Goal: Task Accomplishment & Management: Use online tool/utility

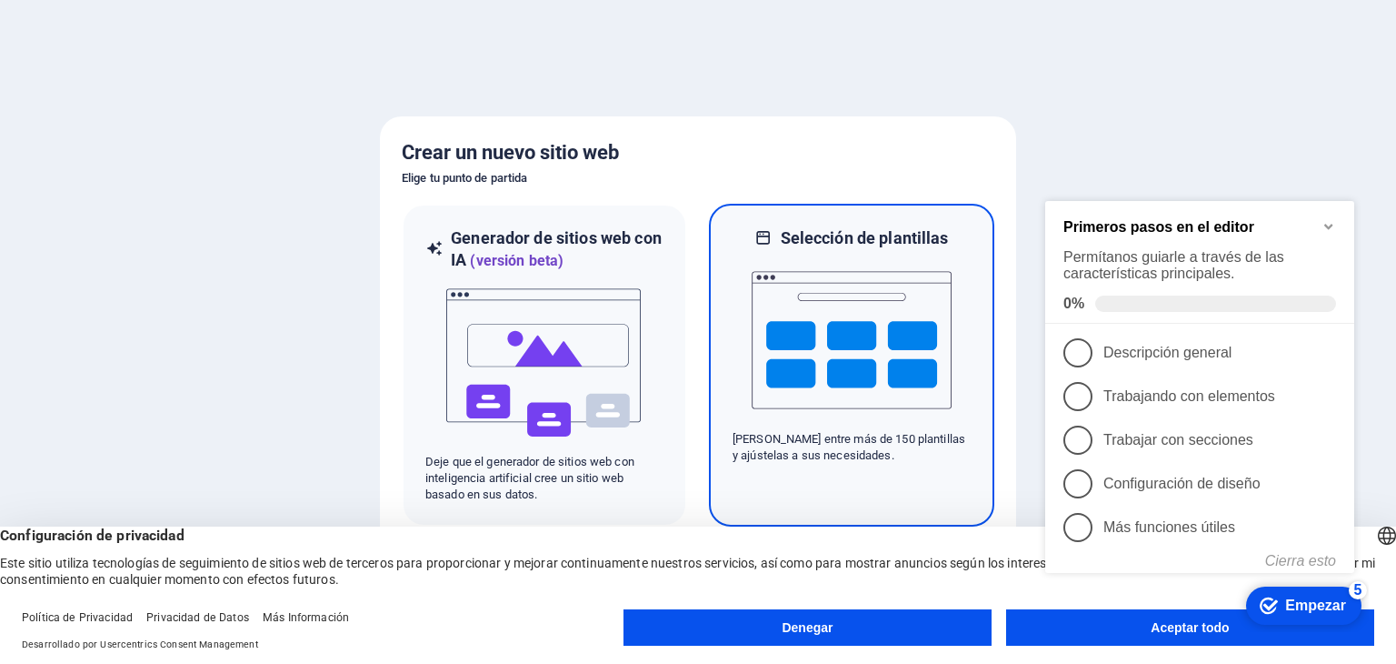
click at [839, 374] on img at bounding box center [852, 340] width 200 height 182
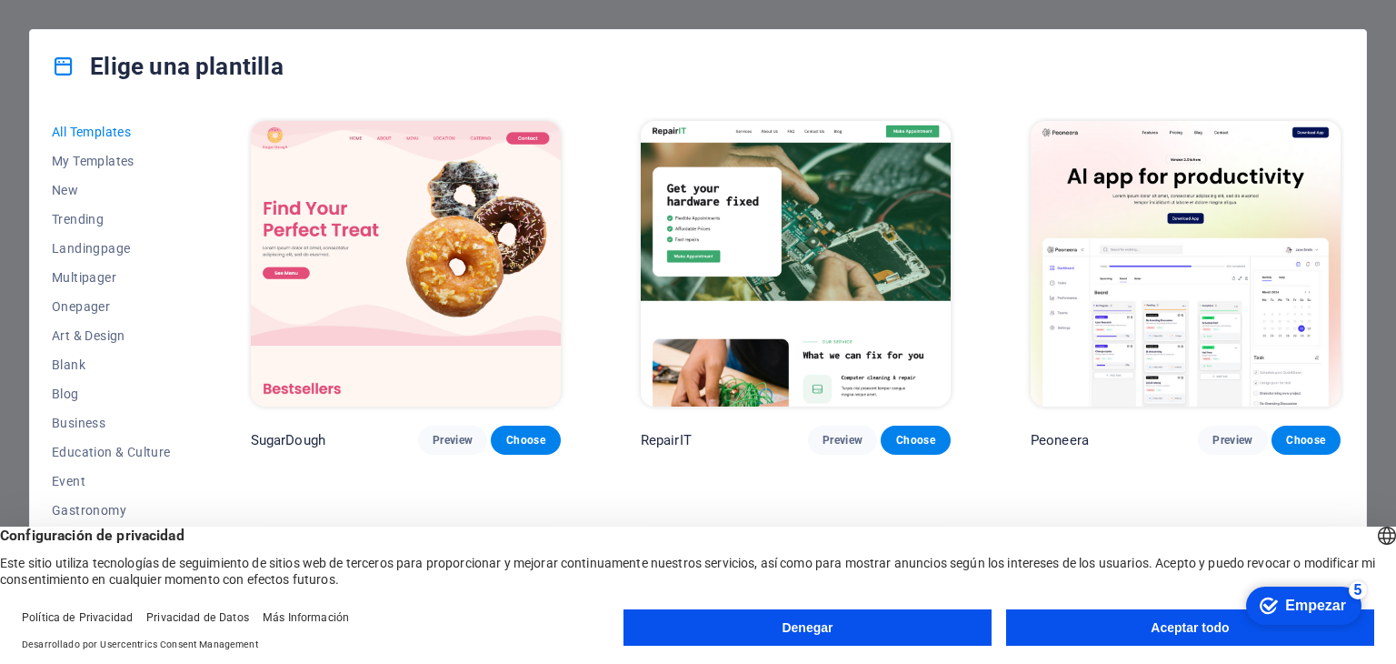
click at [1088, 637] on button "Aceptar todo" at bounding box center [1190, 627] width 368 height 36
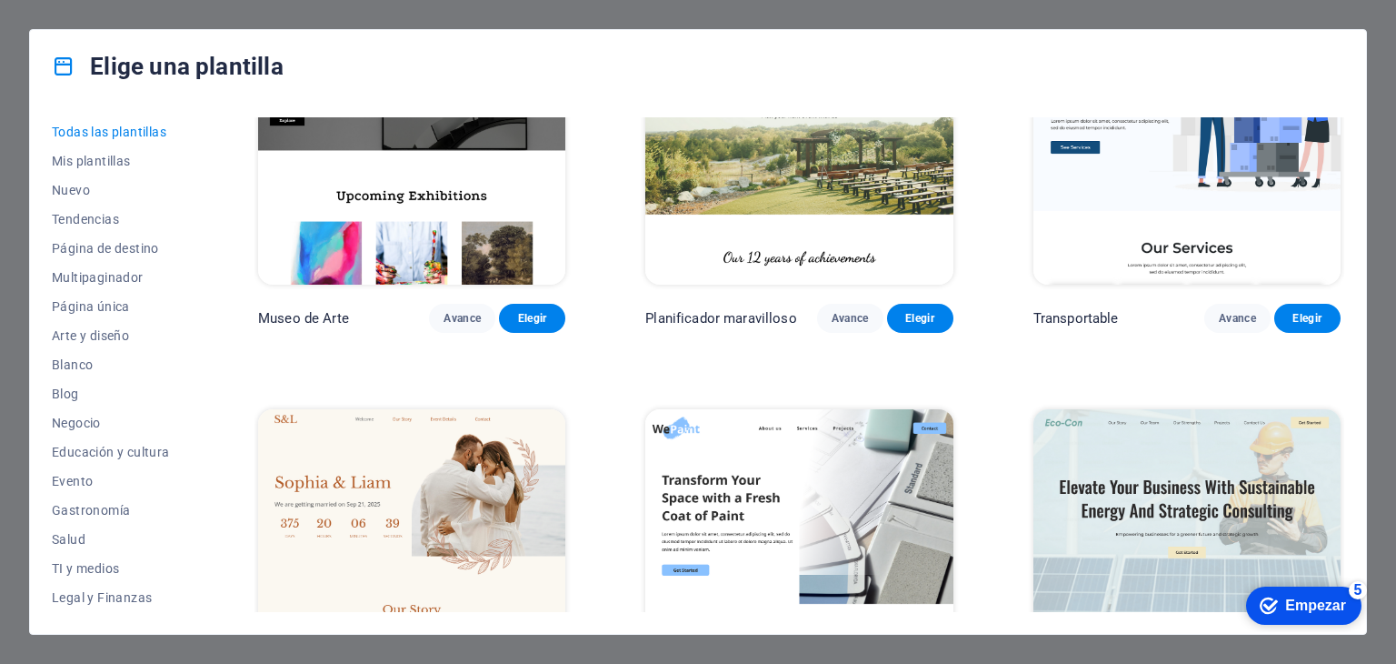
scroll to position [593, 0]
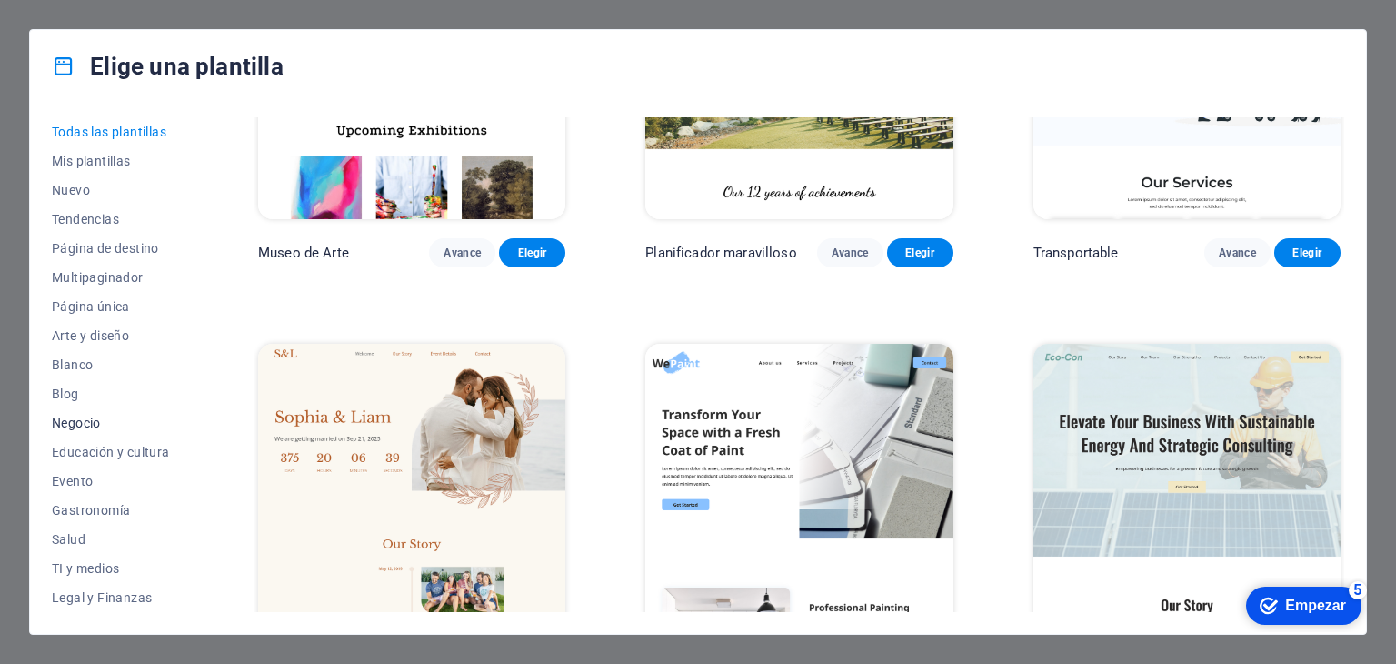
click at [80, 418] on font "Negocio" at bounding box center [76, 422] width 49 height 15
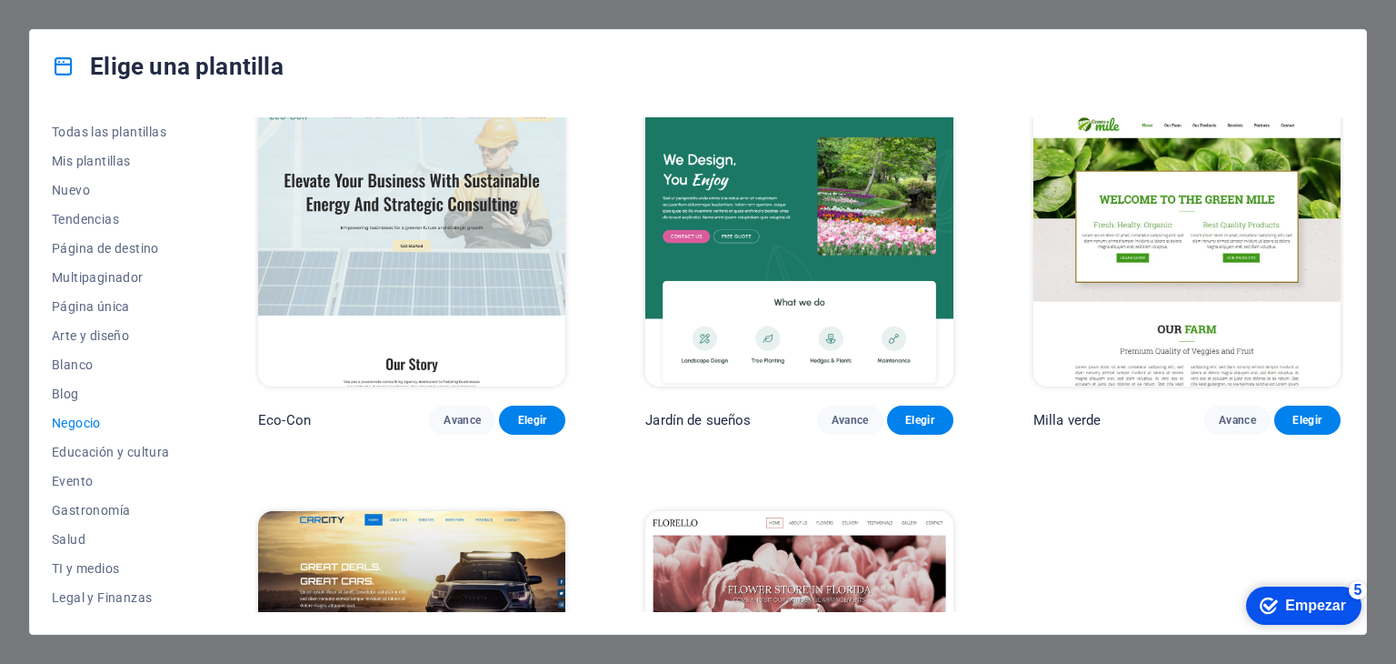
scroll to position [0, 0]
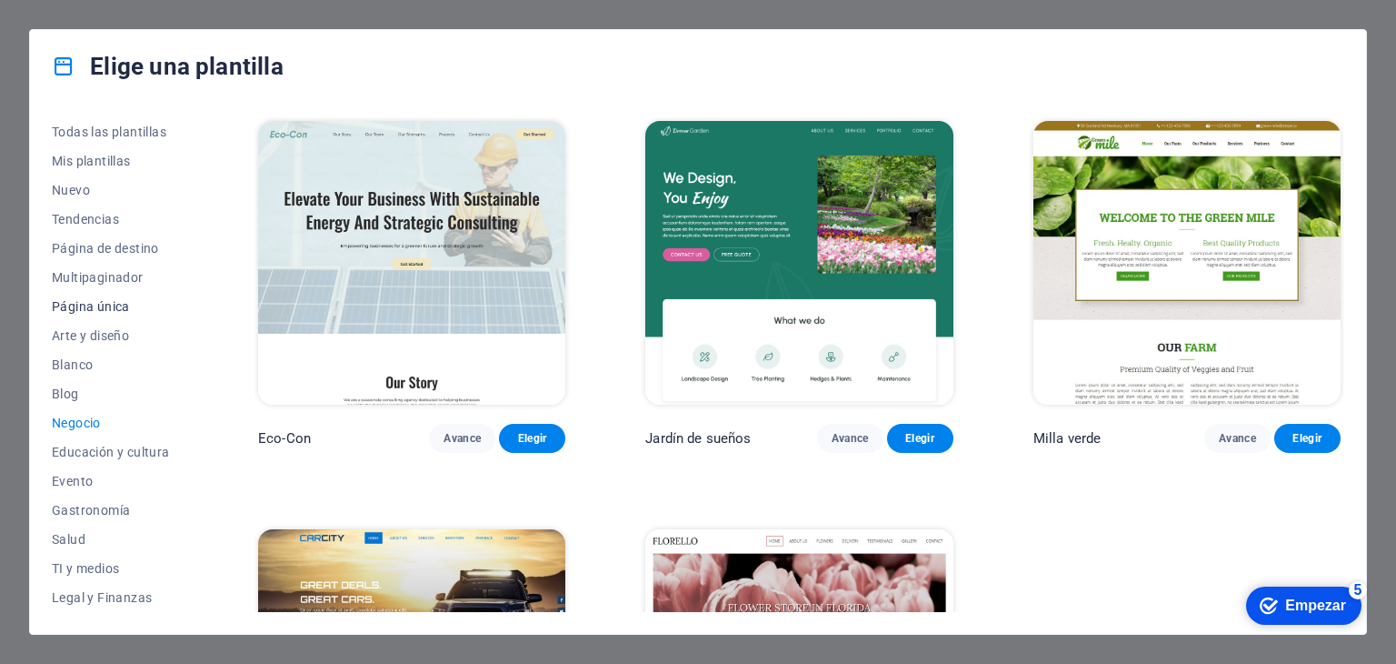
click at [109, 303] on font "Página única" at bounding box center [91, 306] width 78 height 15
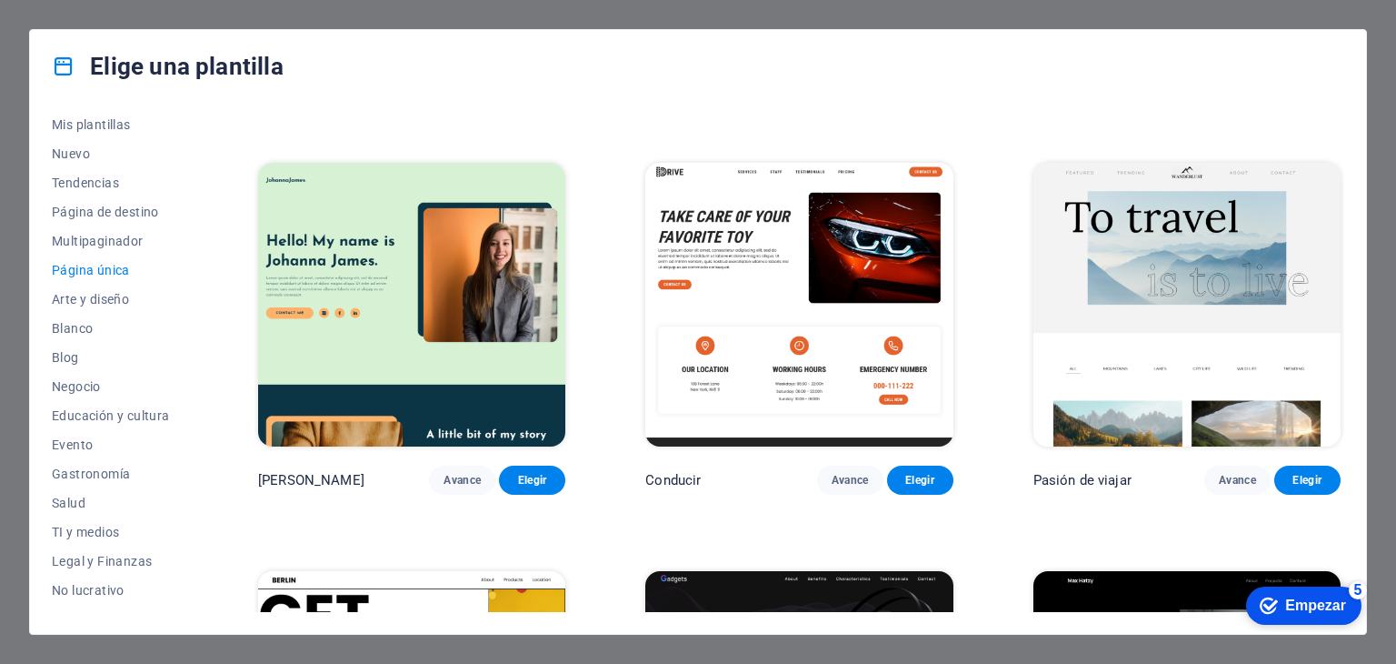
scroll to position [1196, 0]
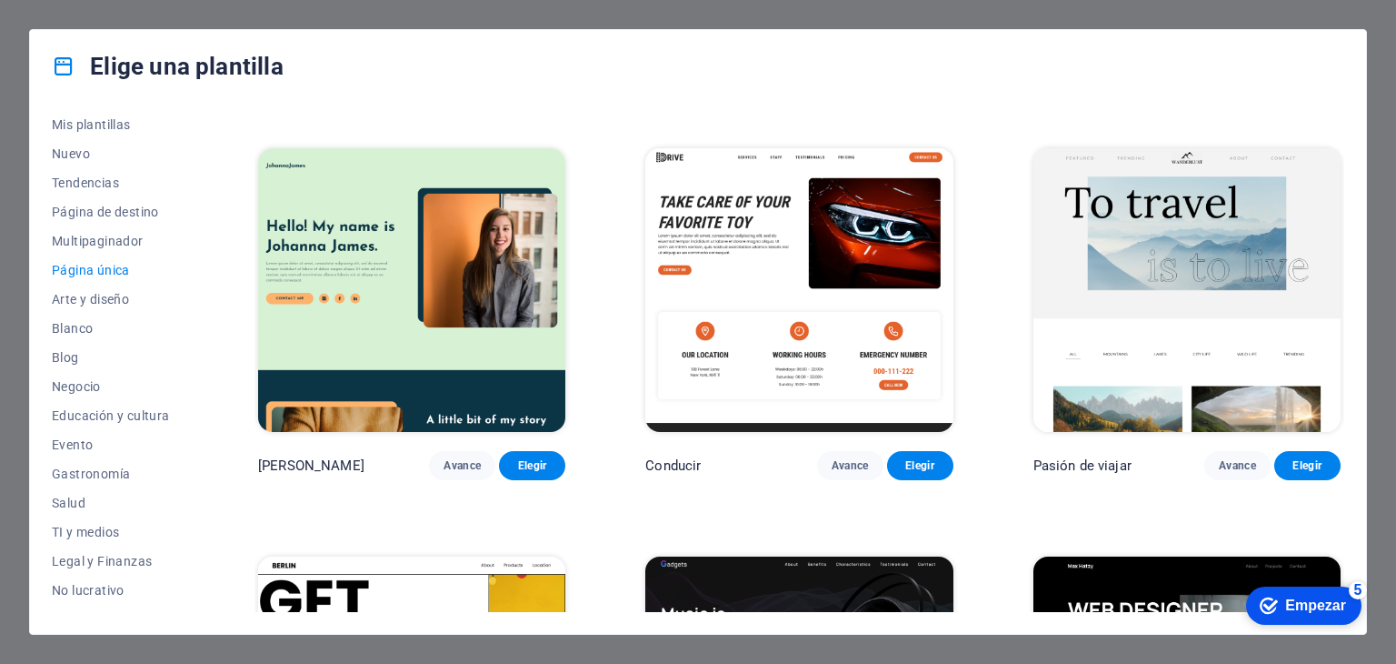
click at [819, 225] on img at bounding box center [798, 290] width 307 height 284
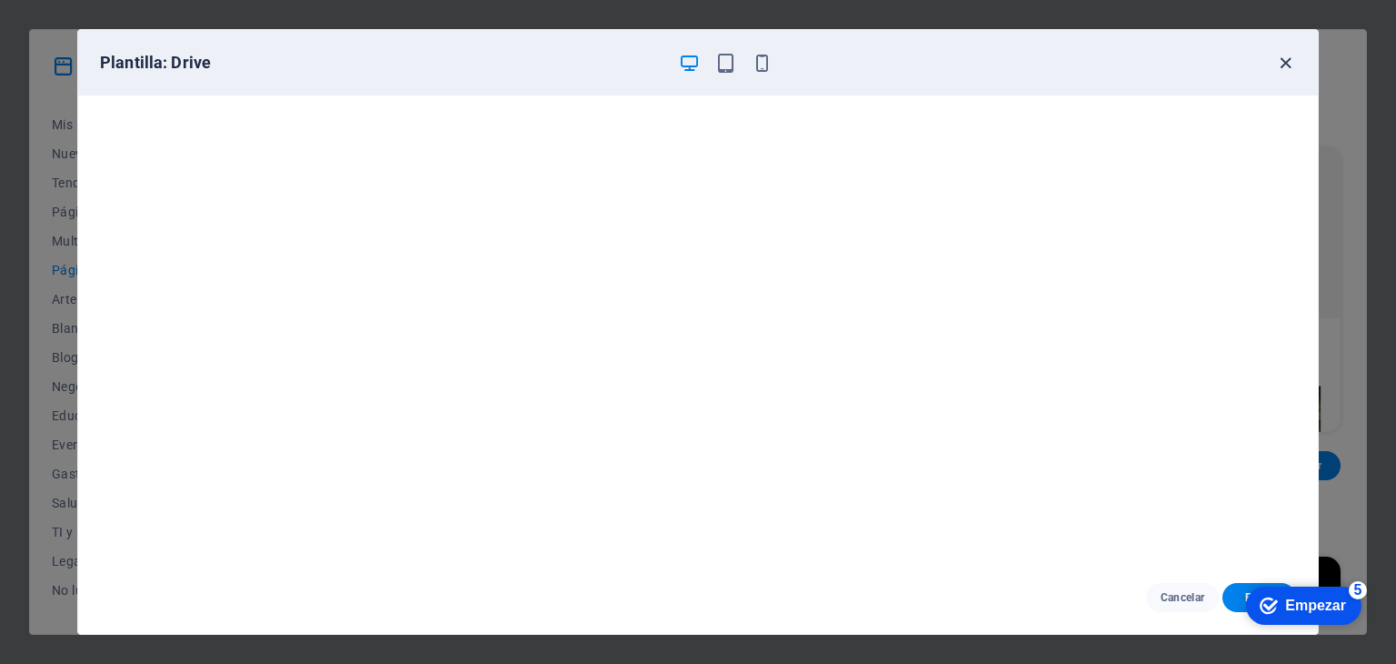
click at [1281, 65] on icon "button" at bounding box center [1286, 63] width 21 height 21
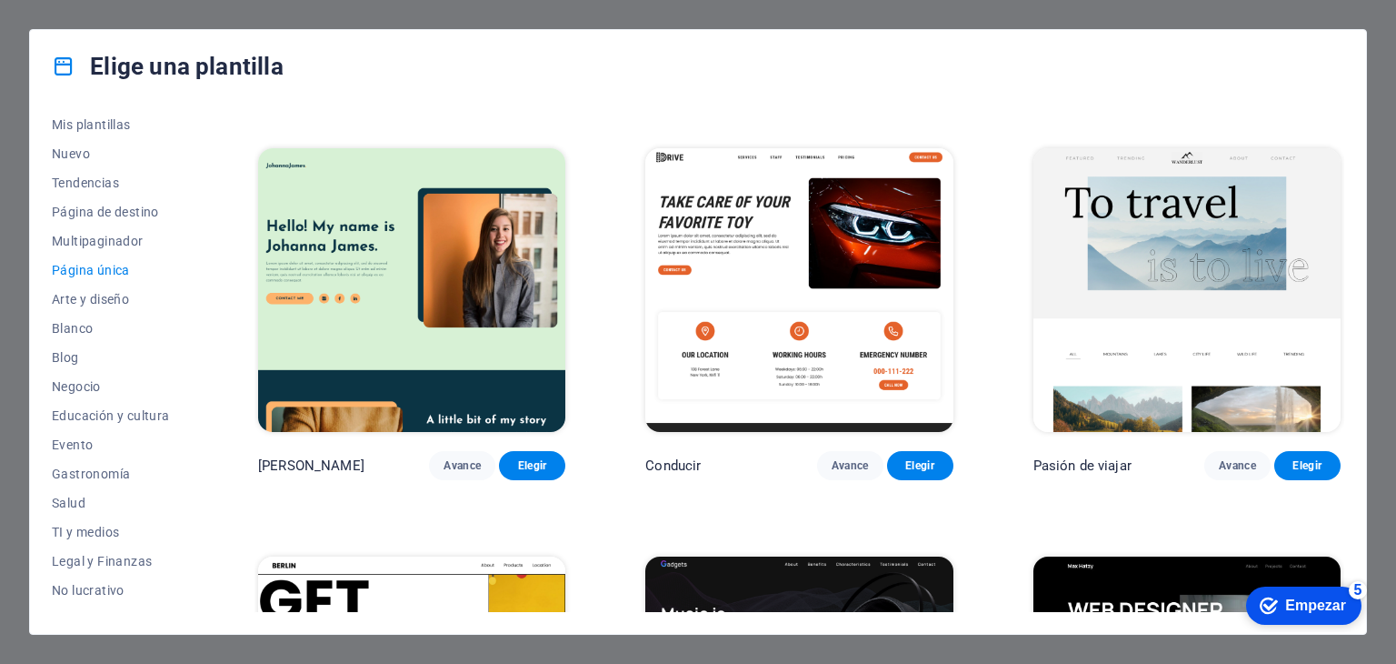
drag, startPoint x: 1346, startPoint y: 192, endPoint x: 1346, endPoint y: 234, distance: 41.8
click at [1346, 234] on div "Todas las plantillas Mis plantillas Nuevo Tendencias Página de destino Multipag…" at bounding box center [698, 368] width 1336 height 531
click at [1215, 219] on img at bounding box center [1187, 290] width 307 height 284
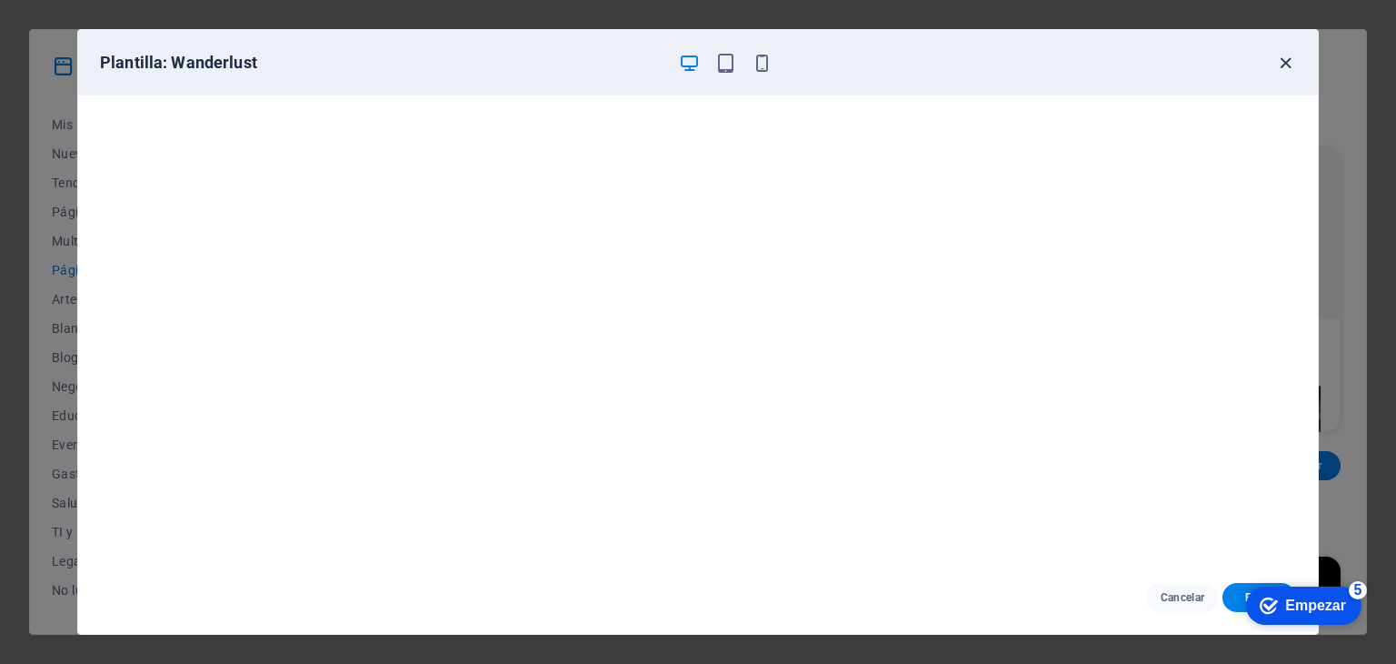
click at [1285, 62] on icon "button" at bounding box center [1286, 63] width 21 height 21
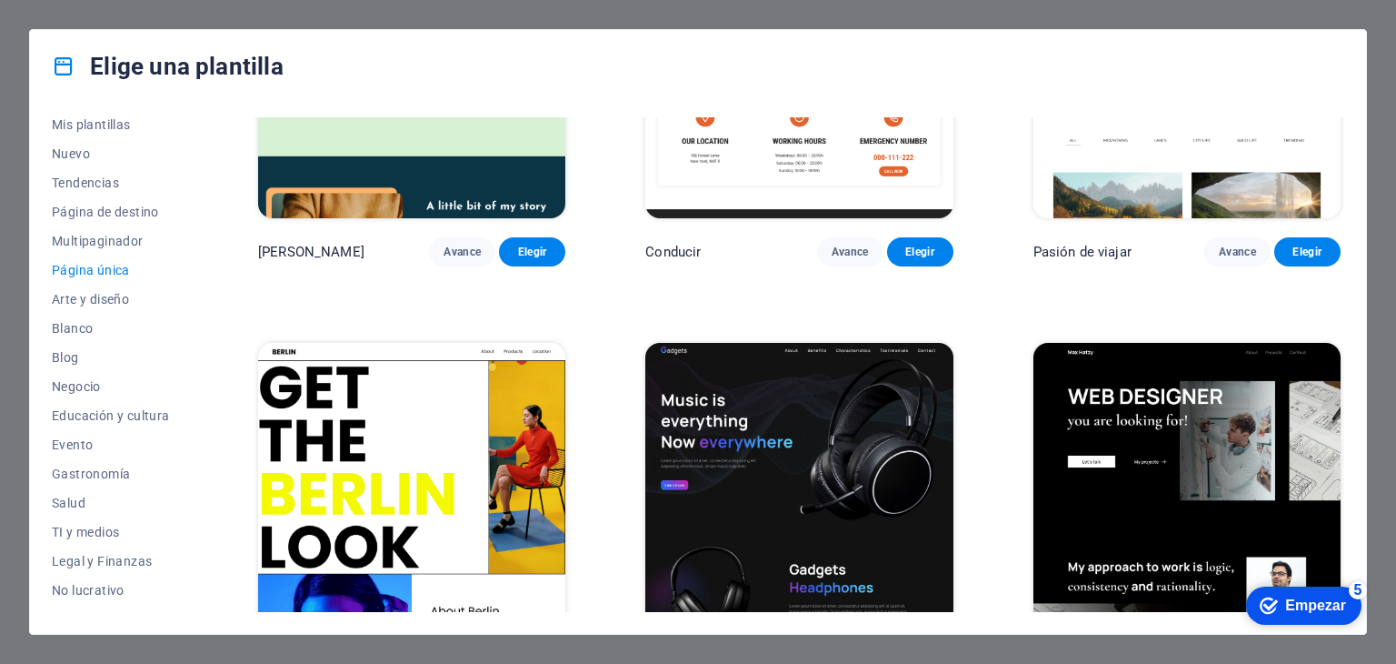
scroll to position [1524, 0]
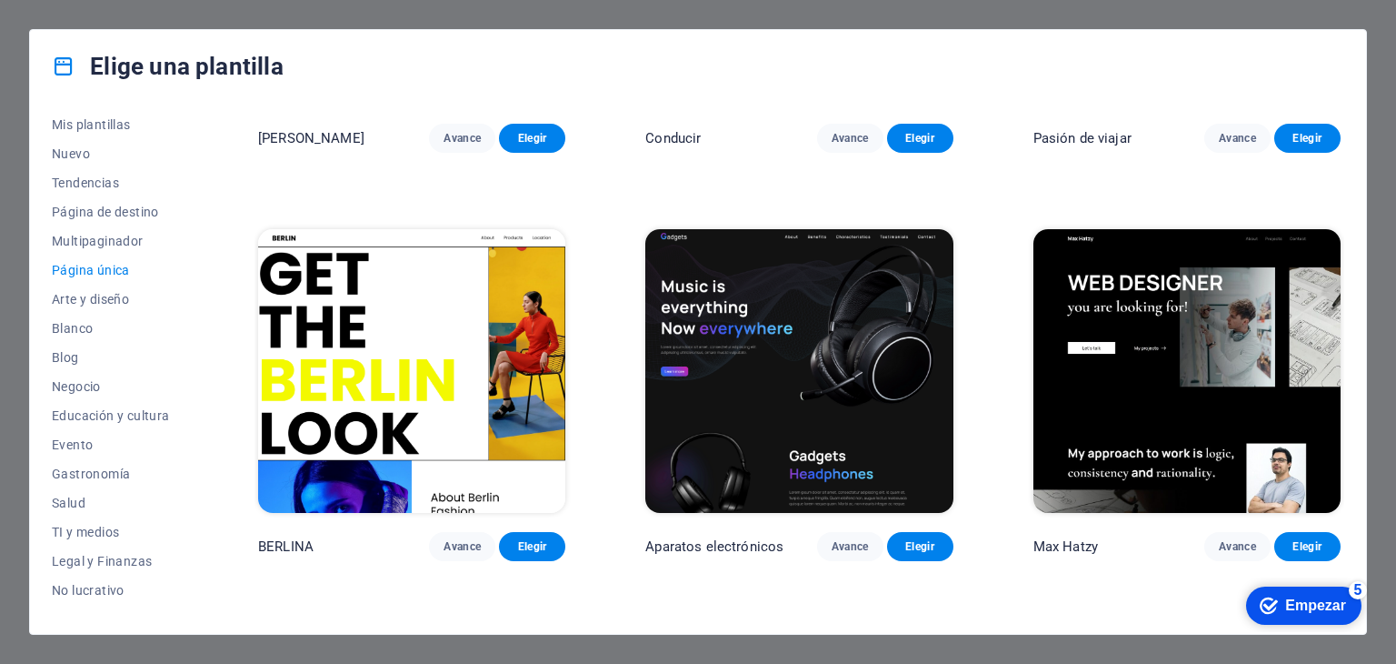
drag, startPoint x: 1345, startPoint y: 210, endPoint x: 1343, endPoint y: 223, distance: 12.9
click at [1343, 223] on div "Todas las plantillas Mis plantillas Nuevo Tendencias Página de destino Multipag…" at bounding box center [698, 368] width 1336 height 531
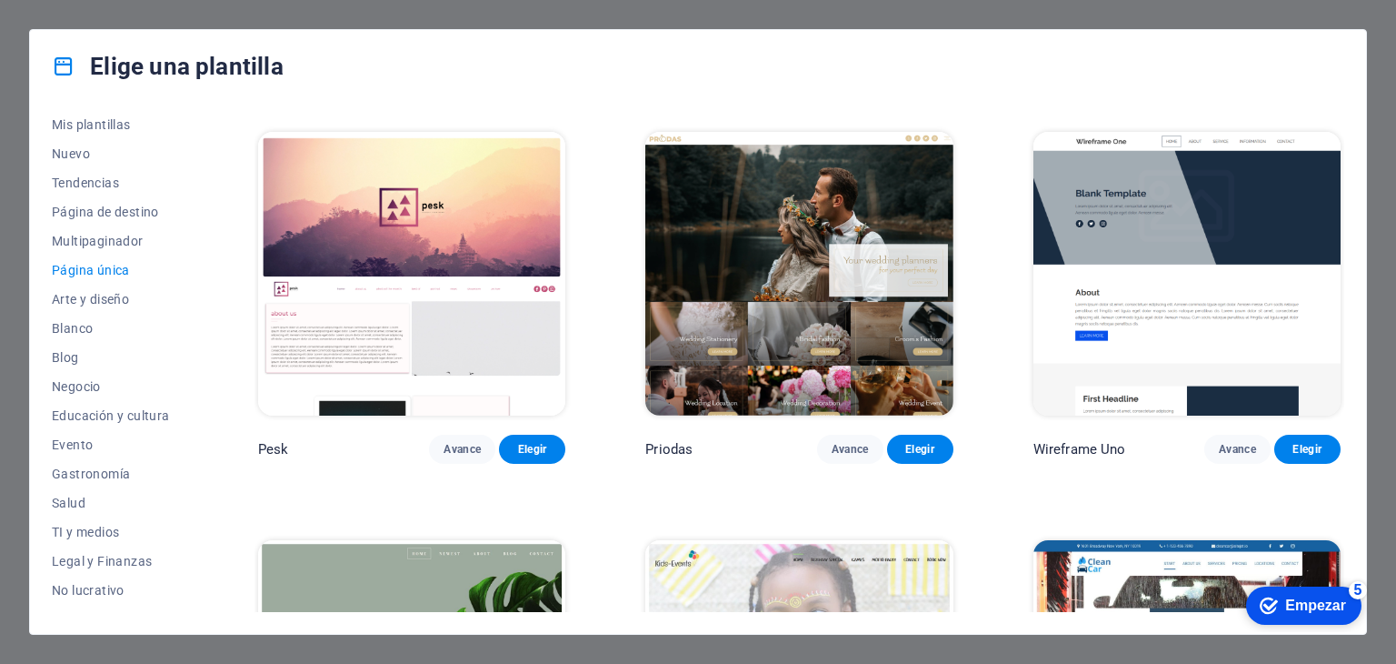
scroll to position [2520, 0]
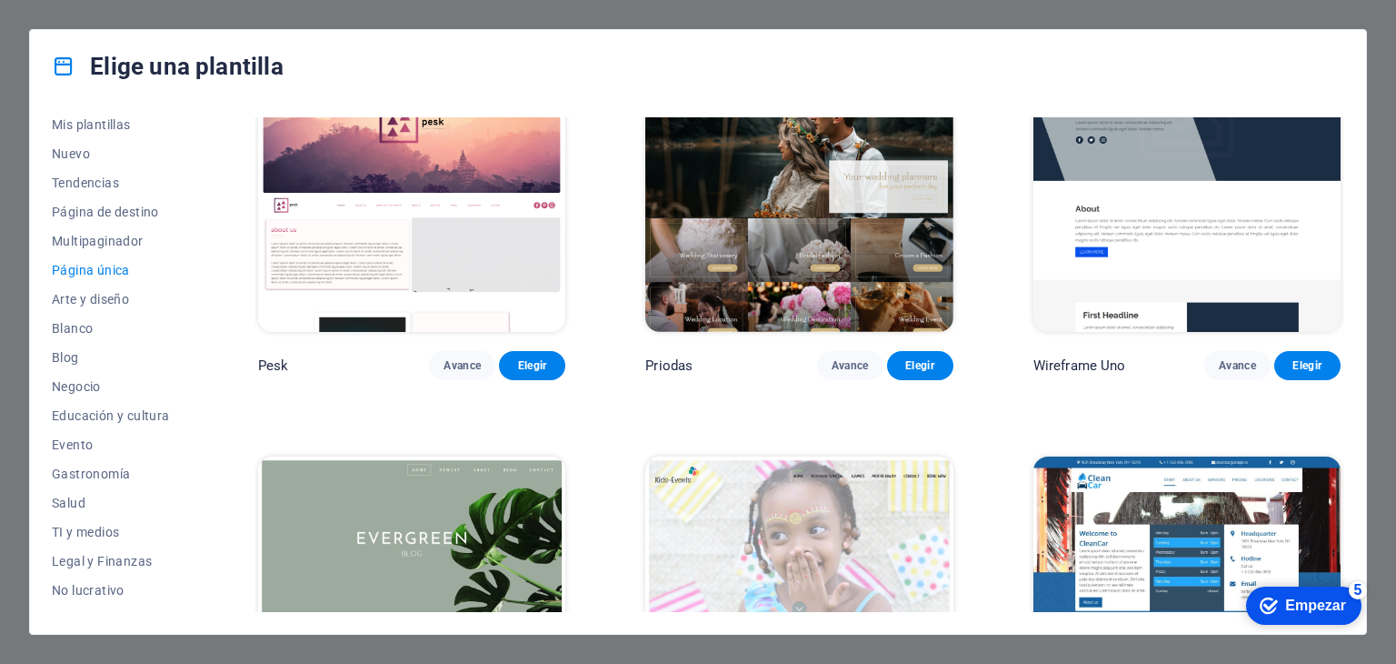
click at [1136, 498] on img at bounding box center [1187, 598] width 307 height 284
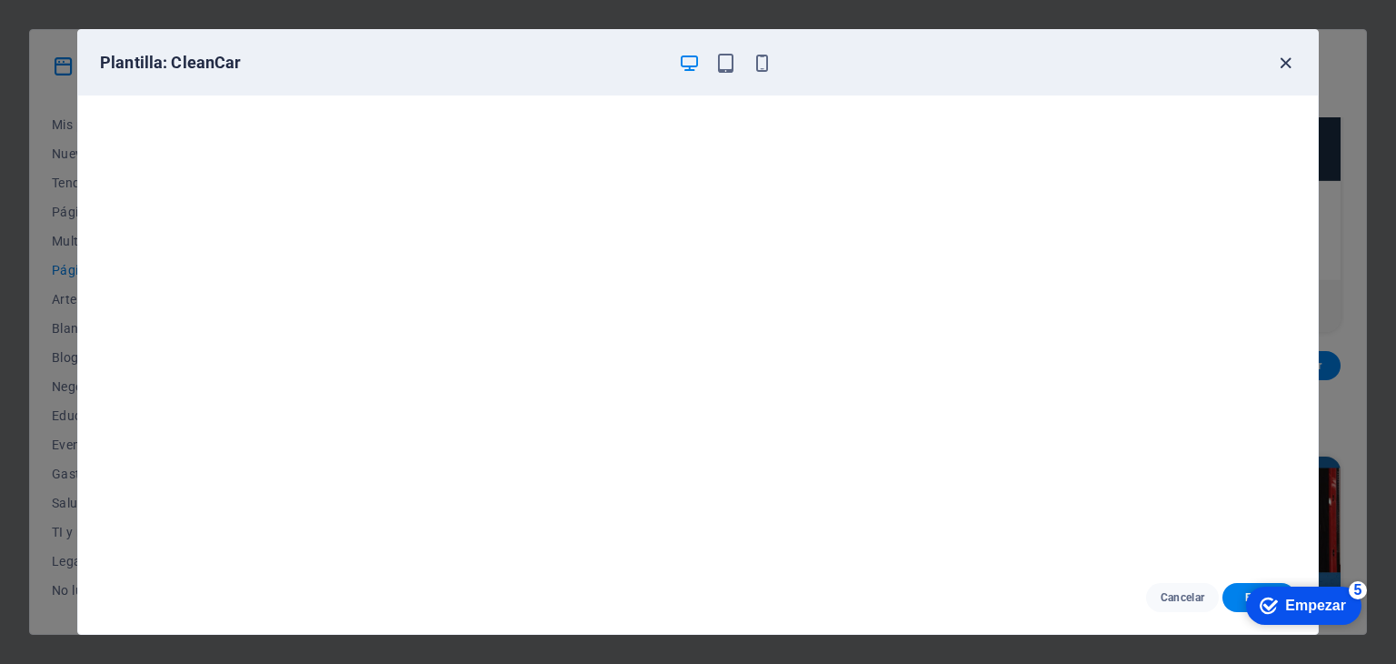
click at [1283, 66] on icon "button" at bounding box center [1286, 63] width 21 height 21
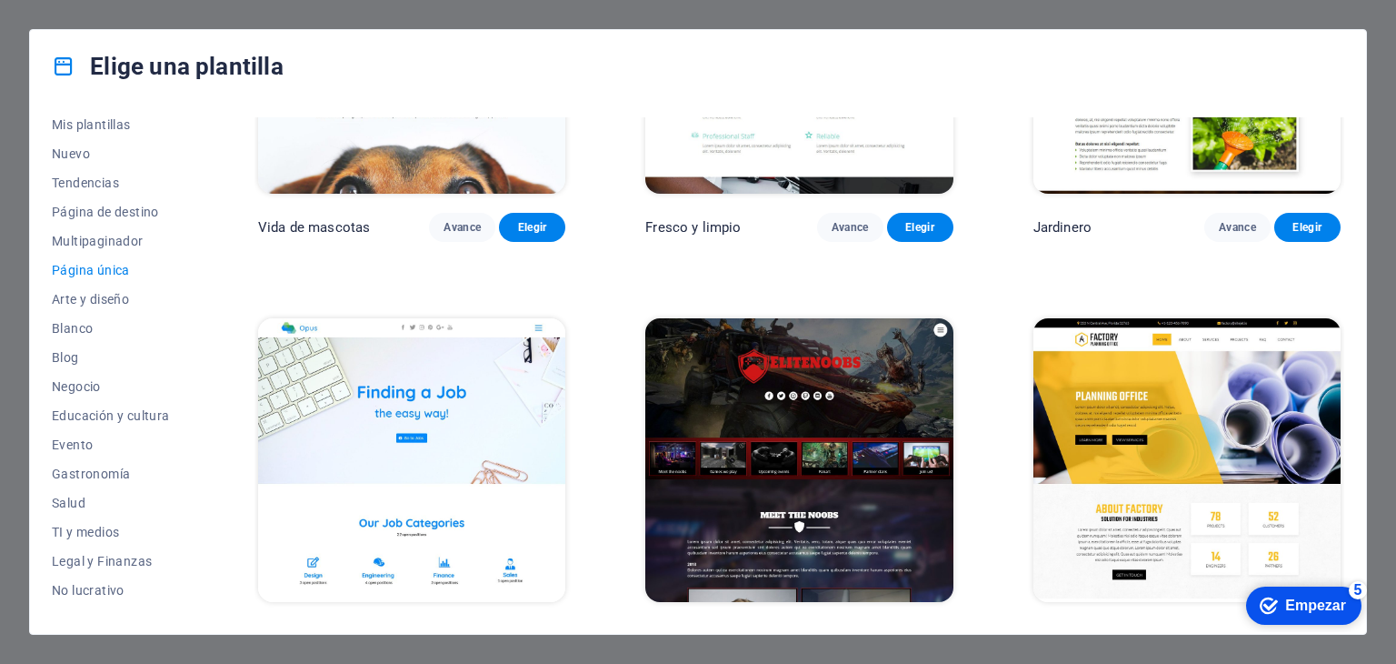
scroll to position [6779, 0]
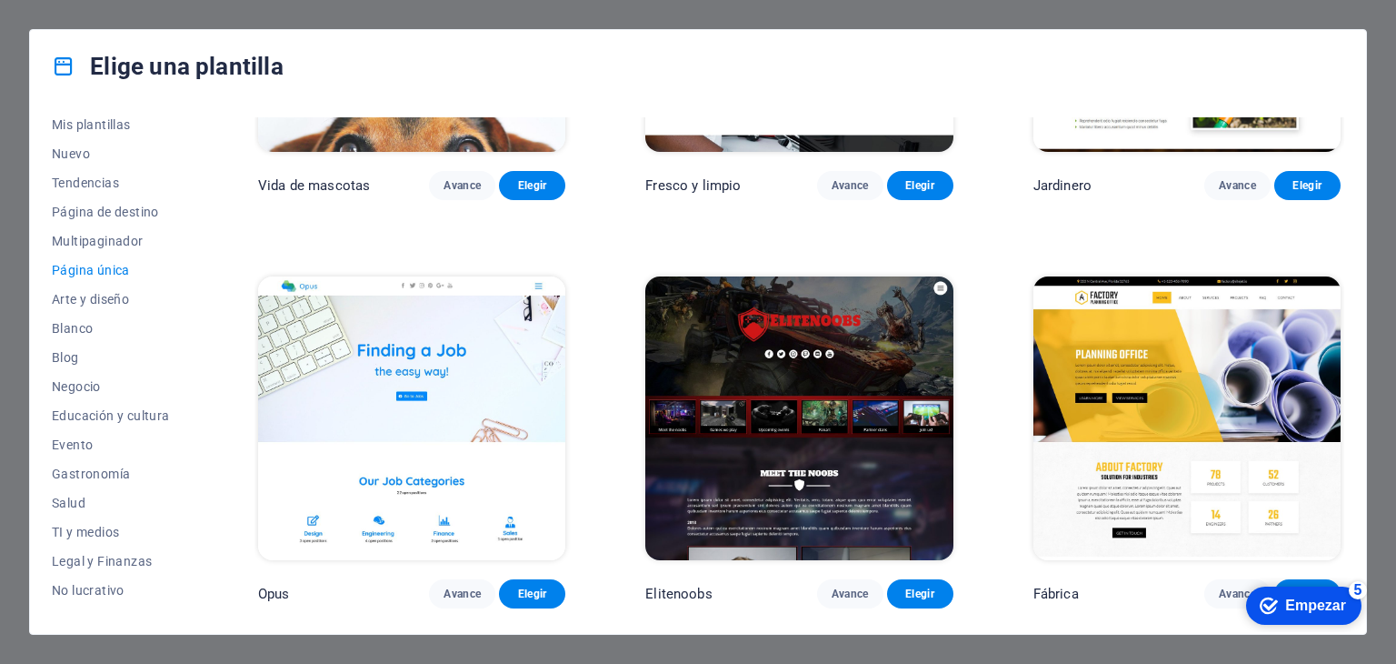
click at [445, 383] on img at bounding box center [411, 418] width 307 height 284
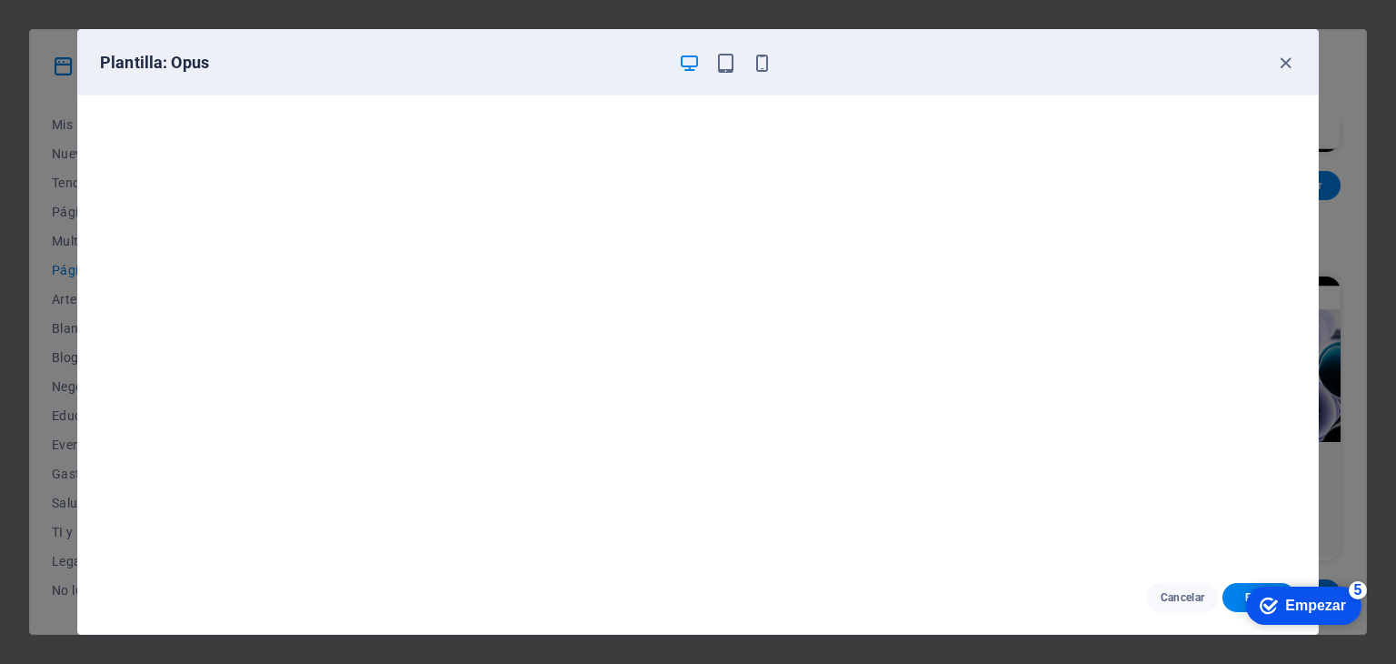
click at [1276, 599] on icon "checkmark" at bounding box center [1269, 605] width 18 height 18
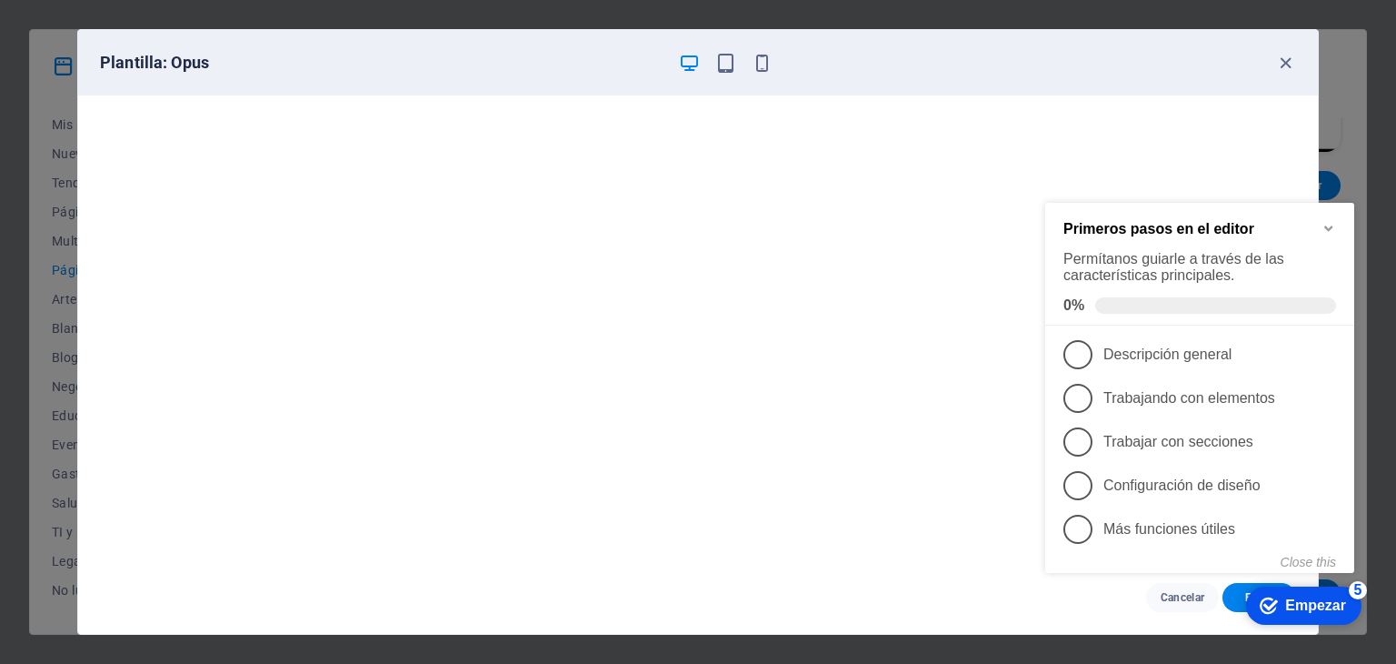
click at [1089, 600] on div "checkmark Empezar 5 Primeros pasos en el editor Permítanos guiarle a través de …" at bounding box center [1203, 406] width 331 height 451
click at [1176, 360] on link "1 Descripción general - incompleto" at bounding box center [1200, 354] width 273 height 29
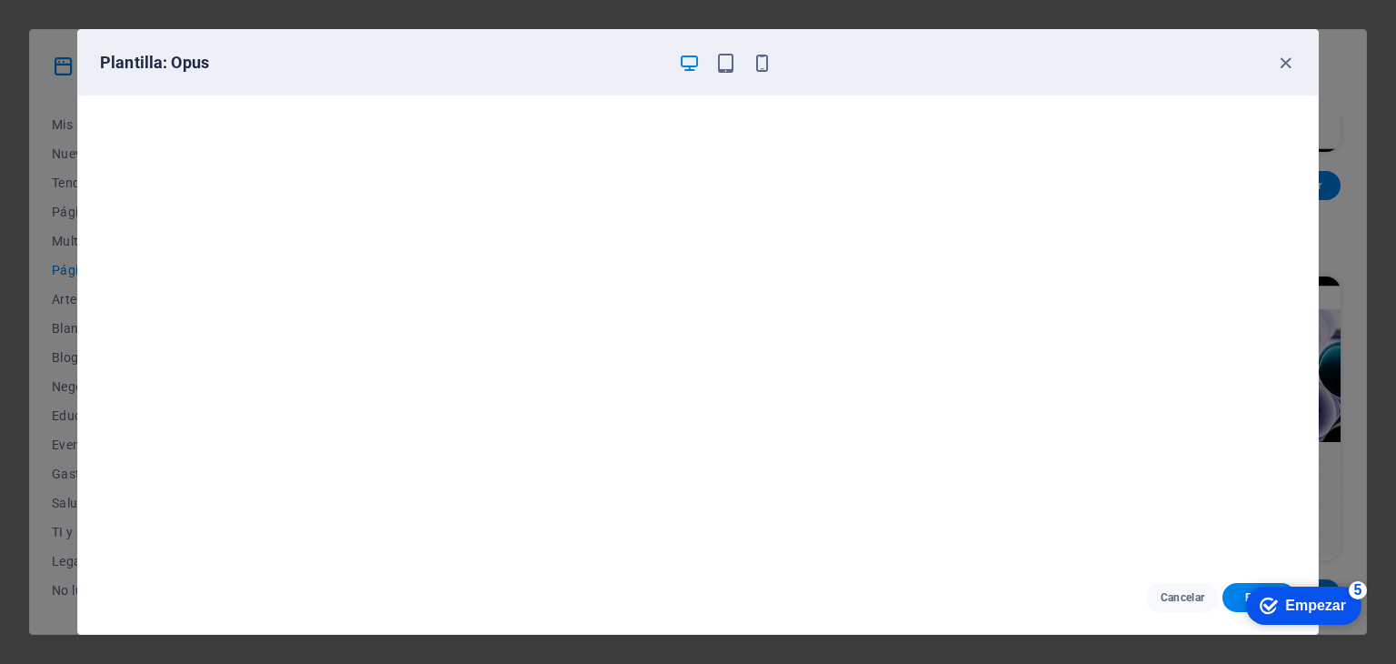
click at [1267, 600] on icon "checkmark" at bounding box center [1269, 605] width 18 height 18
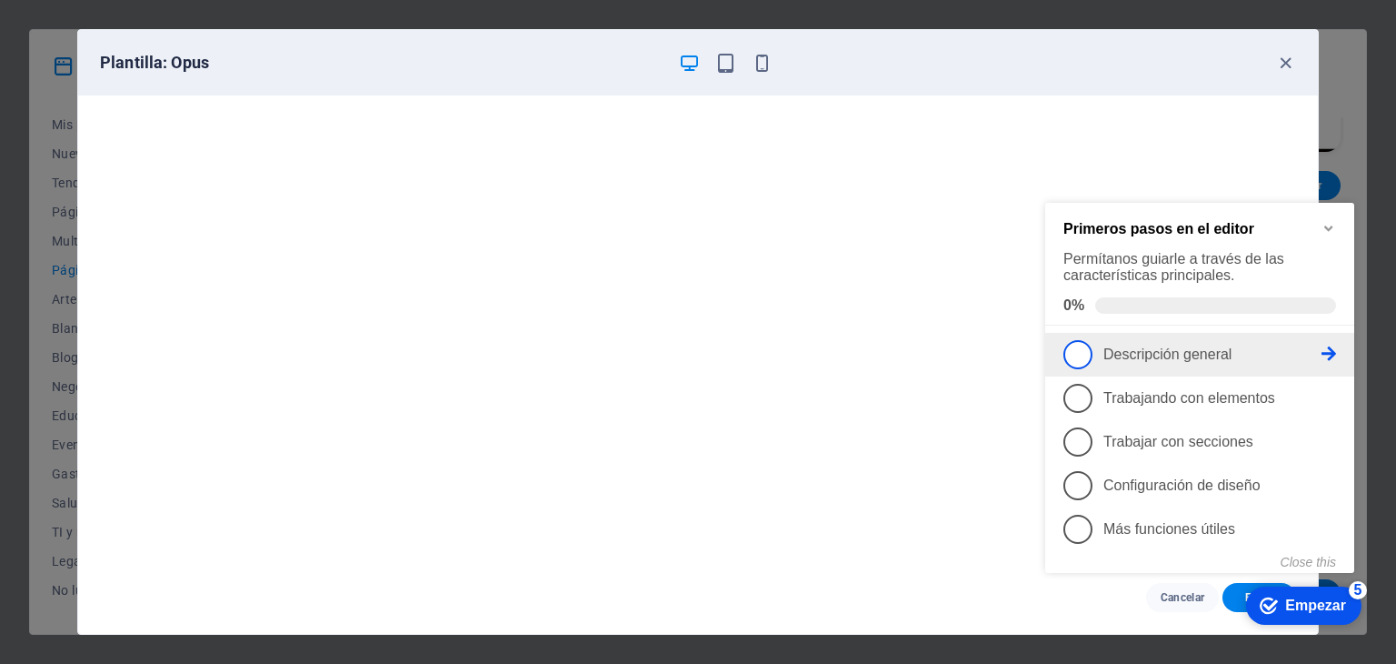
click at [1084, 363] on span "1" at bounding box center [1078, 354] width 29 height 29
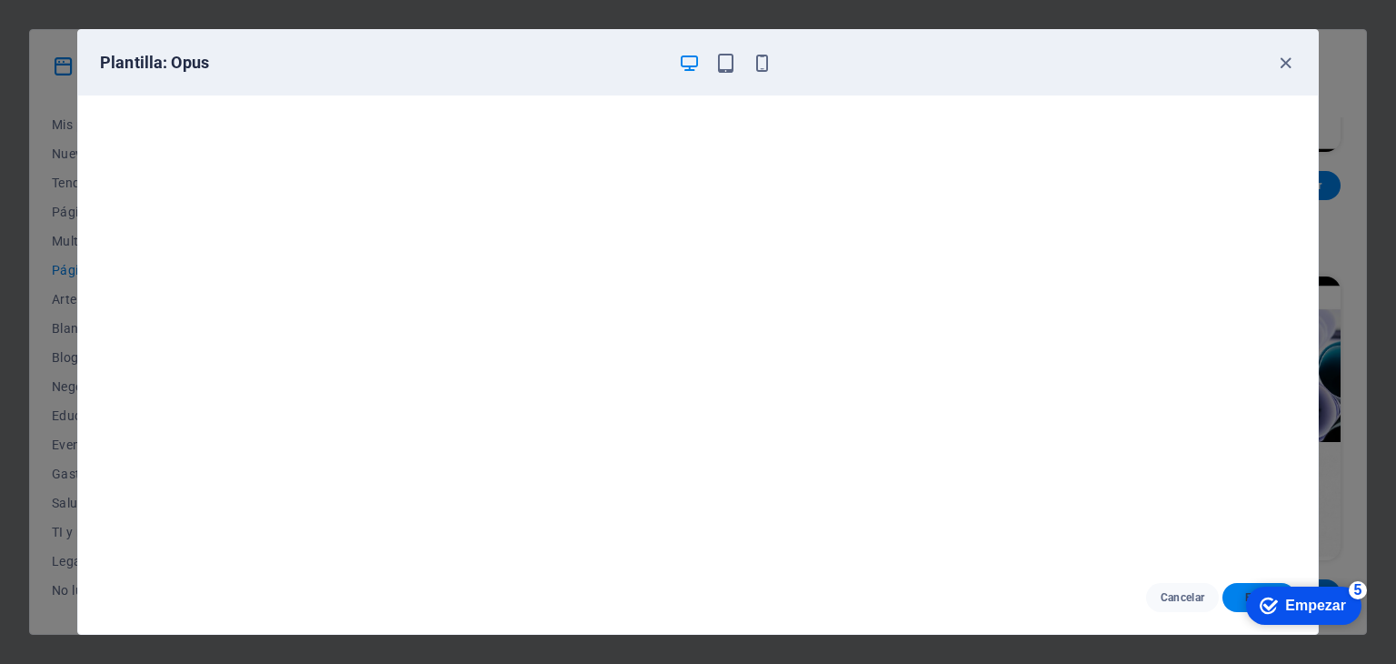
click at [1237, 595] on iframe "Lista de verificación de ayuda contextual presente en la pantalla" at bounding box center [1303, 604] width 132 height 55
click at [1280, 59] on icon "button" at bounding box center [1286, 63] width 21 height 21
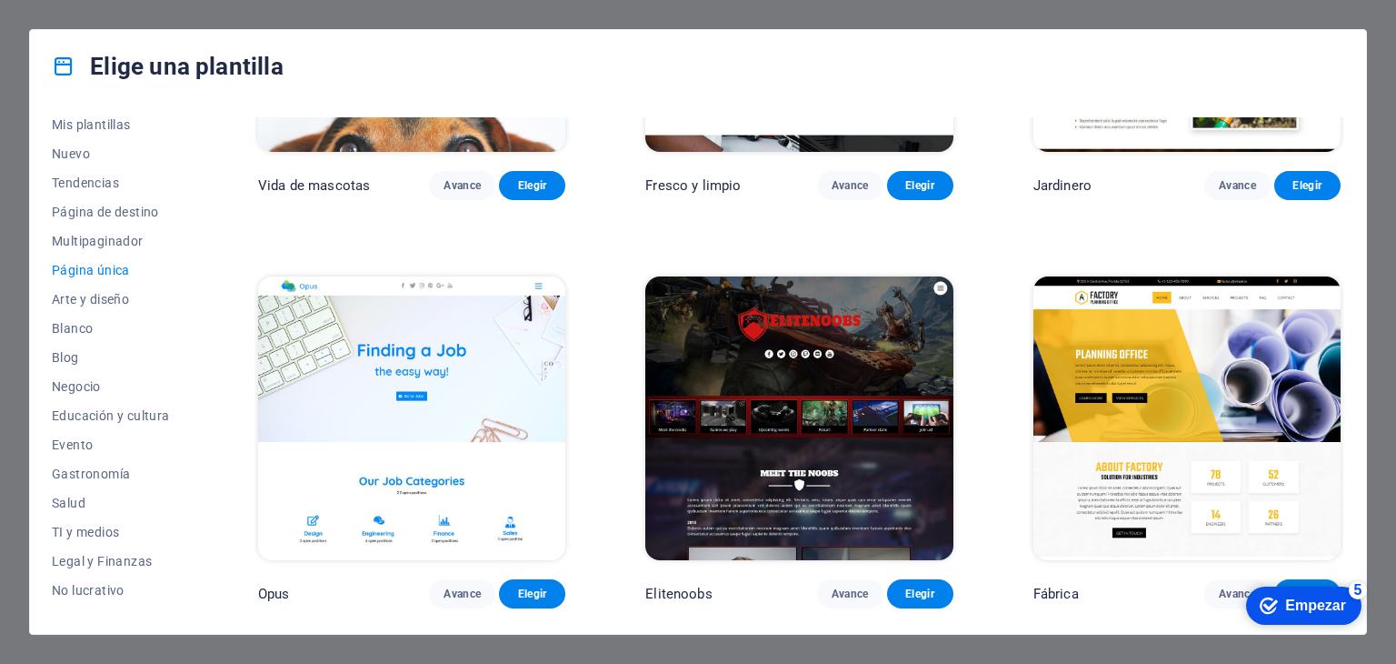
drag, startPoint x: 1345, startPoint y: 479, endPoint x: 1345, endPoint y: 499, distance: 20.0
click at [1345, 499] on div "Todas las plantillas Mis plantillas Nuevo Tendencias Página de destino Multipag…" at bounding box center [698, 368] width 1336 height 531
click at [1338, 475] on div "Fábrica Avance Elegir" at bounding box center [1187, 440] width 315 height 335
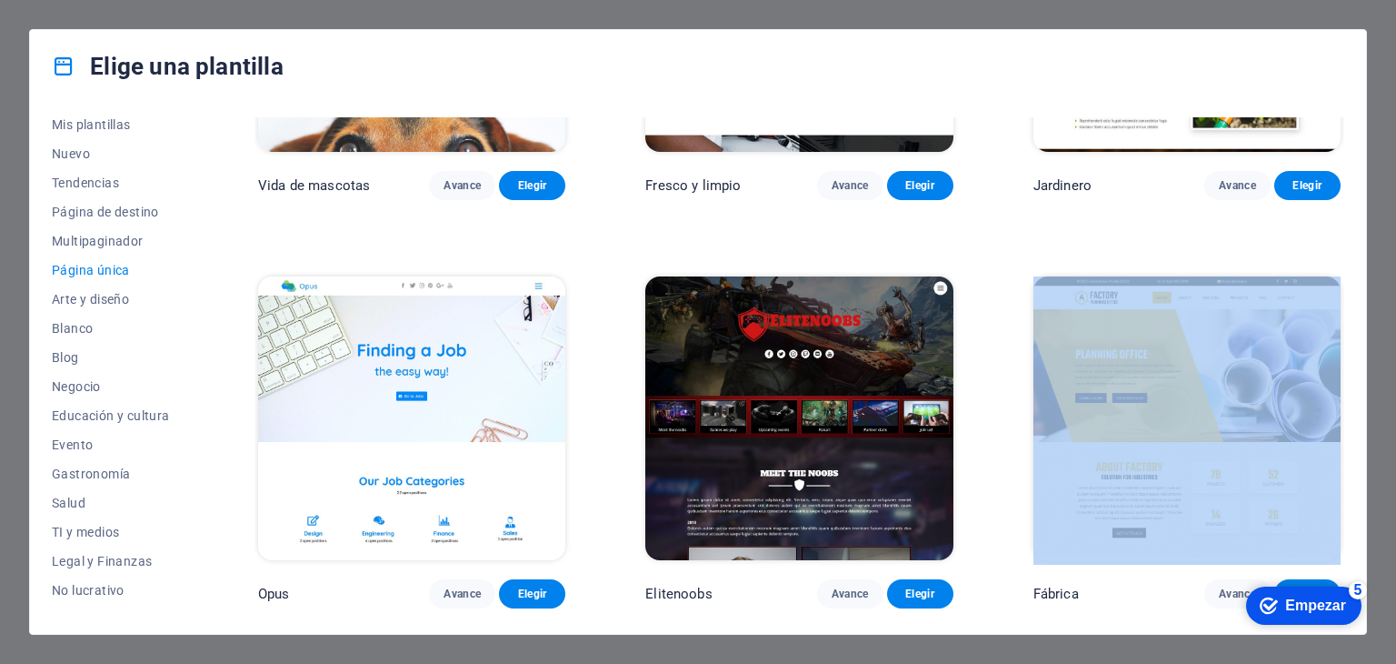
click at [1338, 475] on div "Fábrica Avance Elegir" at bounding box center [1187, 440] width 315 height 335
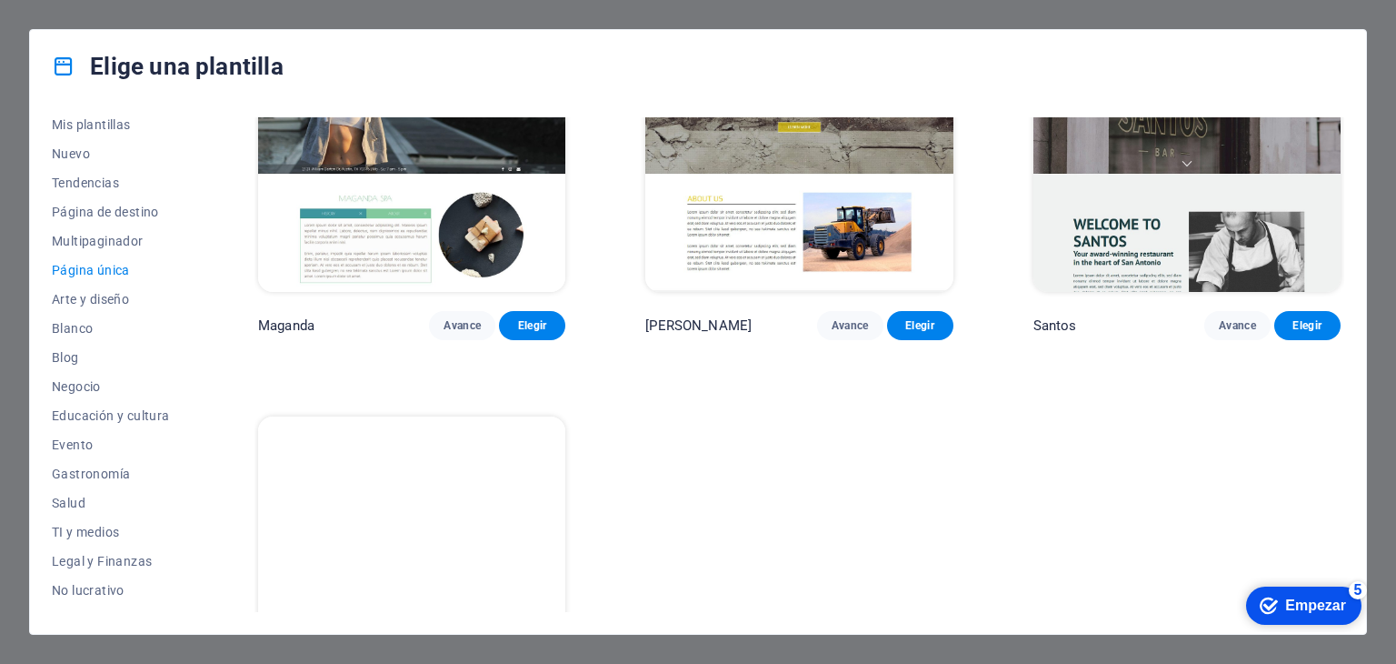
scroll to position [9117, 0]
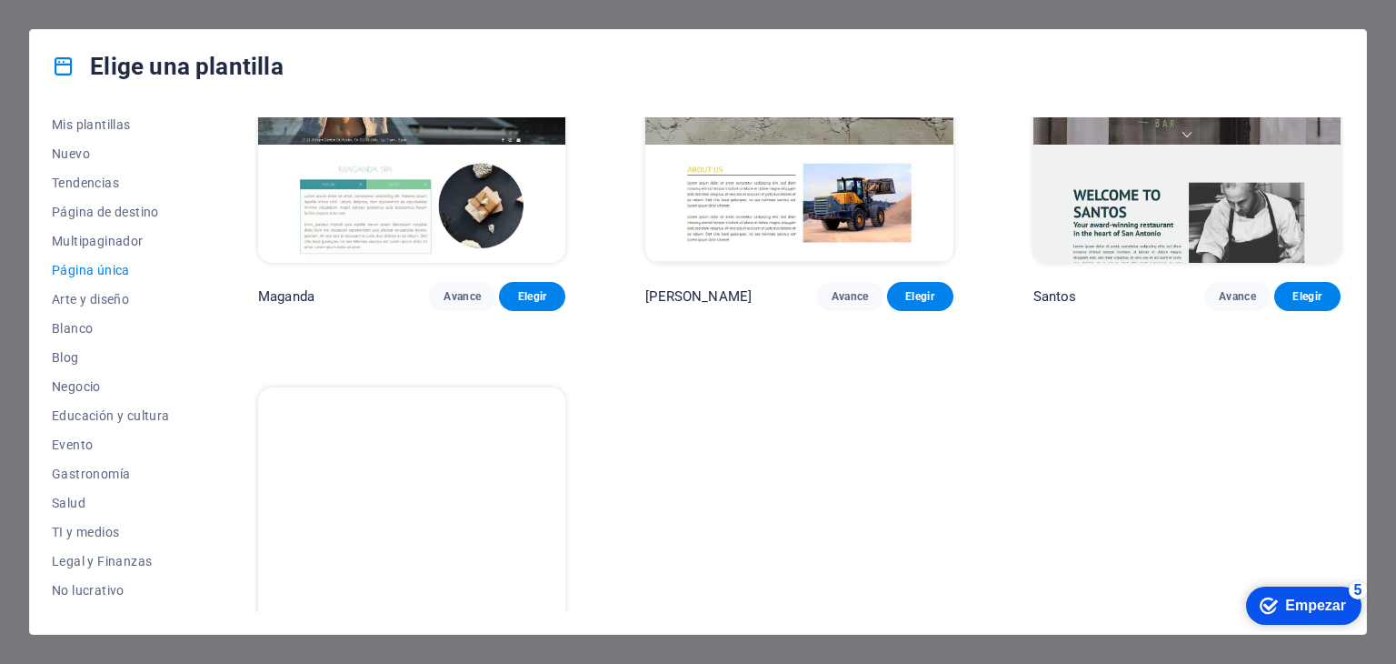
drag, startPoint x: 1343, startPoint y: 499, endPoint x: 92, endPoint y: 16, distance: 1340.9
click at [73, 380] on font "Negocio" at bounding box center [76, 386] width 49 height 15
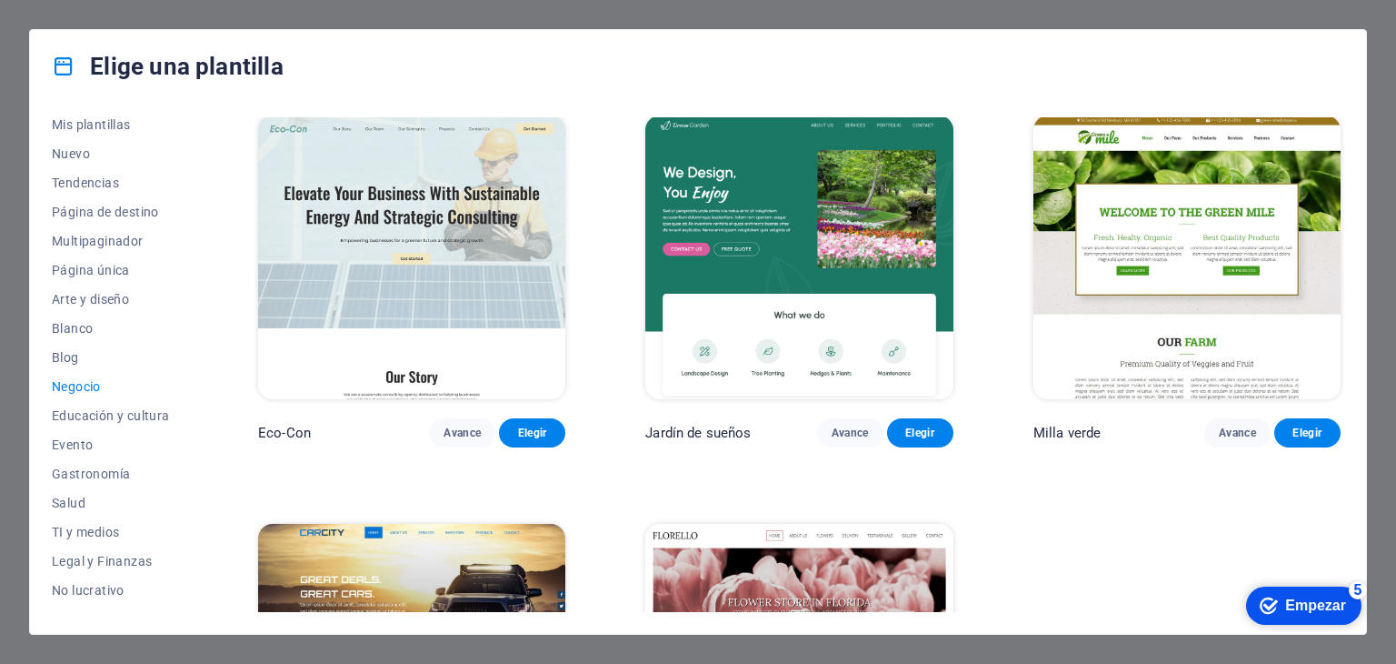
scroll to position [0, 0]
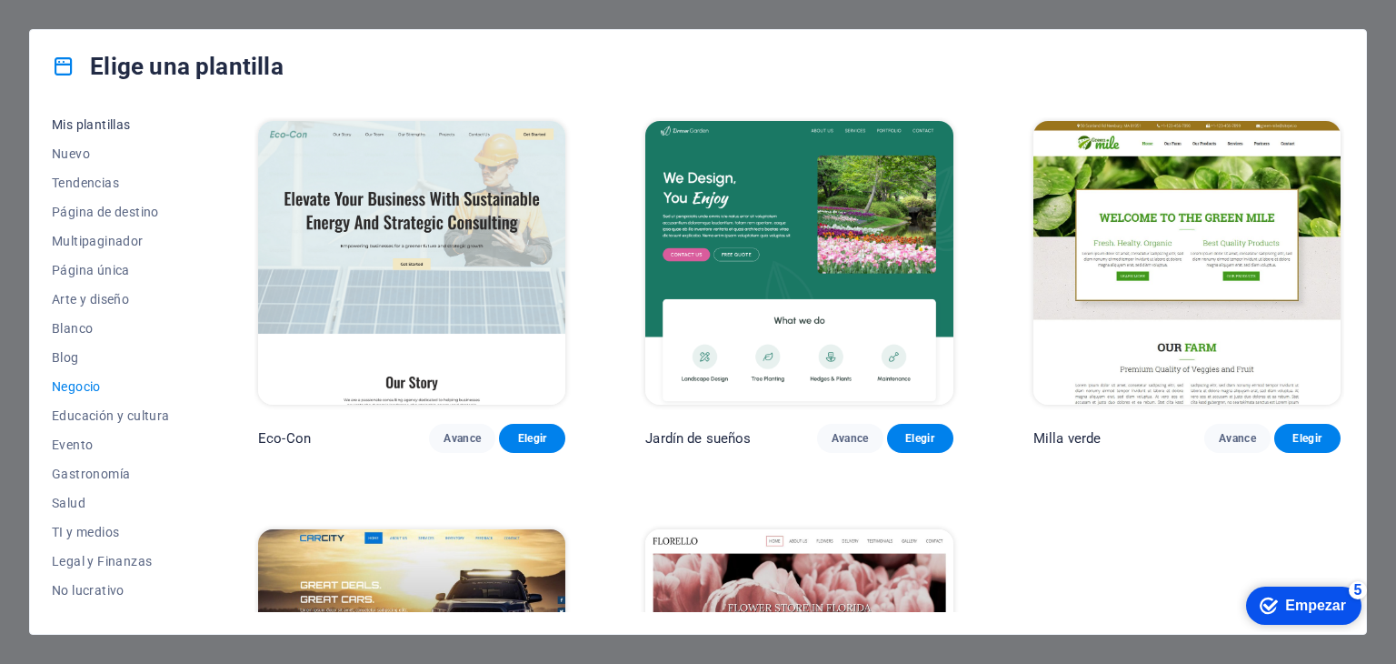
click at [86, 122] on font "Mis plantillas" at bounding box center [91, 124] width 79 height 15
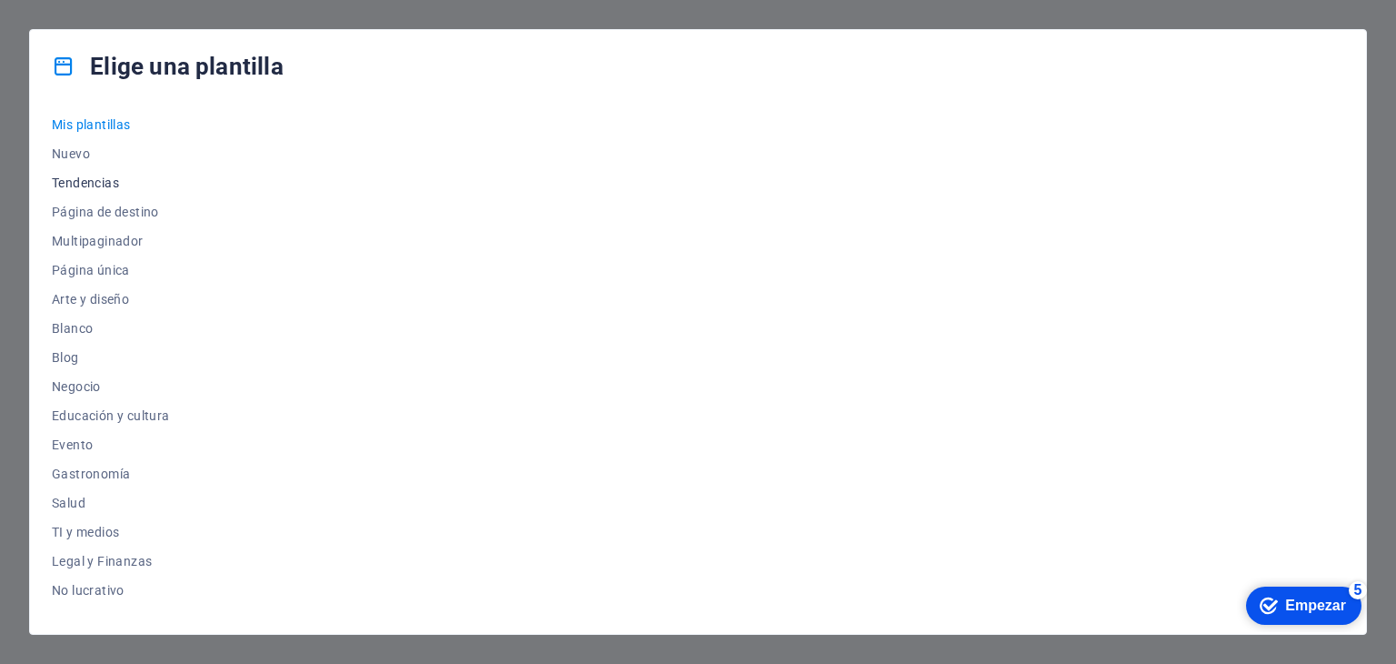
click at [88, 183] on font "Tendencias" at bounding box center [85, 182] width 67 height 15
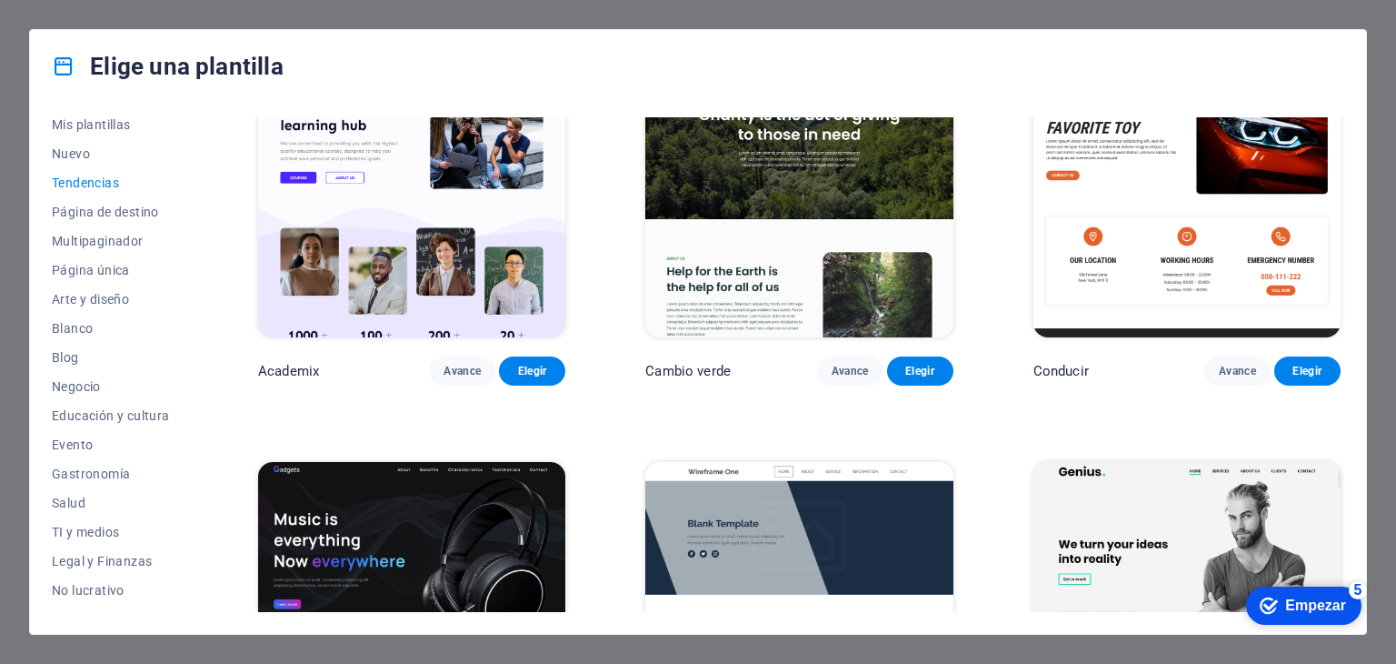
scroll to position [869, 0]
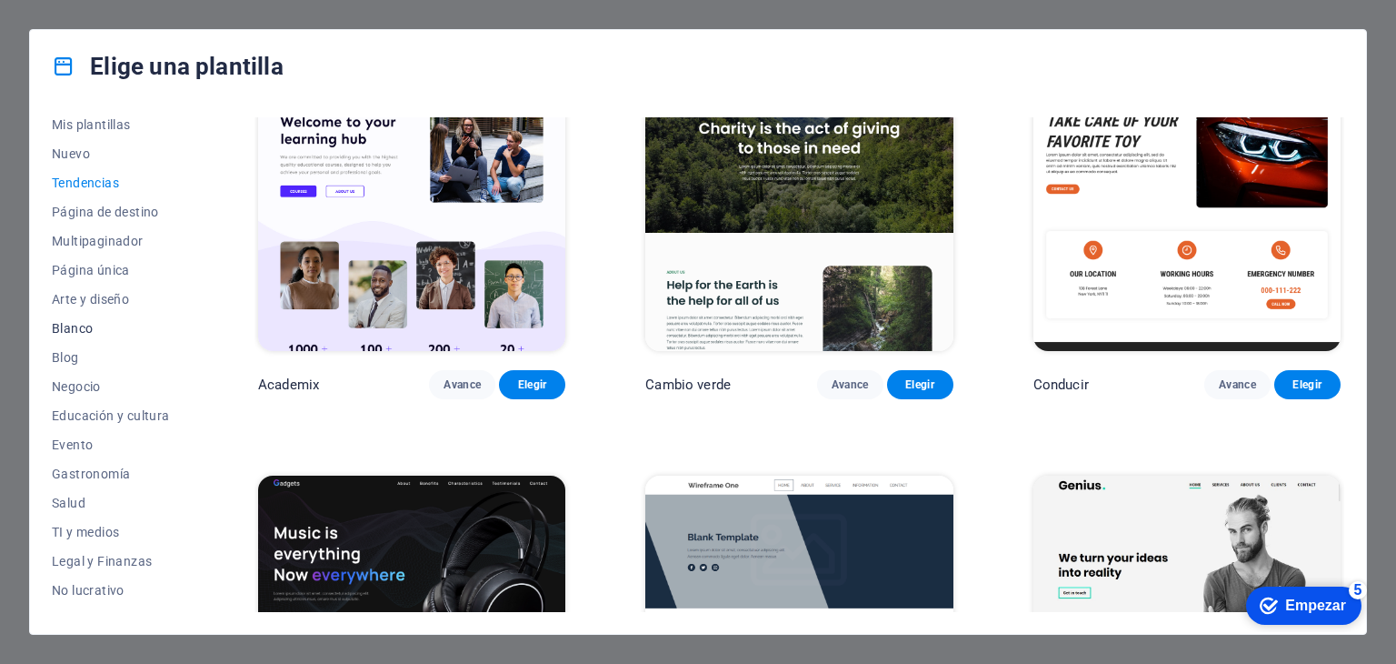
click at [82, 326] on font "Blanco" at bounding box center [72, 328] width 41 height 15
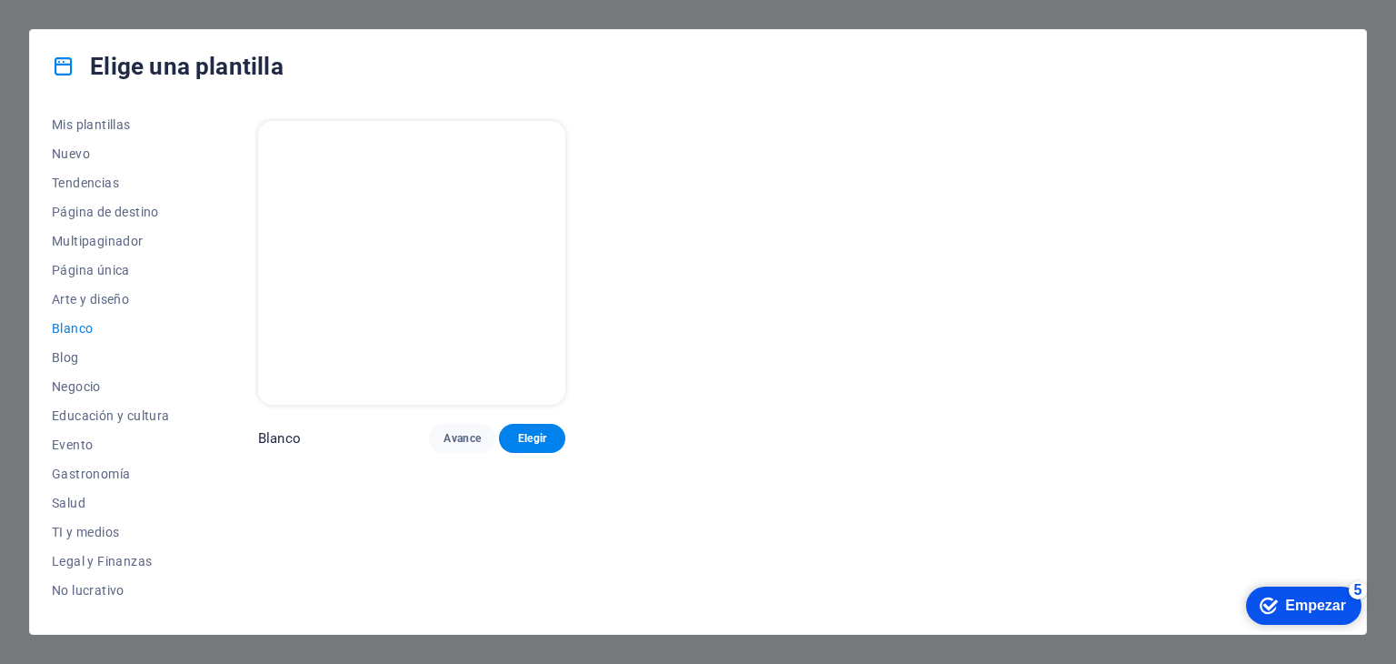
scroll to position [0, 0]
click at [81, 379] on font "Negocio" at bounding box center [76, 386] width 49 height 15
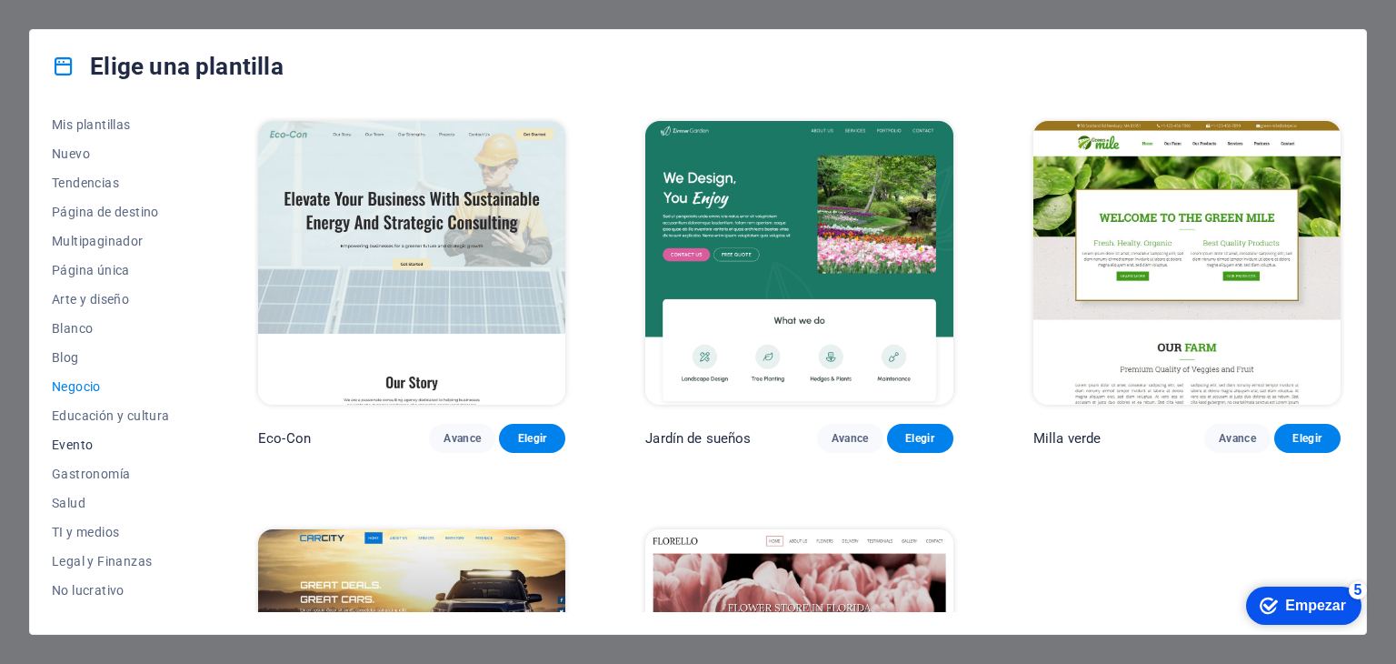
click at [78, 442] on font "Evento" at bounding box center [72, 444] width 41 height 15
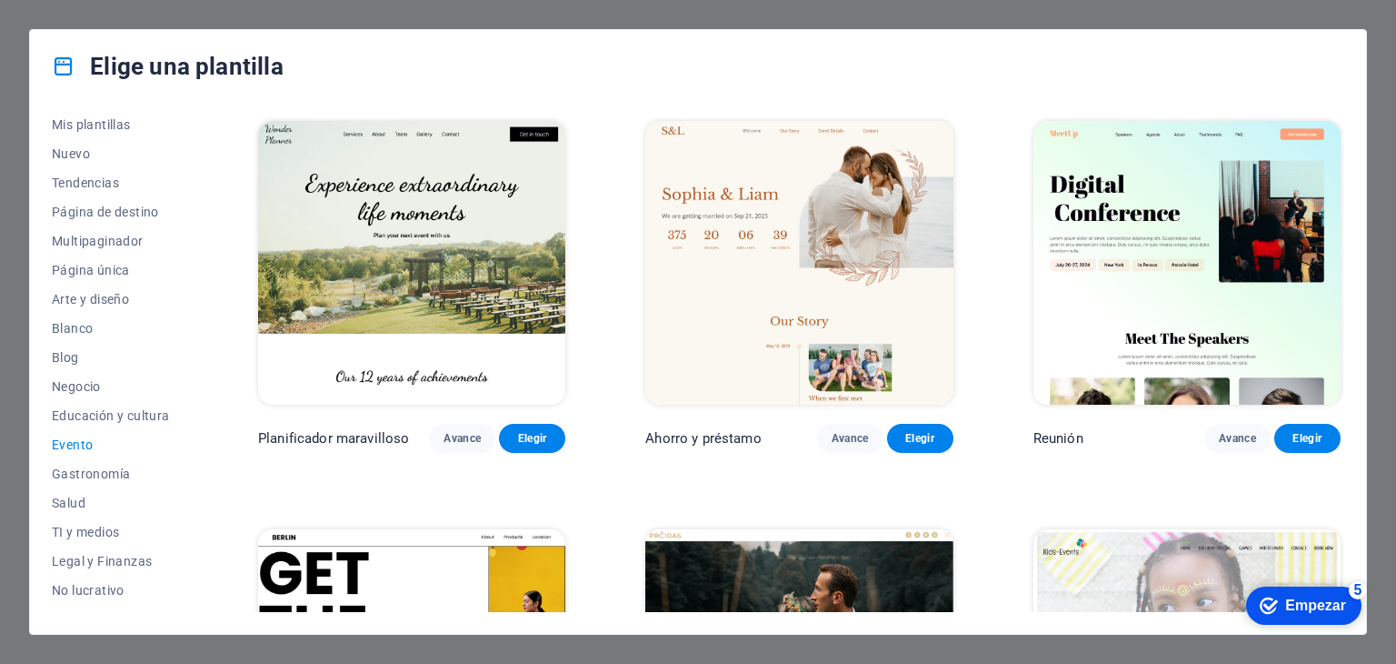
drag, startPoint x: 1340, startPoint y: 128, endPoint x: 1348, endPoint y: 238, distance: 110.3
click at [1348, 238] on div "Todas las plantillas Mis plantillas Nuevo Tendencias Página de destino Multipag…" at bounding box center [698, 368] width 1336 height 531
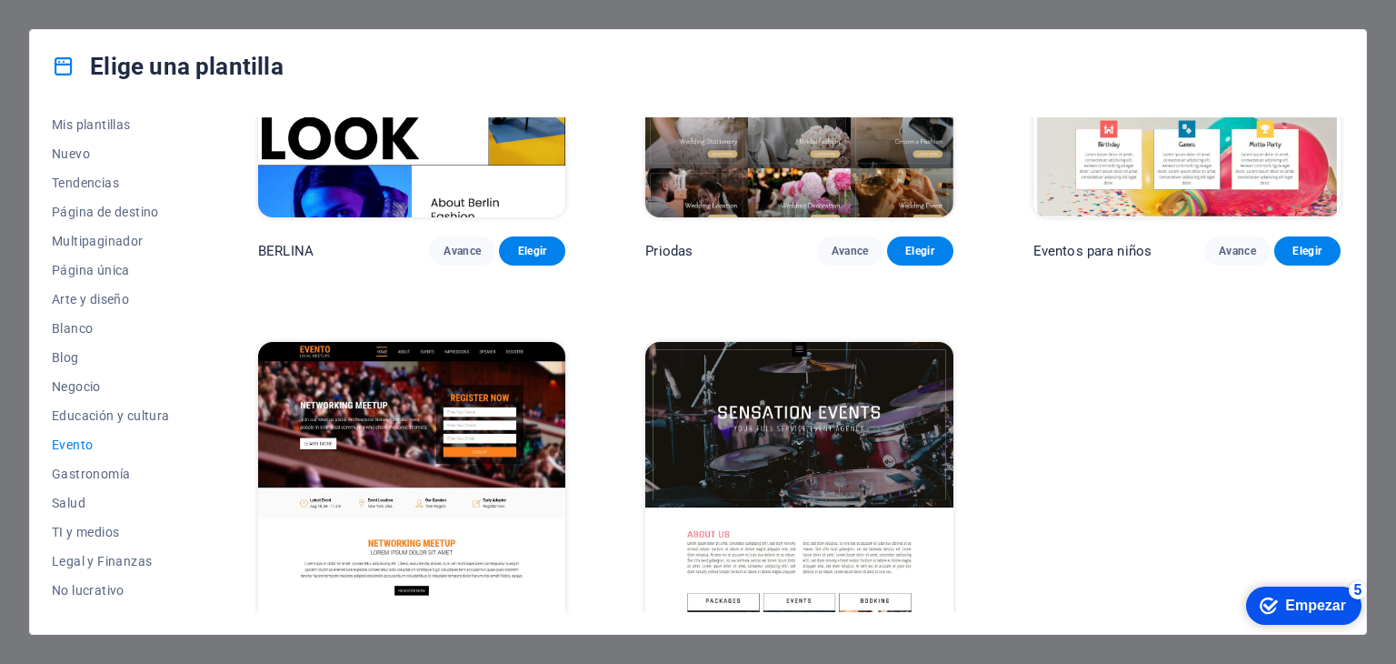
scroll to position [652, 0]
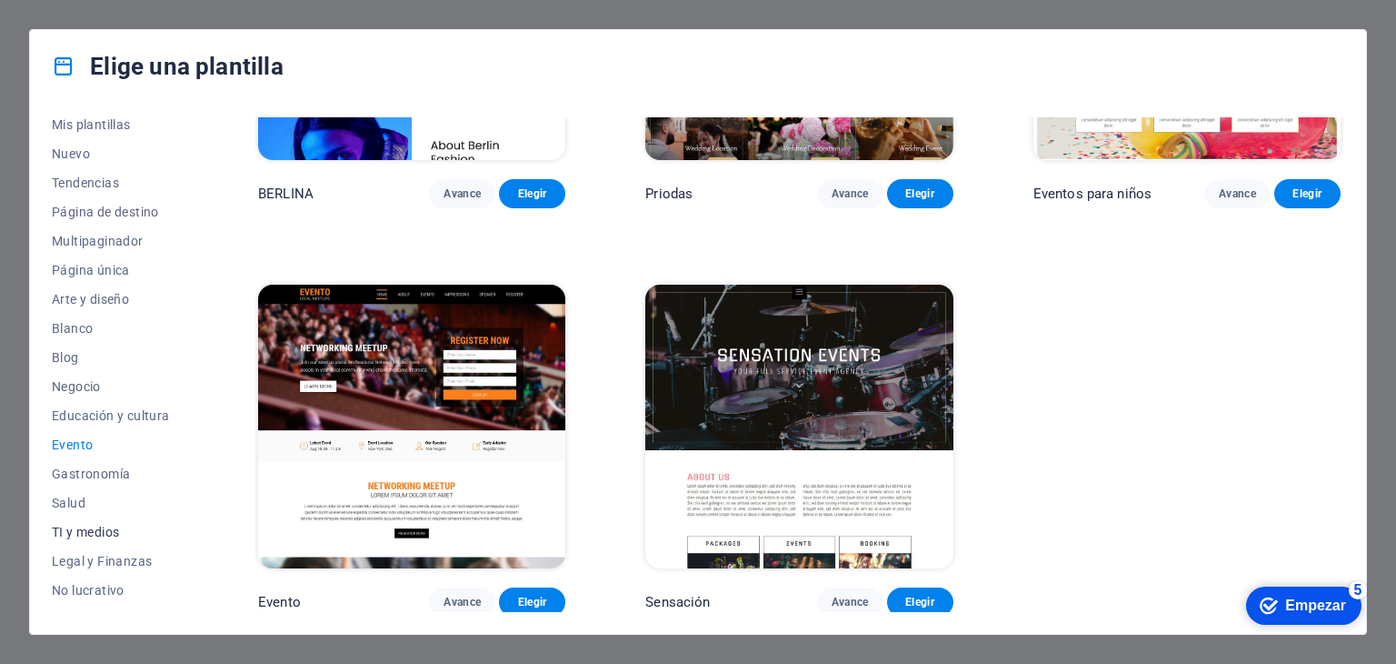
click at [109, 534] on font "TI y medios" at bounding box center [85, 532] width 67 height 15
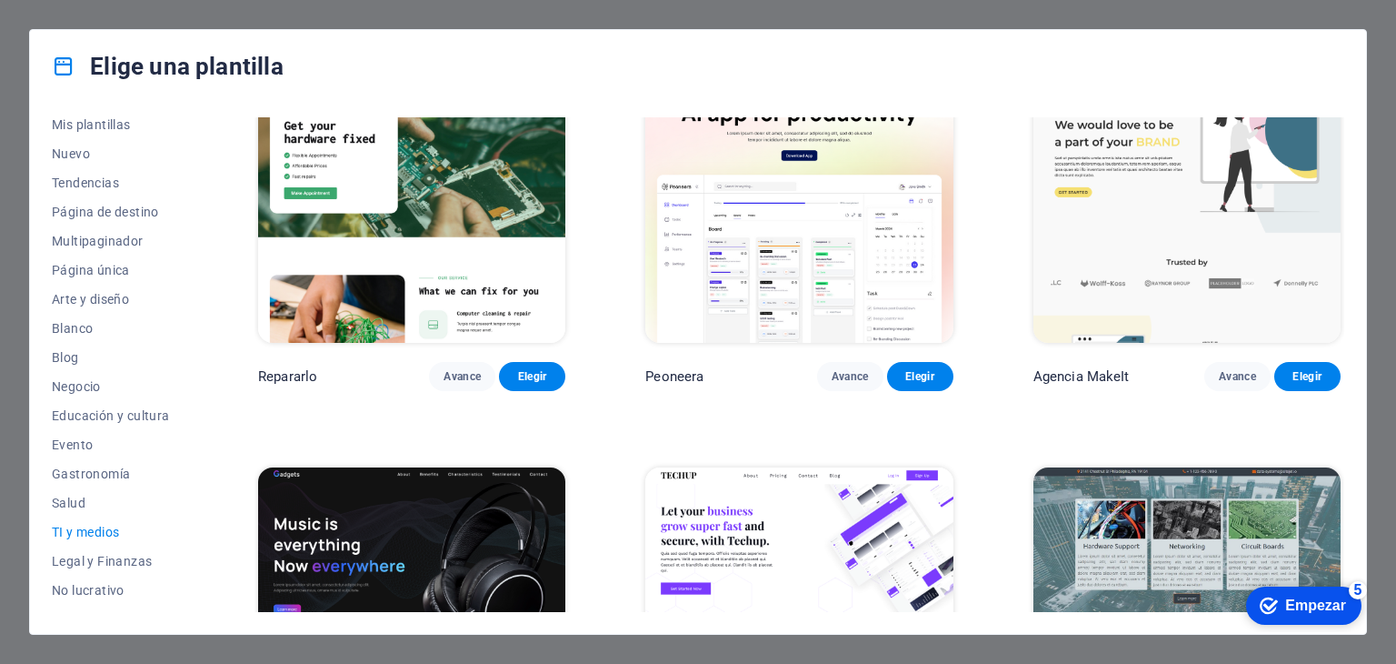
scroll to position [0, 0]
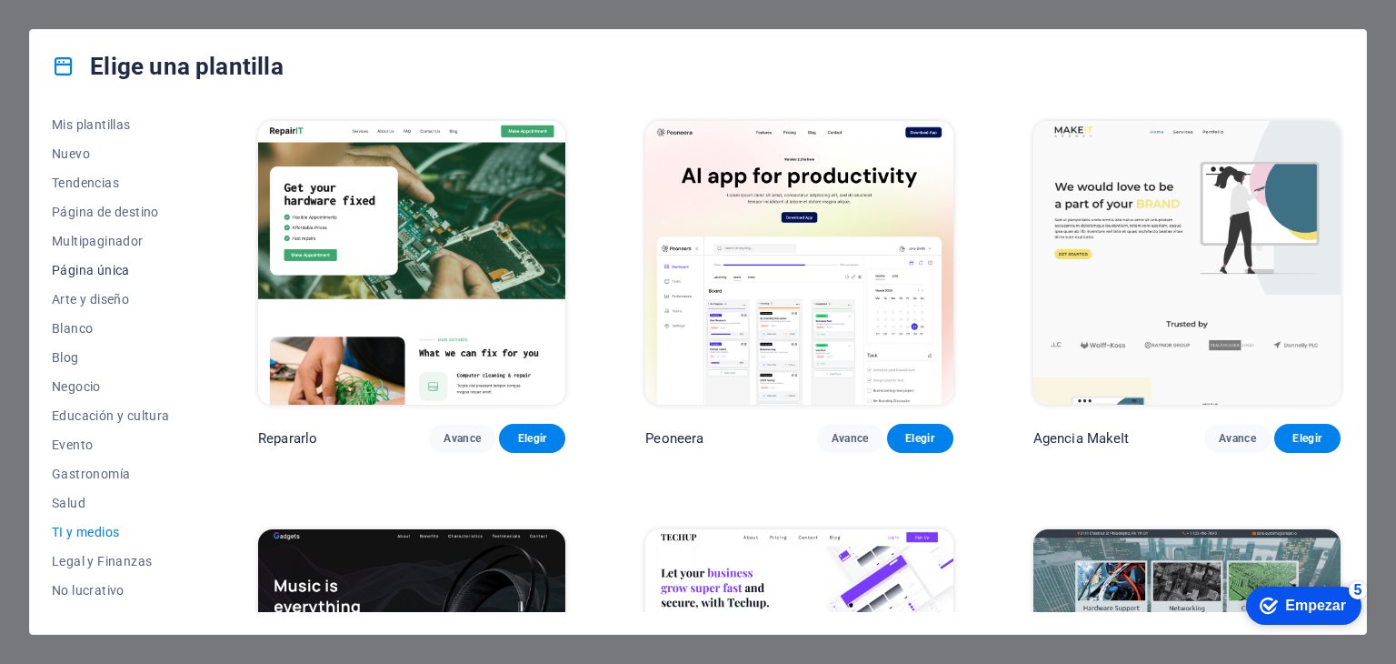
click at [114, 265] on font "Página única" at bounding box center [91, 270] width 78 height 15
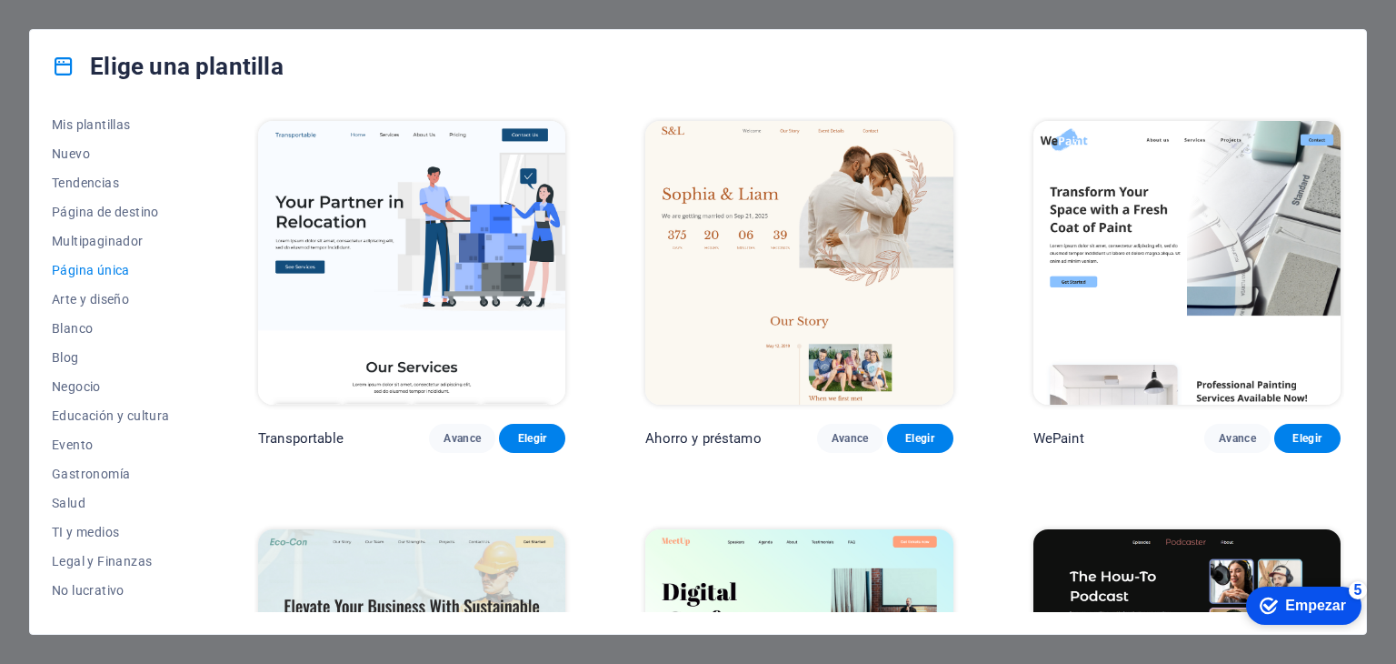
scroll to position [73, 0]
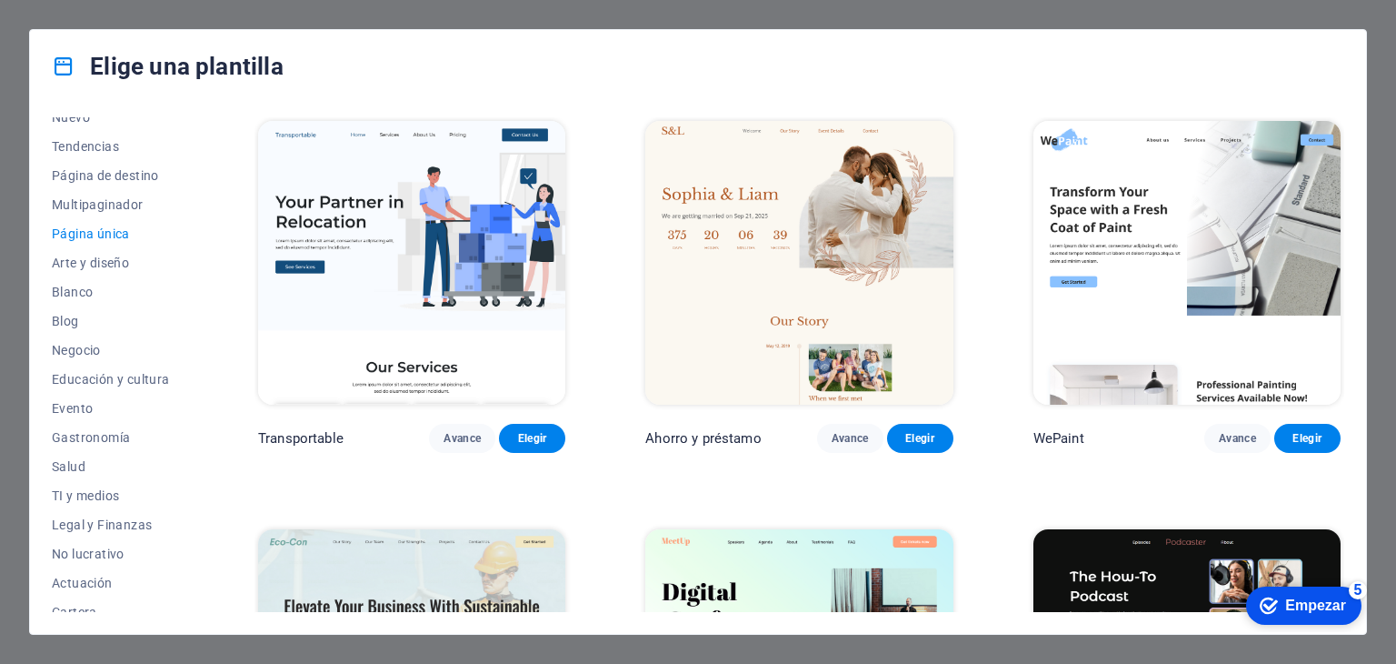
click at [222, 265] on div "Todas las plantillas Mis plantillas Nuevo Tendencias Página de destino Multipag…" at bounding box center [698, 368] width 1336 height 531
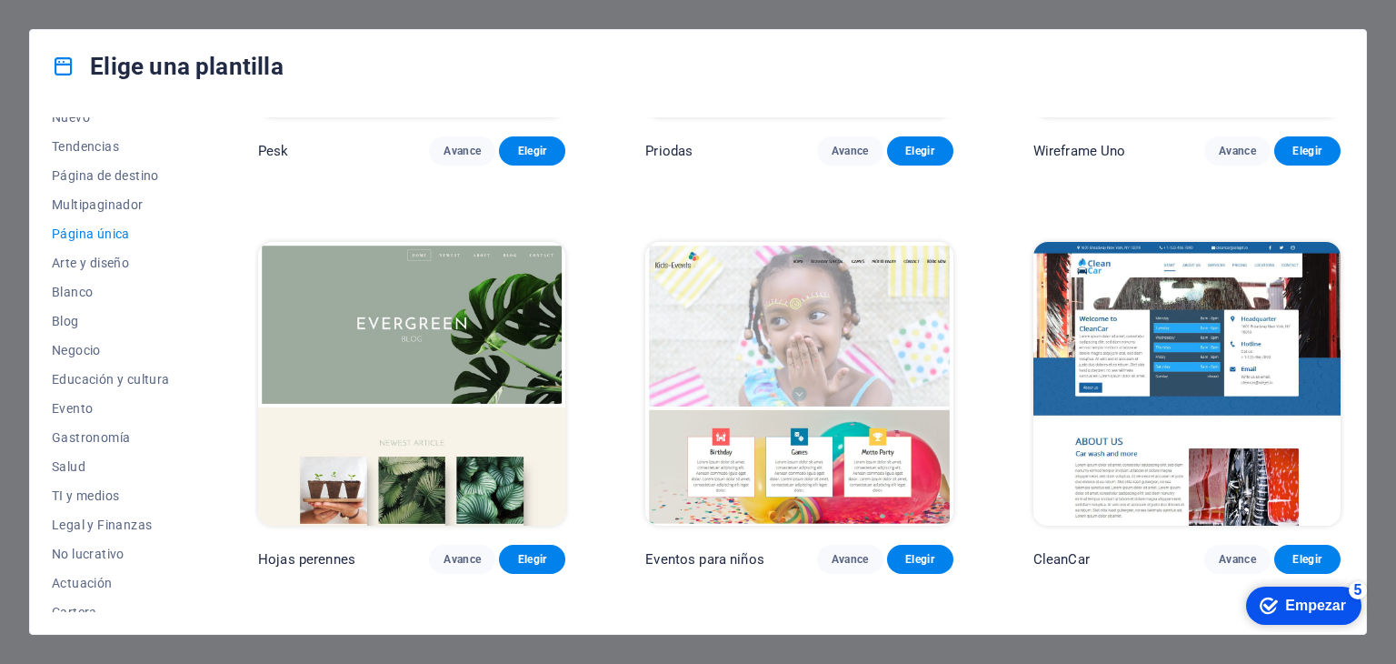
scroll to position [2578, 0]
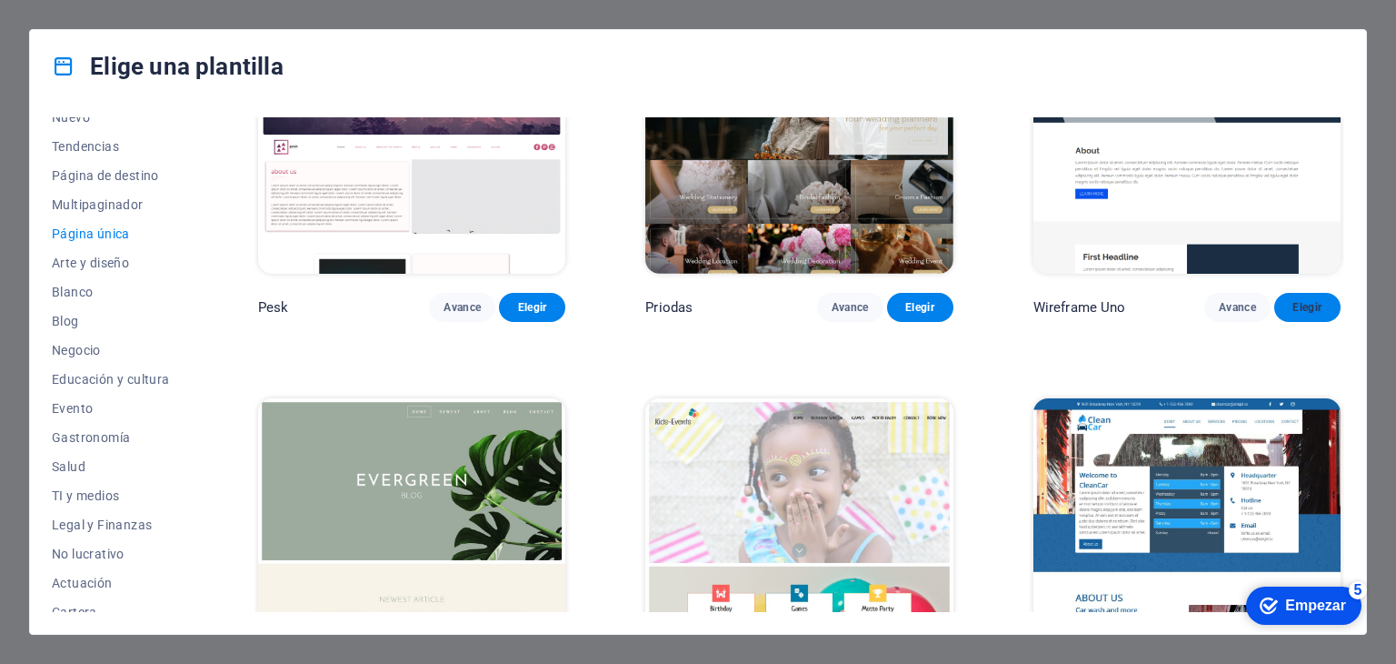
click at [1306, 301] on font "Elegir" at bounding box center [1307, 307] width 29 height 13
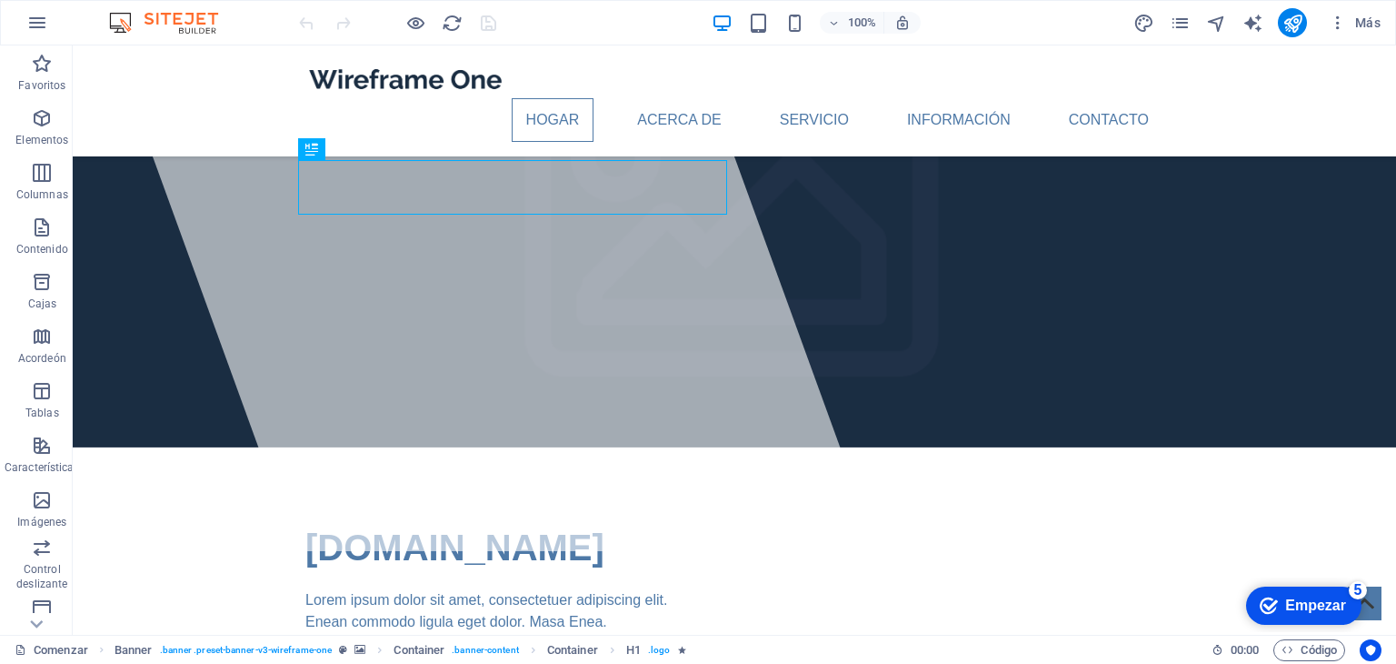
scroll to position [110, 0]
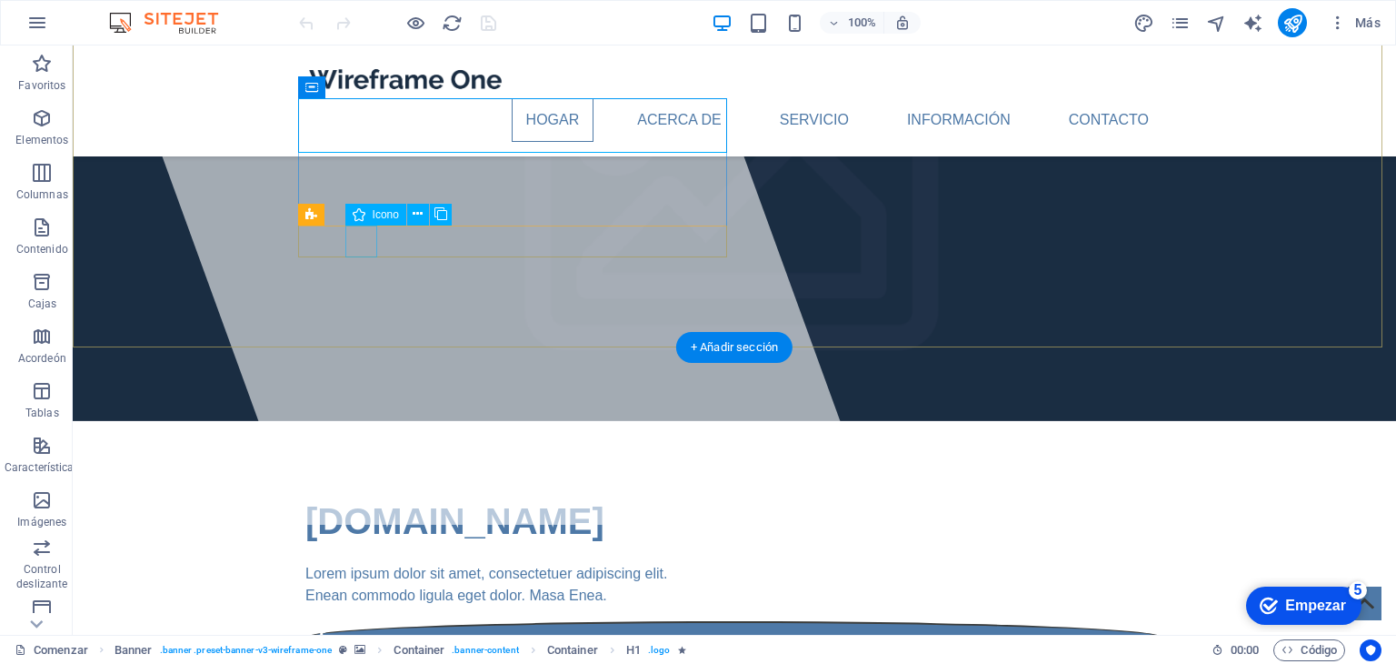
click at [354, 661] on figure at bounding box center [734, 677] width 858 height 33
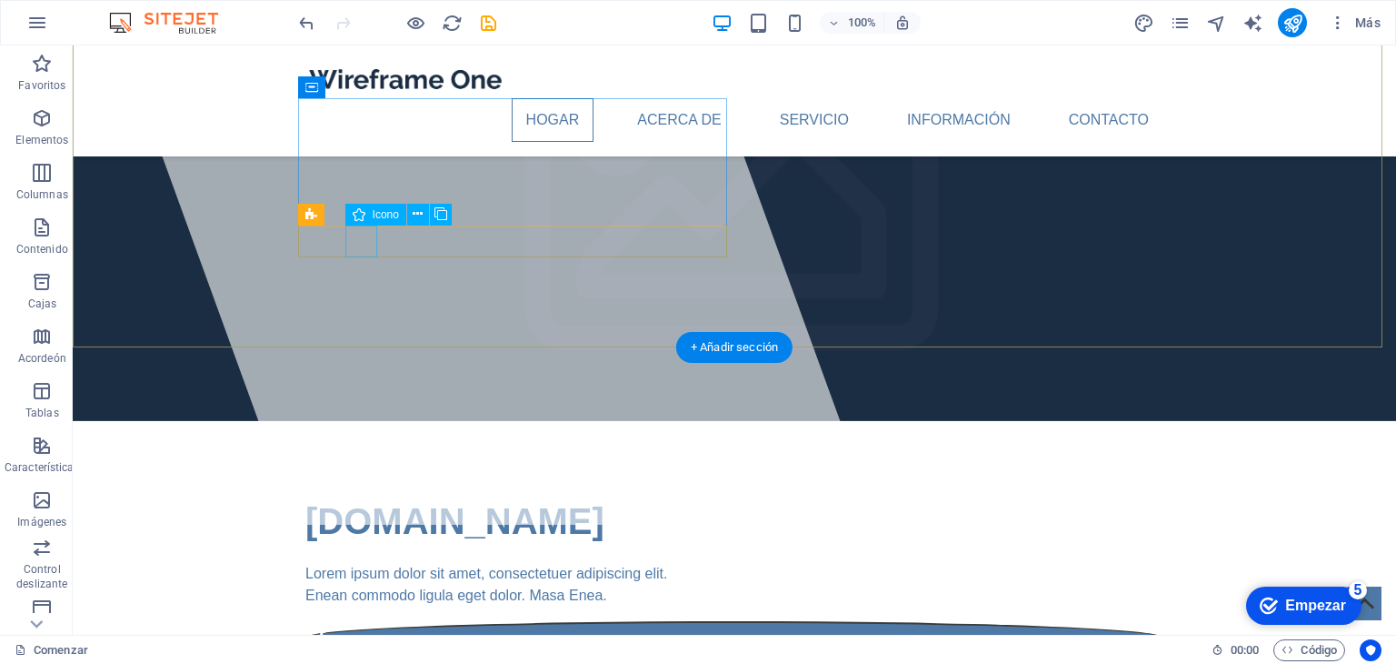
click at [356, 661] on figure at bounding box center [734, 677] width 858 height 33
click at [324, 621] on figure at bounding box center [734, 637] width 858 height 33
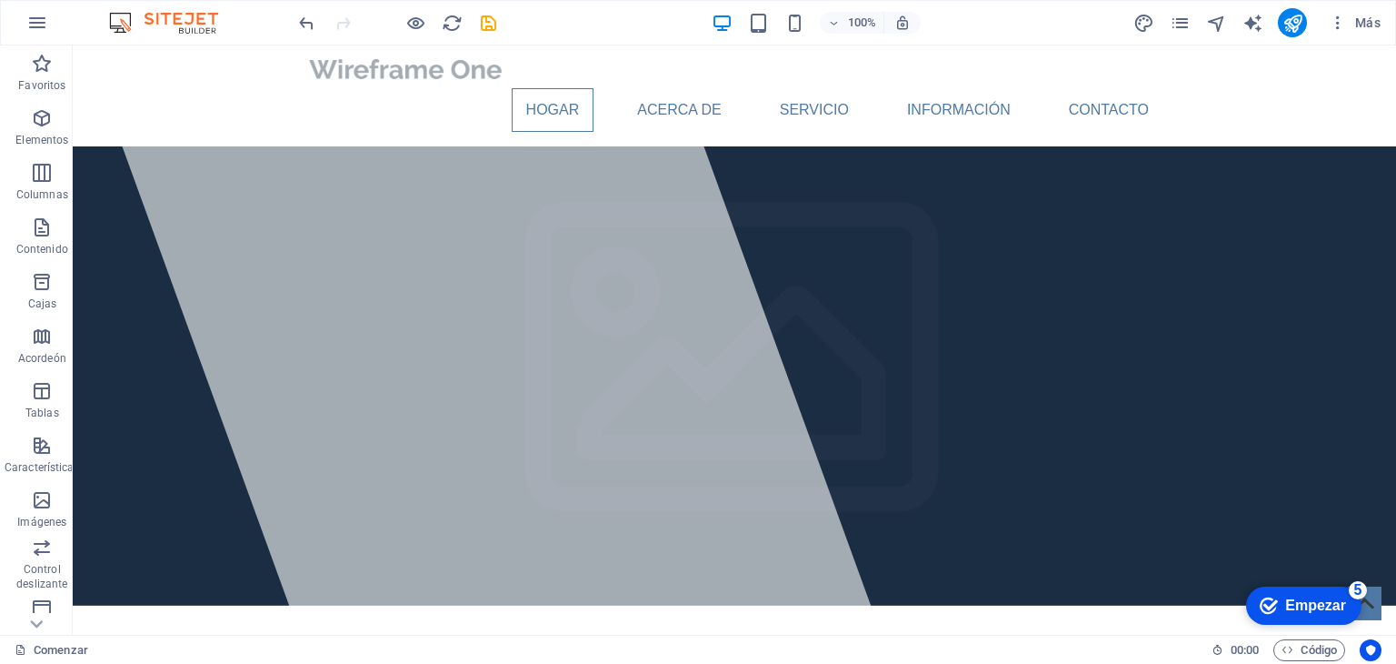
scroll to position [0, 0]
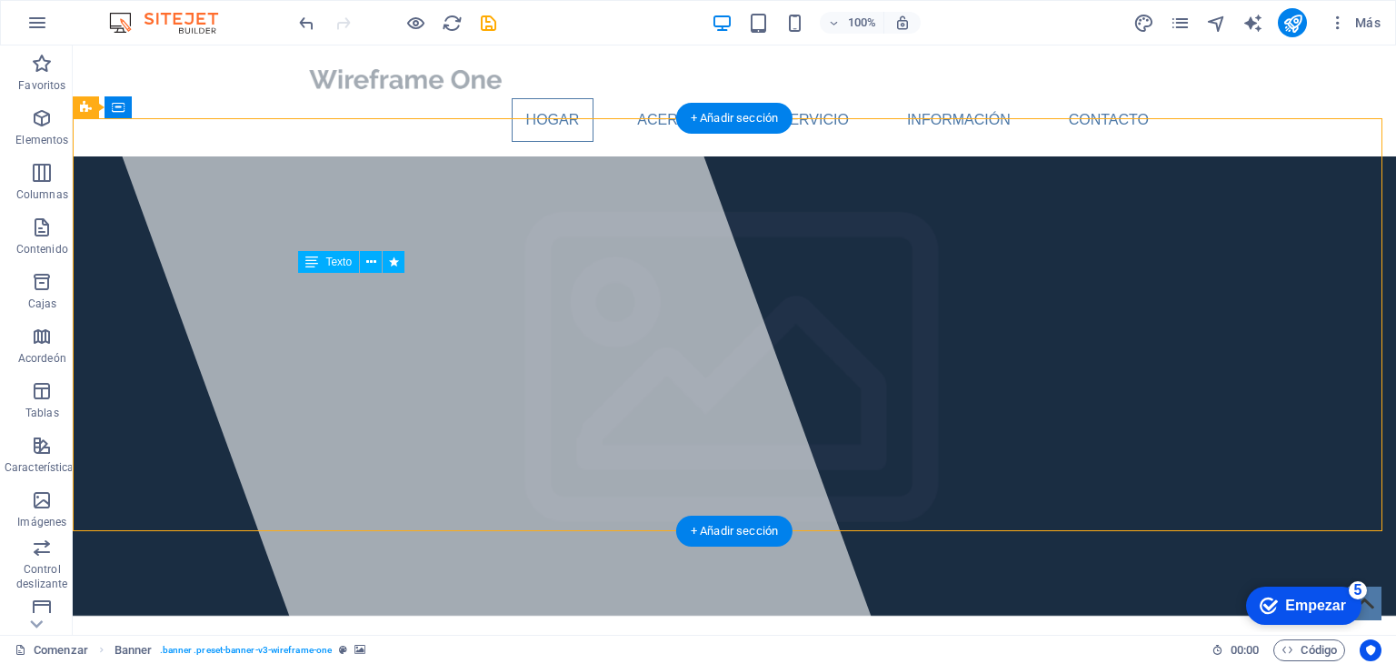
drag, startPoint x: 606, startPoint y: 306, endPoint x: 505, endPoint y: 298, distance: 102.2
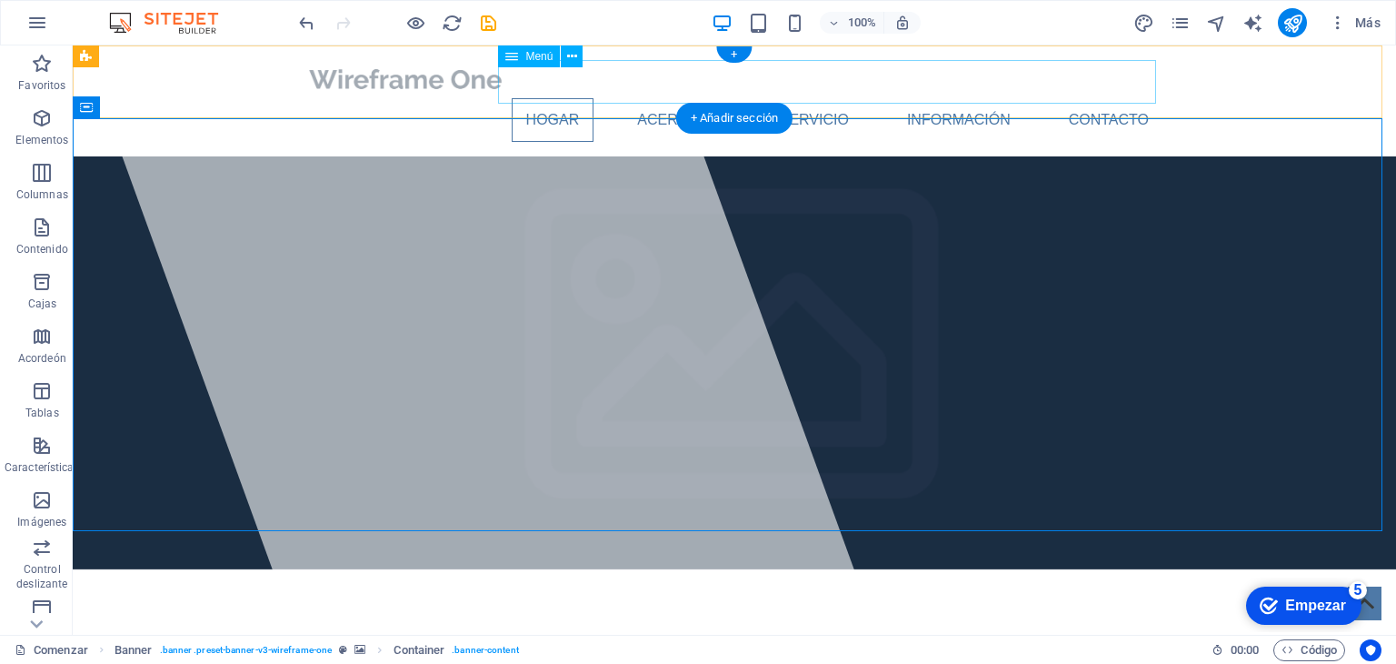
click at [534, 98] on nav "Hogar Acerca de Servicio Información Contacto" at bounding box center [734, 120] width 858 height 44
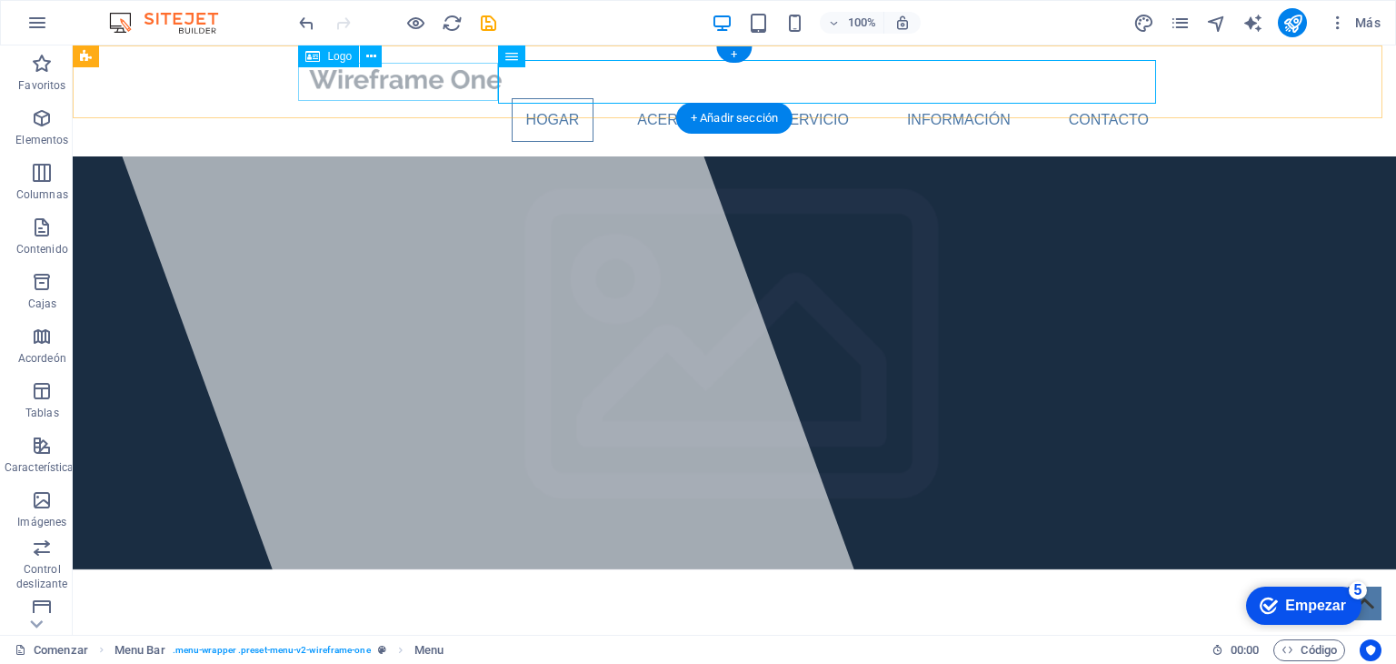
click at [453, 91] on div at bounding box center [734, 79] width 858 height 38
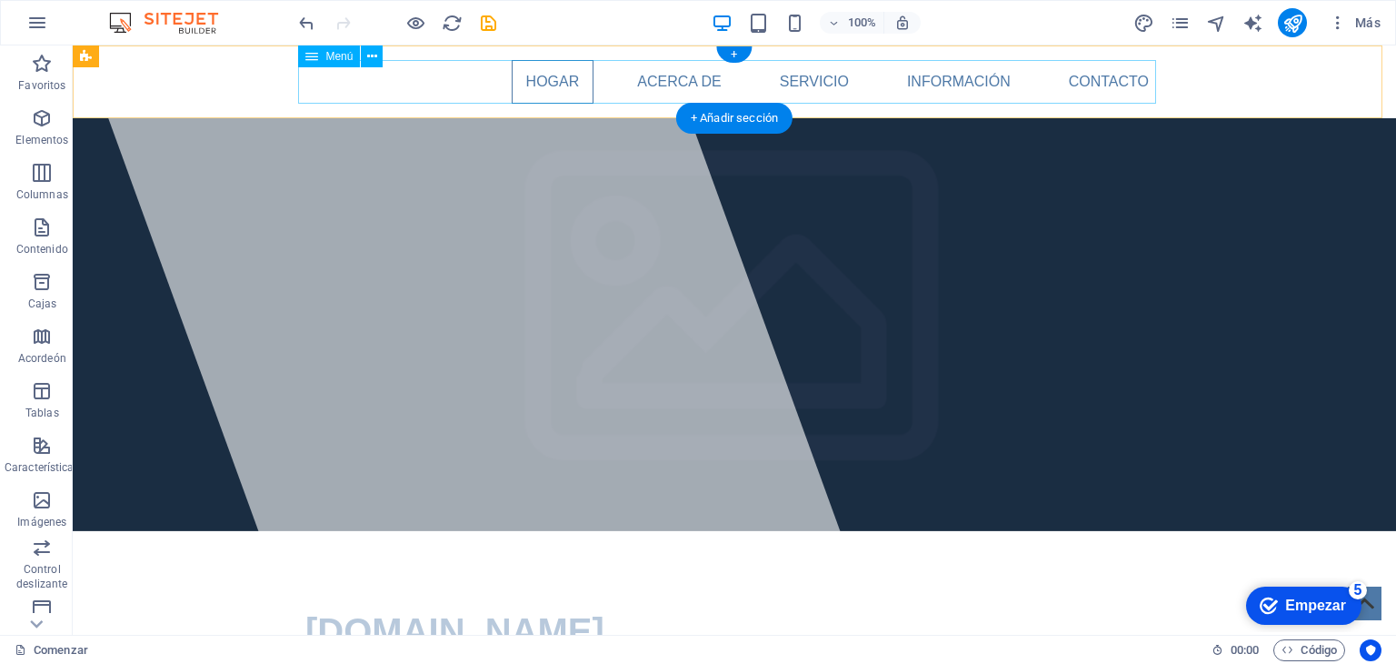
click at [557, 75] on nav "Hogar Acerca de Servicio Información Contacto" at bounding box center [734, 82] width 858 height 44
click at [736, 109] on div "+ Añadir sección" at bounding box center [734, 118] width 116 height 31
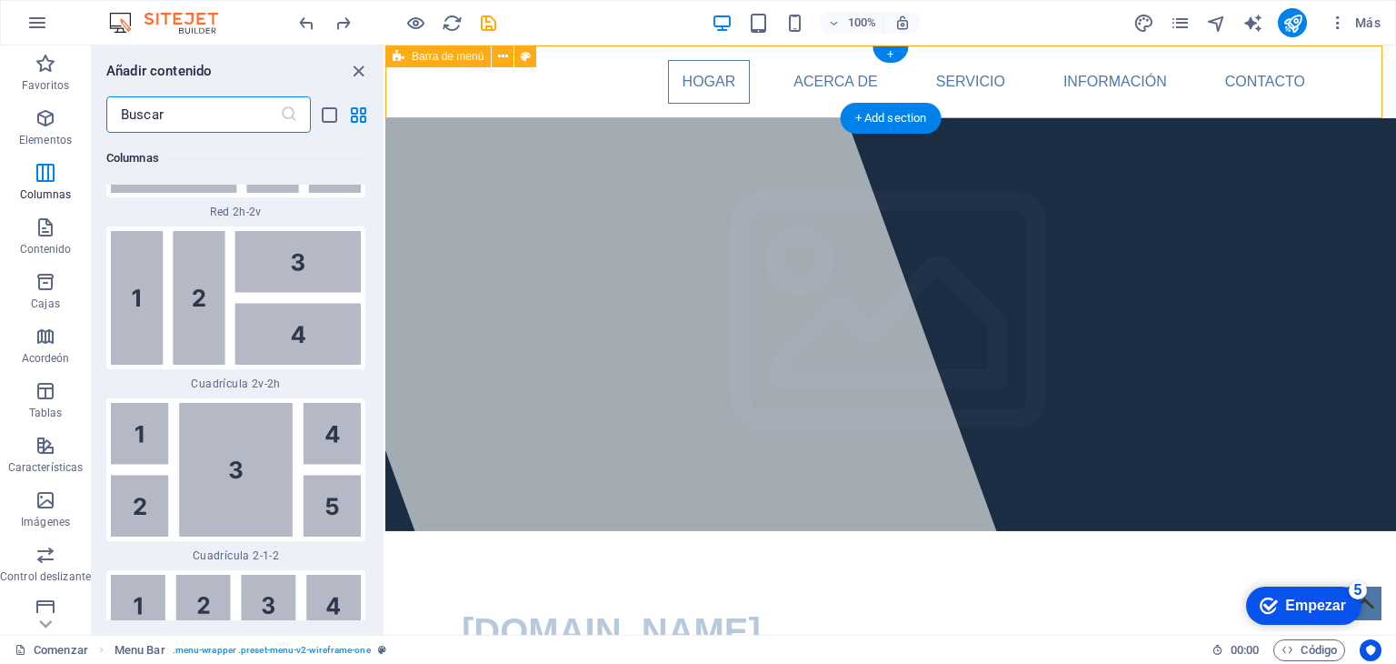
scroll to position [5706, 0]
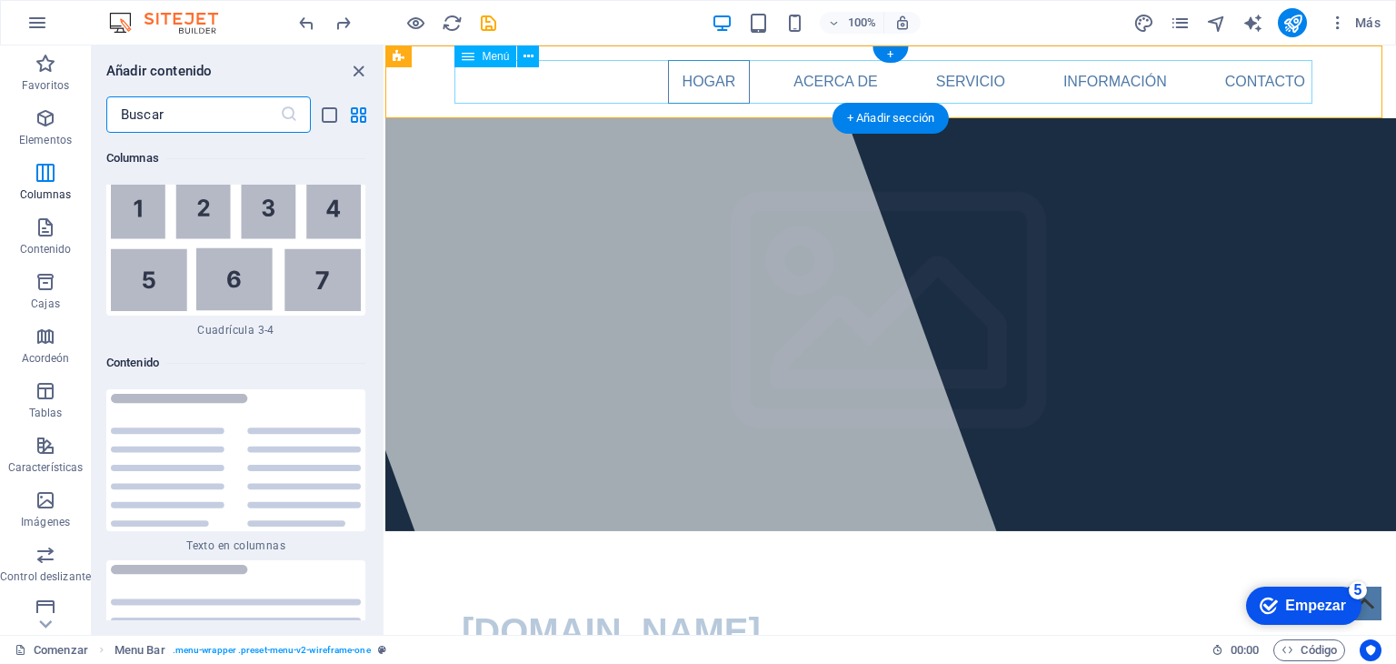
click at [705, 88] on nav "Hogar Acerca de Servicio Información Contacto" at bounding box center [891, 82] width 858 height 44
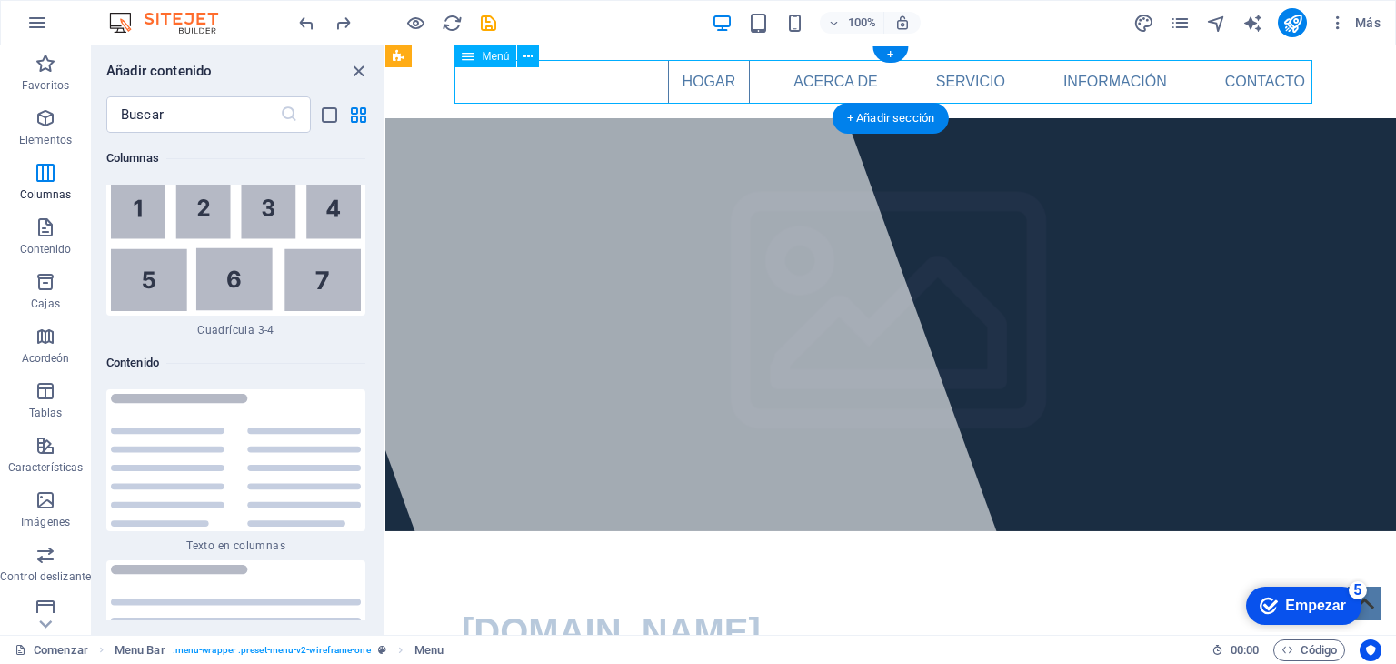
scroll to position [5987, 0]
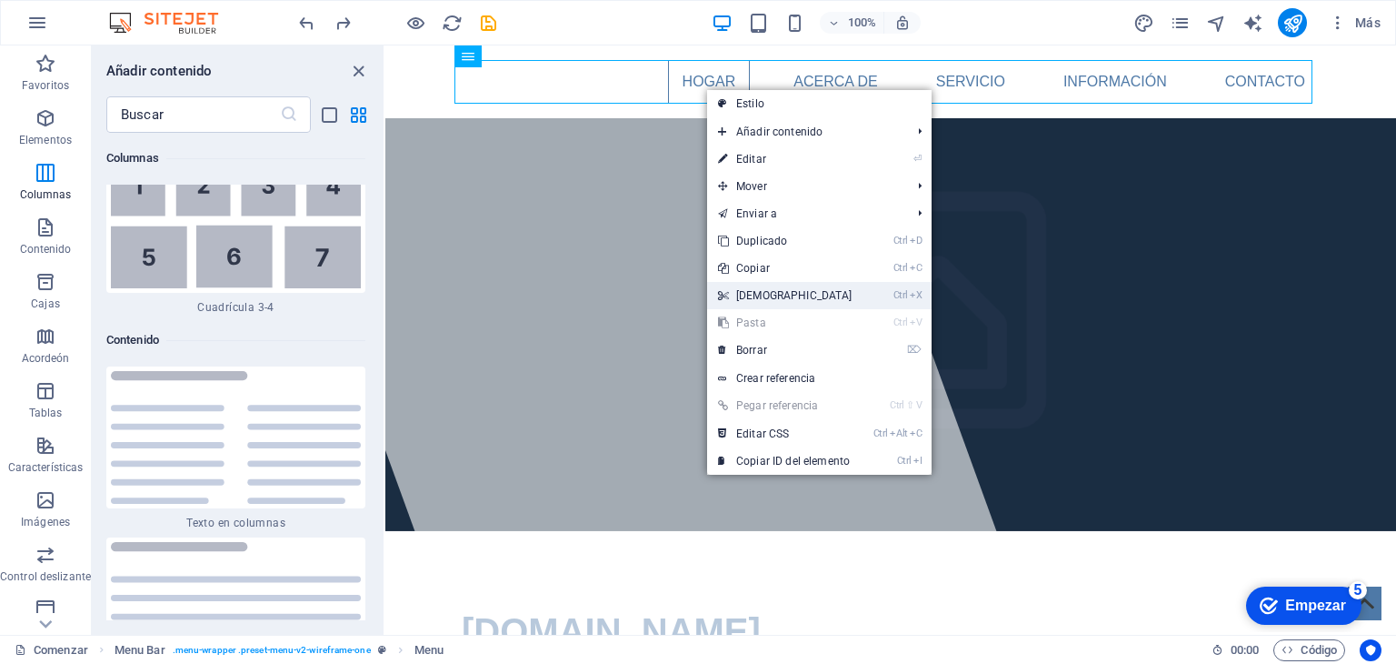
click at [763, 295] on font "Cortar" at bounding box center [794, 295] width 116 height 13
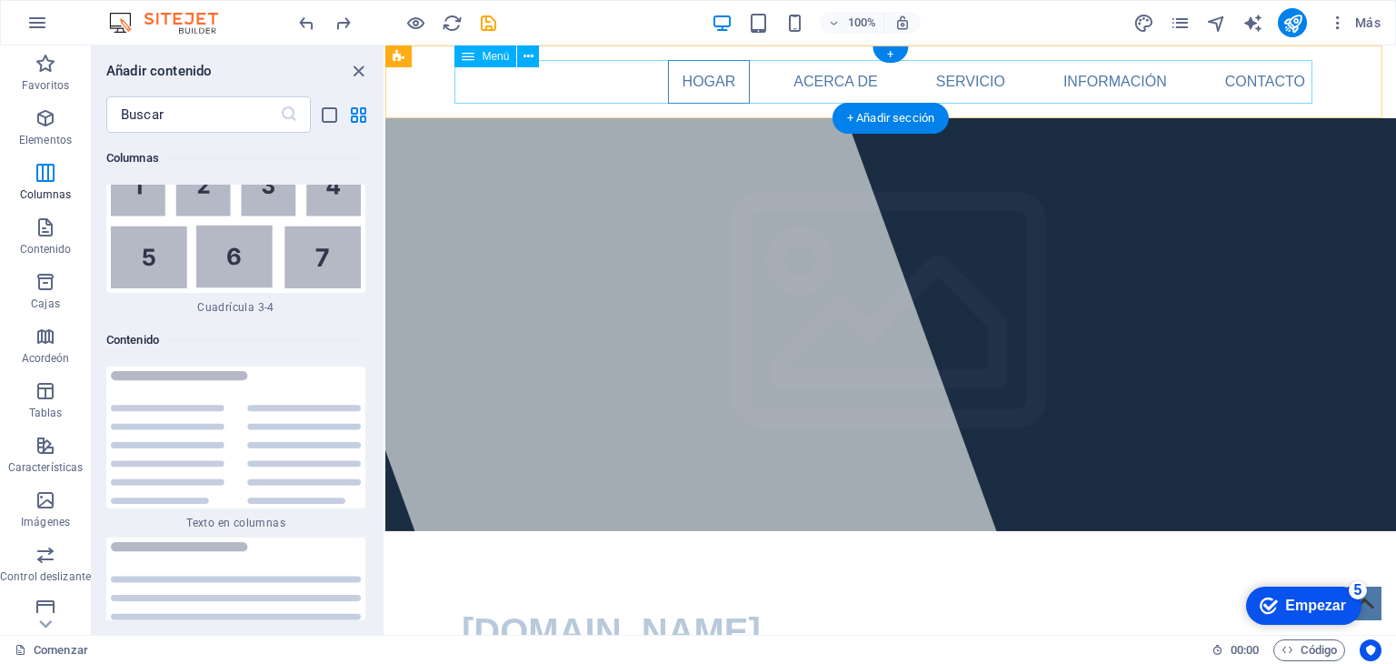
click at [838, 81] on nav "Hogar Acerca de Servicio Información Contacto" at bounding box center [891, 82] width 858 height 44
select select
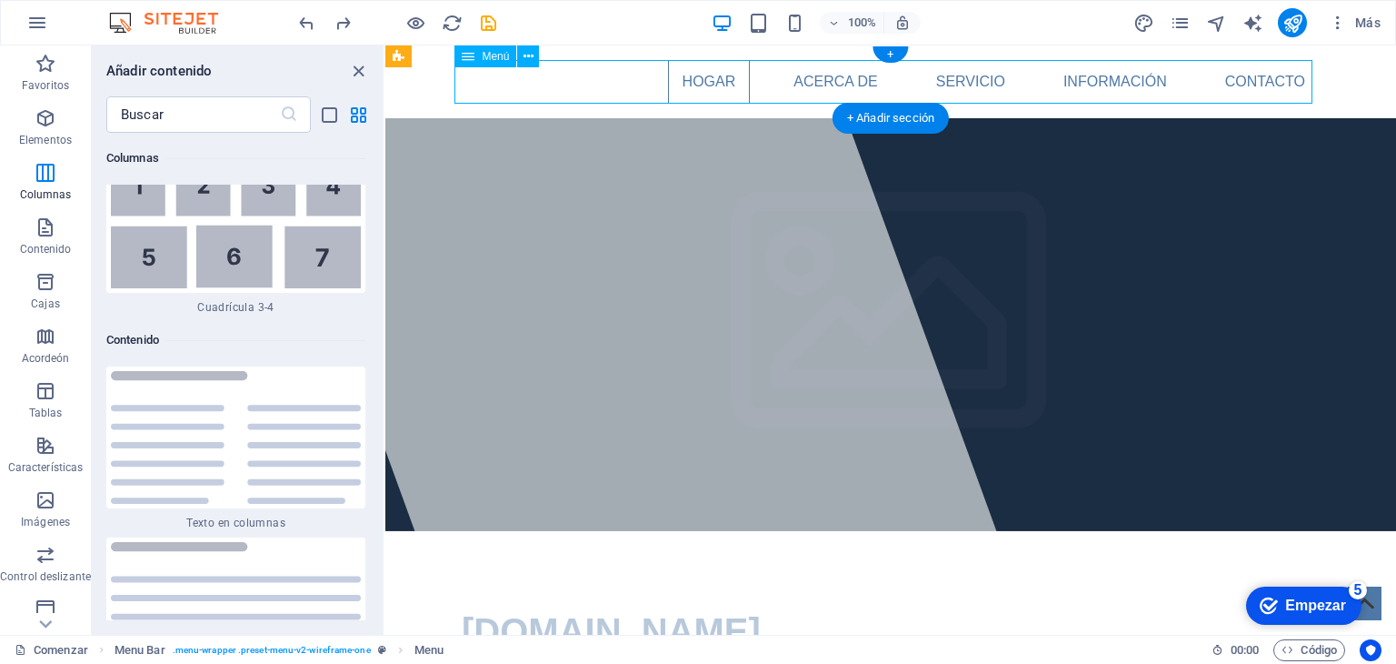
select select
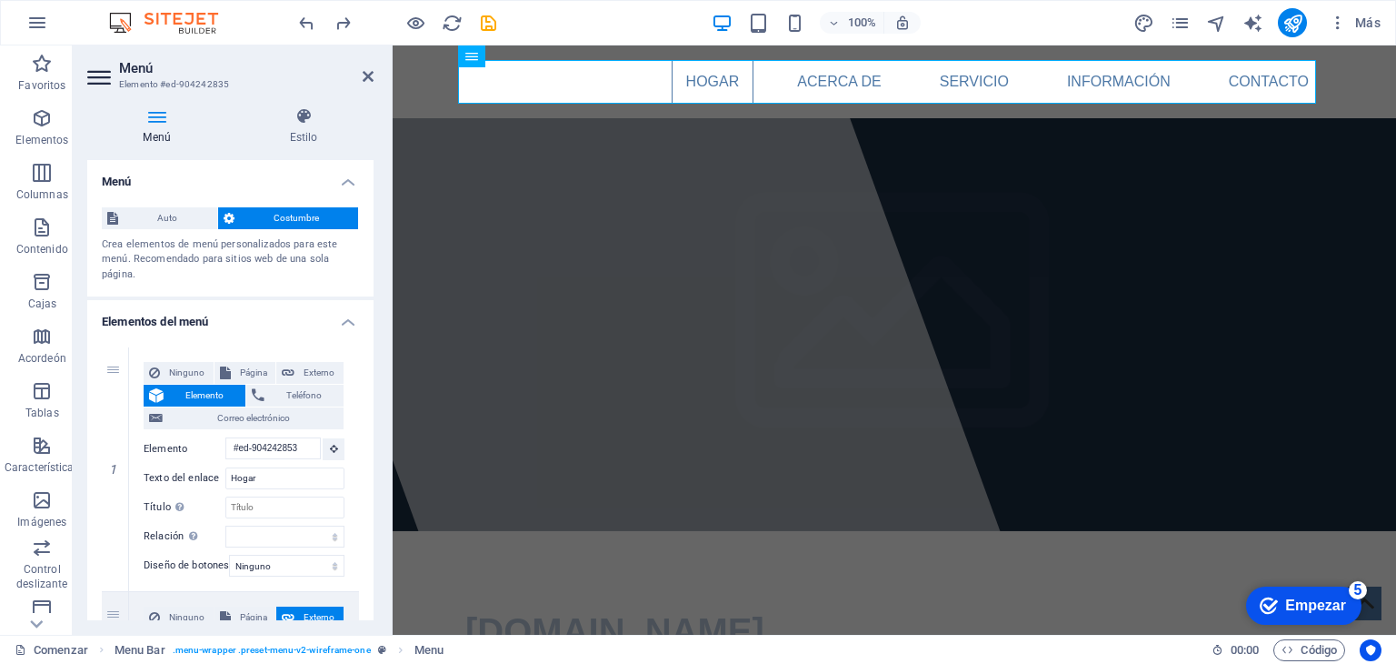
drag, startPoint x: 369, startPoint y: 205, endPoint x: 367, endPoint y: 263, distance: 58.2
click at [367, 263] on div "Auto Costumbre Crea elementos de menú personalizados para este menú. Recomendad…" at bounding box center [230, 245] width 286 height 105
click at [1209, 89] on nav "Hogar Acerca de Servicio Información Contacto" at bounding box center [894, 82] width 858 height 44
click at [1251, 79] on nav "Hogar Acerca de Servicio Información Contacto" at bounding box center [894, 82] width 858 height 44
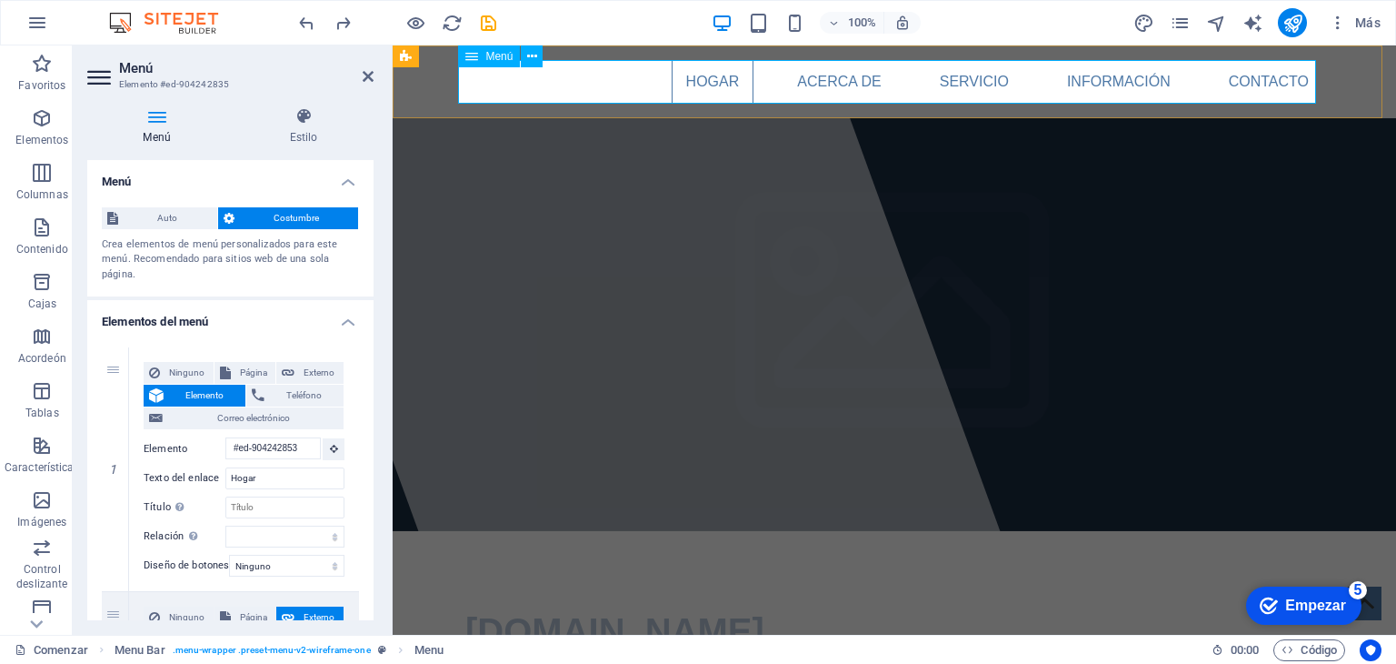
click at [1251, 79] on nav "Hogar Acerca de Servicio Información Contacto" at bounding box center [894, 82] width 858 height 44
click at [731, 77] on nav "Hogar Acerca de Servicio Información Contacto" at bounding box center [894, 82] width 858 height 44
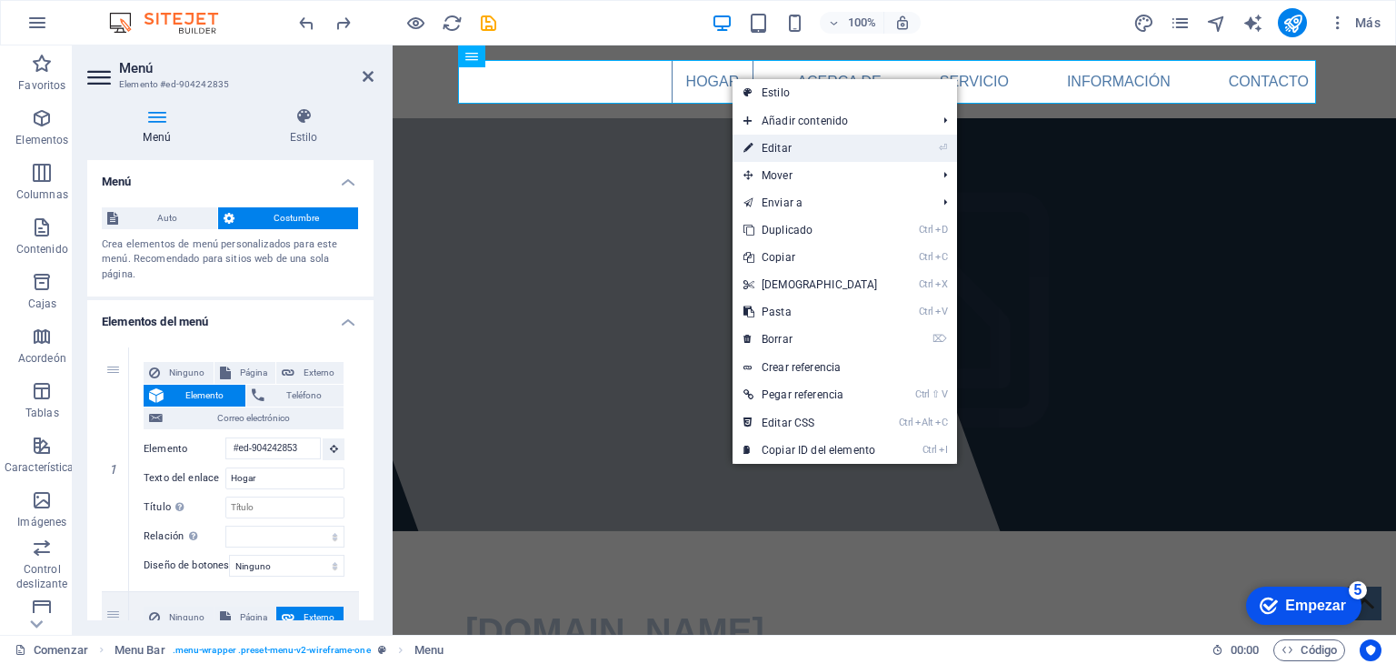
click at [779, 157] on link "⏎ Editar" at bounding box center [811, 148] width 156 height 27
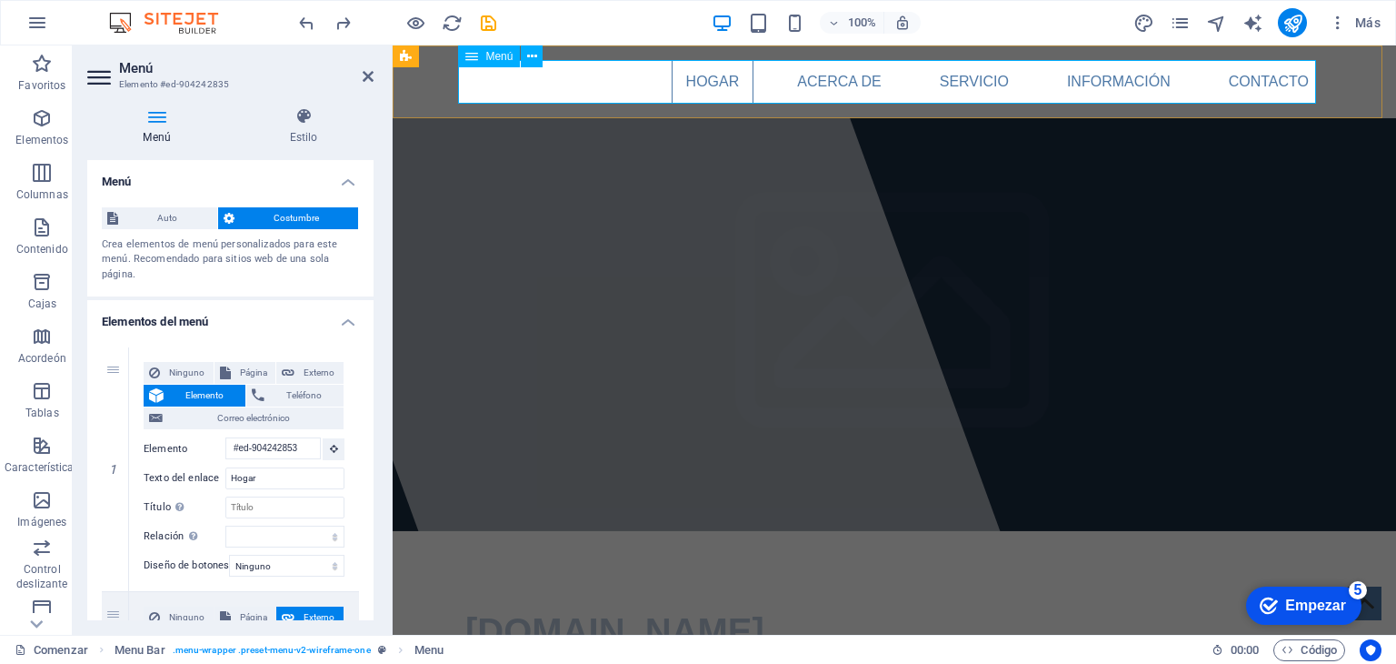
click at [702, 86] on nav "Hogar Acerca de Servicio Información Contacto" at bounding box center [894, 82] width 858 height 44
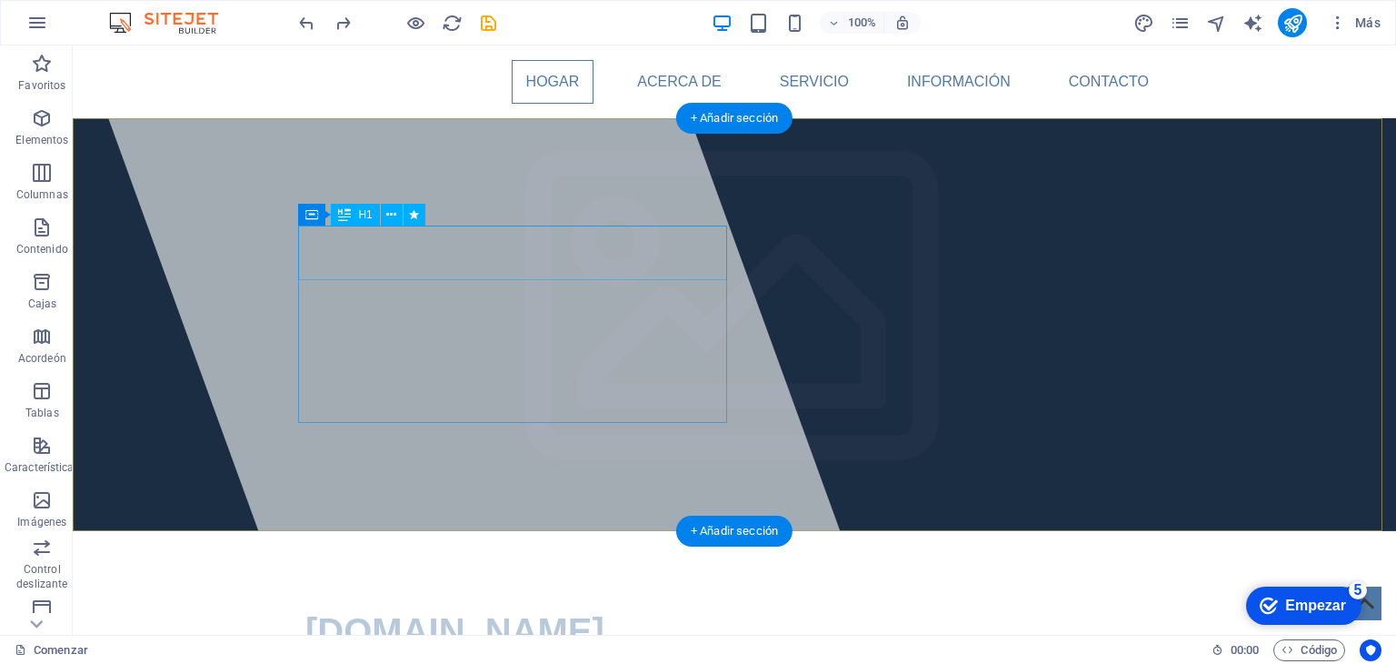
click at [705, 604] on div "[DOMAIN_NAME]" at bounding box center [734, 631] width 858 height 55
click at [605, 611] on font "[DOMAIN_NAME]" at bounding box center [454, 631] width 299 height 40
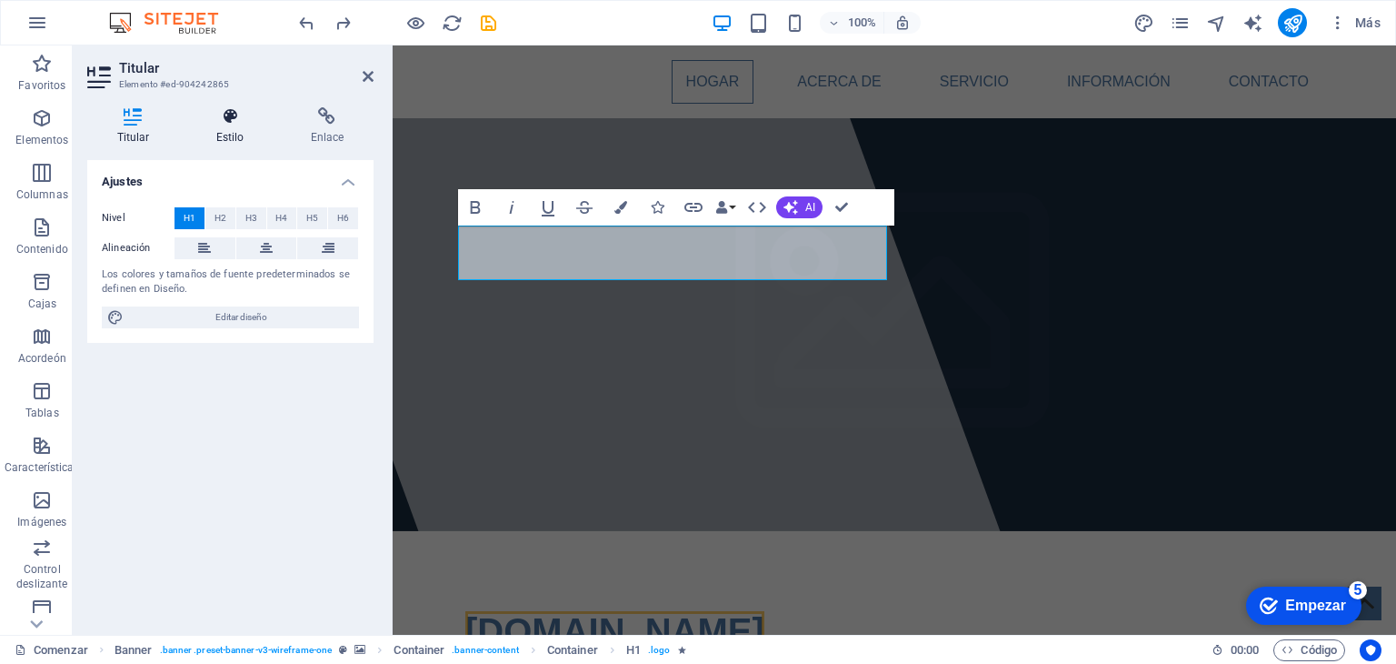
click at [240, 117] on icon at bounding box center [229, 116] width 87 height 18
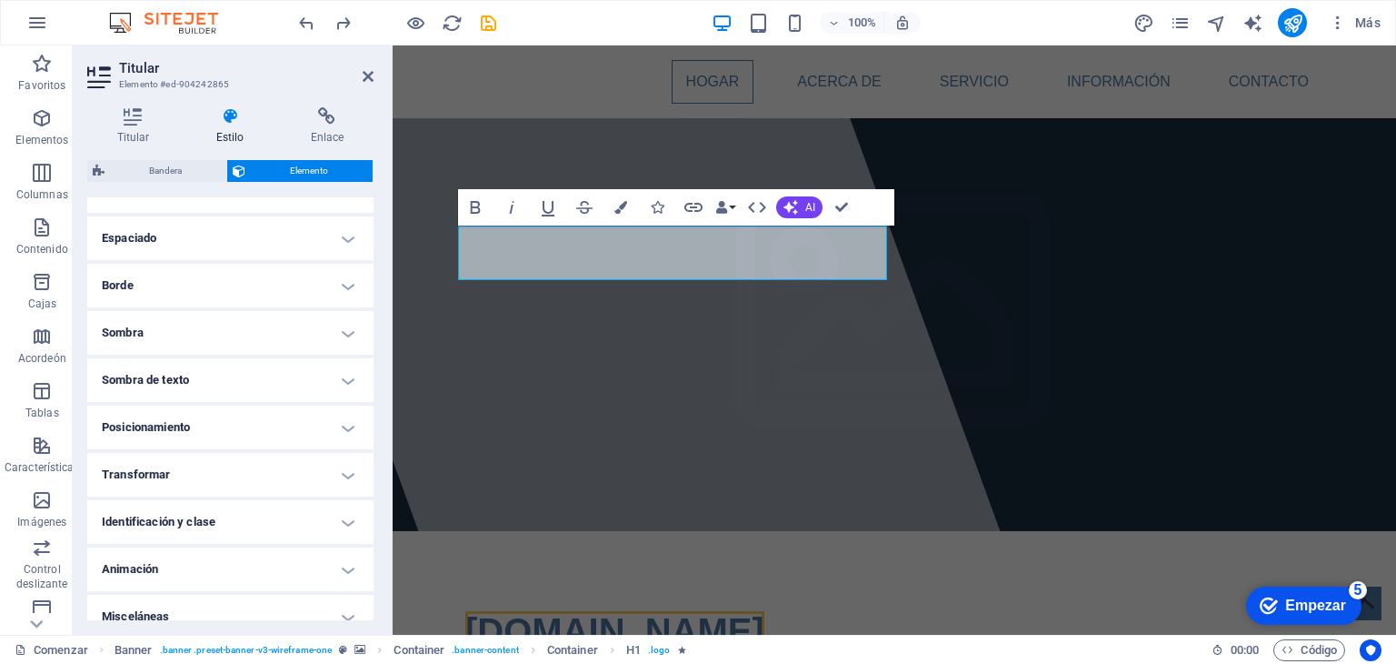
scroll to position [360, 0]
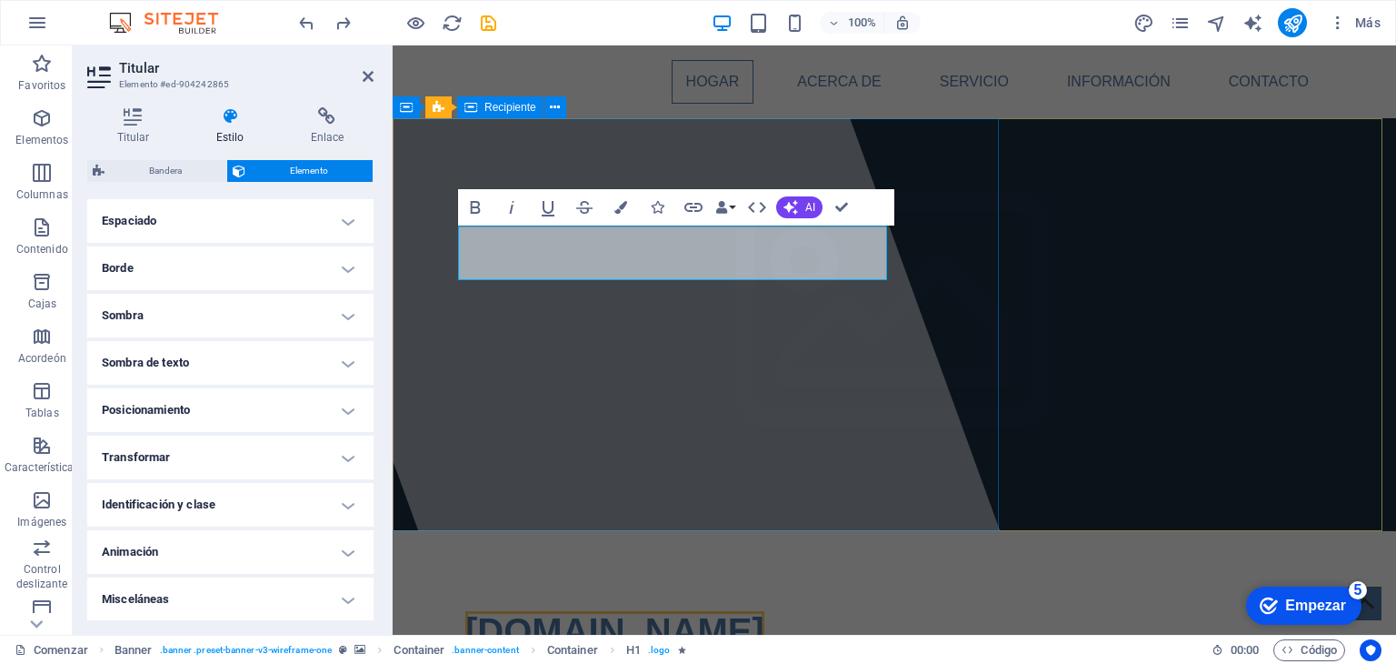
click at [565, 437] on div at bounding box center [640, 339] width 796 height 589
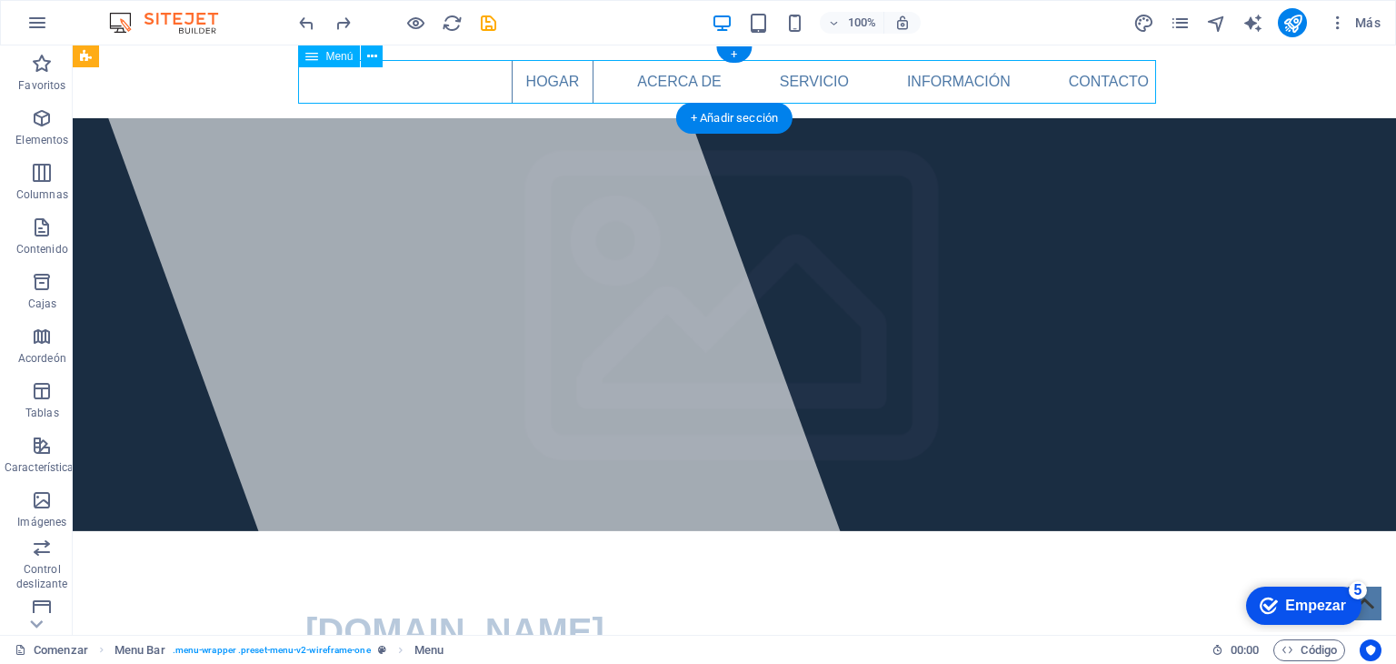
drag, startPoint x: 573, startPoint y: 76, endPoint x: 502, endPoint y: 89, distance: 72.0
click at [496, 91] on nav "Hogar Acerca de Servicio Información Contacto" at bounding box center [734, 82] width 858 height 44
click at [535, 74] on nav "Hogar Acerca de Servicio Información Contacto" at bounding box center [734, 82] width 858 height 44
click at [314, 58] on icon at bounding box center [311, 56] width 13 height 22
click at [372, 53] on icon at bounding box center [372, 56] width 10 height 19
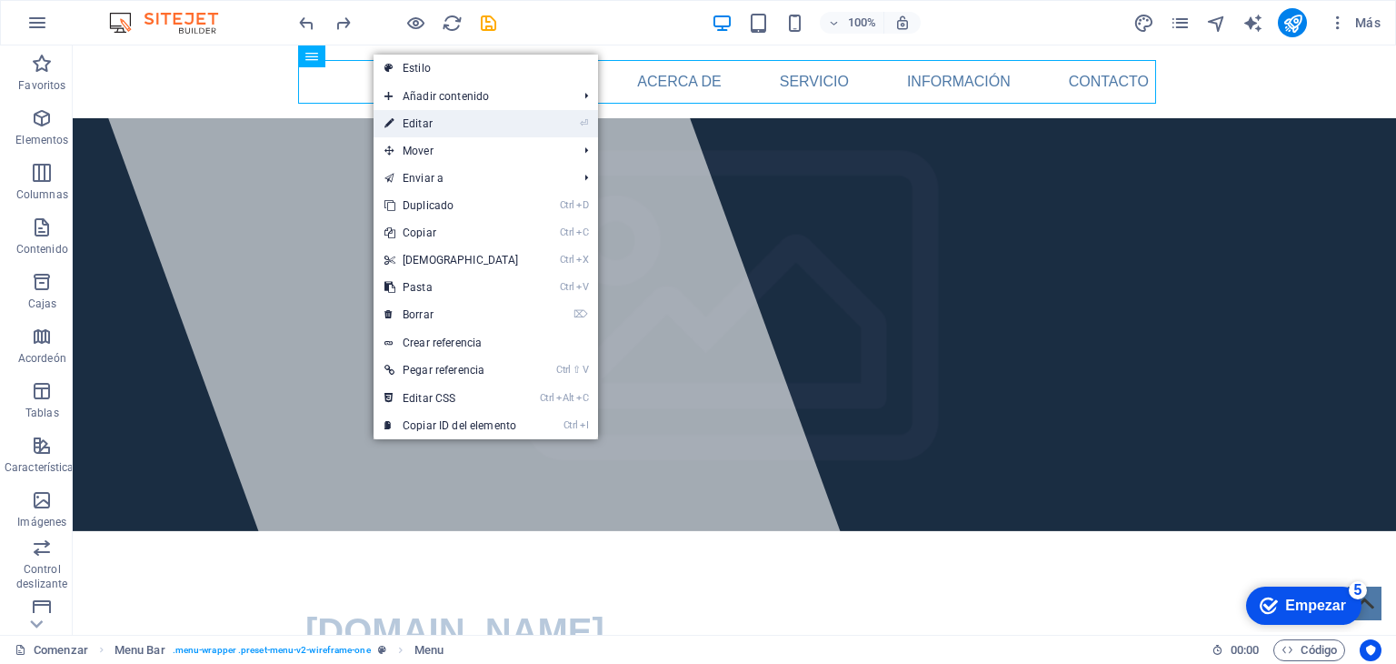
click at [476, 123] on link "⏎ Editar" at bounding box center [452, 123] width 156 height 27
select select
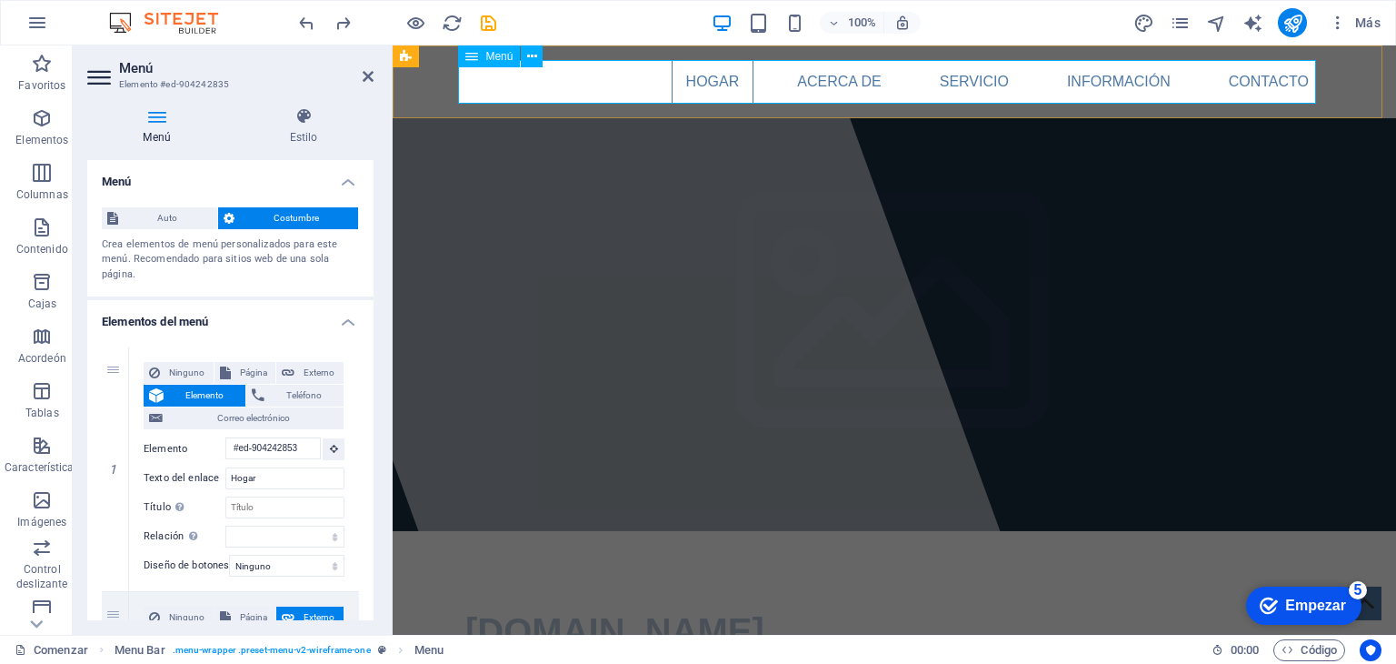
click at [691, 81] on nav "Hogar Acerca de Servicio Información Contacto" at bounding box center [894, 82] width 858 height 44
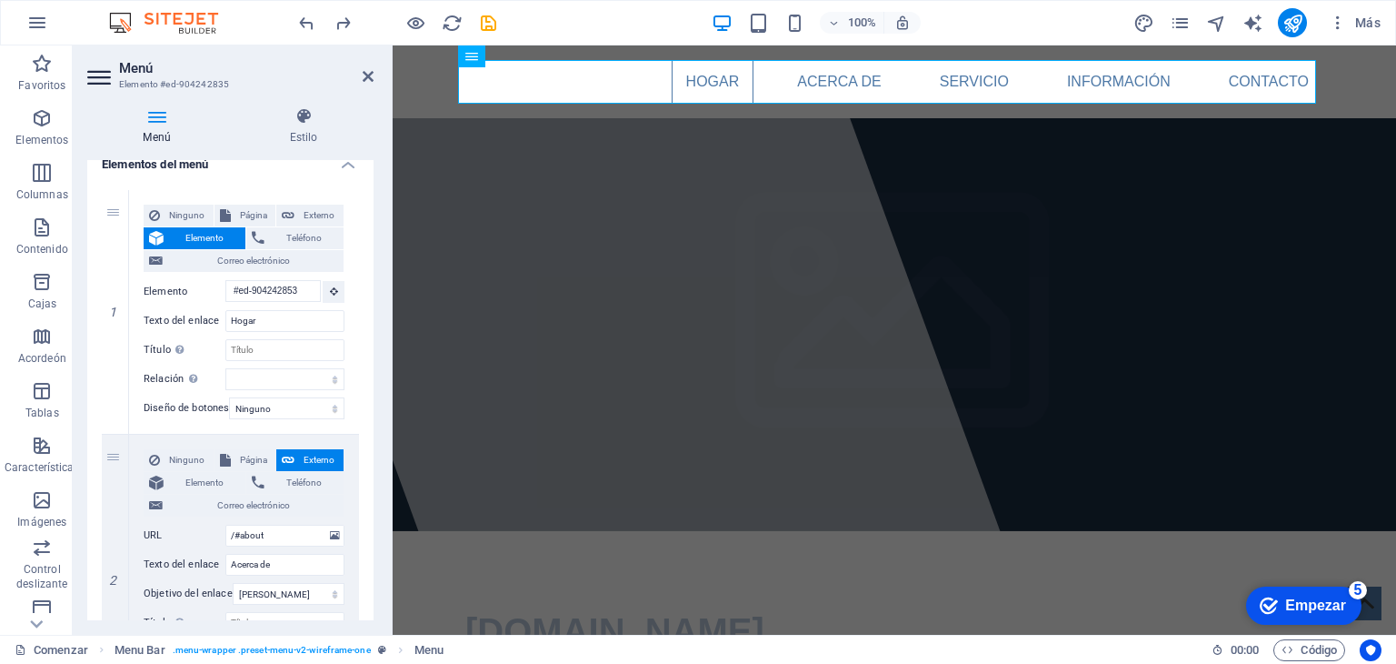
scroll to position [153, 0]
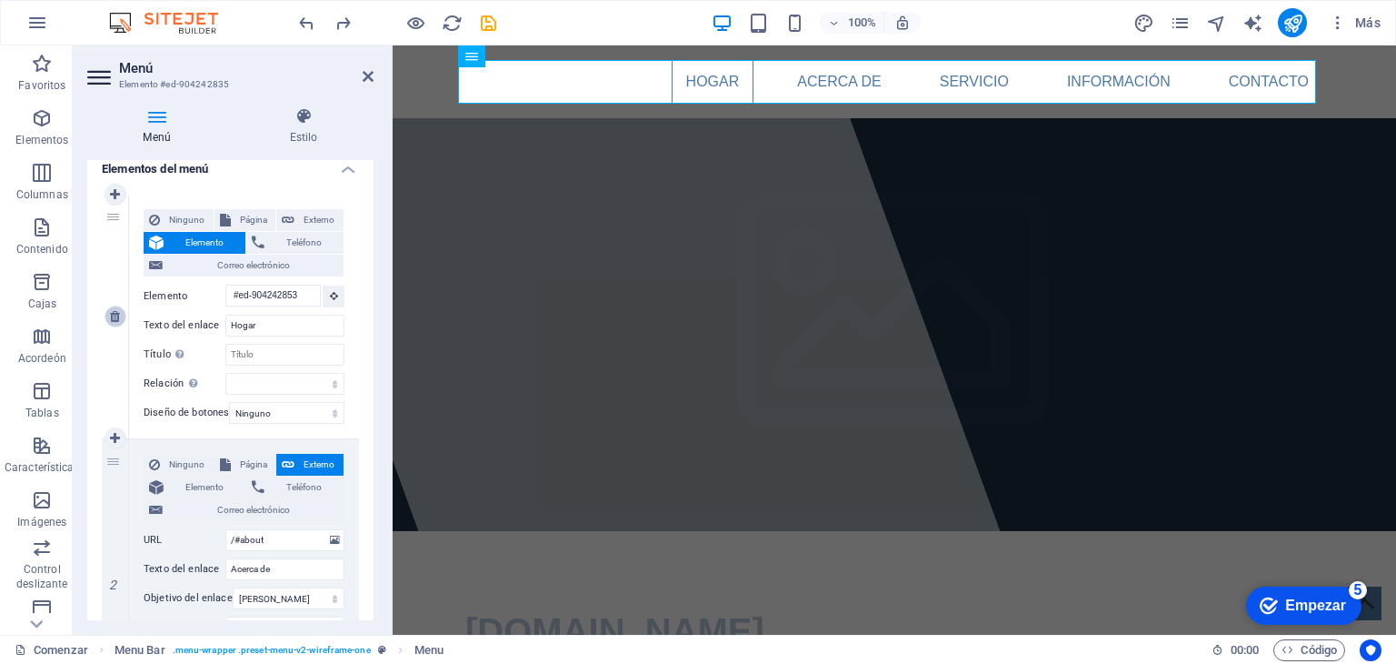
click at [110, 315] on icon at bounding box center [115, 316] width 10 height 13
type input "/#about"
type input "Acerca de"
select select
type input "/#service"
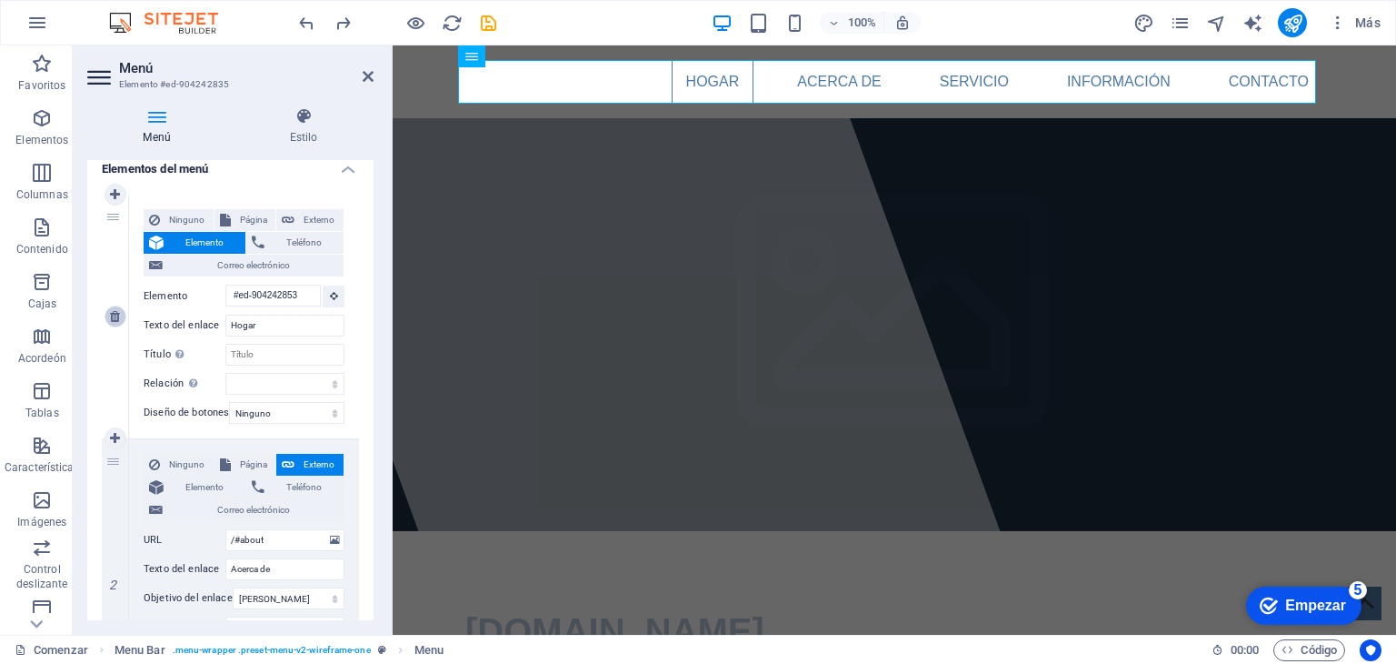
type input "Servicio"
select select
type input "/#information"
type input "Información"
select select
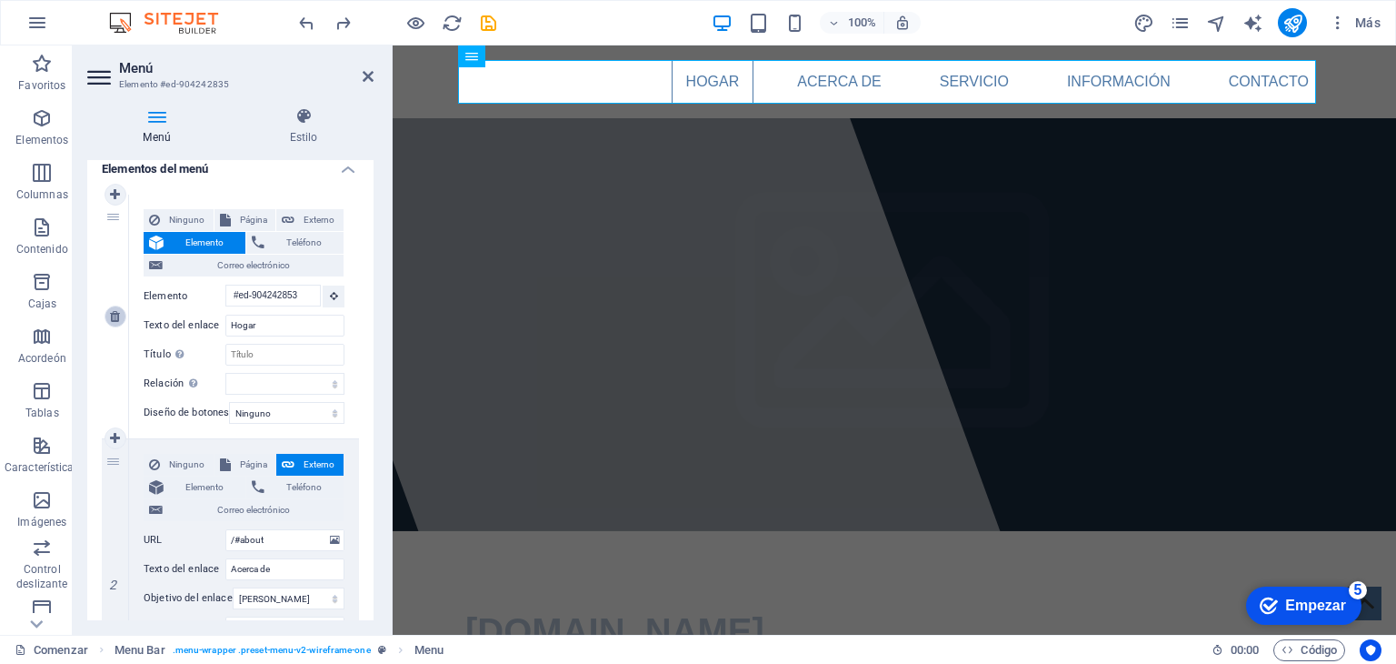
type input "/#contact"
type input "Contacto"
select select
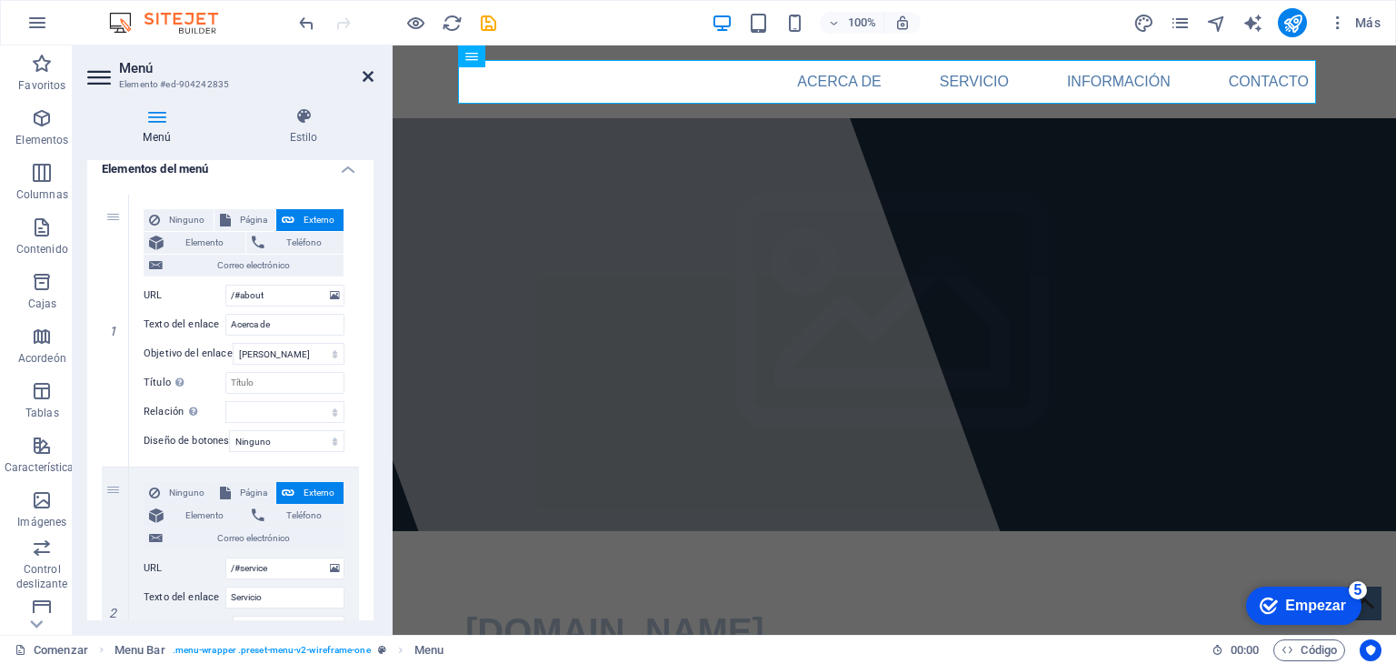
click at [364, 76] on icon at bounding box center [368, 76] width 11 height 15
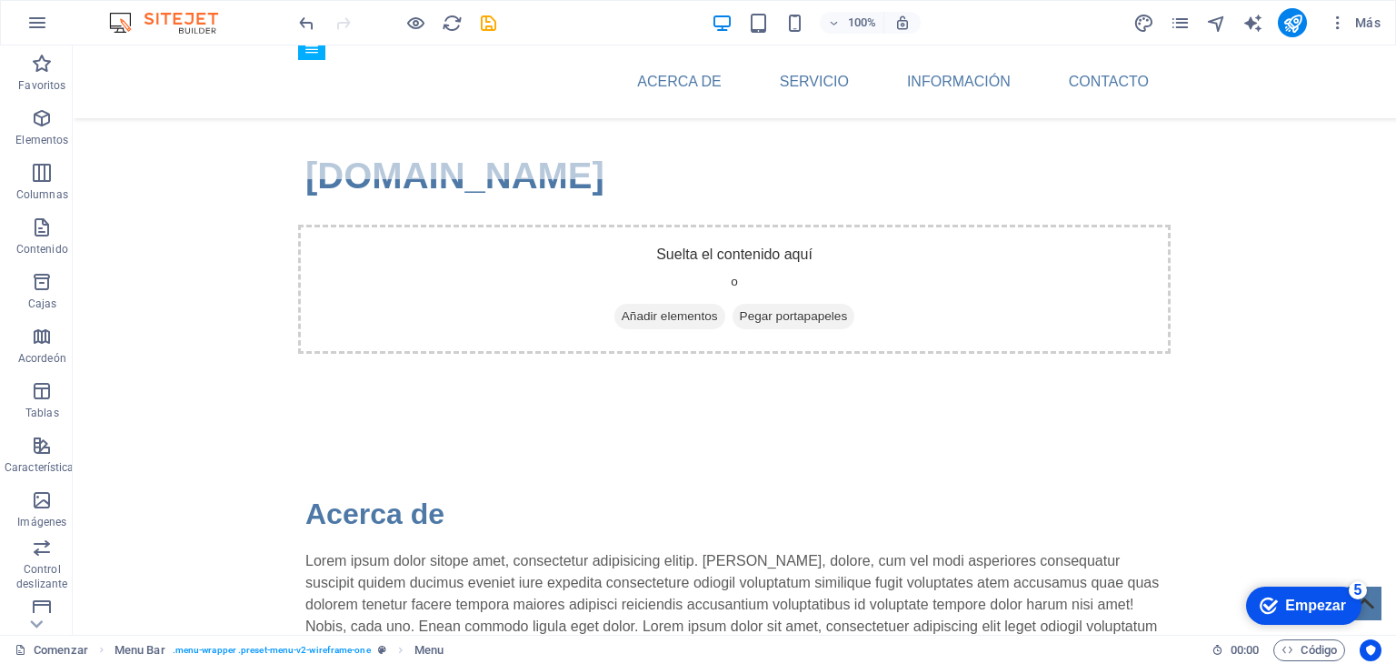
scroll to position [462, 0]
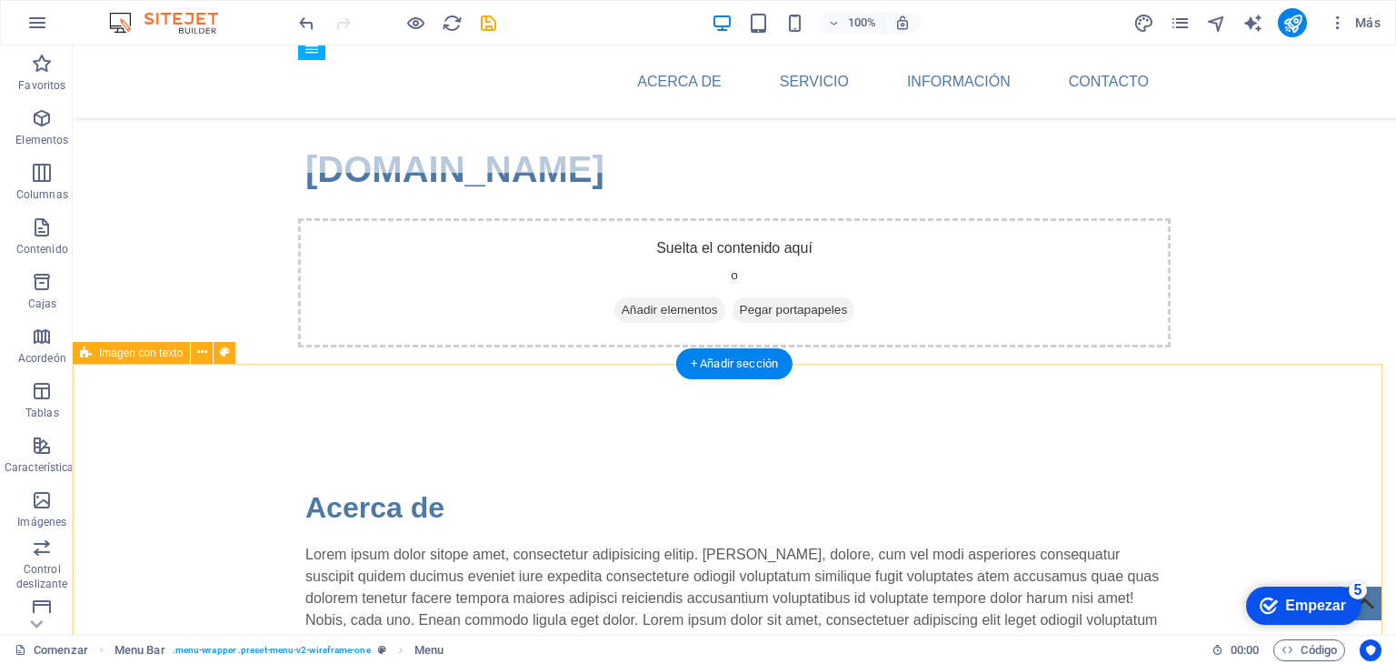
click at [755, 363] on font "+ Añadir sección" at bounding box center [734, 363] width 87 height 14
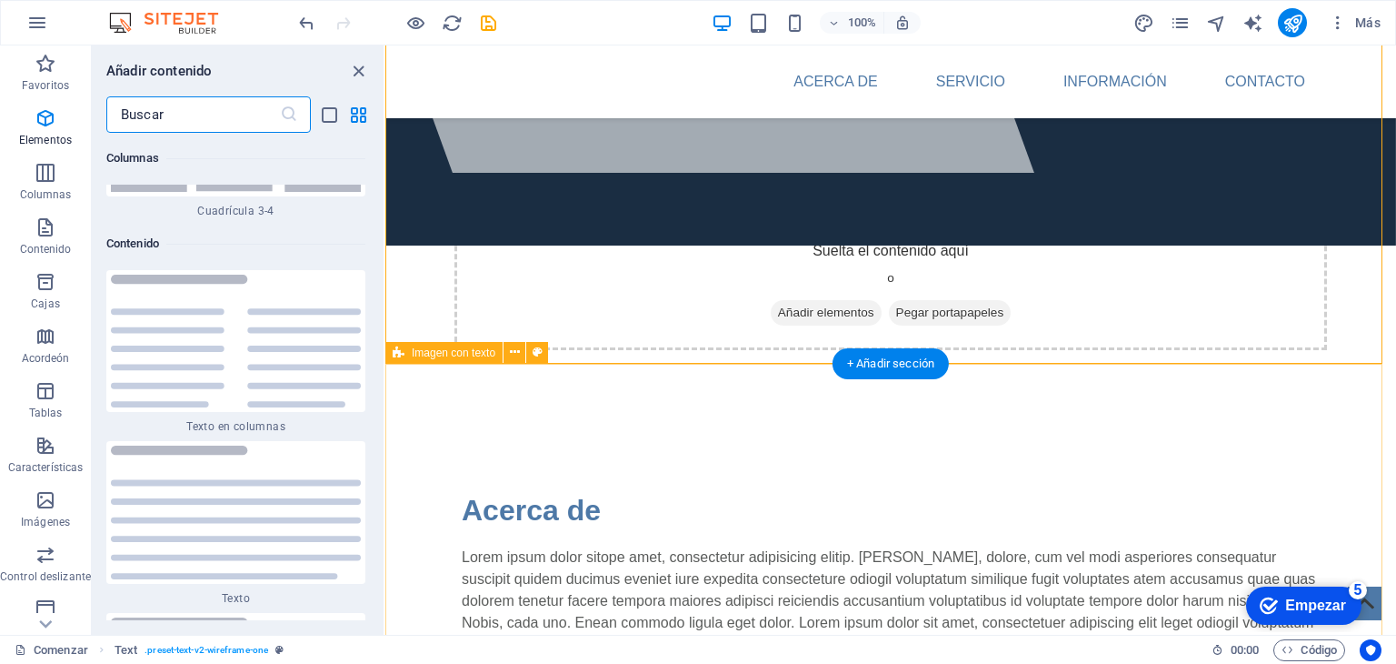
scroll to position [6160, 0]
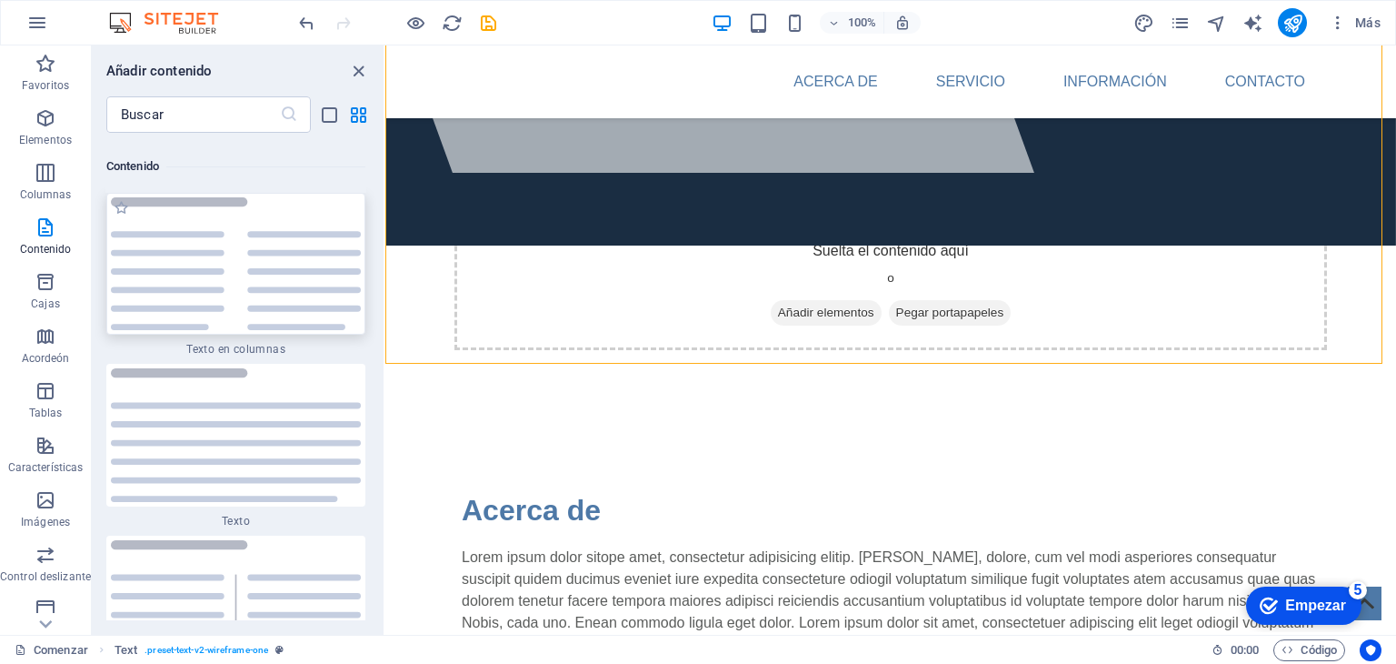
click at [332, 247] on img at bounding box center [236, 264] width 250 height 134
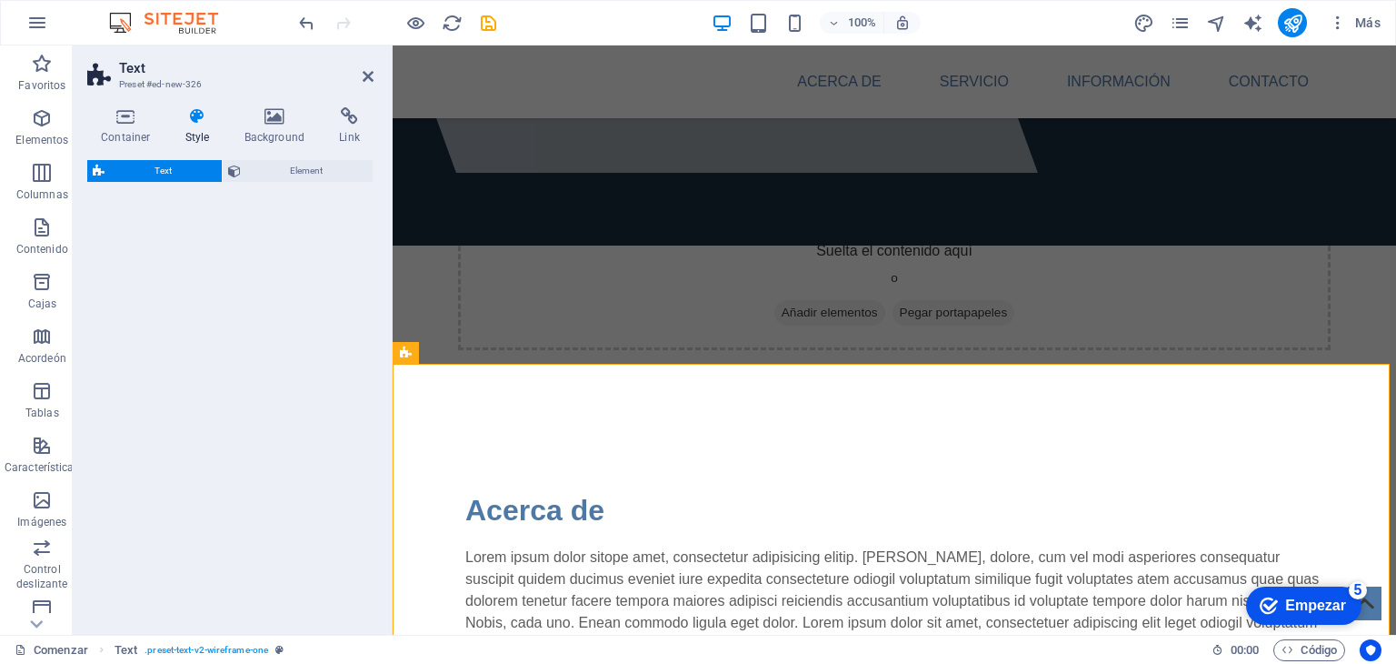
select select "rem"
select select "preset-text-v2-columns"
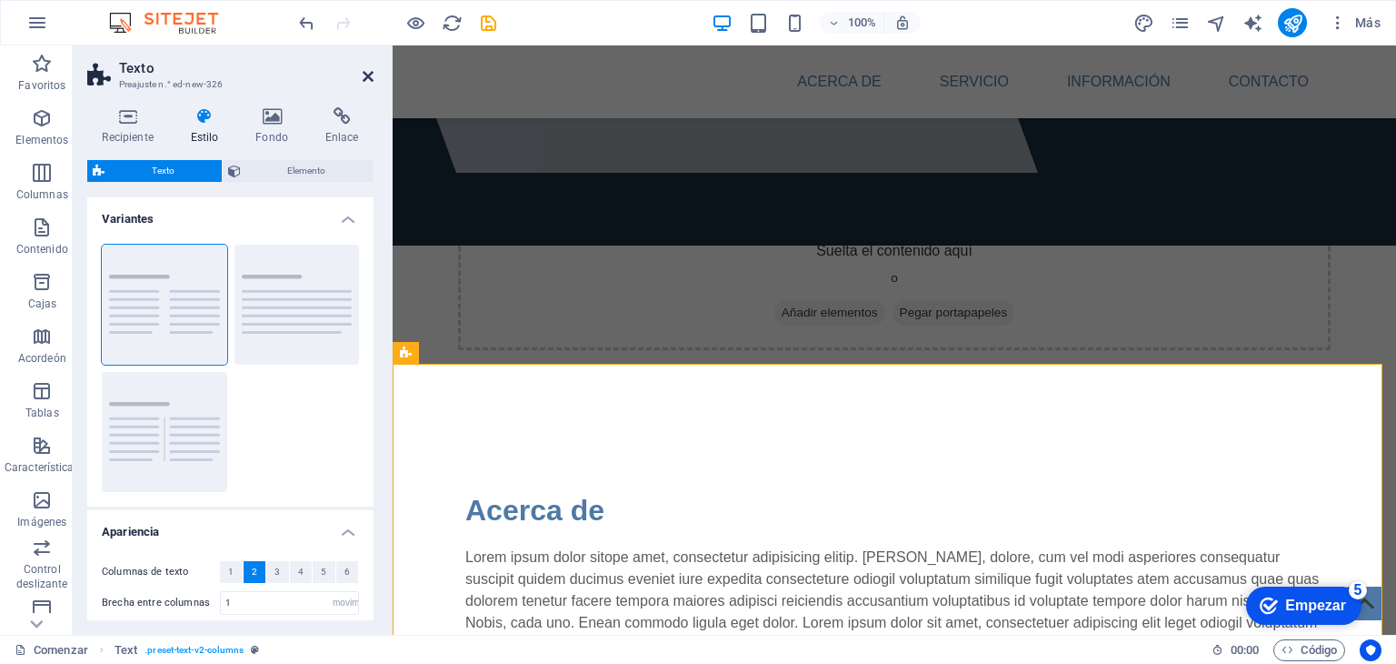
click at [370, 71] on icon at bounding box center [368, 76] width 11 height 15
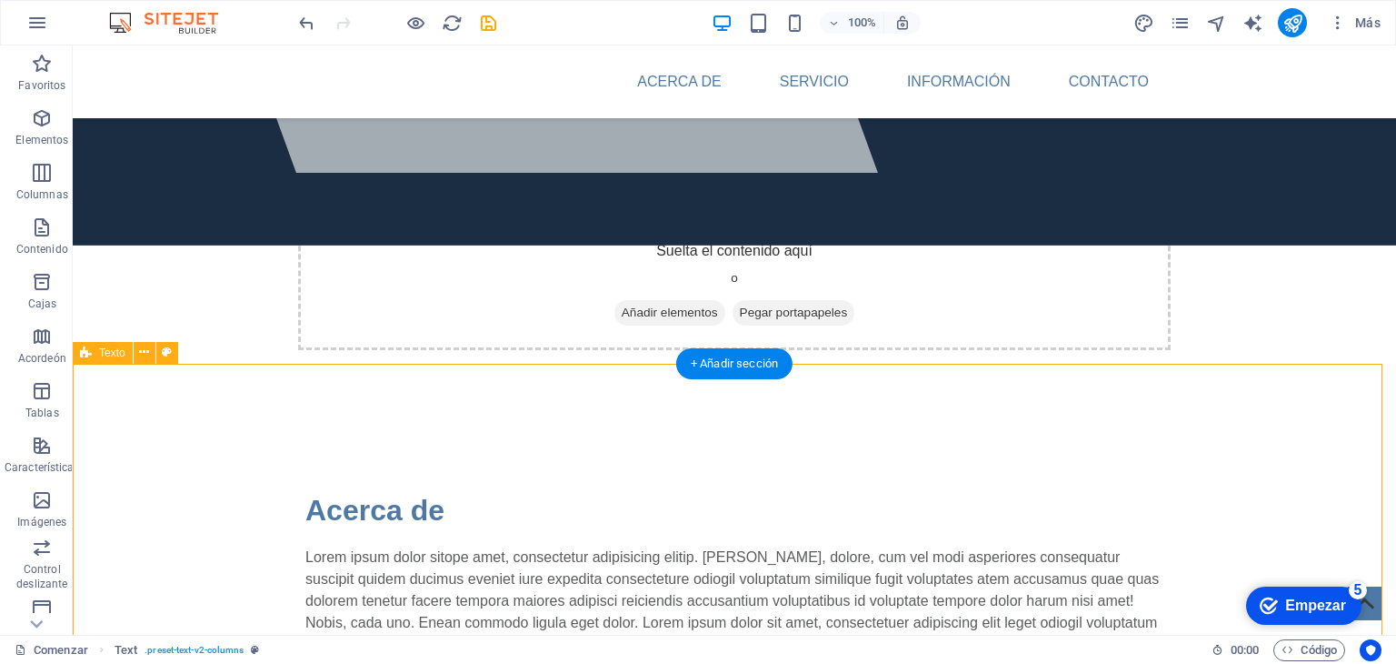
select select "rem"
select select "preset-text-v2-columns"
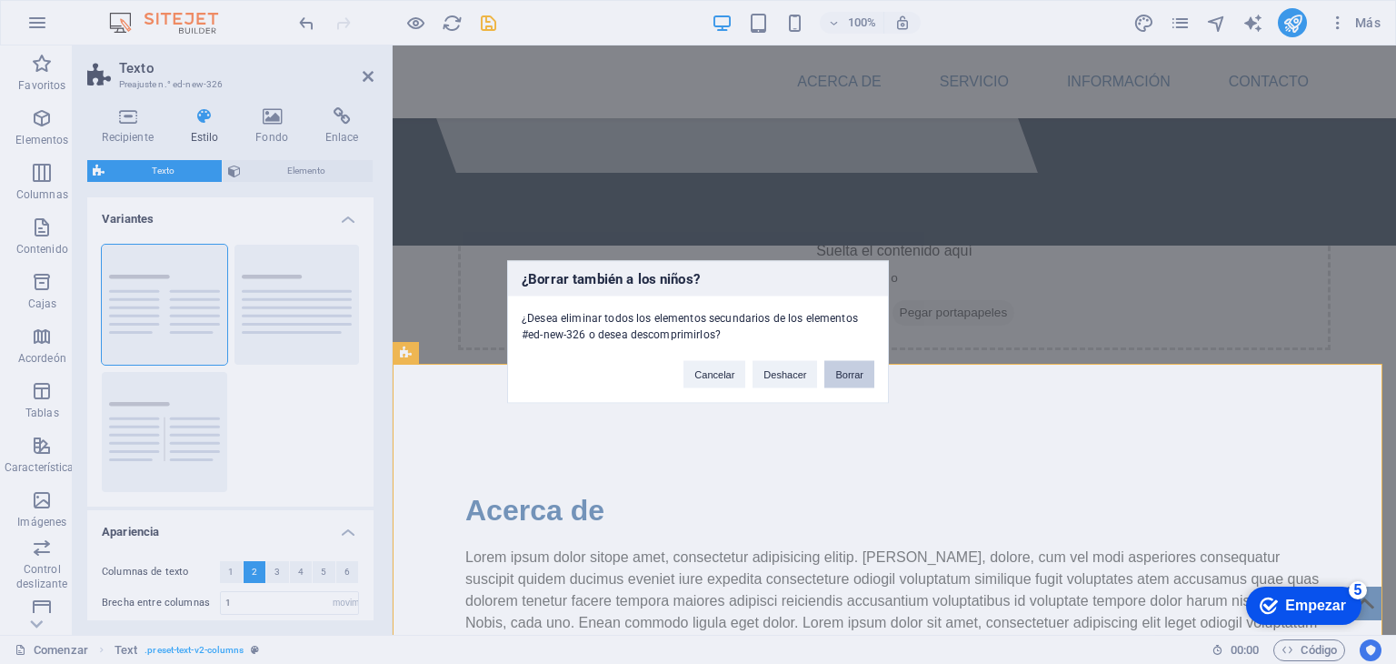
click at [832, 379] on button "Borrar" at bounding box center [850, 374] width 50 height 27
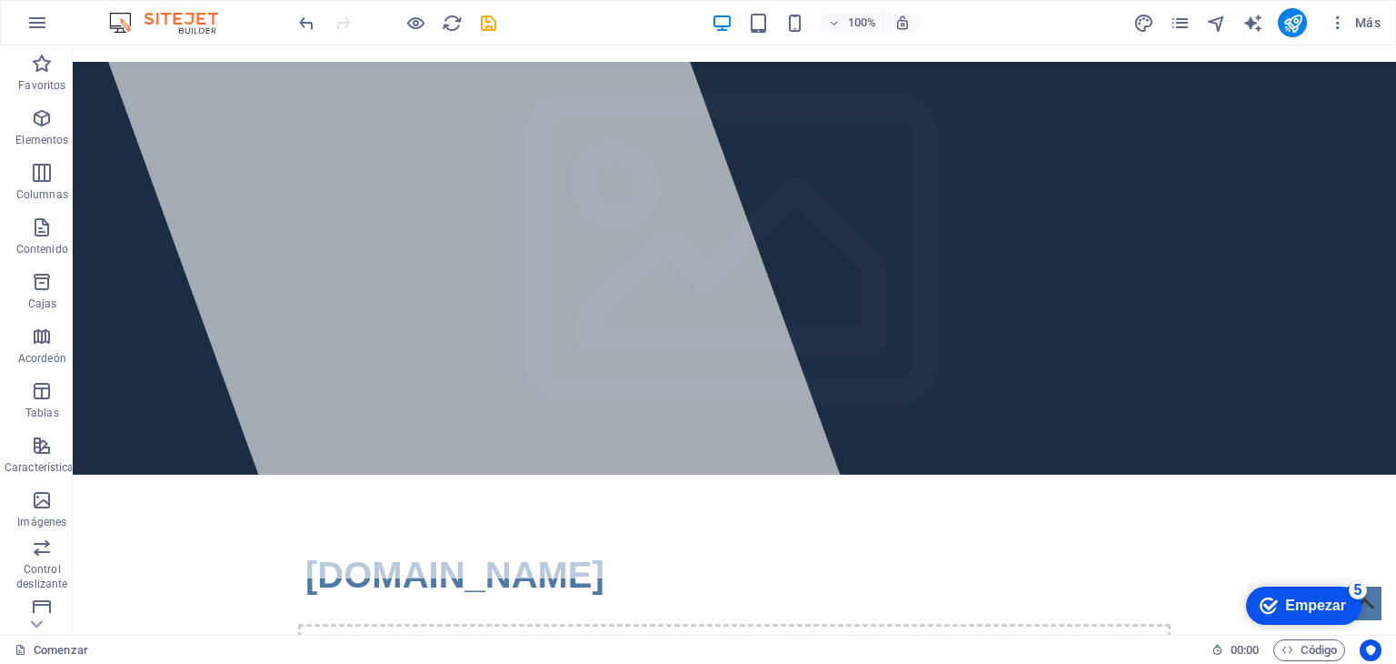
scroll to position [50, 0]
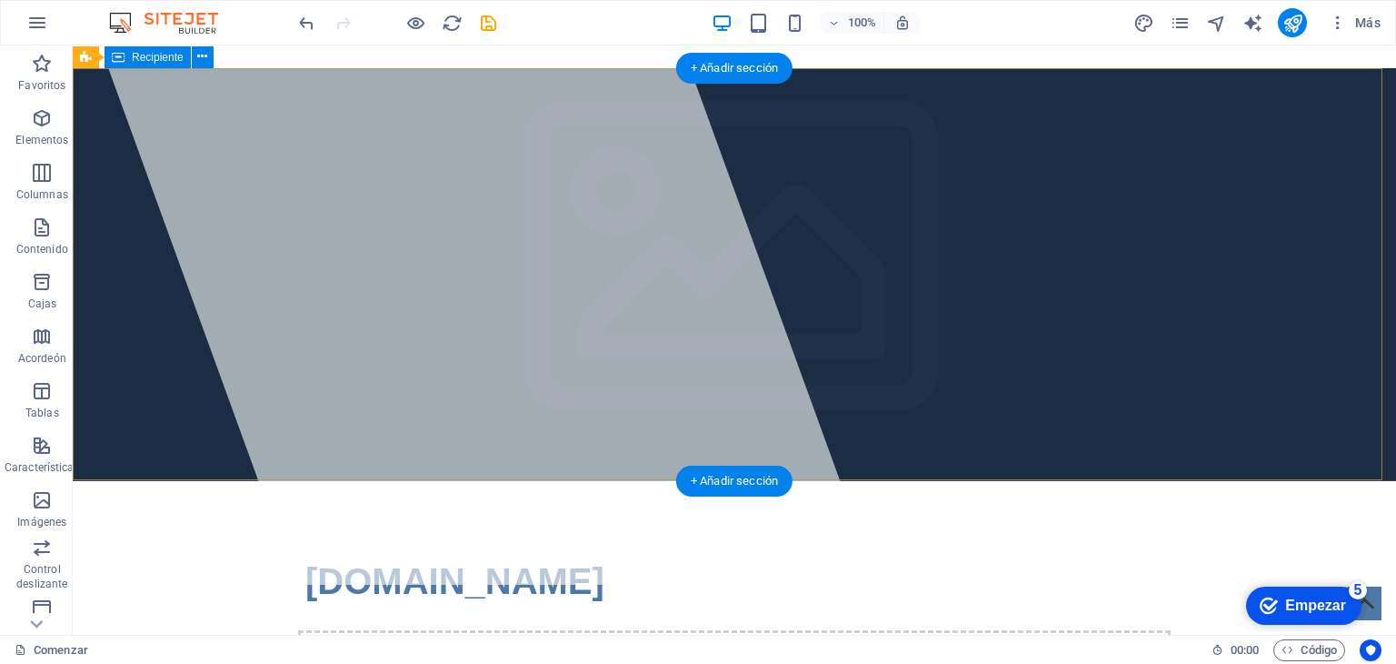
click at [920, 481] on div "politecsolution.com.mx Suelta el contenido aquí o Añadir elementos Pegar portap…" at bounding box center [735, 653] width 1324 height 344
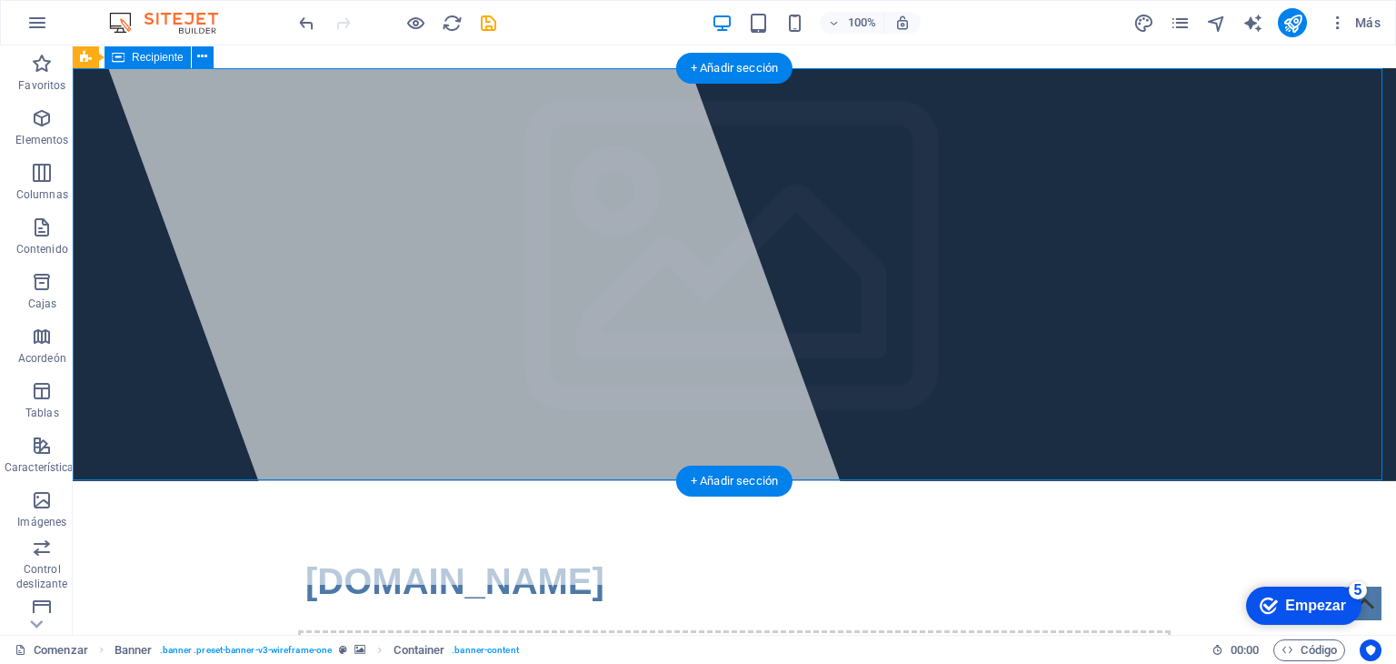
click at [920, 481] on div "politecsolution.com.mx Suelta el contenido aquí o Añadir elementos Pegar portap…" at bounding box center [735, 653] width 1324 height 344
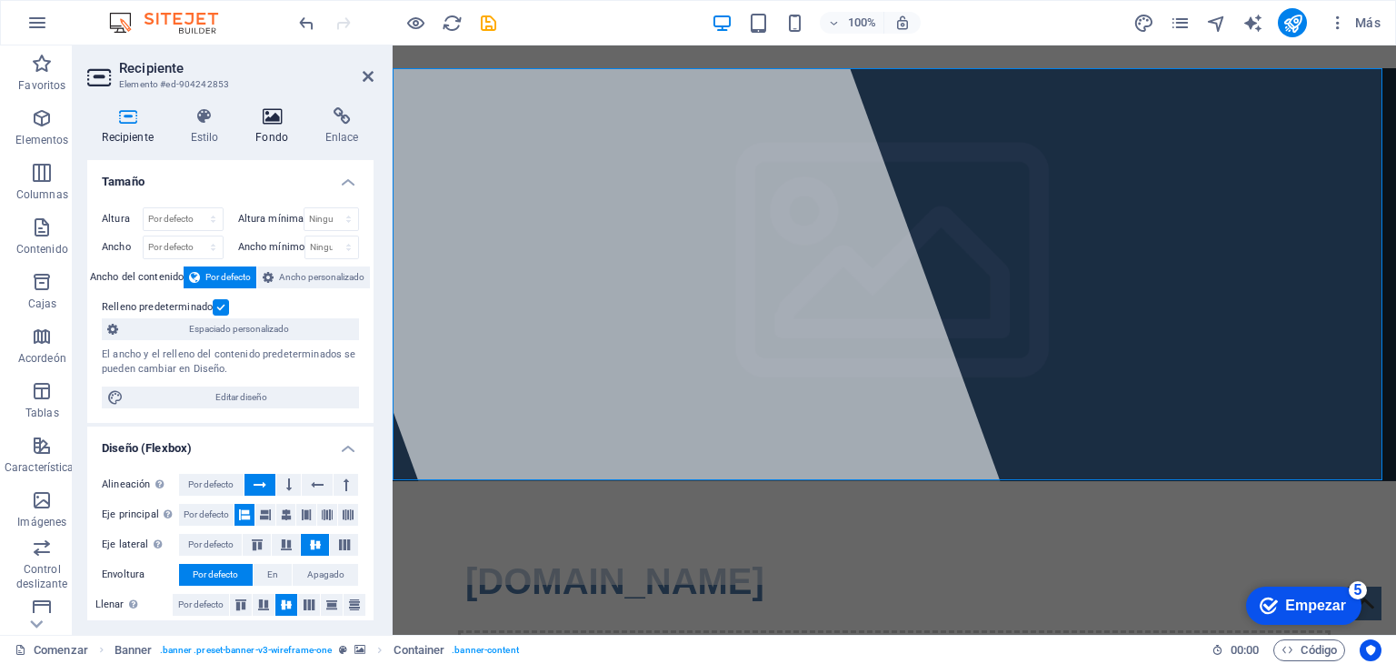
click at [275, 125] on icon at bounding box center [272, 116] width 63 height 18
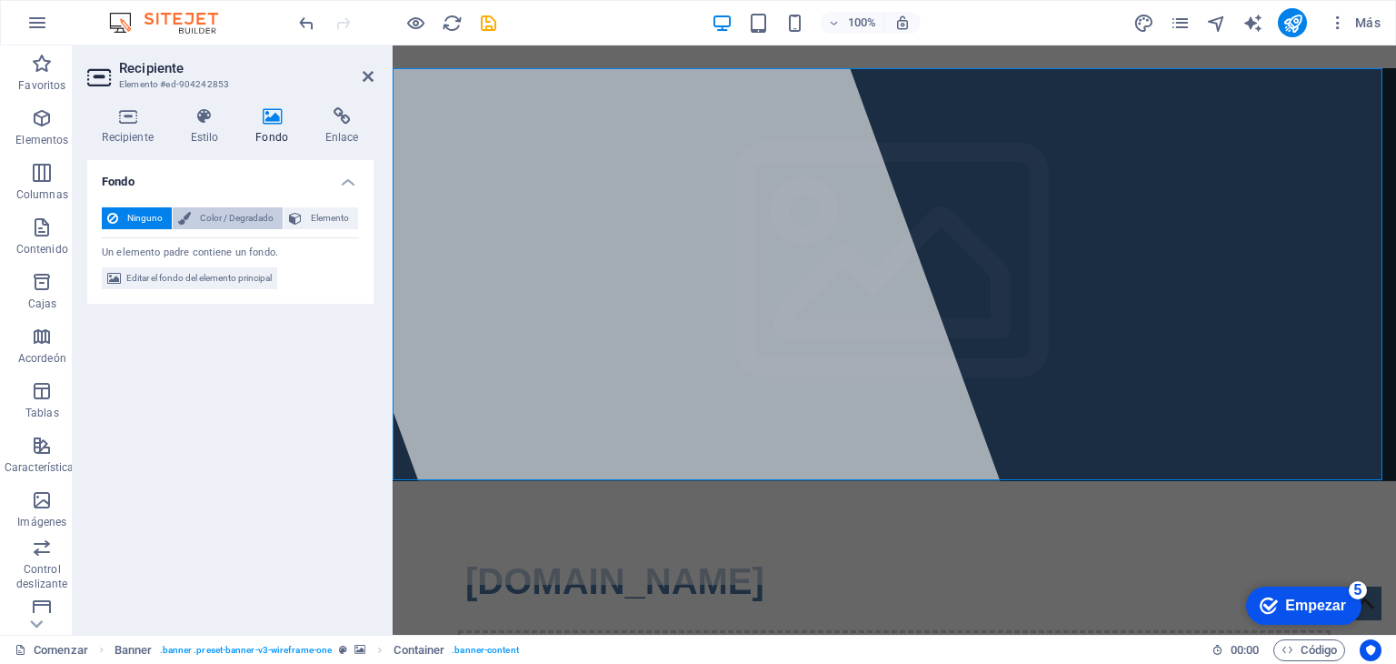
click at [236, 215] on font "Color / Degradado" at bounding box center [237, 218] width 74 height 10
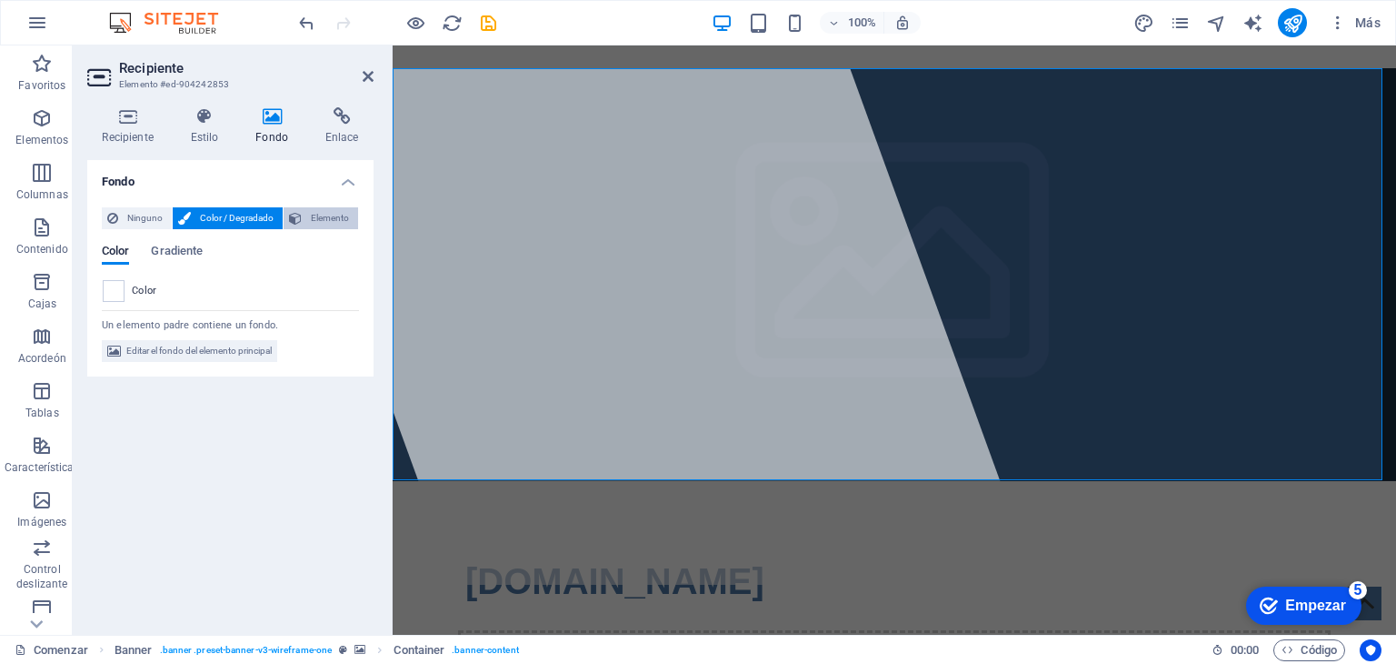
click at [300, 219] on icon at bounding box center [295, 218] width 13 height 22
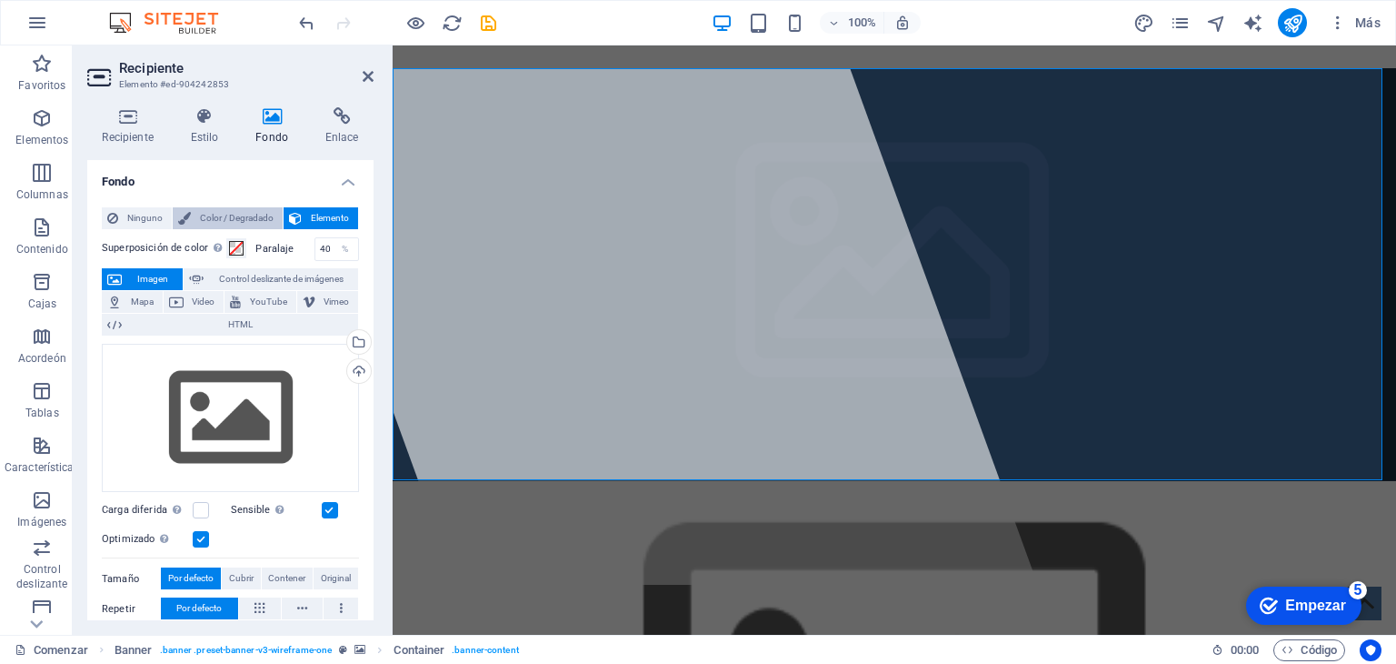
click at [242, 213] on font "Color / Degradado" at bounding box center [237, 218] width 74 height 10
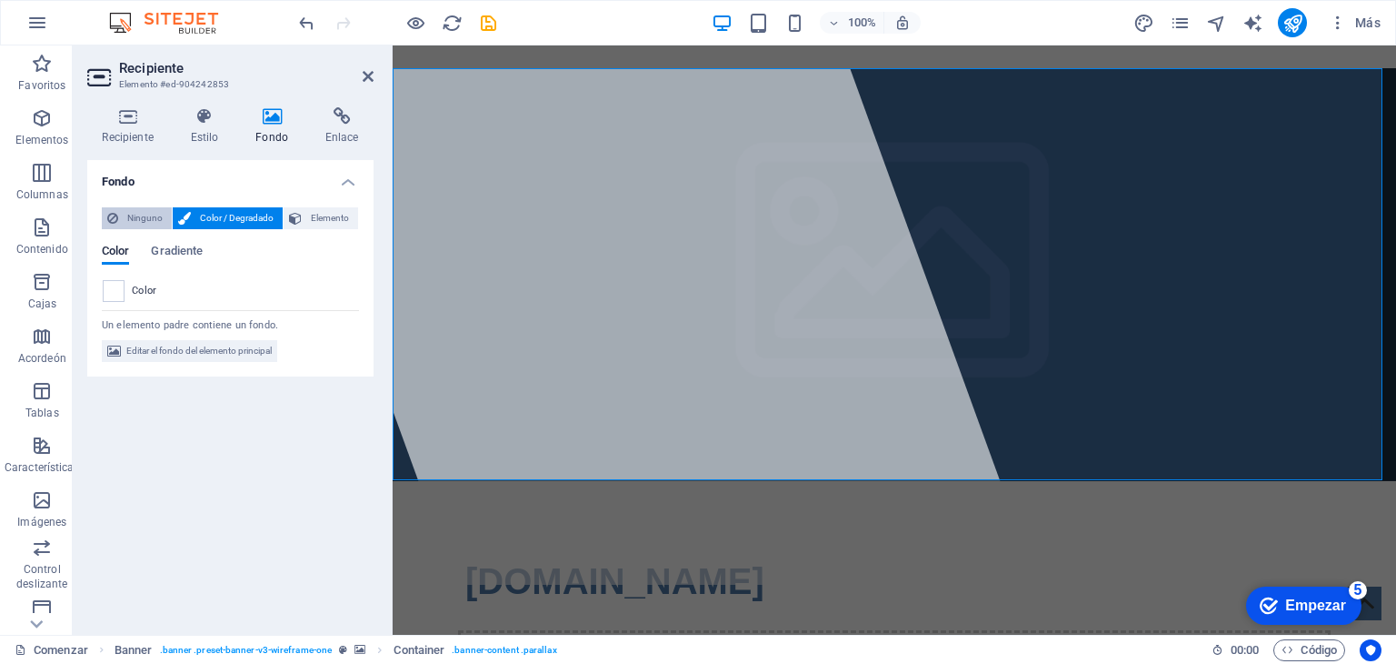
click at [155, 214] on font "Ninguno" at bounding box center [144, 218] width 35 height 10
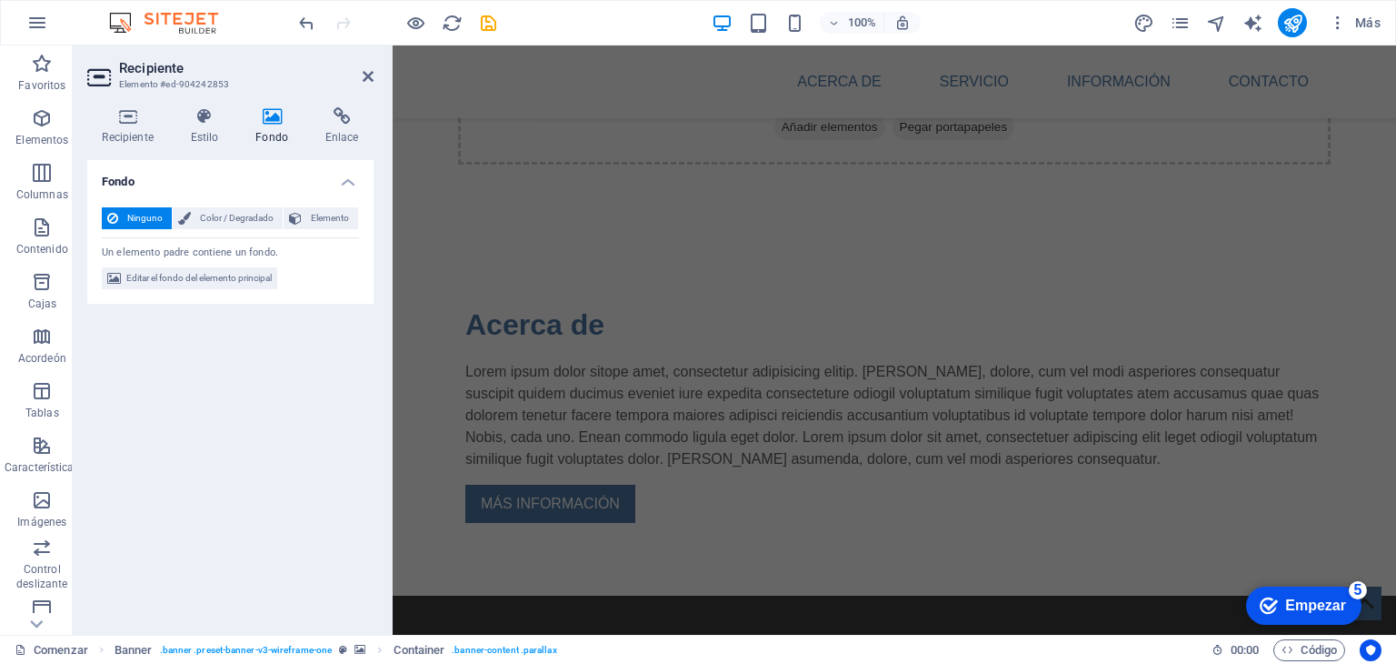
scroll to position [677, 0]
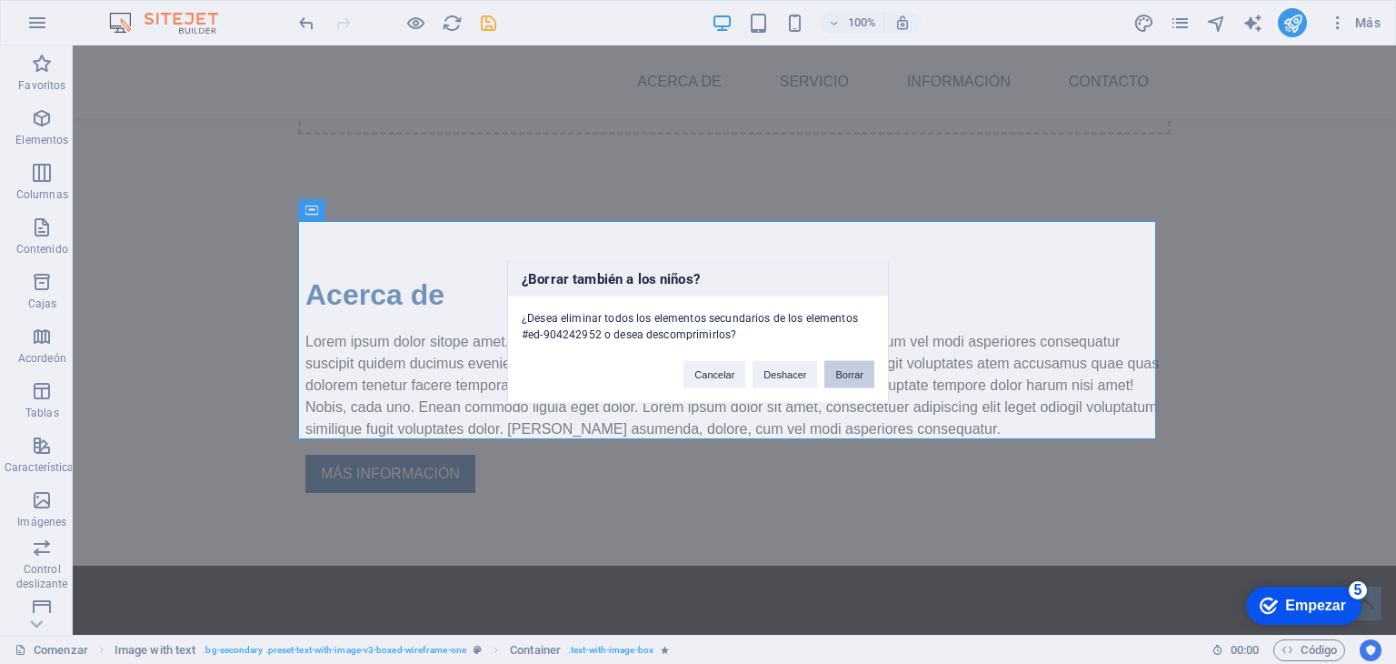
click at [836, 379] on button "Borrar" at bounding box center [850, 374] width 50 height 27
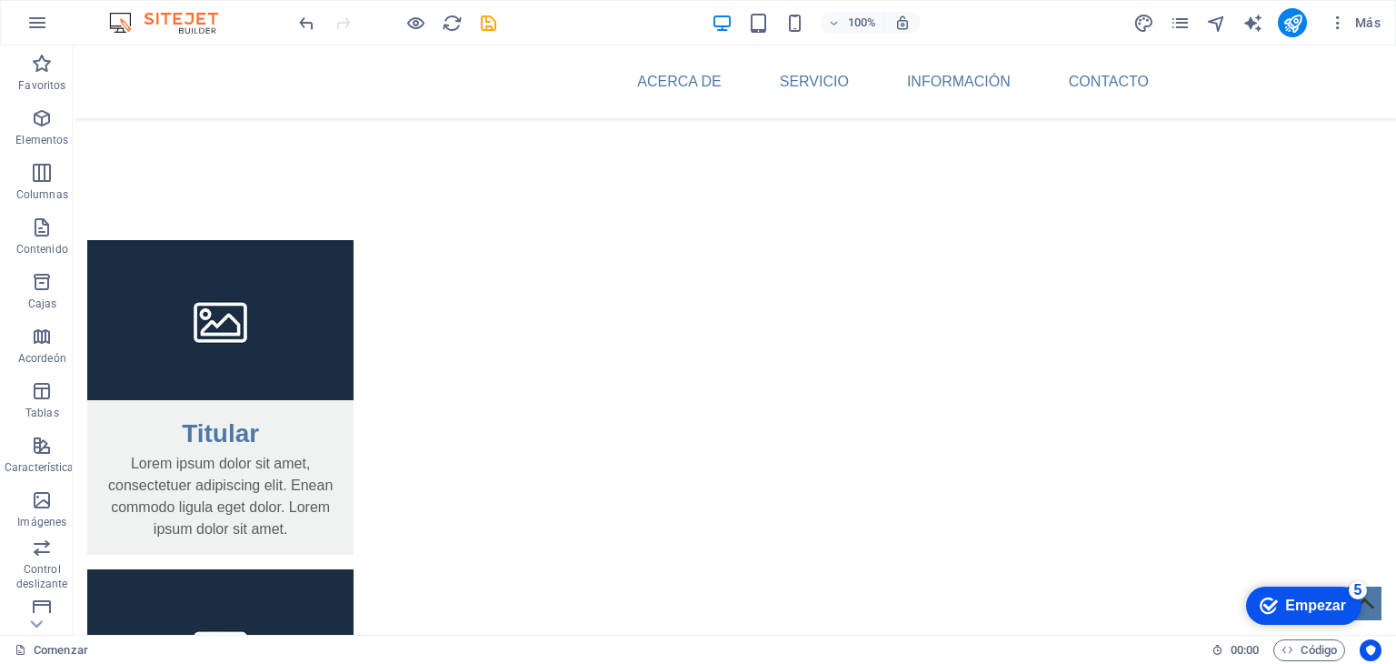
scroll to position [1096, 0]
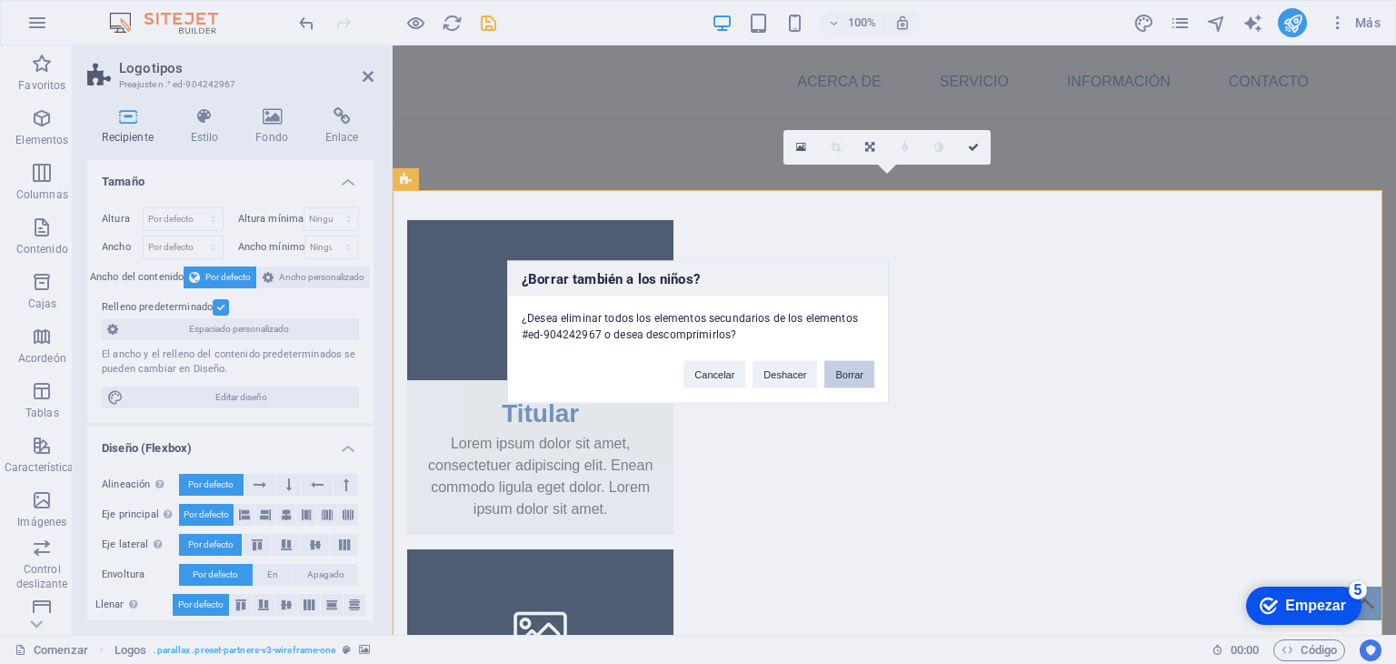
click at [855, 374] on font "Borrar" at bounding box center [849, 374] width 28 height 11
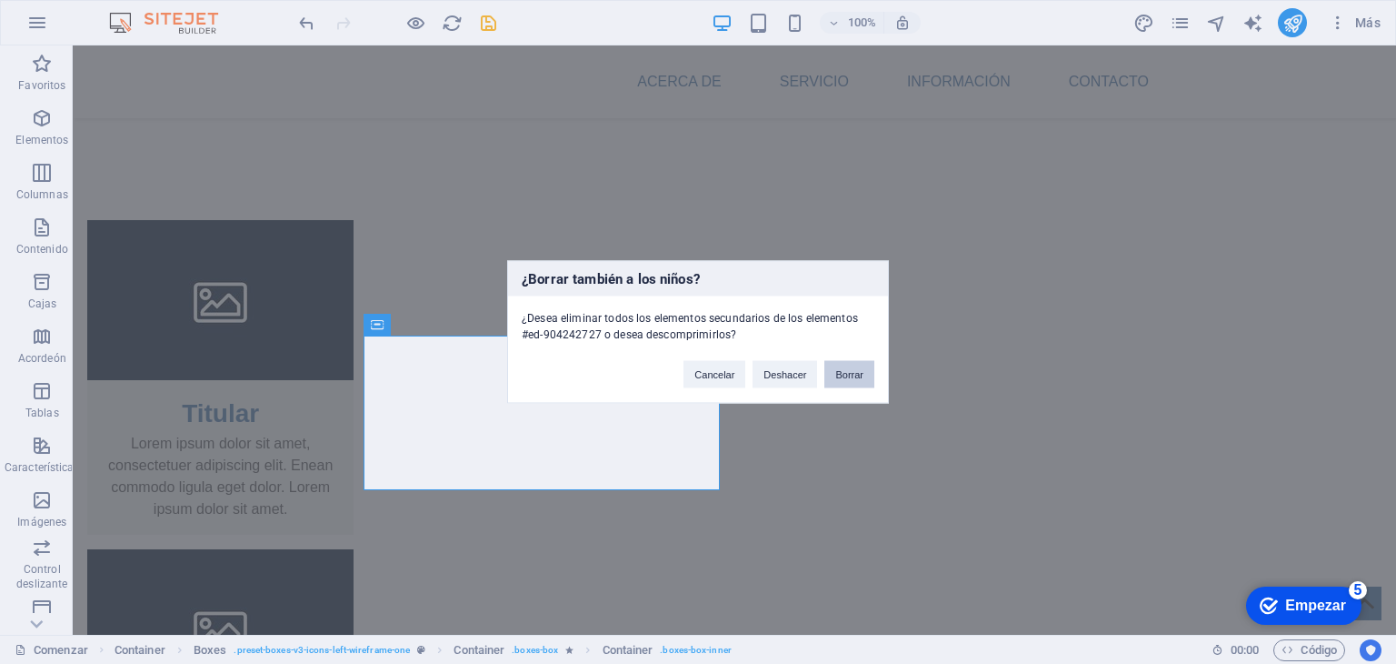
click at [853, 369] on font "Borrar" at bounding box center [849, 374] width 28 height 11
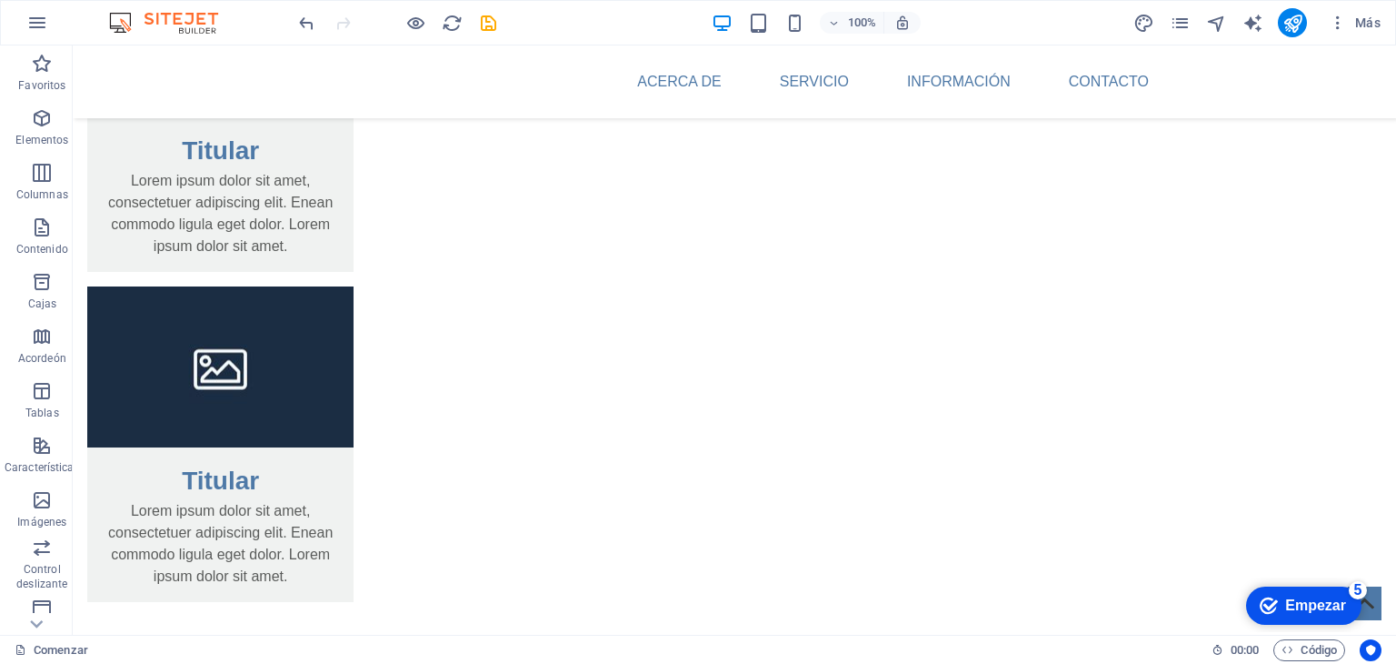
scroll to position [1698, 0]
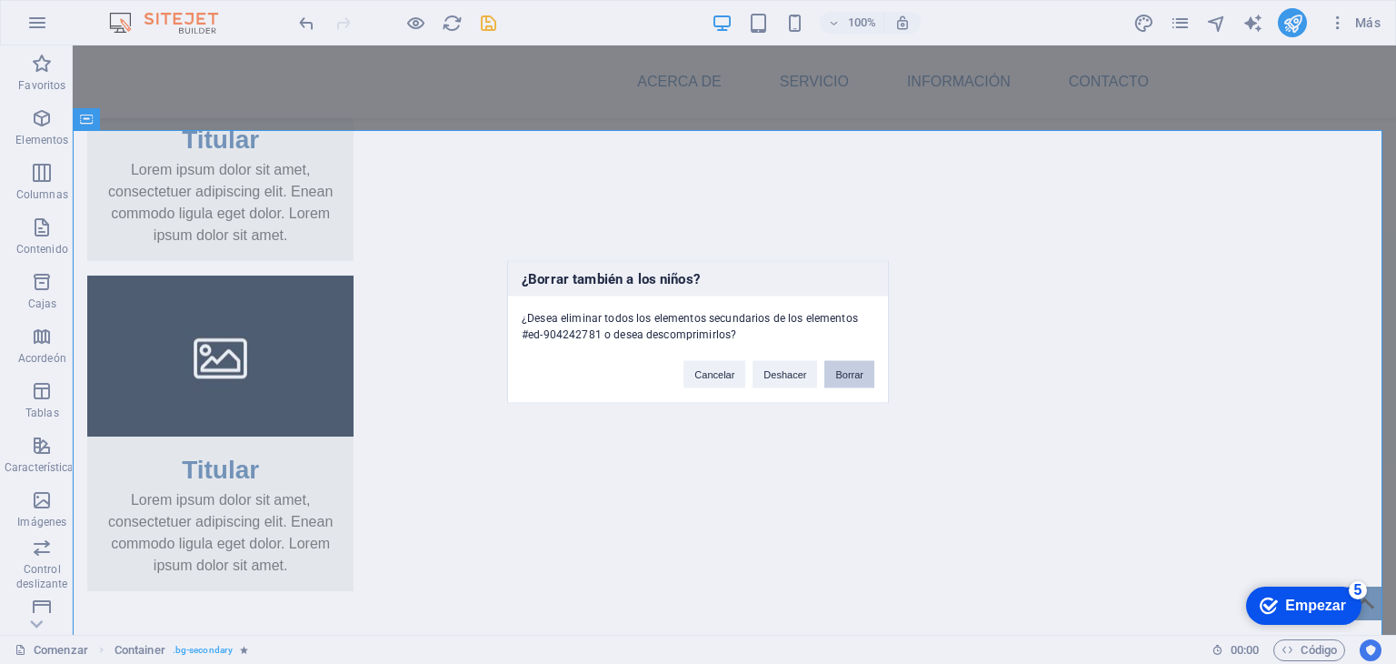
click at [850, 375] on font "Borrar" at bounding box center [849, 374] width 28 height 11
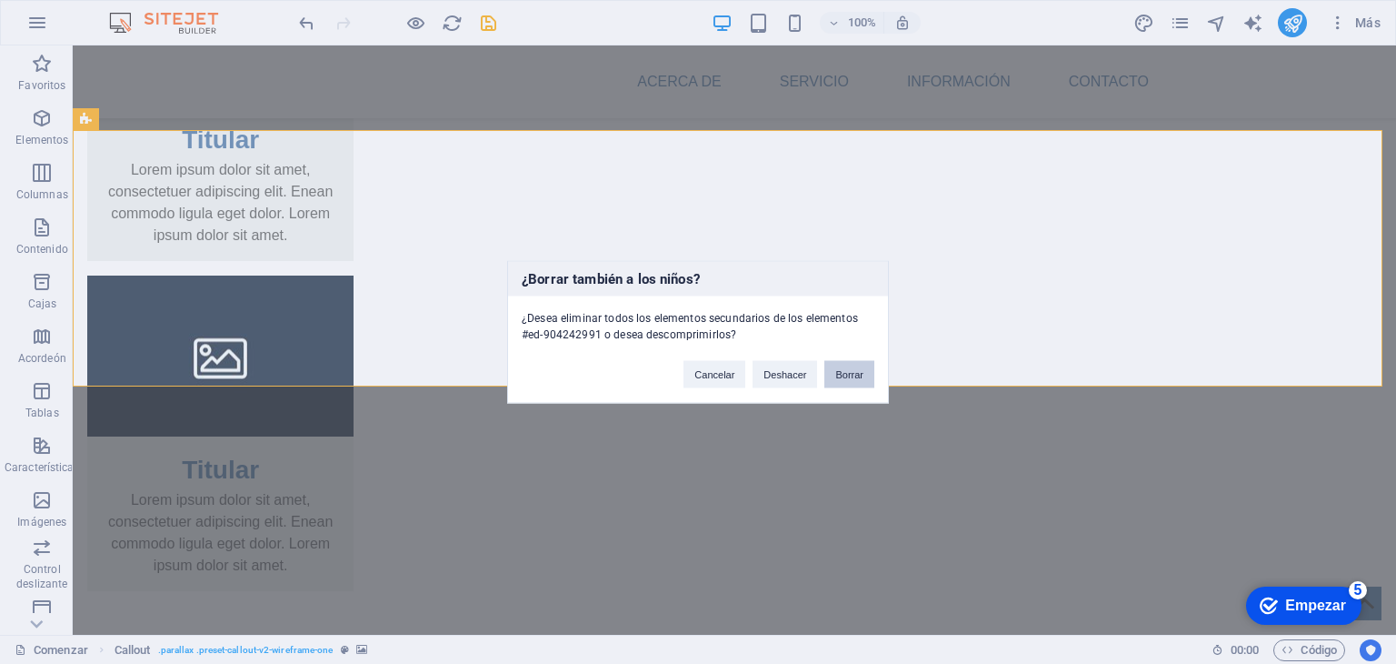
click at [846, 369] on font "Borrar" at bounding box center [849, 374] width 28 height 11
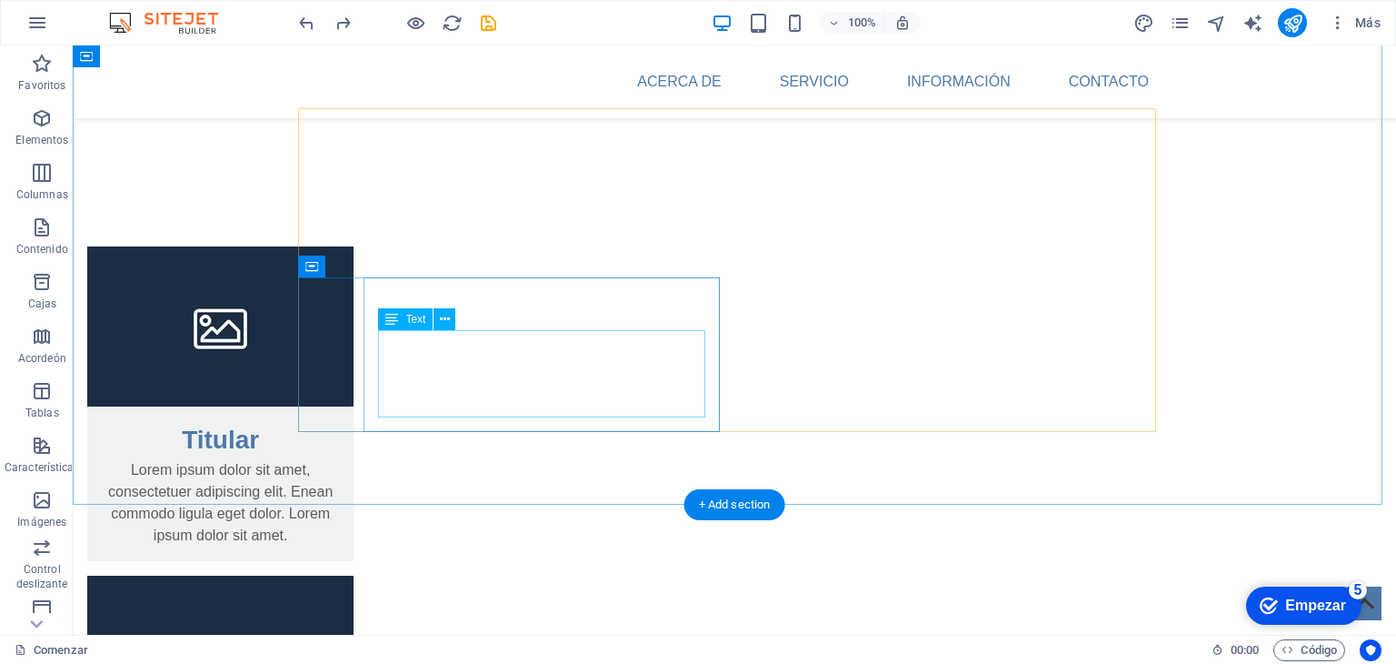
scroll to position [1616, 0]
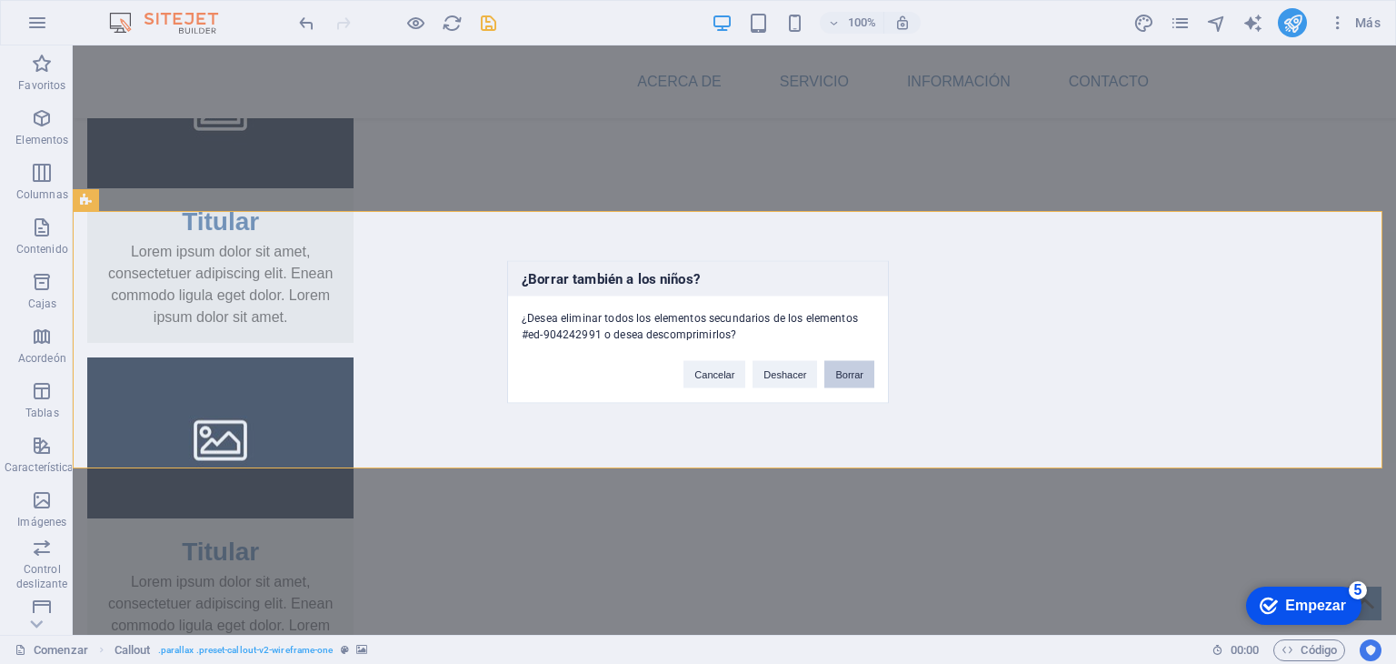
click at [863, 365] on button "Borrar" at bounding box center [850, 374] width 50 height 27
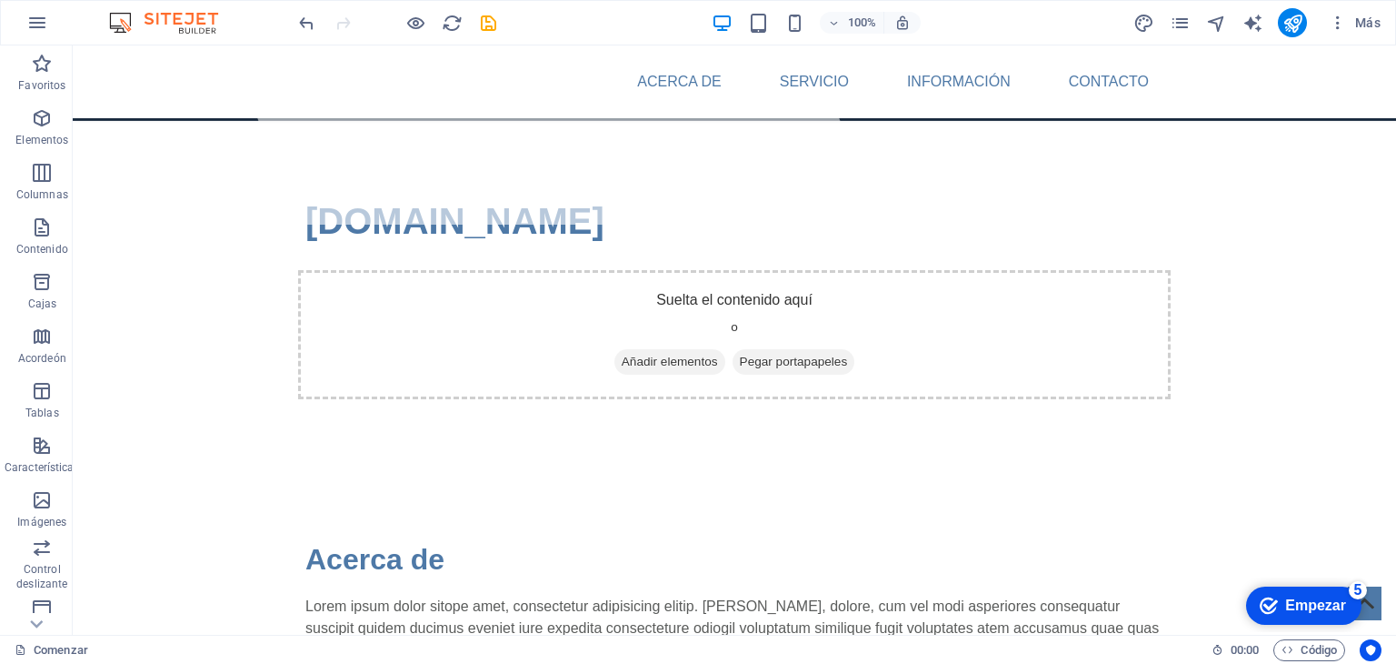
scroll to position [417, 0]
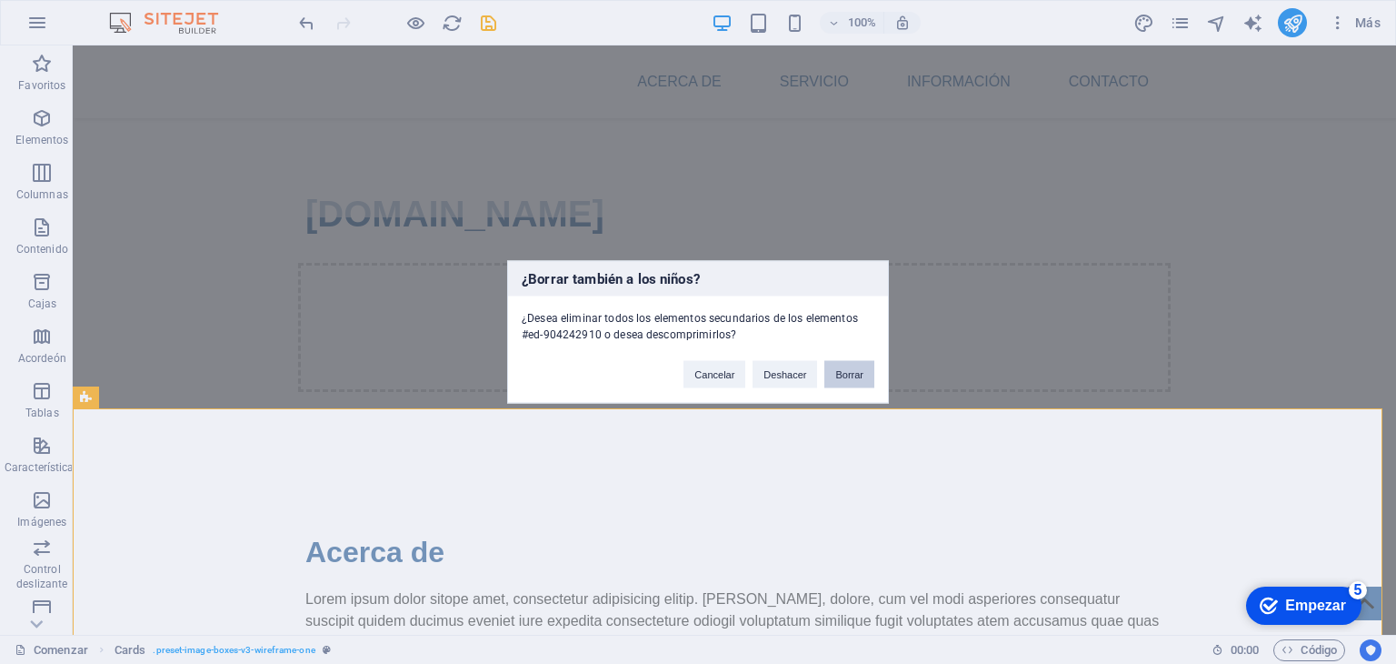
click at [847, 377] on font "Borrar" at bounding box center [849, 374] width 28 height 11
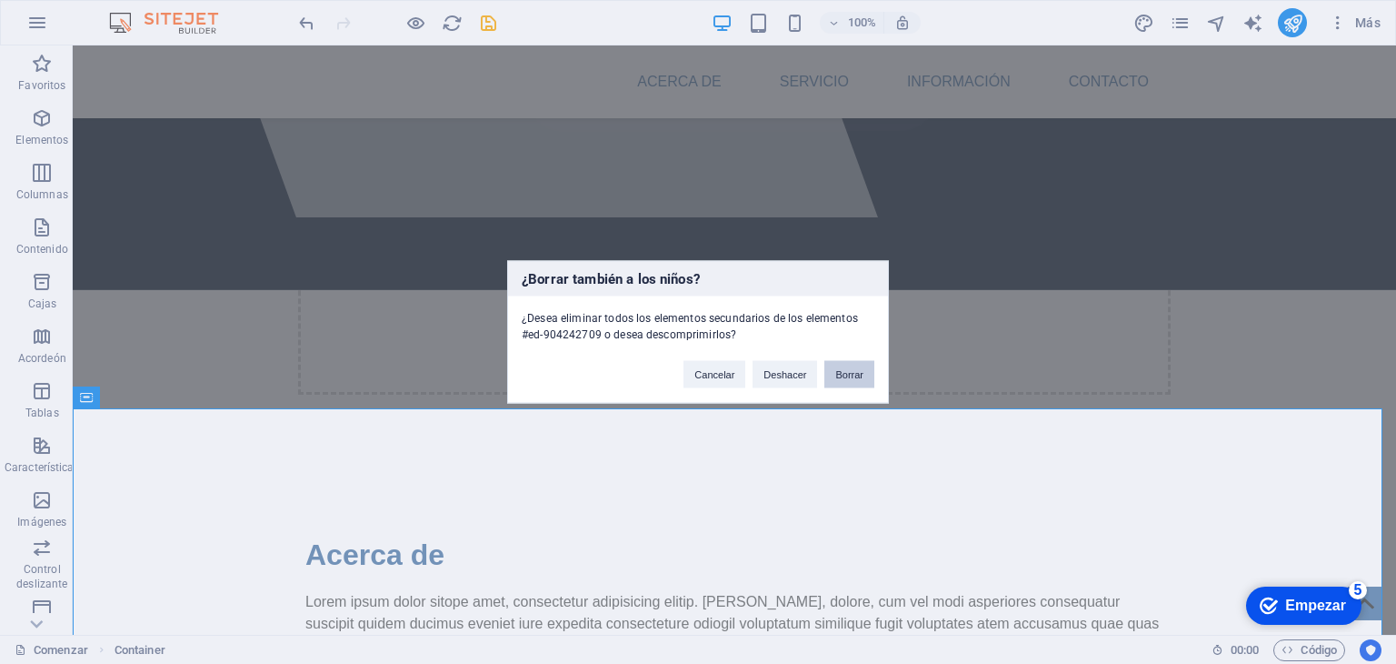
click at [845, 370] on font "Borrar" at bounding box center [849, 374] width 28 height 11
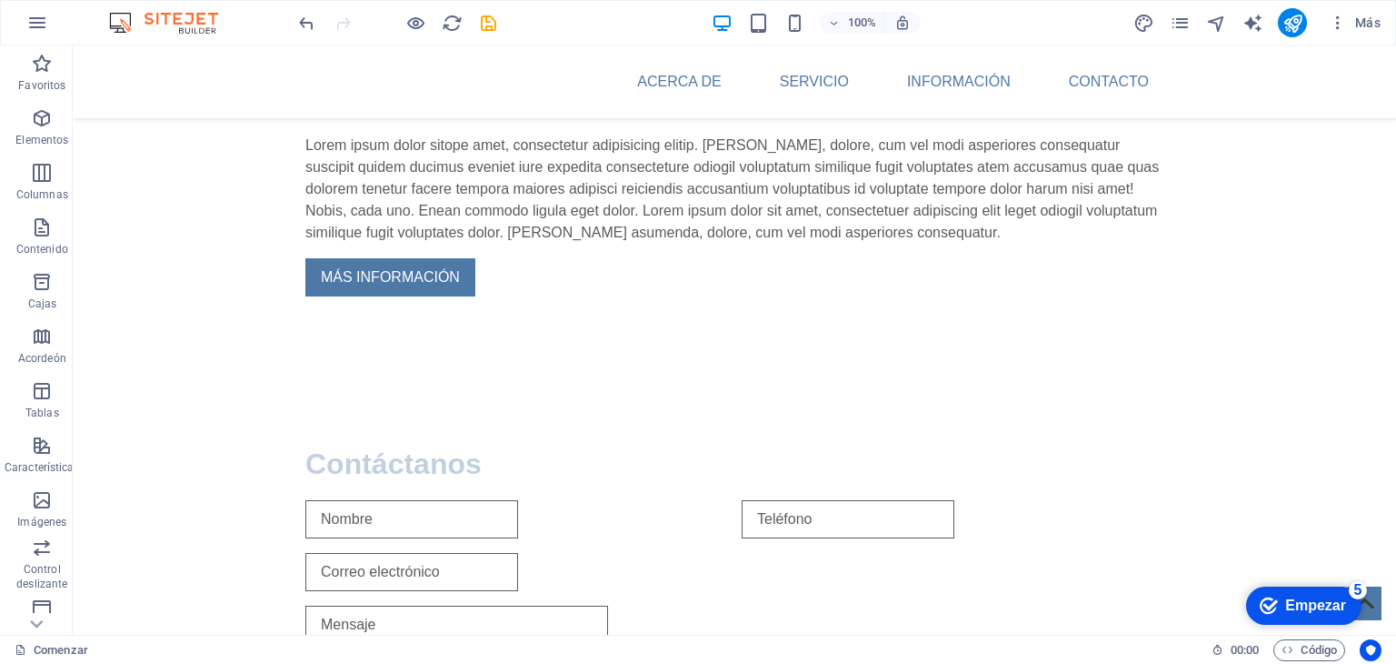
scroll to position [891, 0]
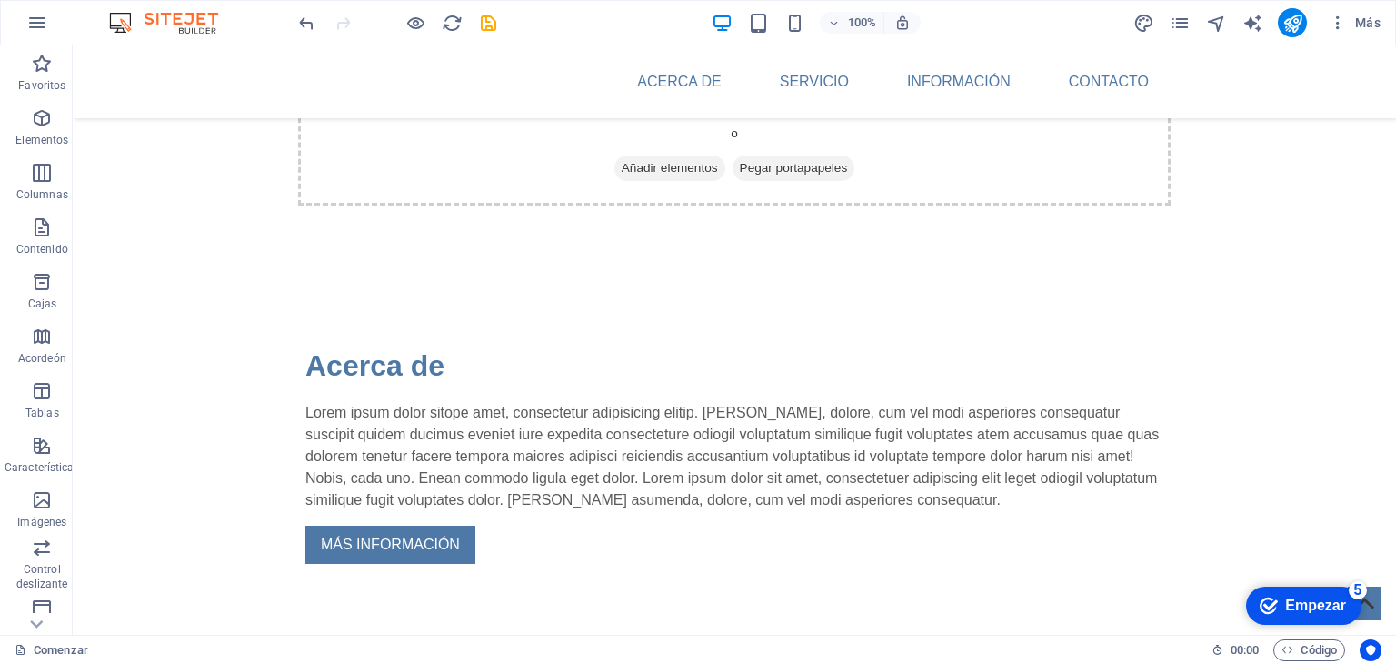
scroll to position [604, 0]
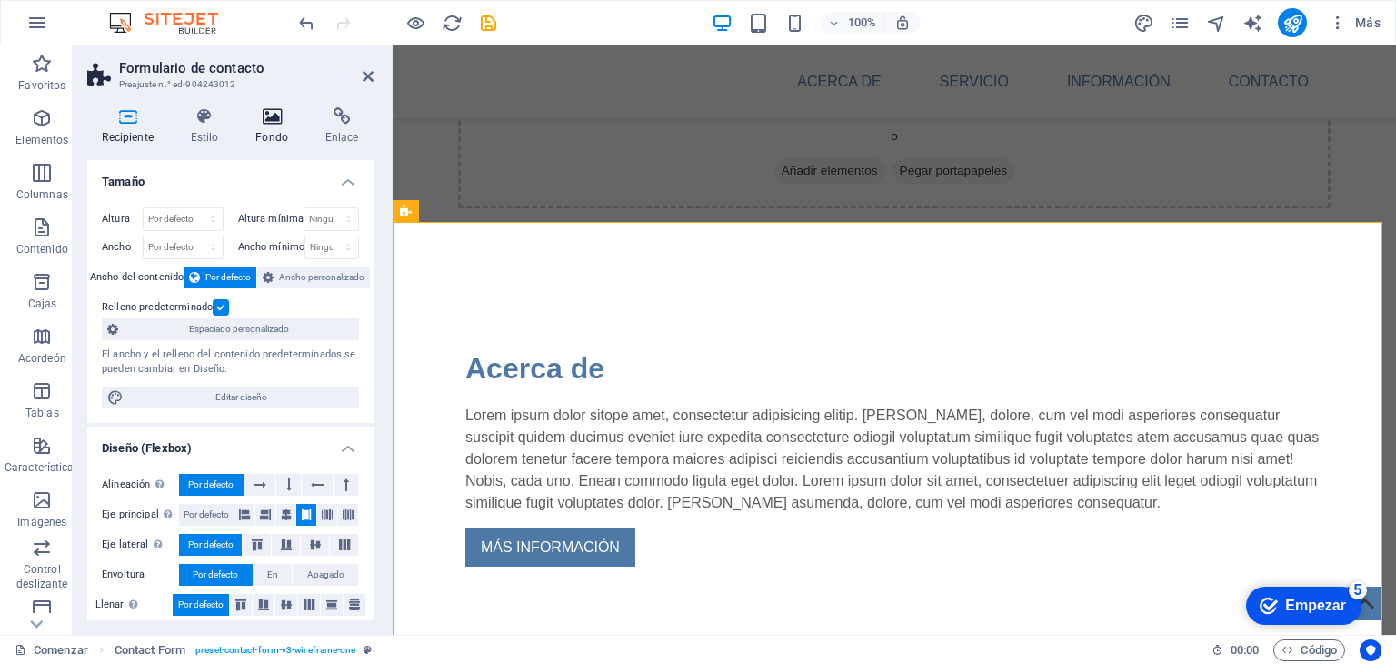
click at [272, 117] on icon at bounding box center [272, 116] width 63 height 18
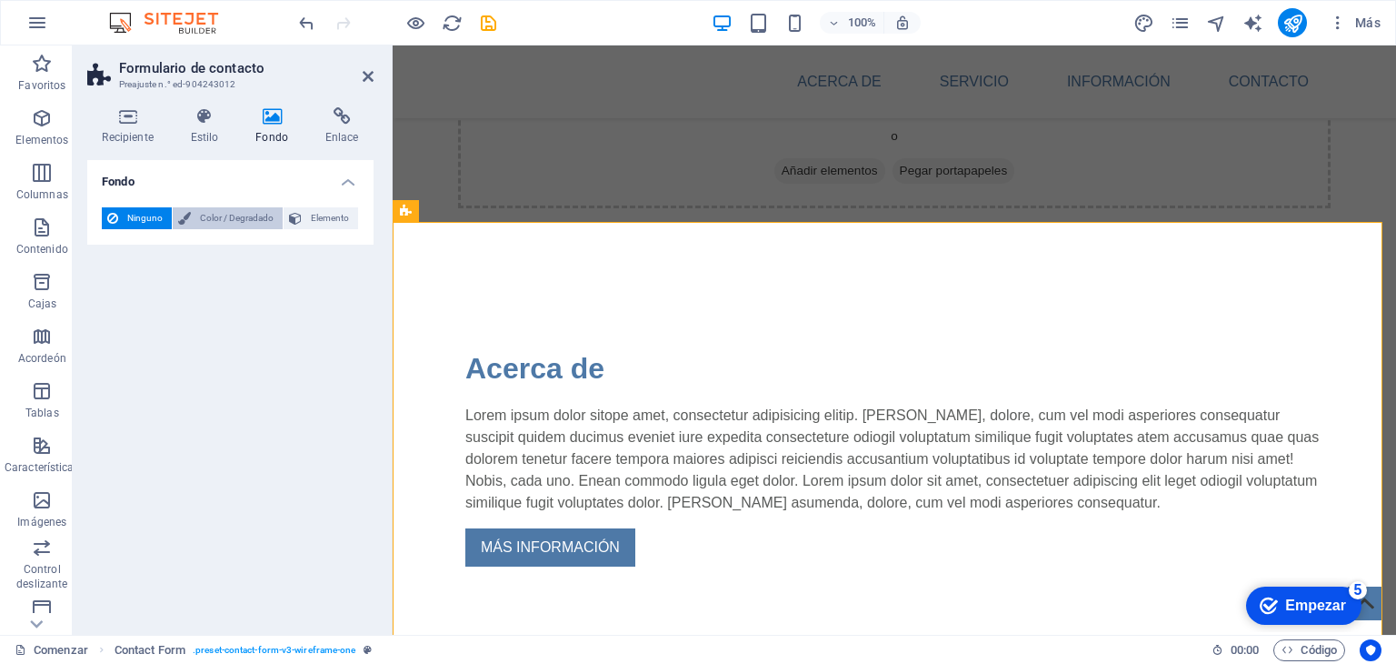
click at [237, 219] on font "Color / Degradado" at bounding box center [237, 218] width 74 height 10
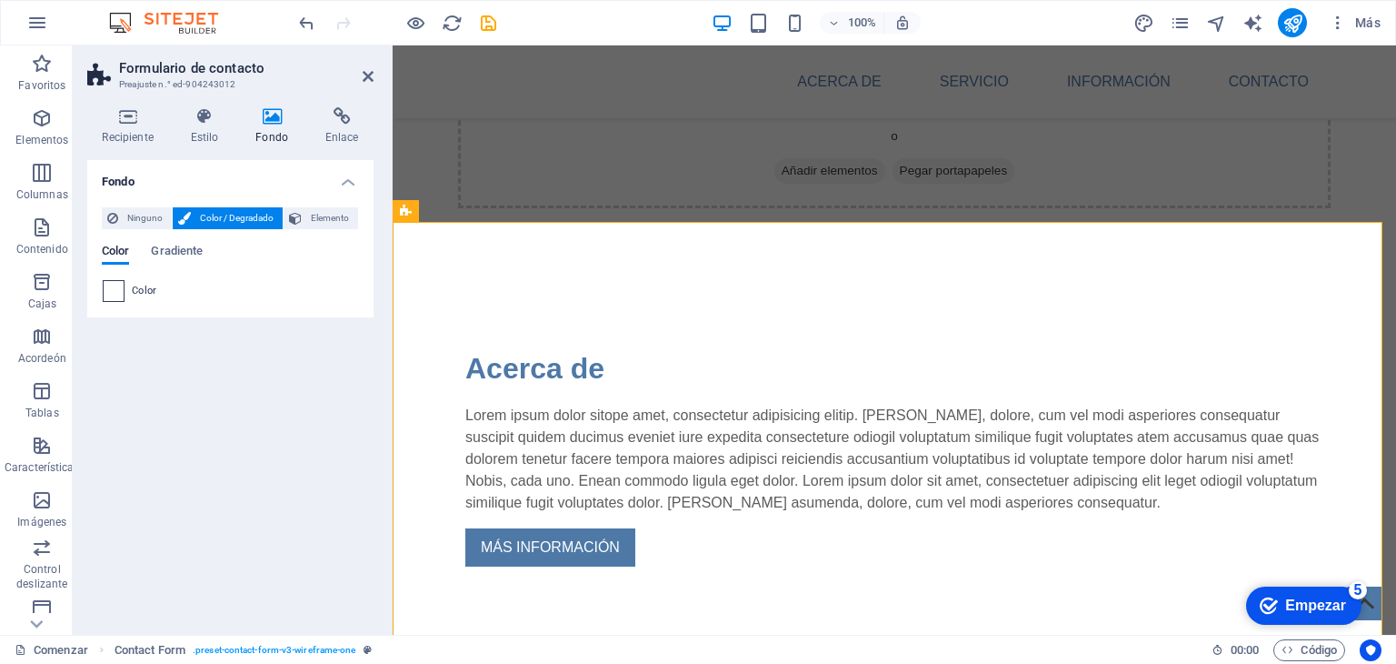
click at [114, 291] on span at bounding box center [114, 291] width 20 height 20
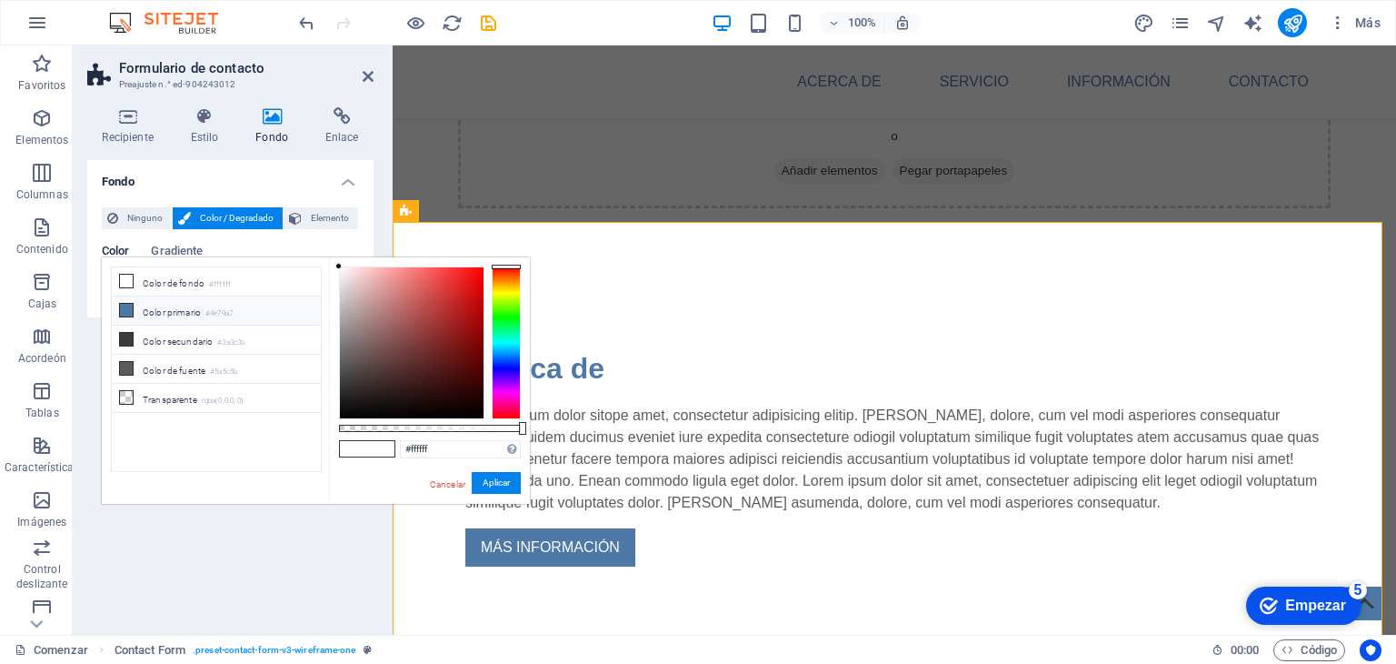
click at [182, 314] on font "Color primario" at bounding box center [172, 312] width 58 height 10
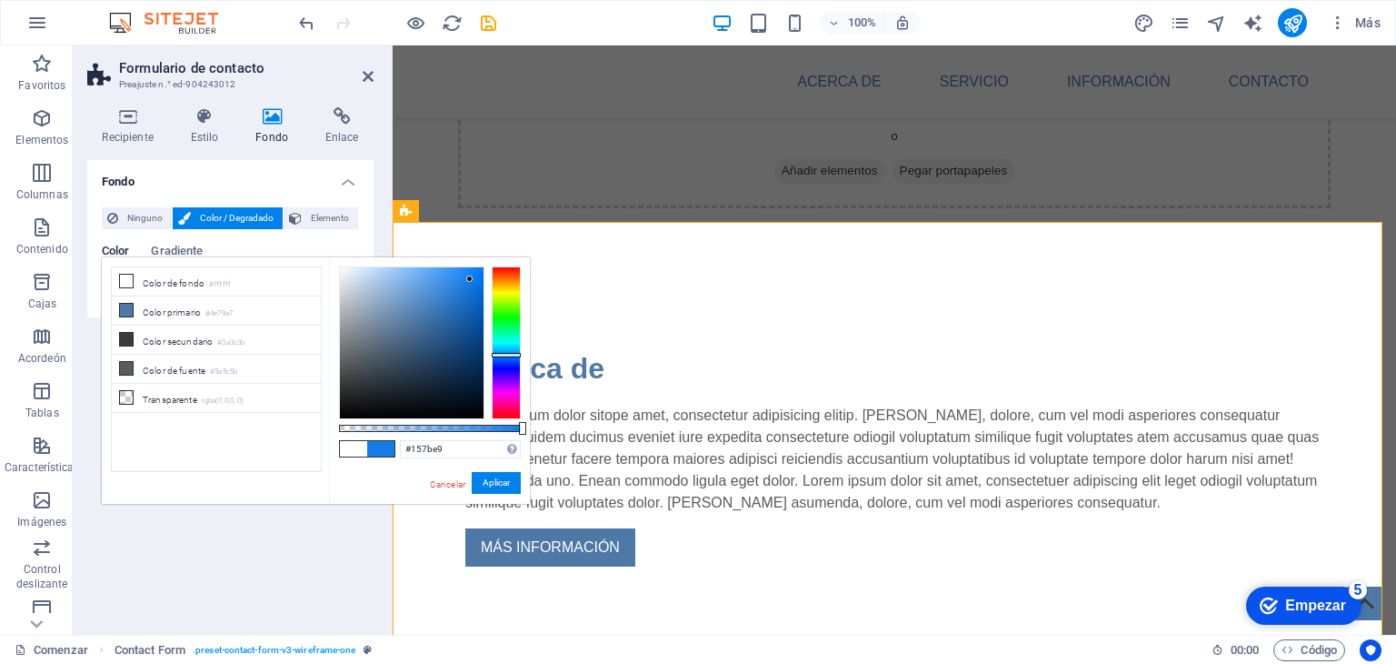
click at [470, 279] on div at bounding box center [412, 342] width 144 height 151
type input "#112e4d"
drag, startPoint x: 470, startPoint y: 279, endPoint x: 451, endPoint y: 372, distance: 94.7
click at [451, 372] on div at bounding box center [450, 371] width 6 height 6
click at [490, 482] on font "Aplicar" at bounding box center [496, 482] width 27 height 10
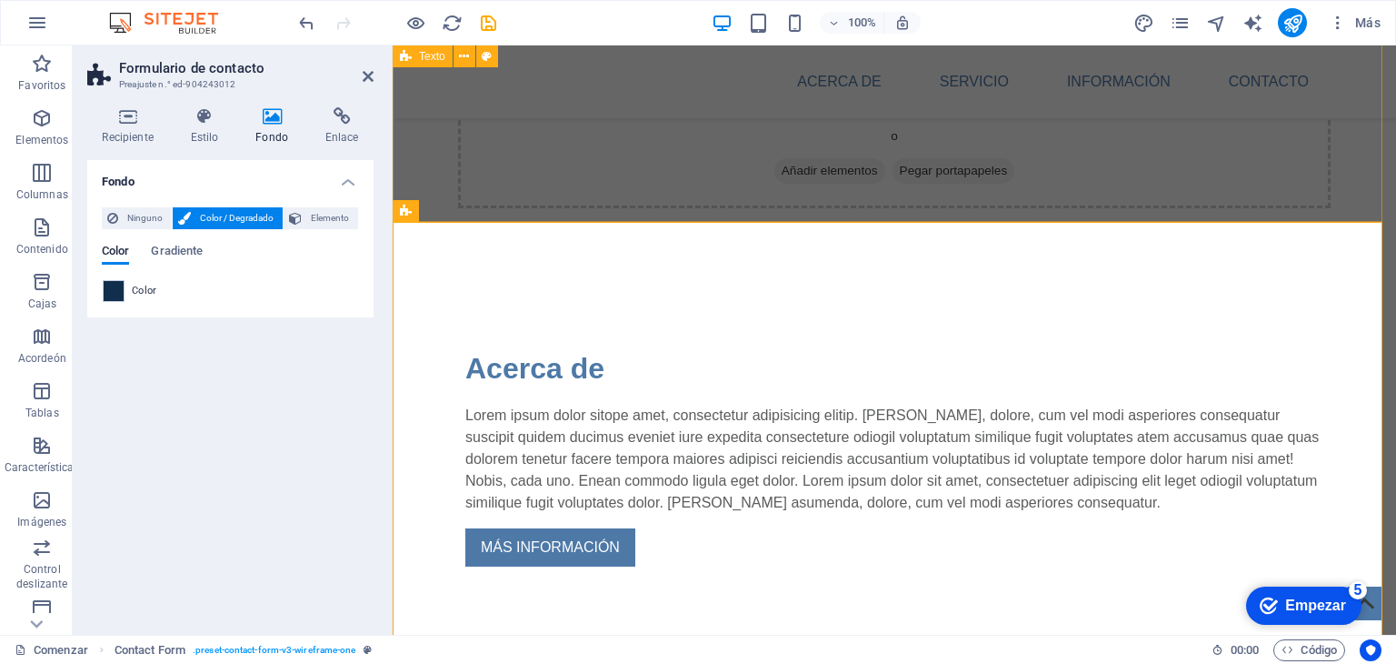
click at [1013, 274] on div "Acerca de Lorem ipsum dolor sitope amet, consectetur adipisicing elitip. Massum…" at bounding box center [895, 467] width 1004 height 387
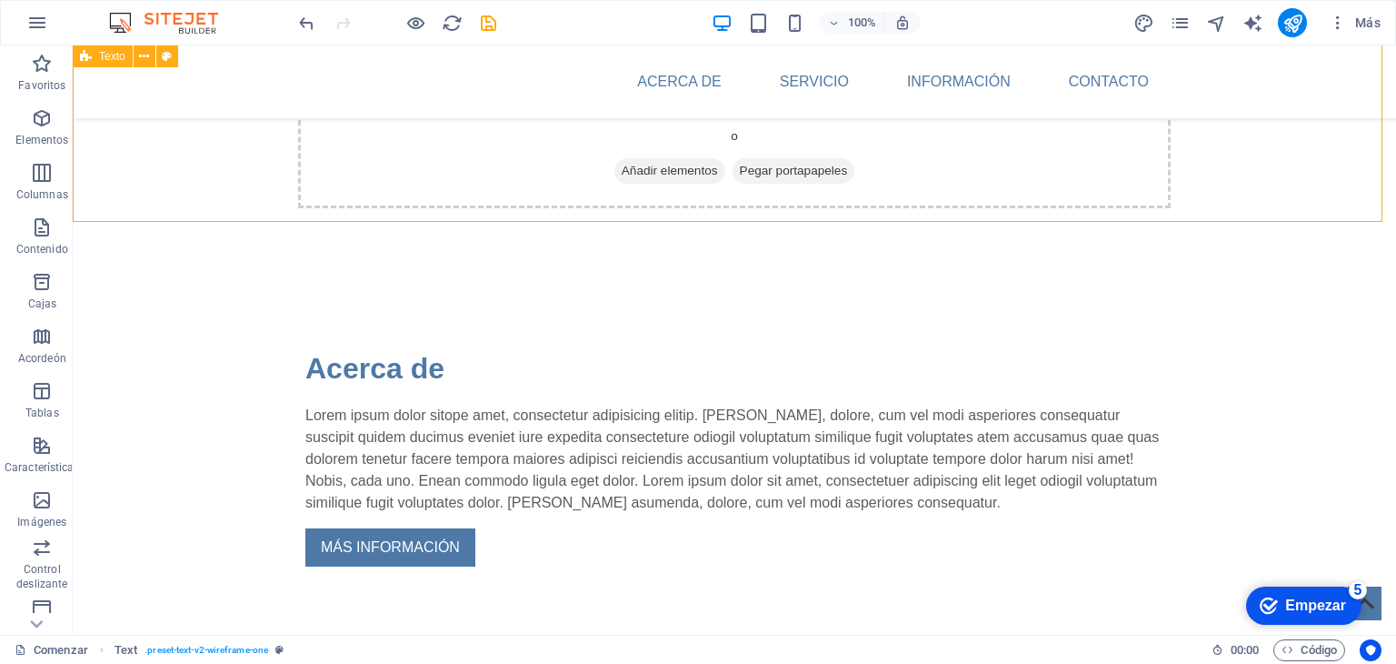
click at [1013, 274] on div "Acerca de Lorem ipsum dolor sitope amet, consectetur adipisicing elitip. Massum…" at bounding box center [735, 467] width 1324 height 387
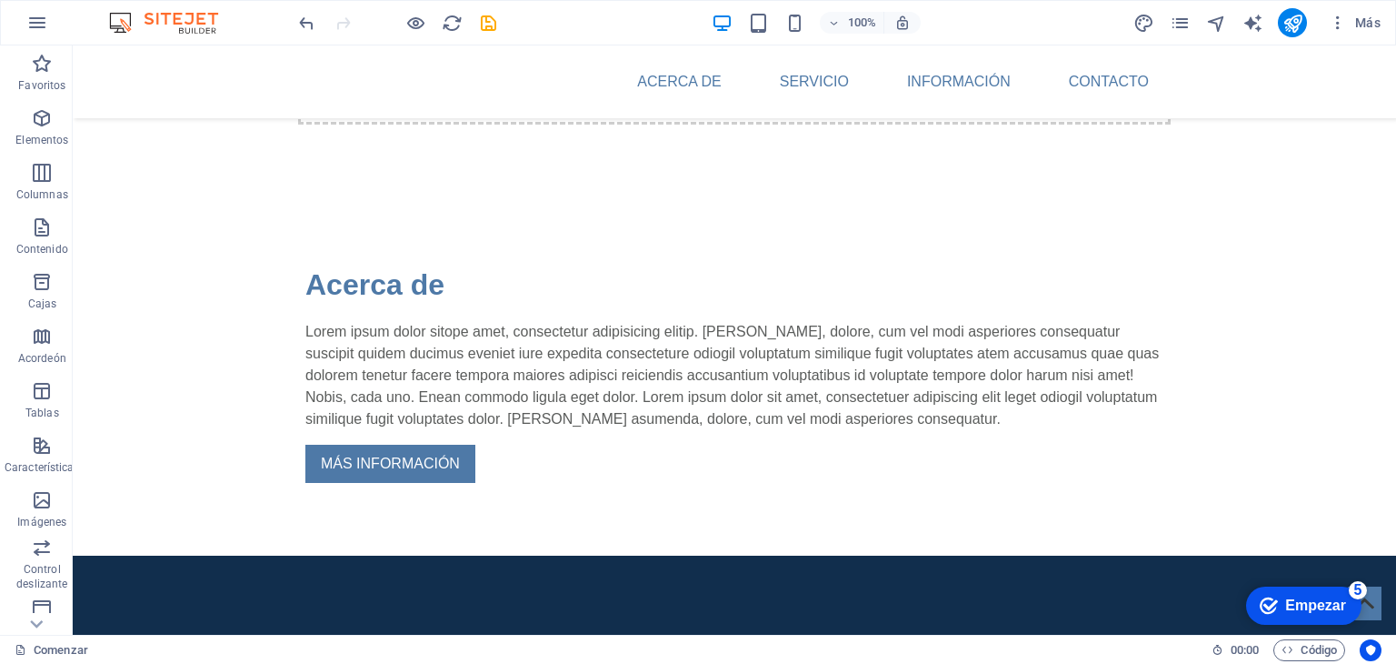
scroll to position [738, 0]
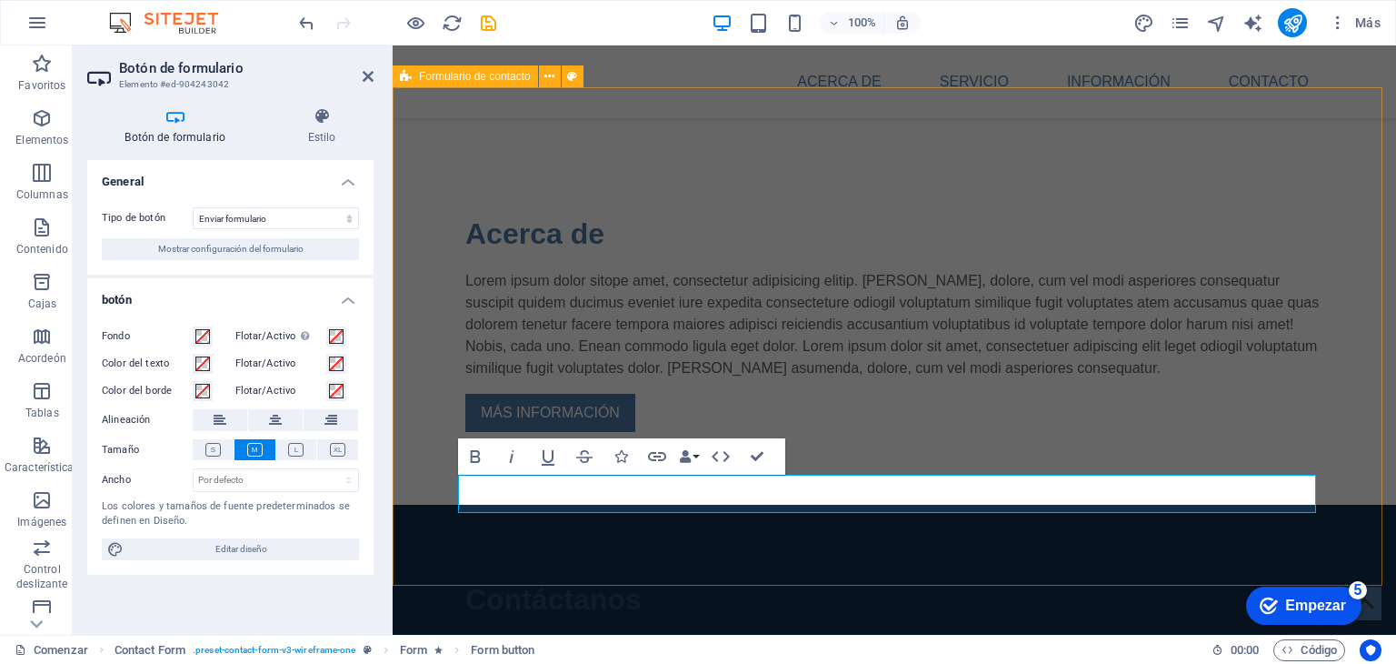
type button "Submit"
click at [364, 357] on div "Fondo Flotar/Activo Cambie al modo de vista previa para probar el estado activo…" at bounding box center [230, 443] width 286 height 264
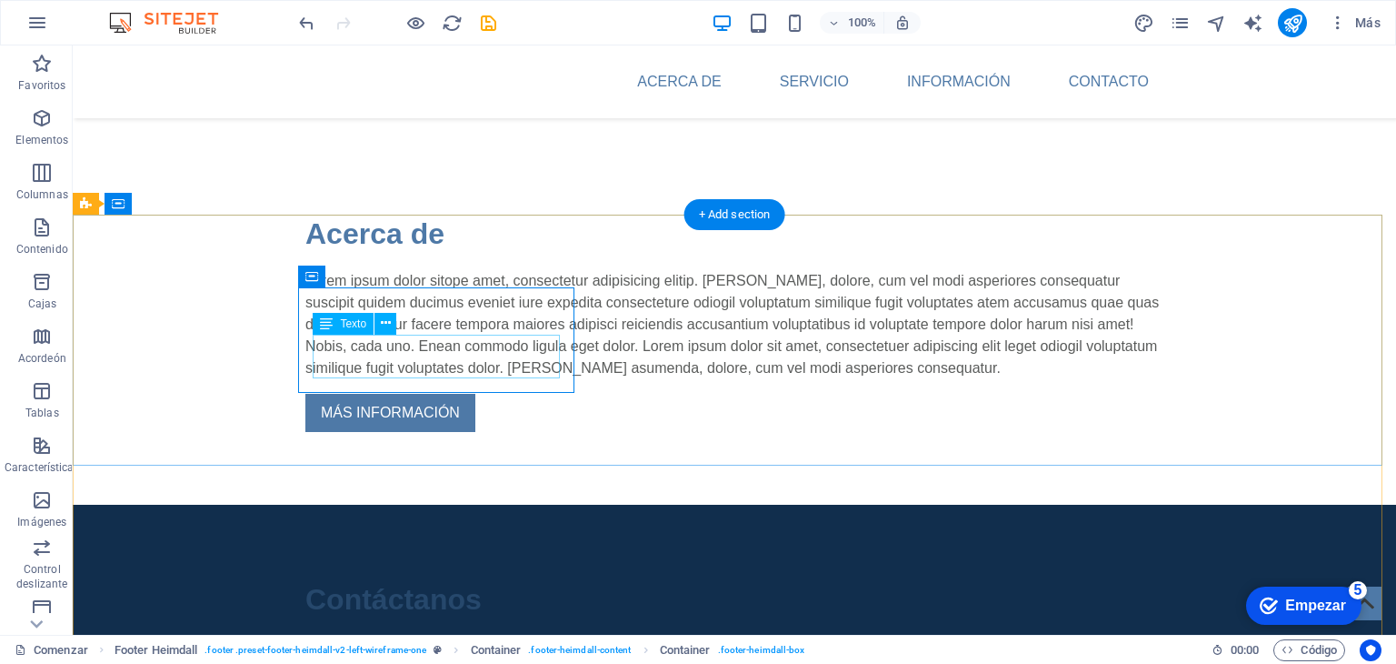
scroll to position [1109, 0]
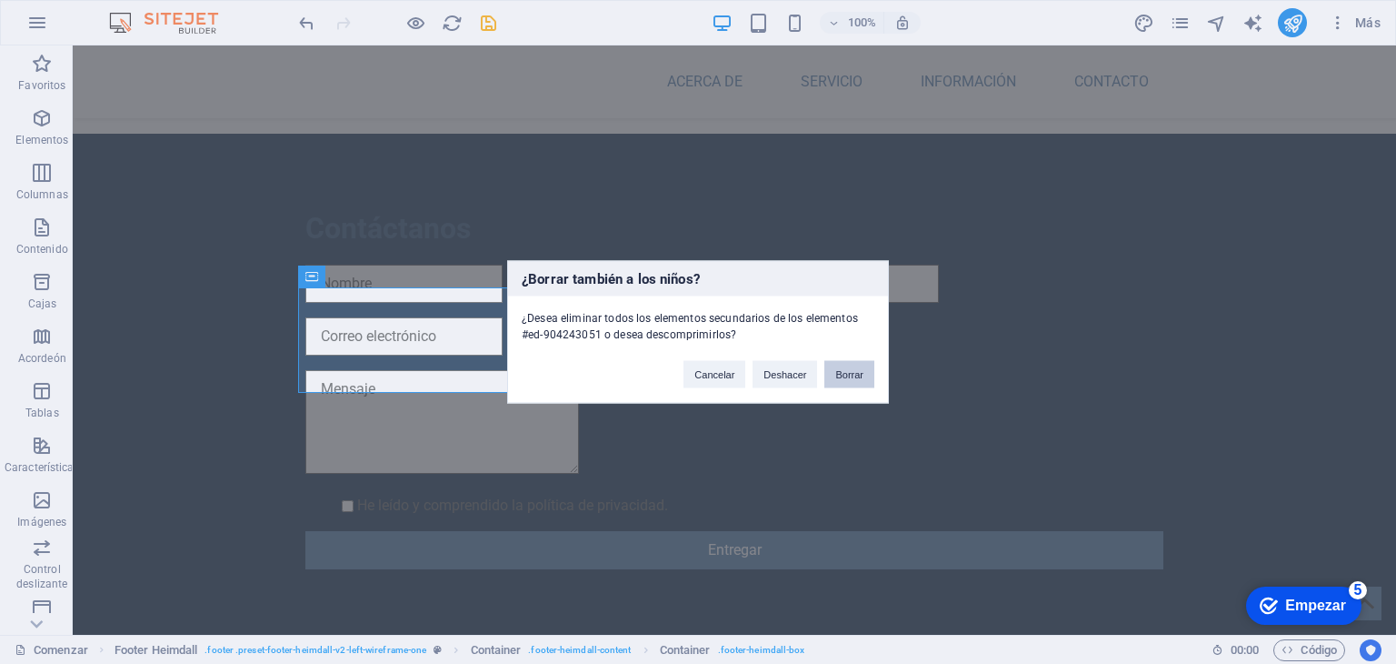
click at [859, 375] on font "Borrar" at bounding box center [849, 374] width 28 height 11
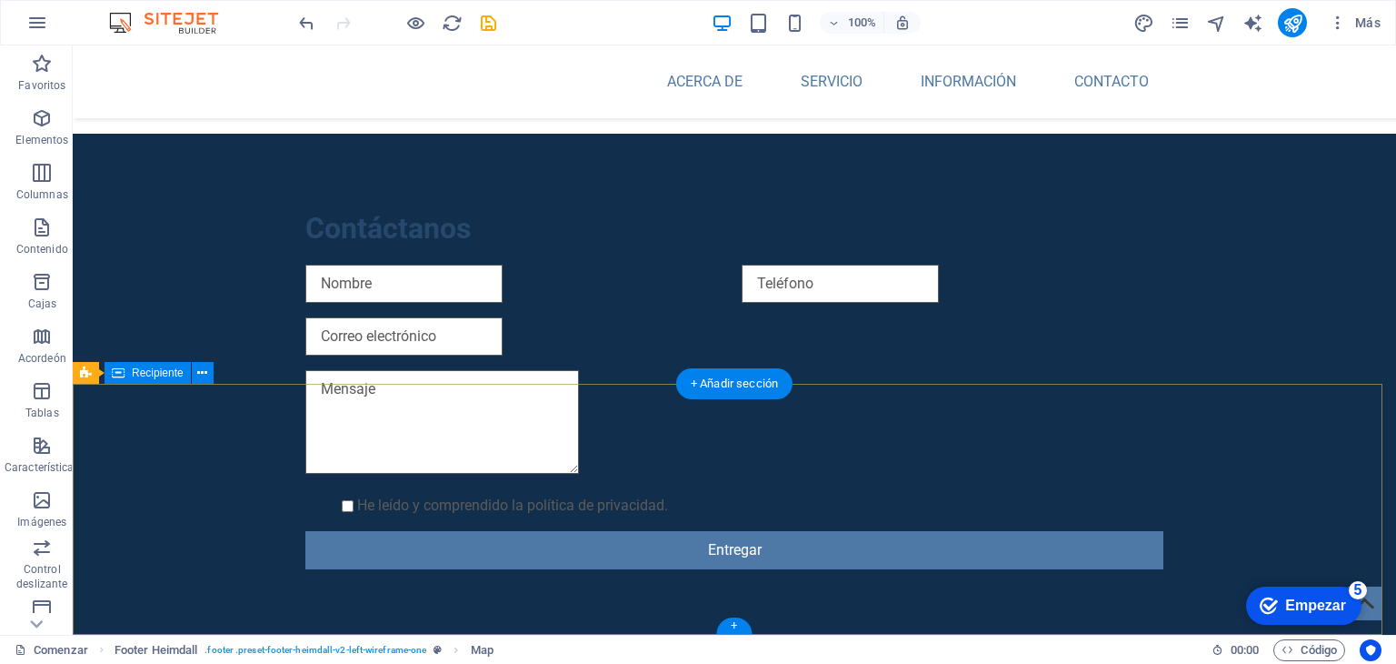
scroll to position [939, 0]
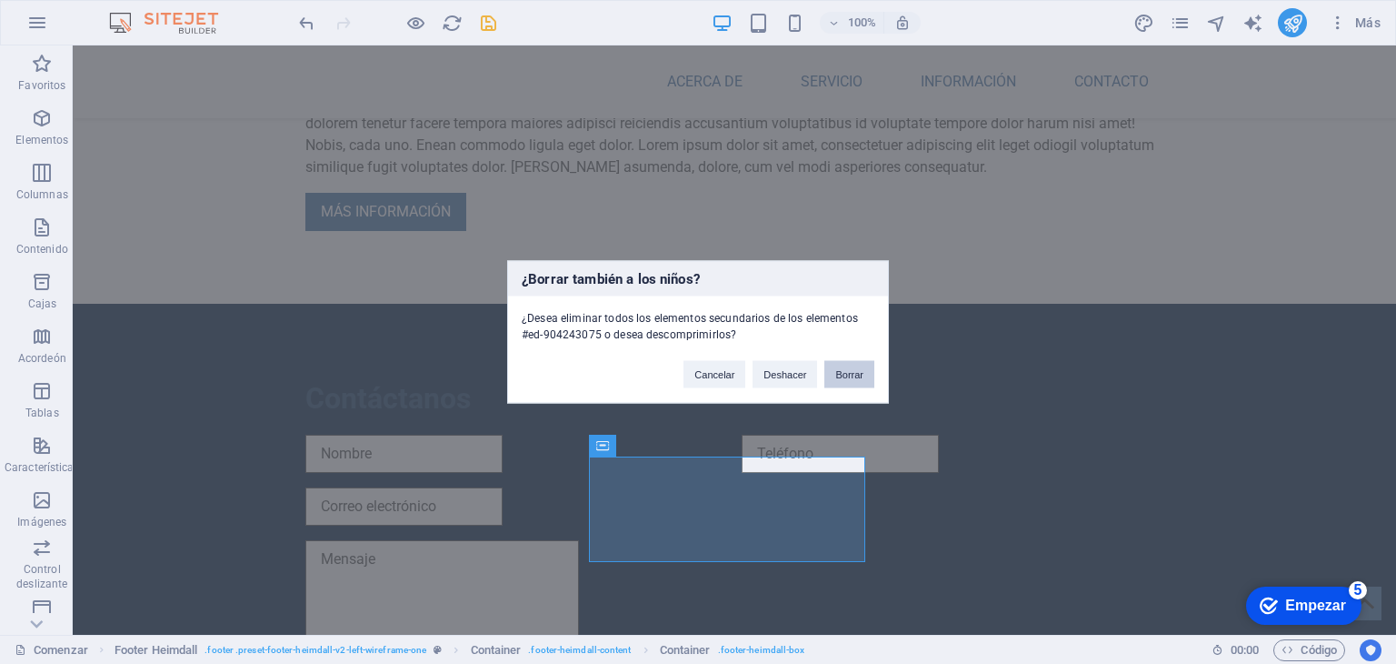
click at [858, 369] on font "Borrar" at bounding box center [849, 374] width 28 height 11
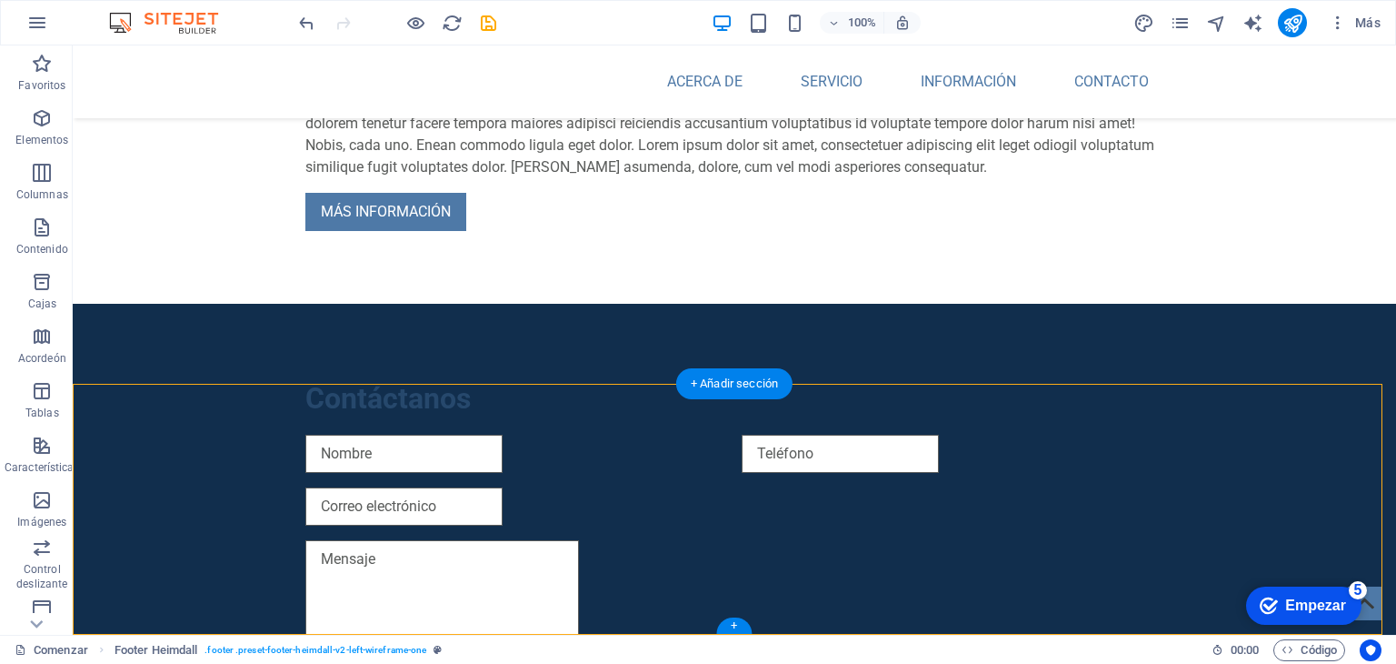
drag, startPoint x: 545, startPoint y: 517, endPoint x: 552, endPoint y: 463, distance: 55.0
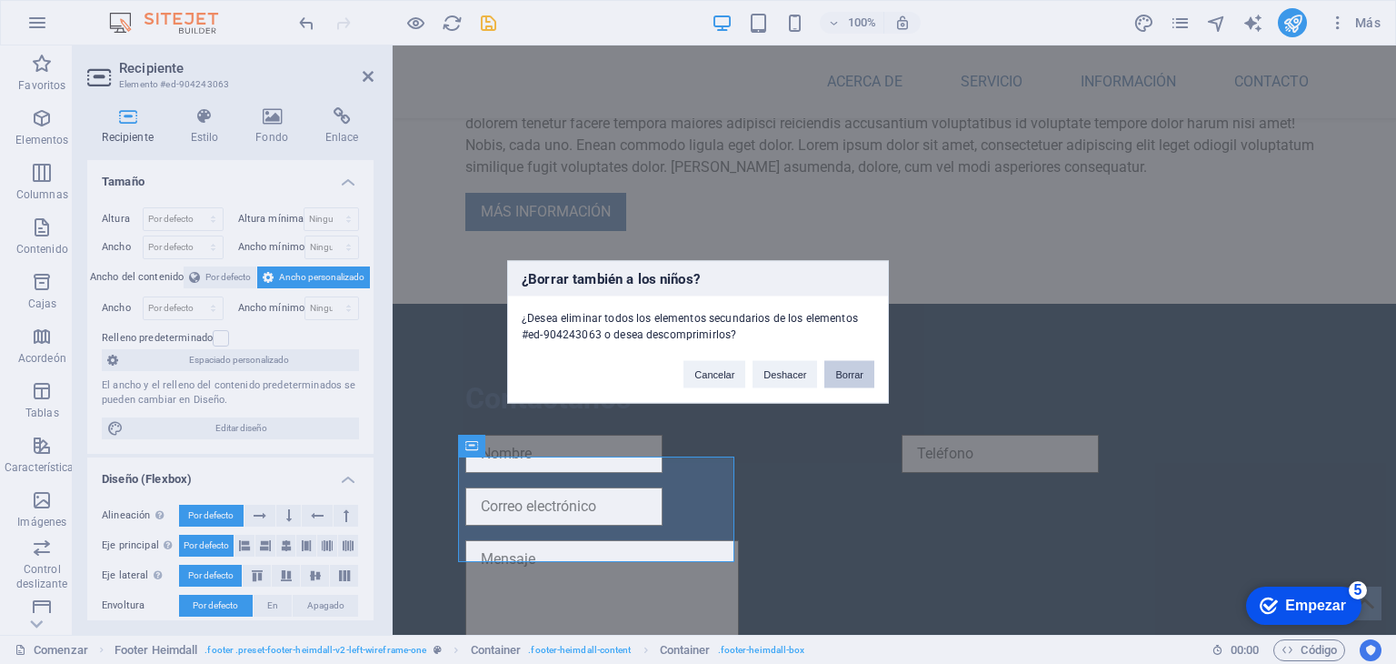
click at [837, 373] on font "Borrar" at bounding box center [849, 374] width 28 height 11
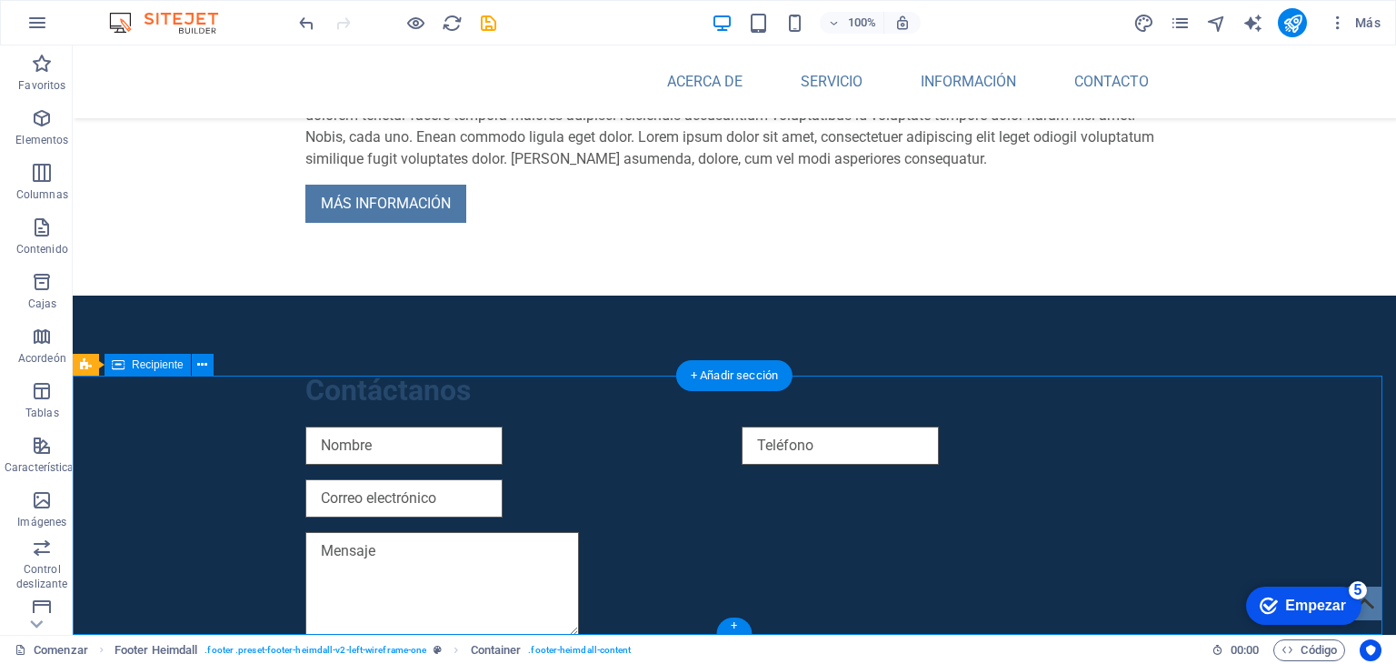
scroll to position [688, 0]
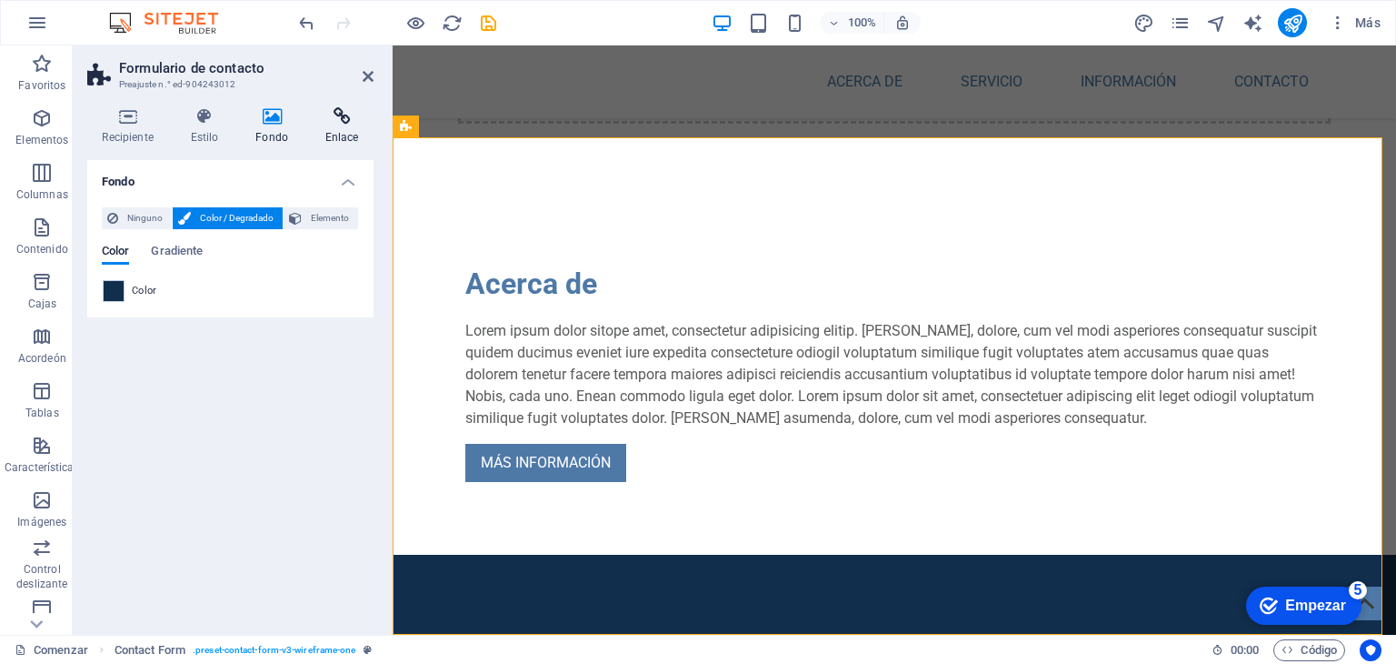
click at [349, 135] on font "Enlace" at bounding box center [342, 137] width 34 height 13
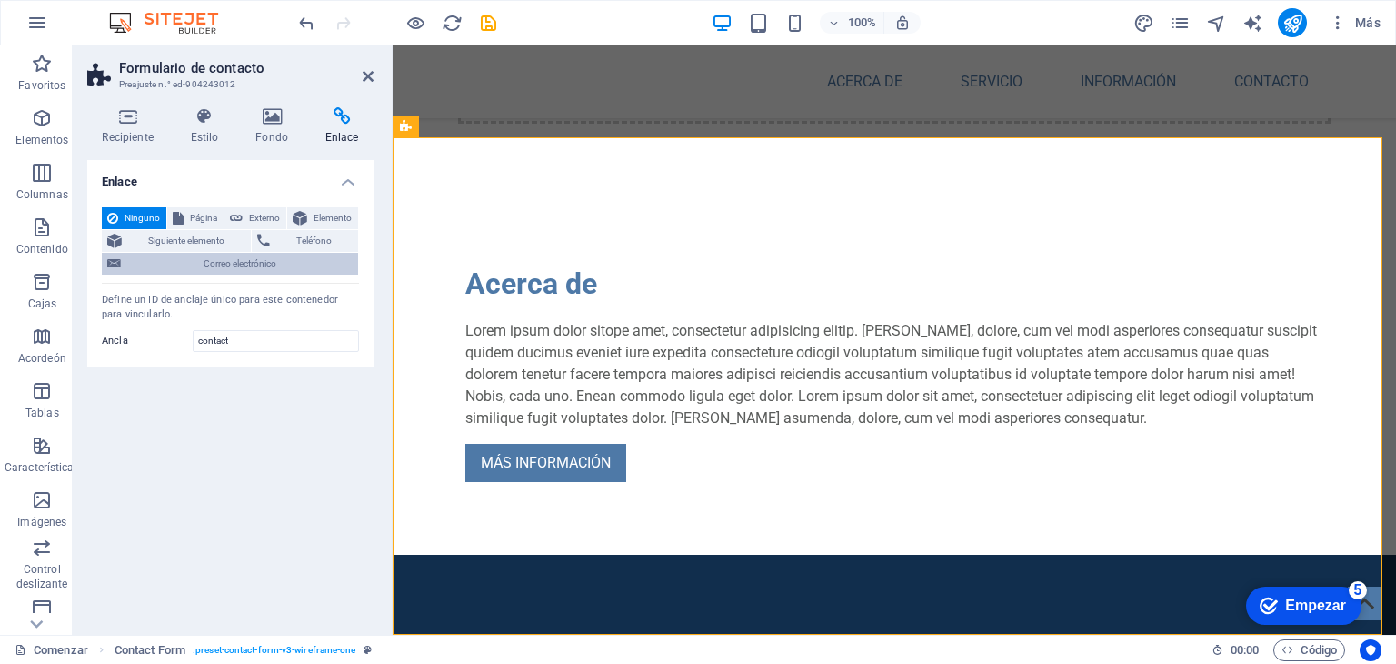
click at [237, 253] on span "Correo electrónico" at bounding box center [239, 264] width 226 height 22
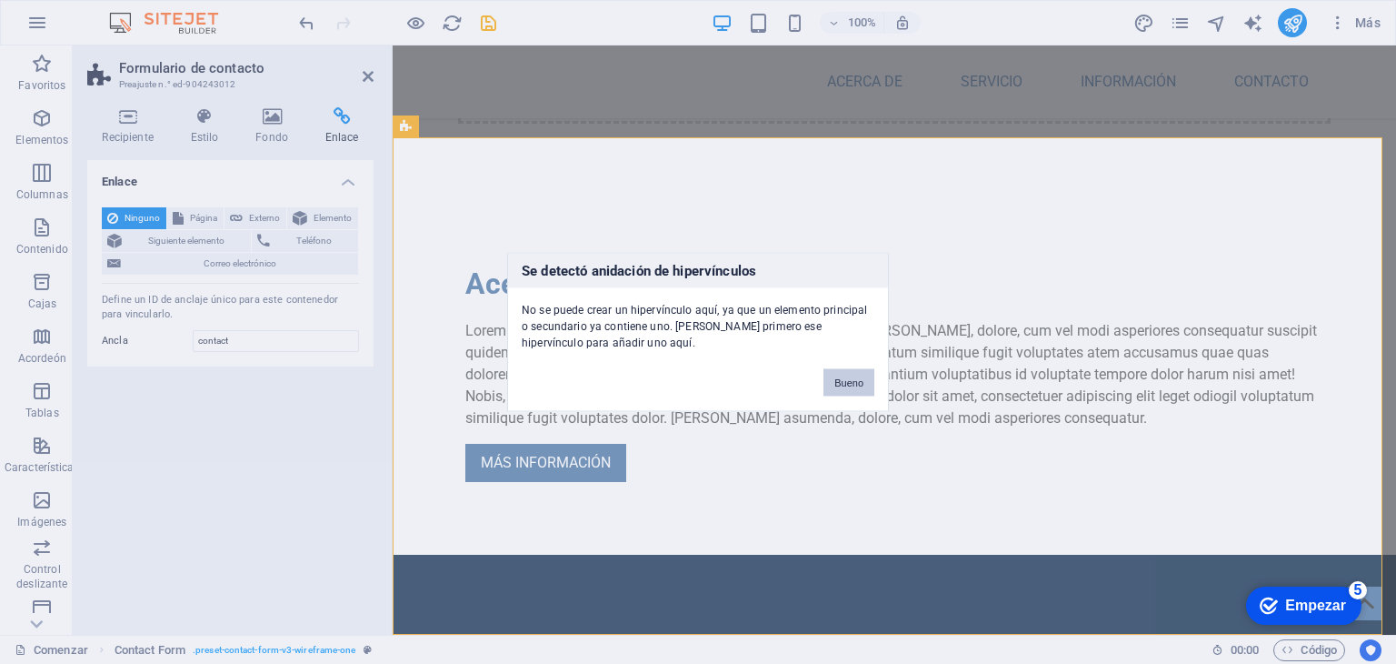
click at [845, 381] on font "Bueno" at bounding box center [849, 382] width 29 height 11
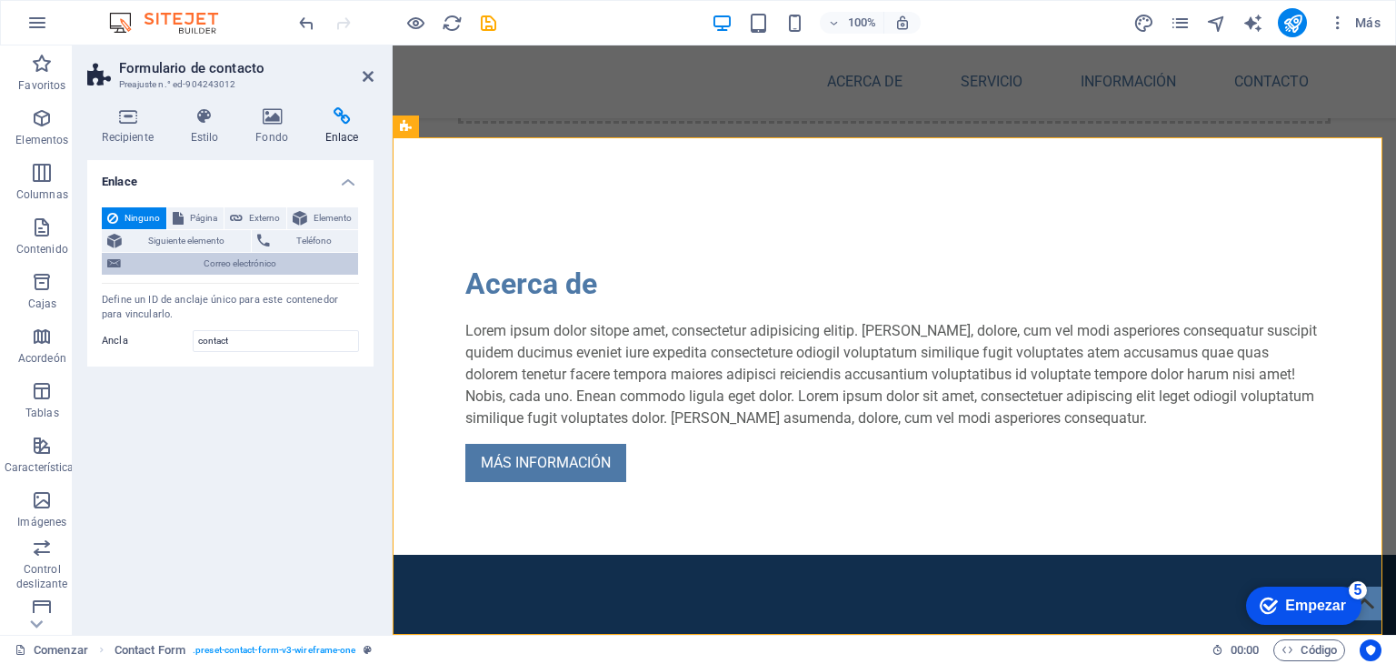
click at [237, 266] on font "Correo electrónico" at bounding box center [240, 263] width 73 height 10
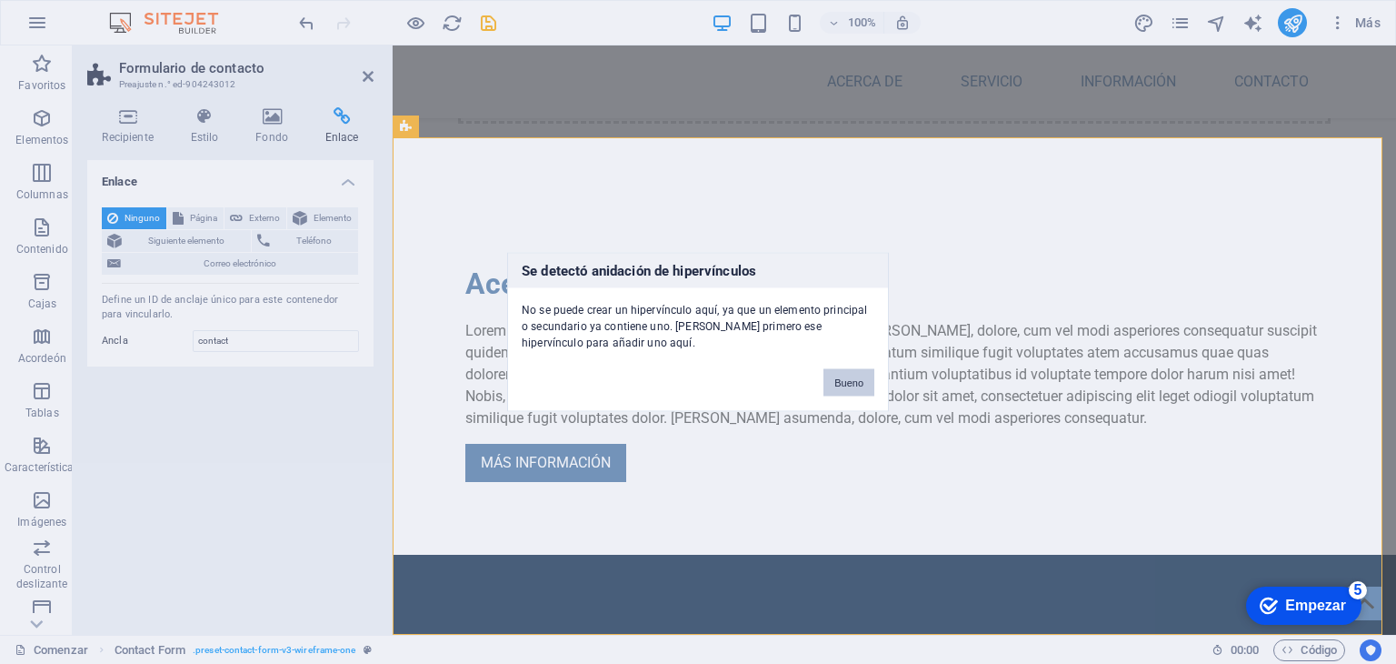
click at [829, 375] on button "Bueno" at bounding box center [849, 382] width 51 height 27
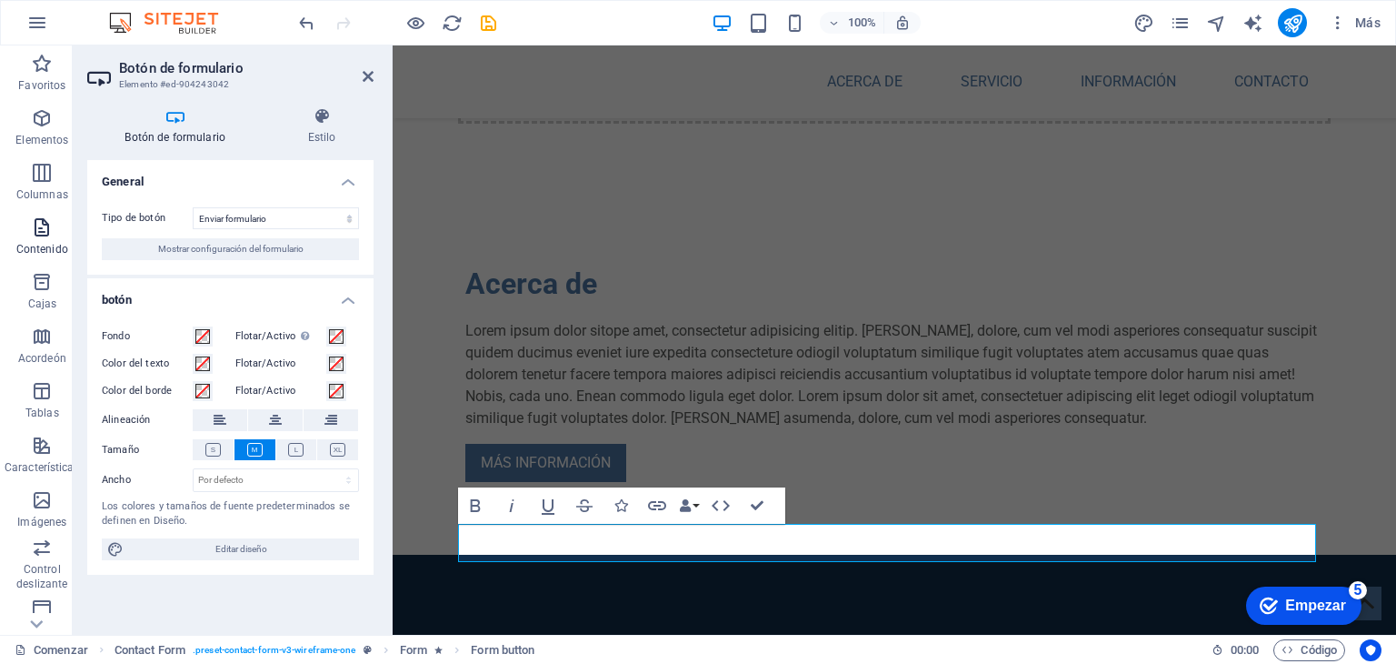
click at [53, 234] on span "Contenido" at bounding box center [42, 238] width 85 height 44
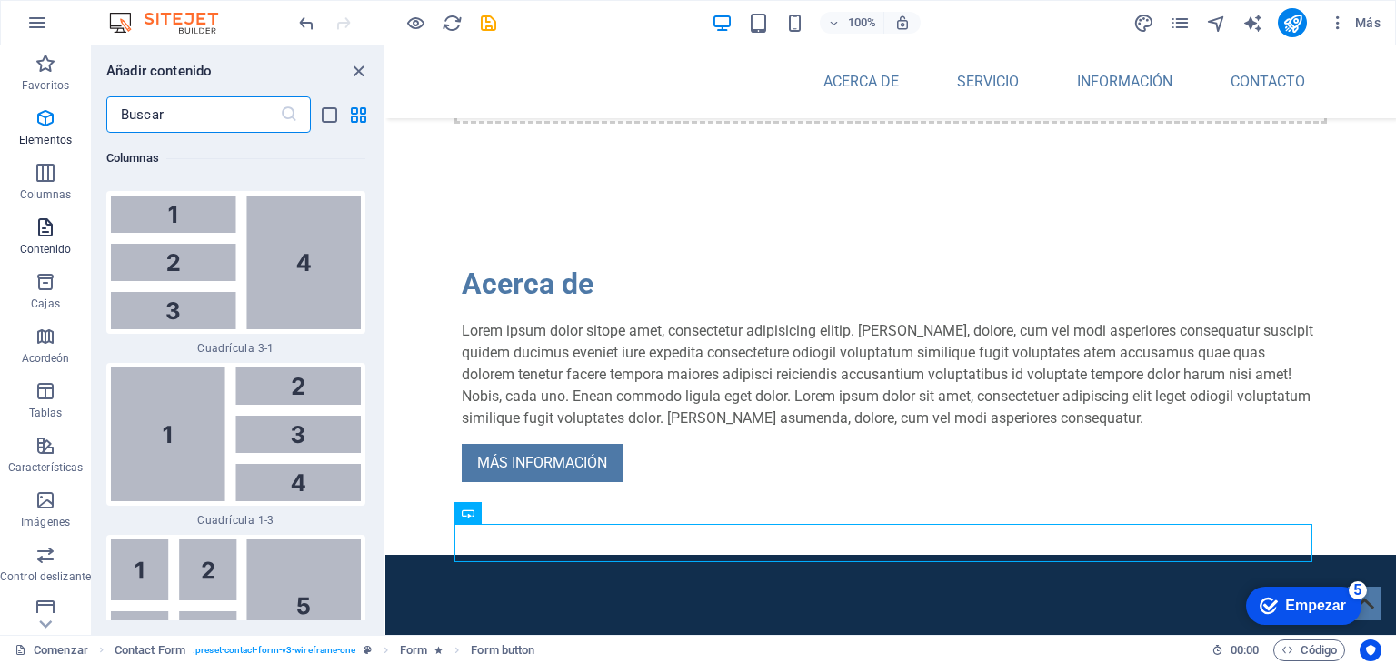
scroll to position [6160, 0]
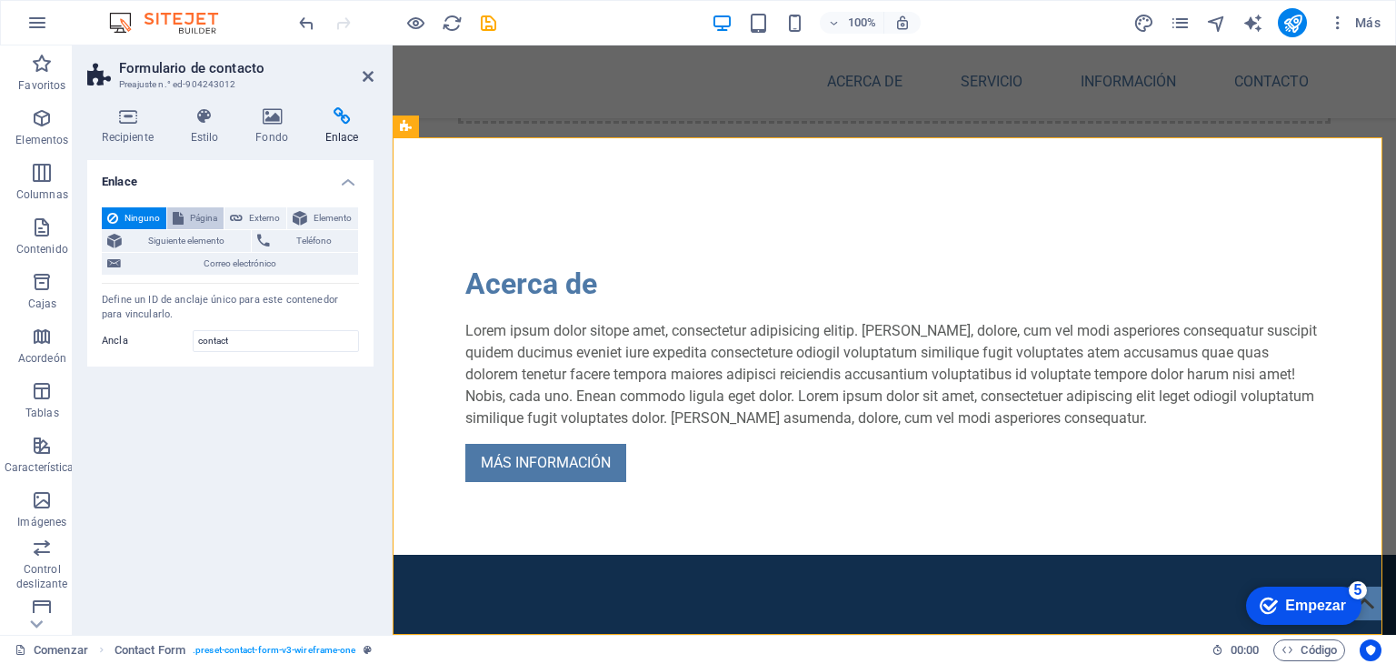
click at [195, 225] on span "Página" at bounding box center [203, 218] width 29 height 22
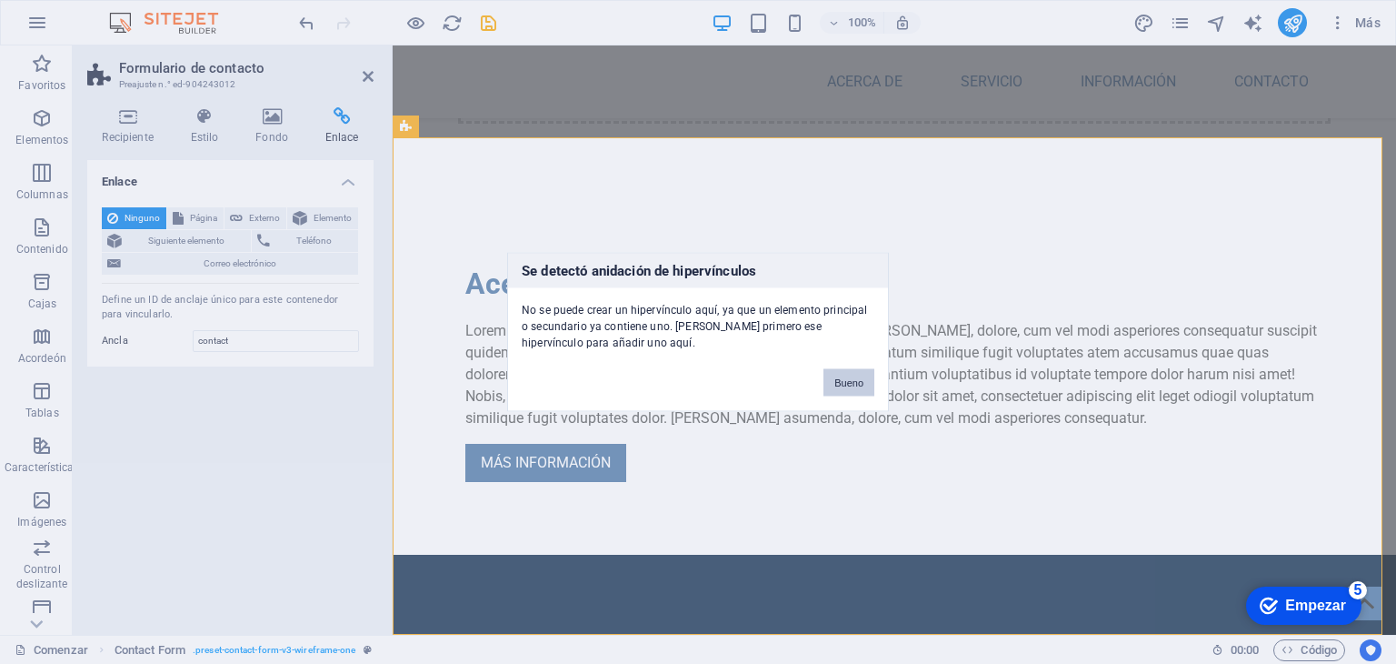
click at [846, 379] on font "Bueno" at bounding box center [849, 382] width 29 height 11
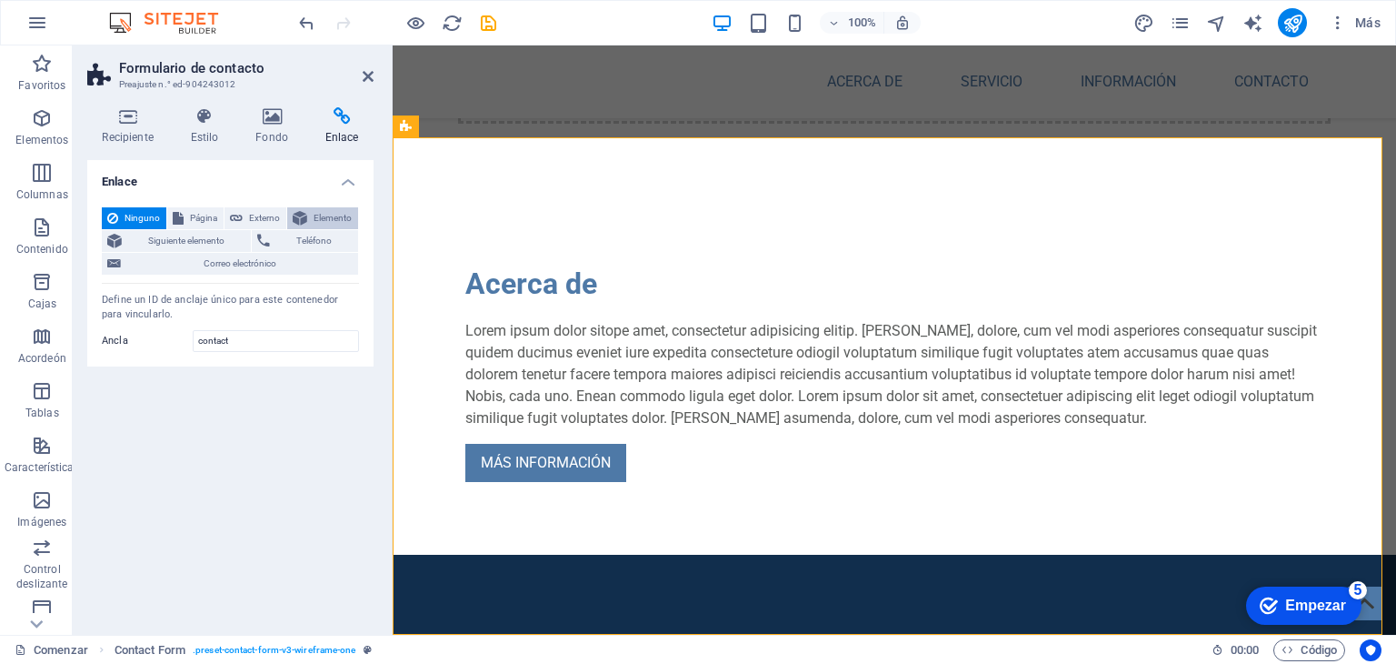
click at [330, 220] on font "Elemento" at bounding box center [333, 218] width 38 height 10
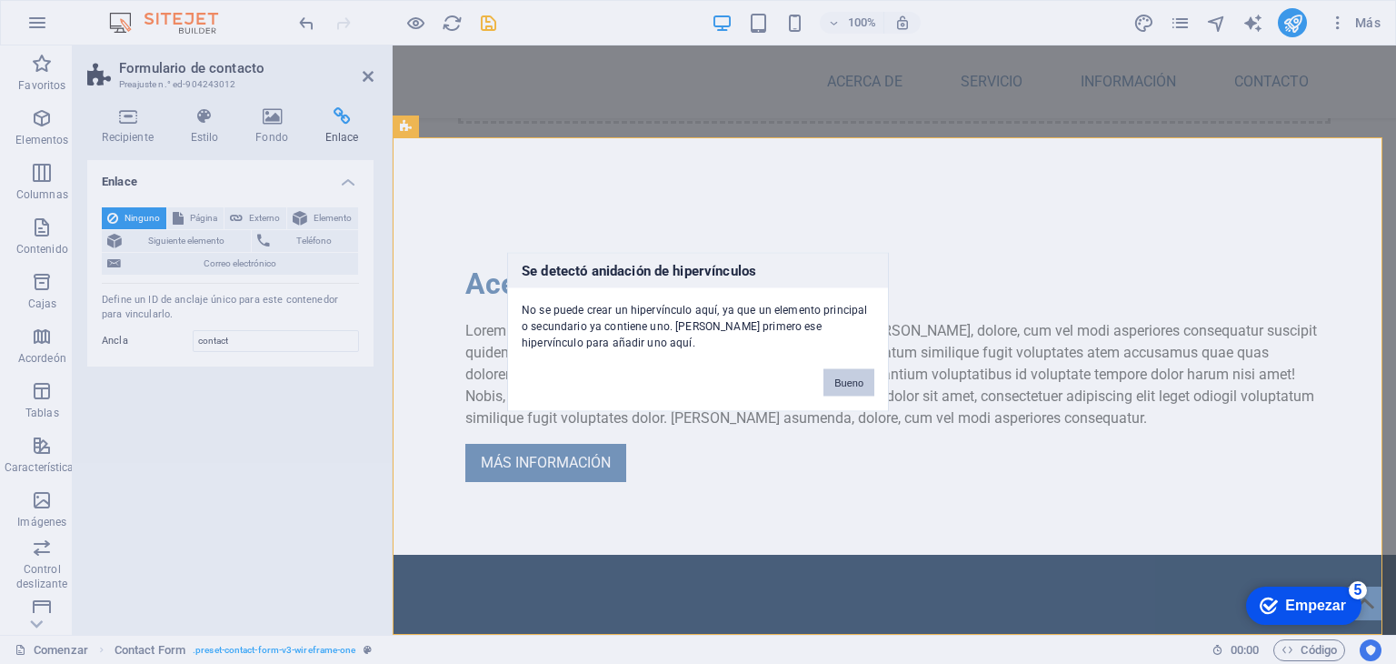
click at [843, 380] on font "Bueno" at bounding box center [849, 382] width 29 height 11
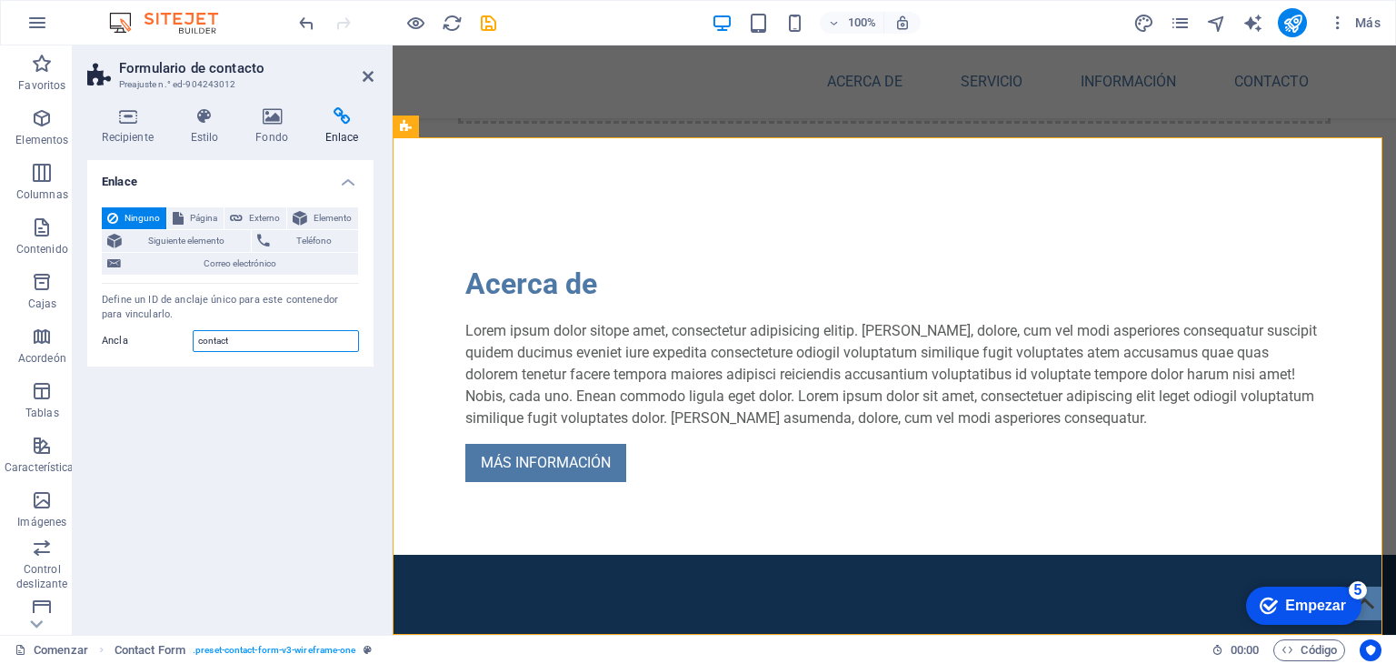
click at [233, 336] on input "contact" at bounding box center [276, 341] width 166 height 22
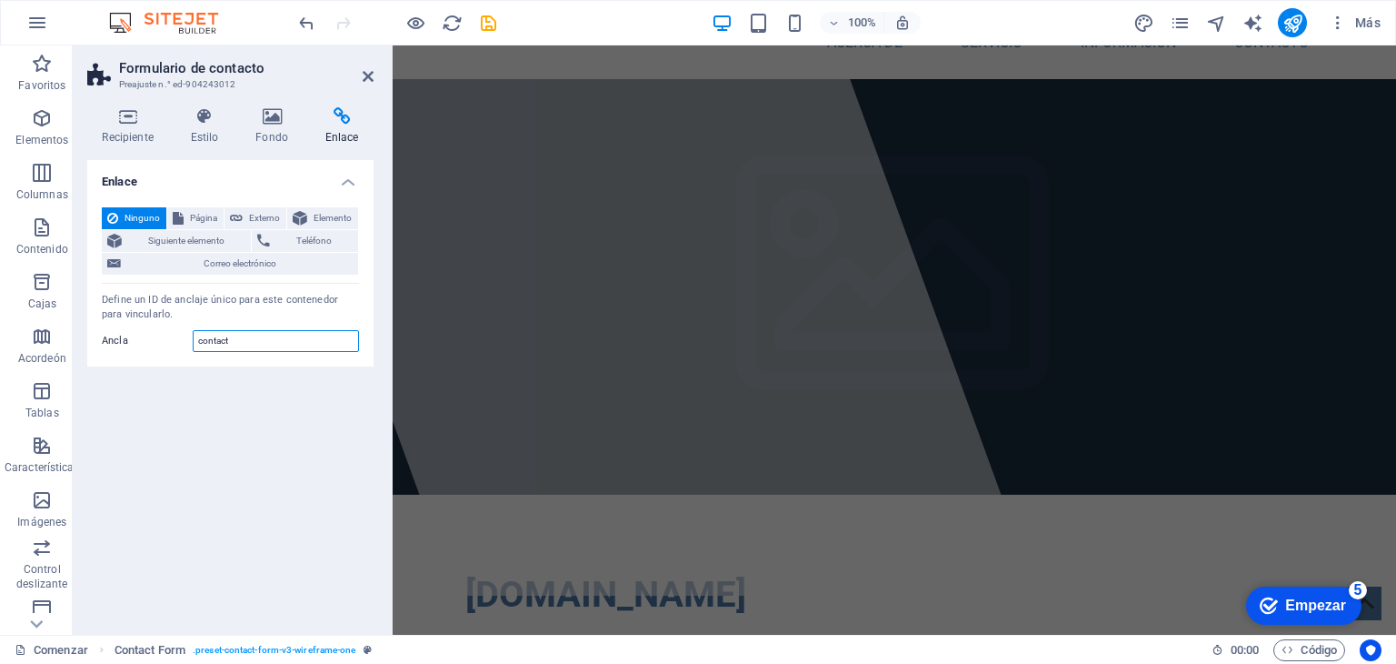
scroll to position [0, 0]
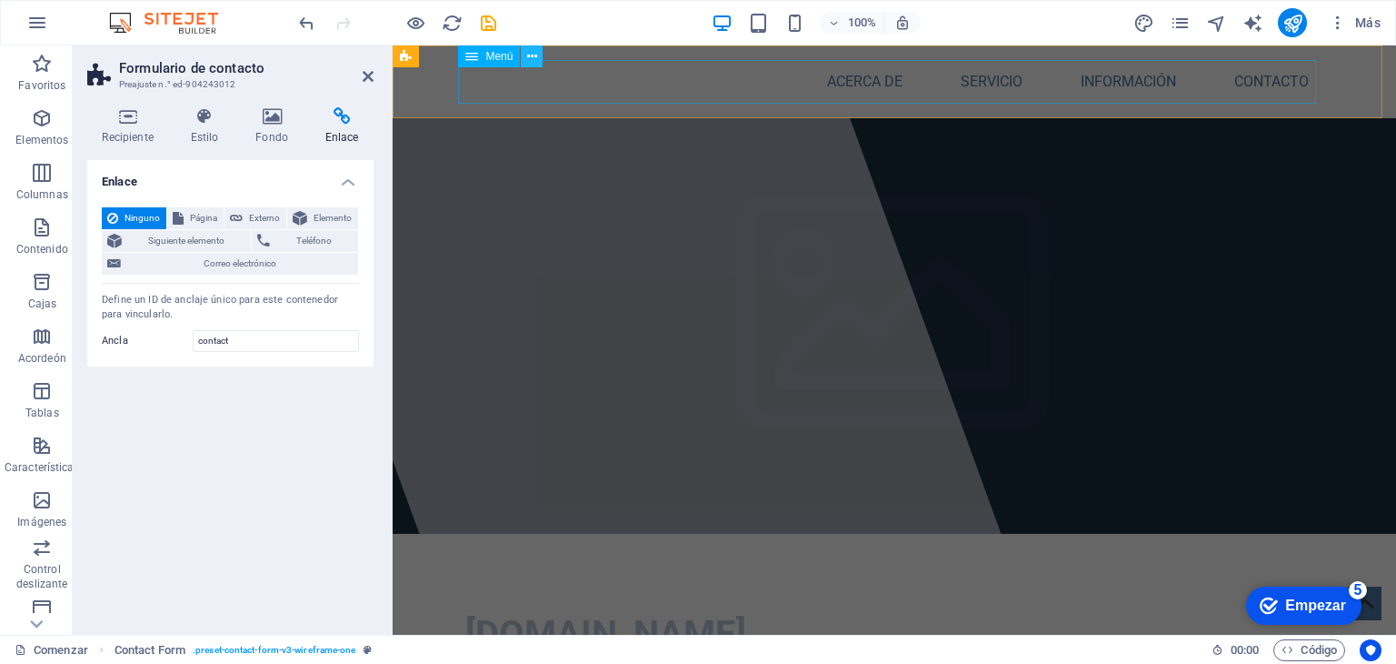
click at [532, 55] on icon at bounding box center [532, 56] width 10 height 19
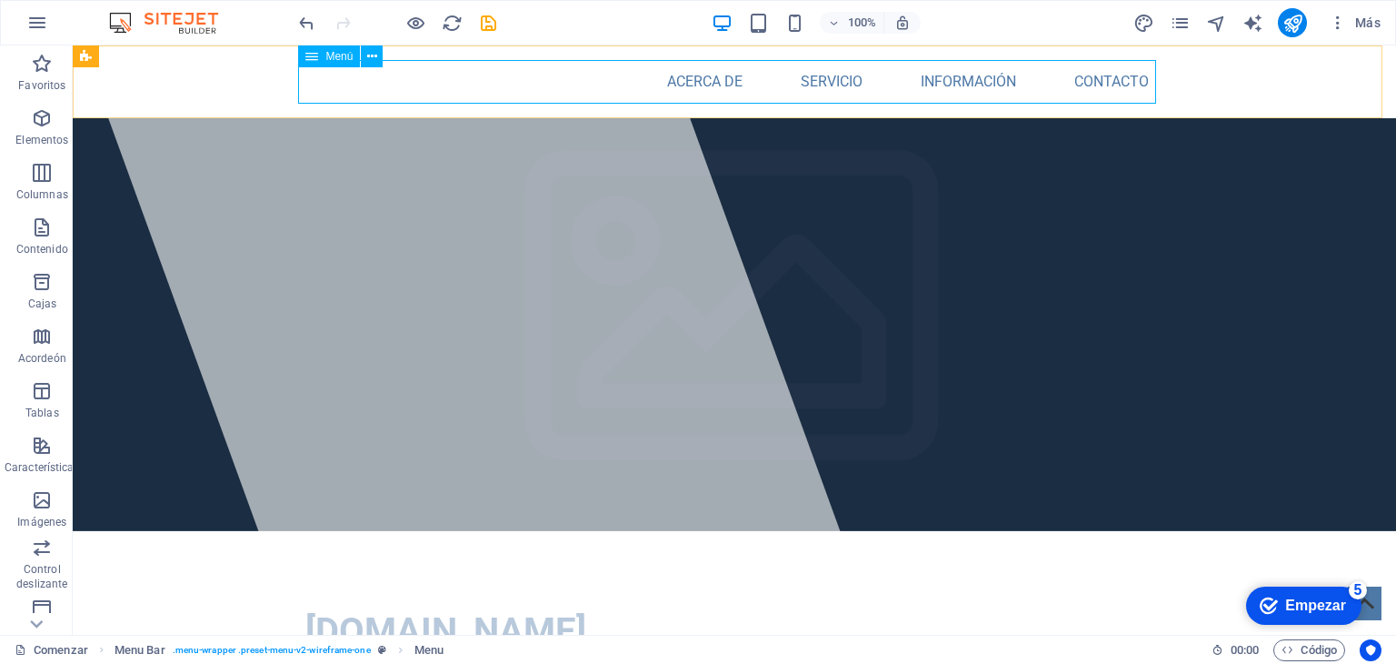
click at [344, 59] on font "Menú" at bounding box center [338, 56] width 27 height 13
click at [373, 59] on icon at bounding box center [372, 56] width 10 height 19
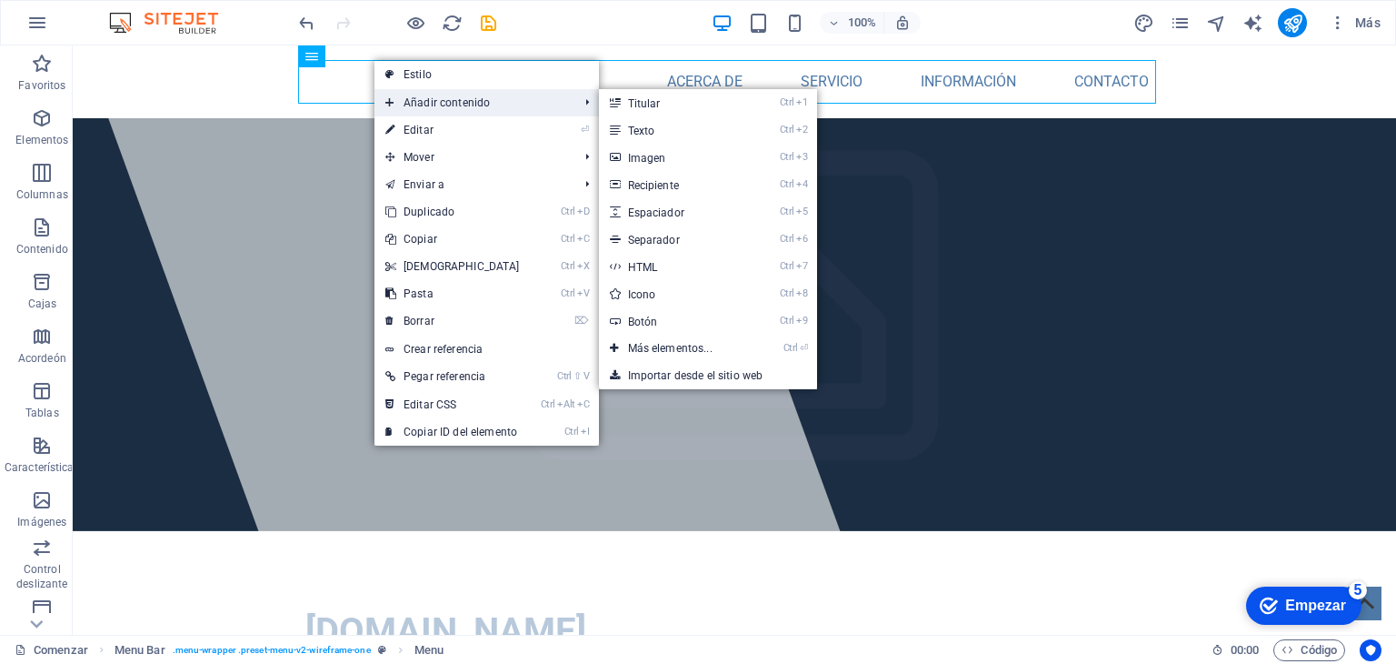
click at [507, 104] on span "Añadir contenido" at bounding box center [473, 102] width 197 height 27
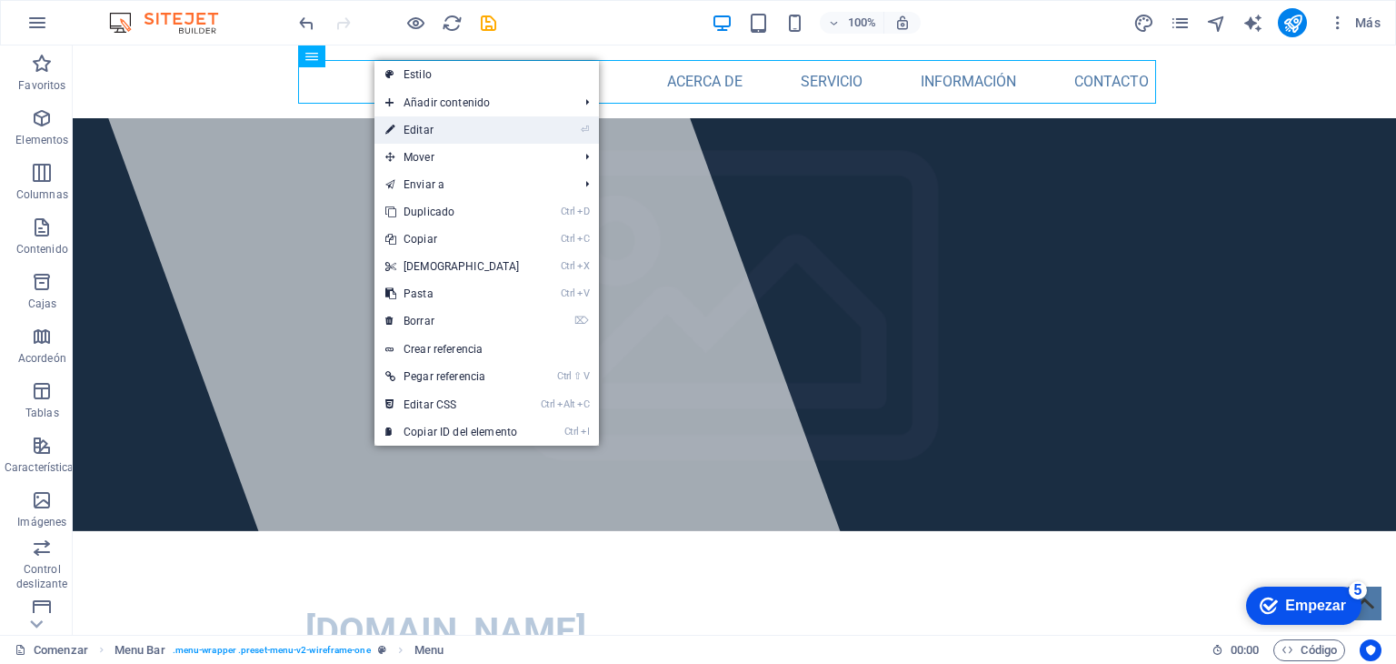
click at [532, 126] on li "⏎ Editar" at bounding box center [487, 129] width 225 height 27
click at [413, 133] on font "Editar" at bounding box center [419, 130] width 30 height 13
click at [93, 133] on div at bounding box center [480, 339] width 796 height 589
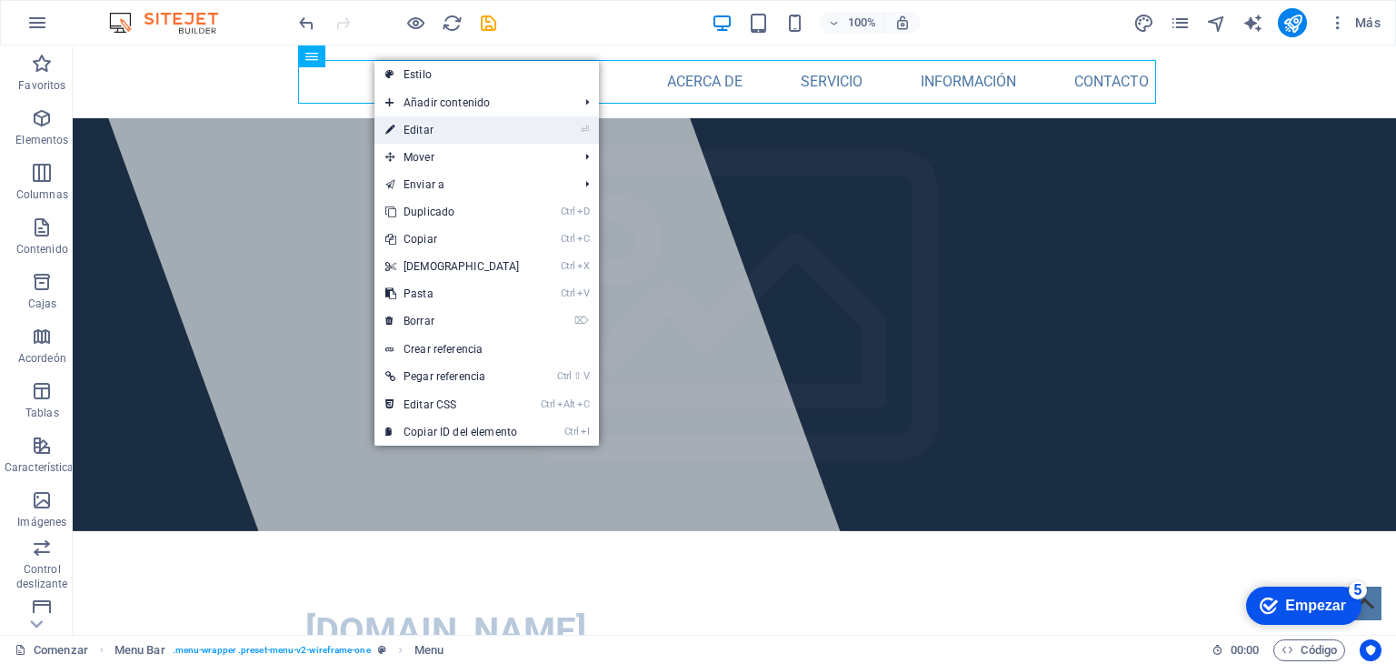
select select "%"
select select "px"
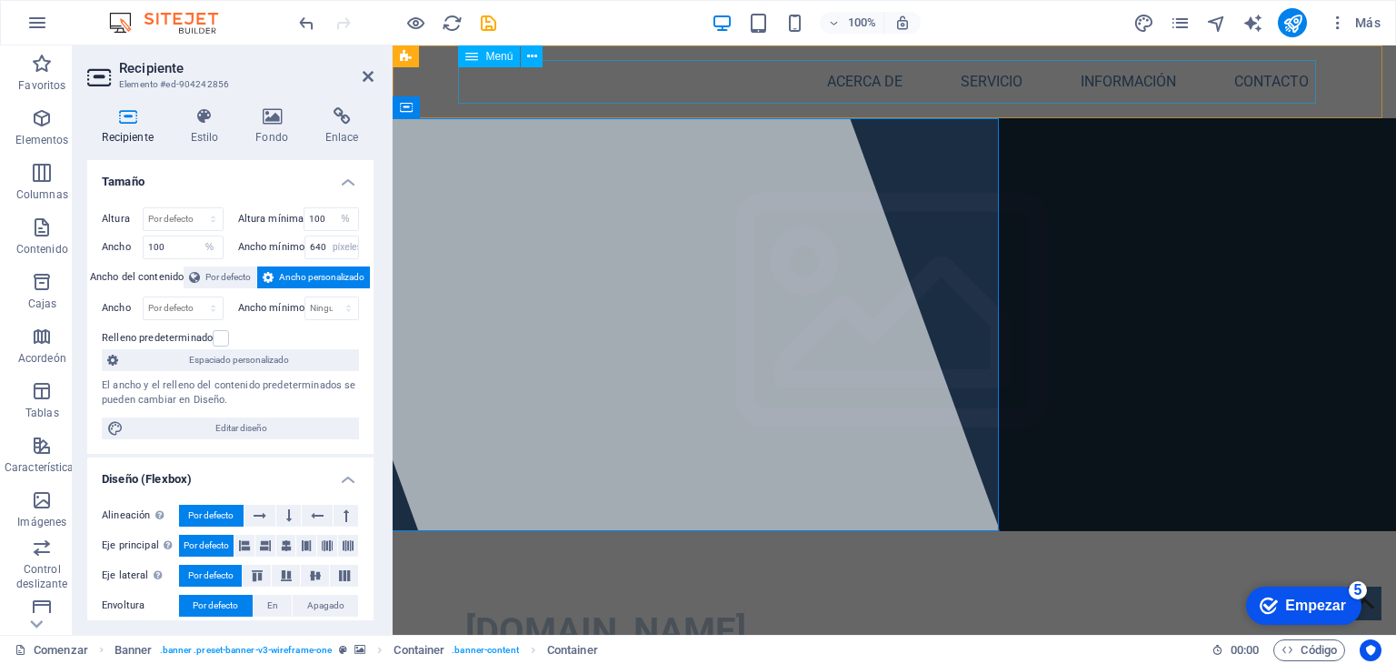
click at [834, 98] on nav "Acerca de Servicio Información Contacto" at bounding box center [894, 82] width 858 height 44
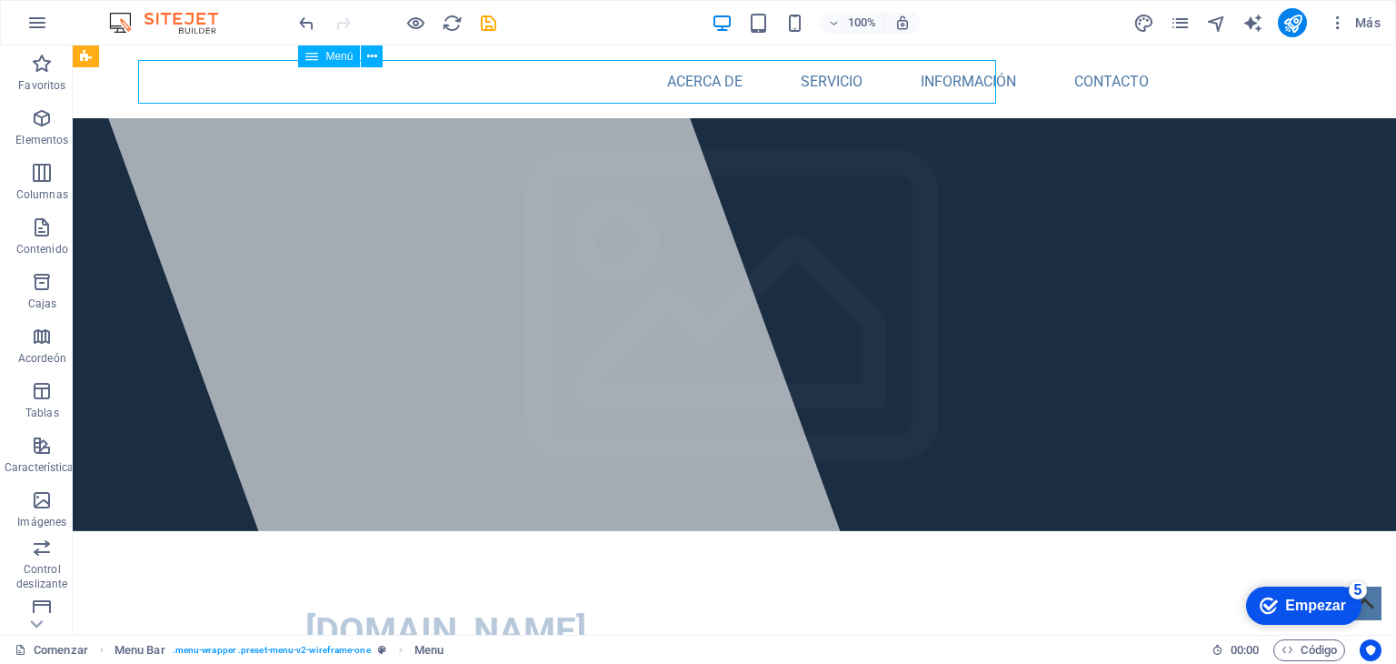
click at [842, 81] on nav "Acerca de Servicio Información Contacto" at bounding box center [734, 82] width 858 height 44
select select
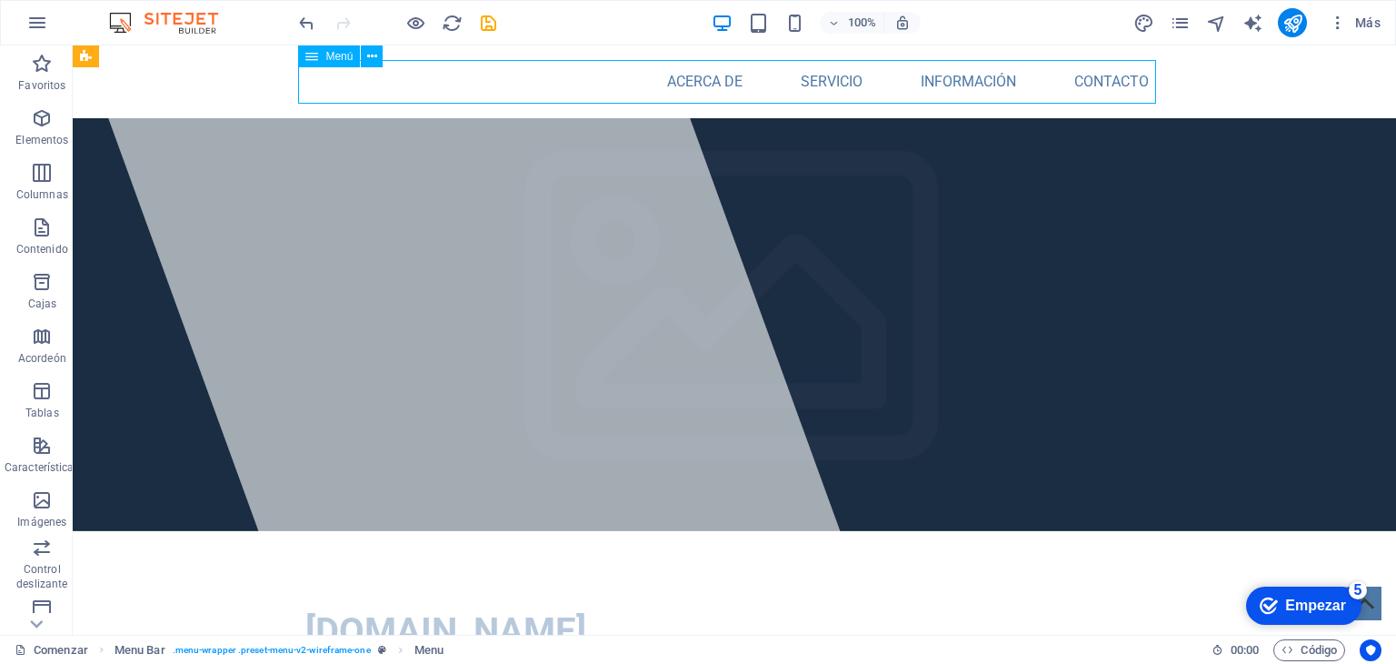
select select
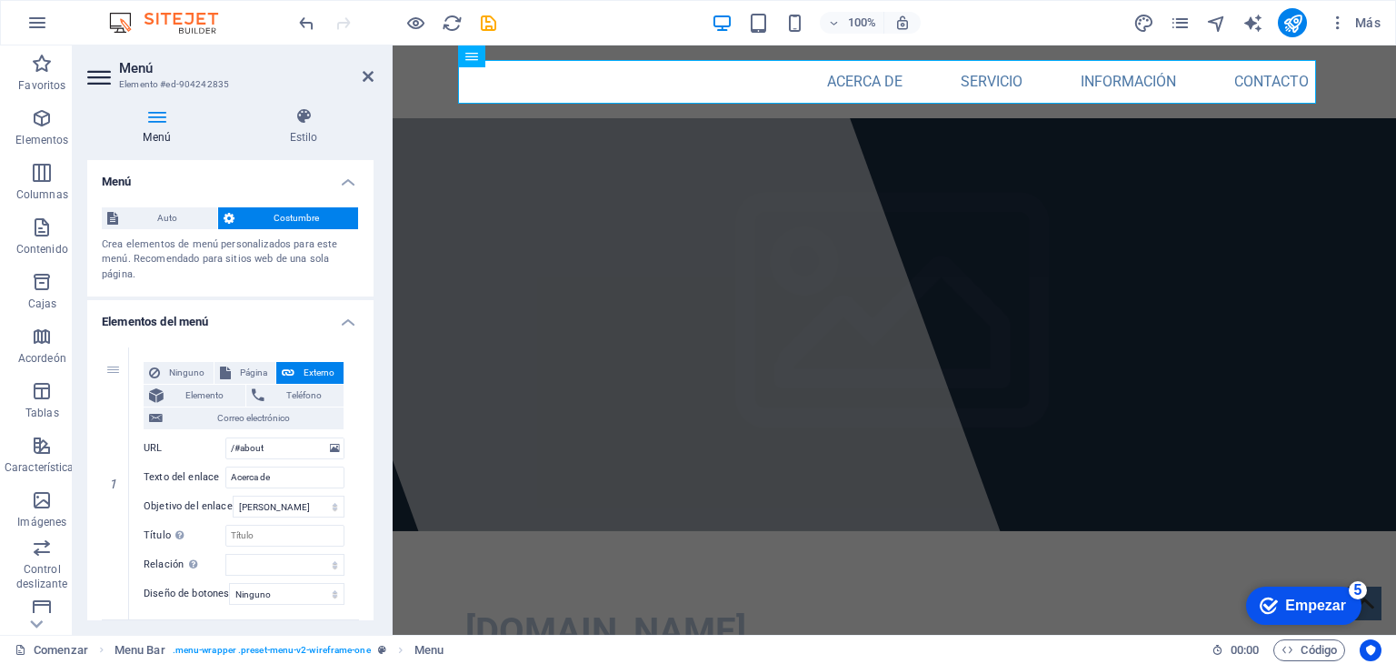
drag, startPoint x: 367, startPoint y: 279, endPoint x: 373, endPoint y: 335, distance: 56.6
click at [373, 335] on div "Menú Auto Costumbre Crea elementos de menú personalizados para este menú. Recom…" at bounding box center [230, 390] width 286 height 460
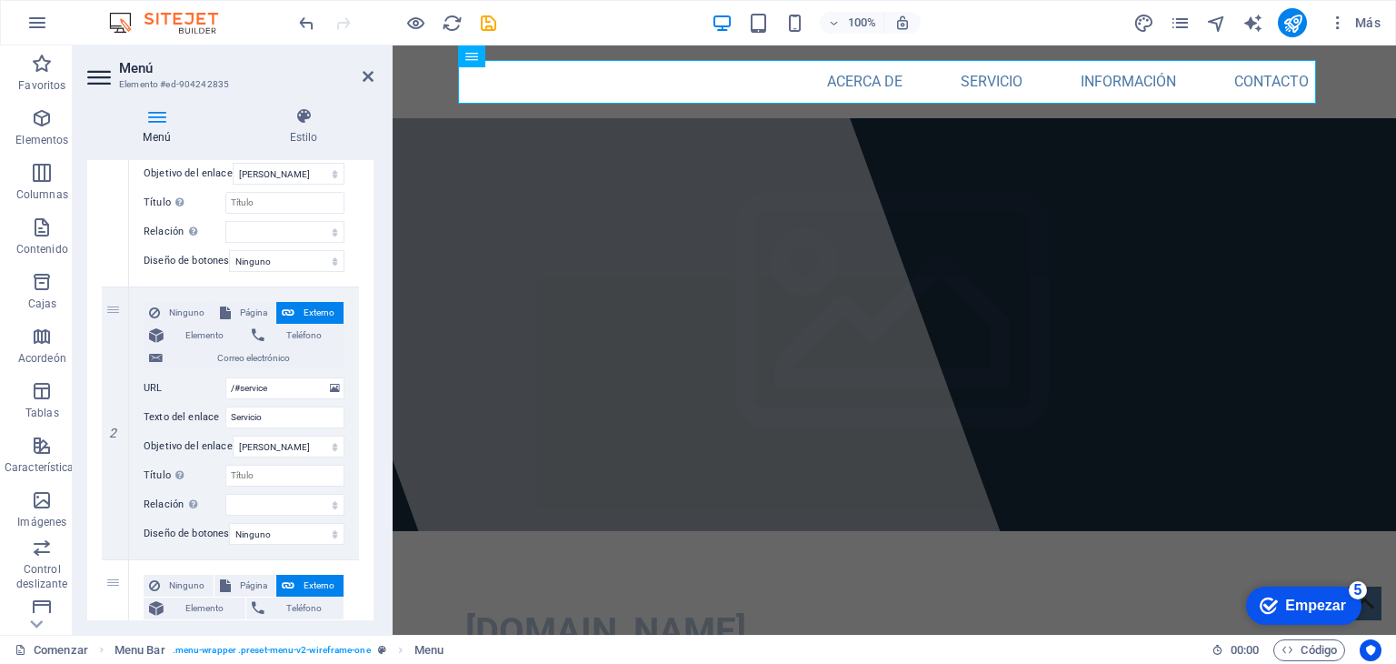
scroll to position [334, 0]
click at [237, 356] on font "Correo electrónico" at bounding box center [253, 357] width 73 height 10
select select
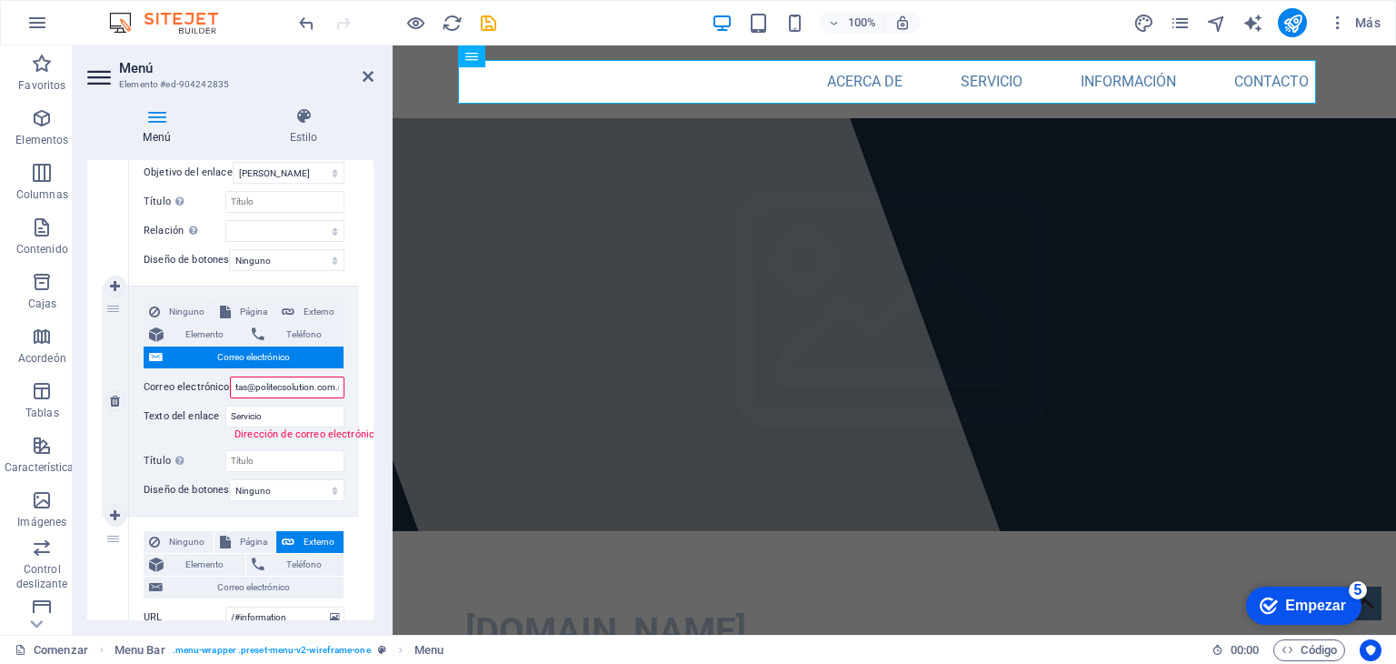
scroll to position [0, 26]
type input "[EMAIL_ADDRESS][DOMAIN_NAME]"
select select
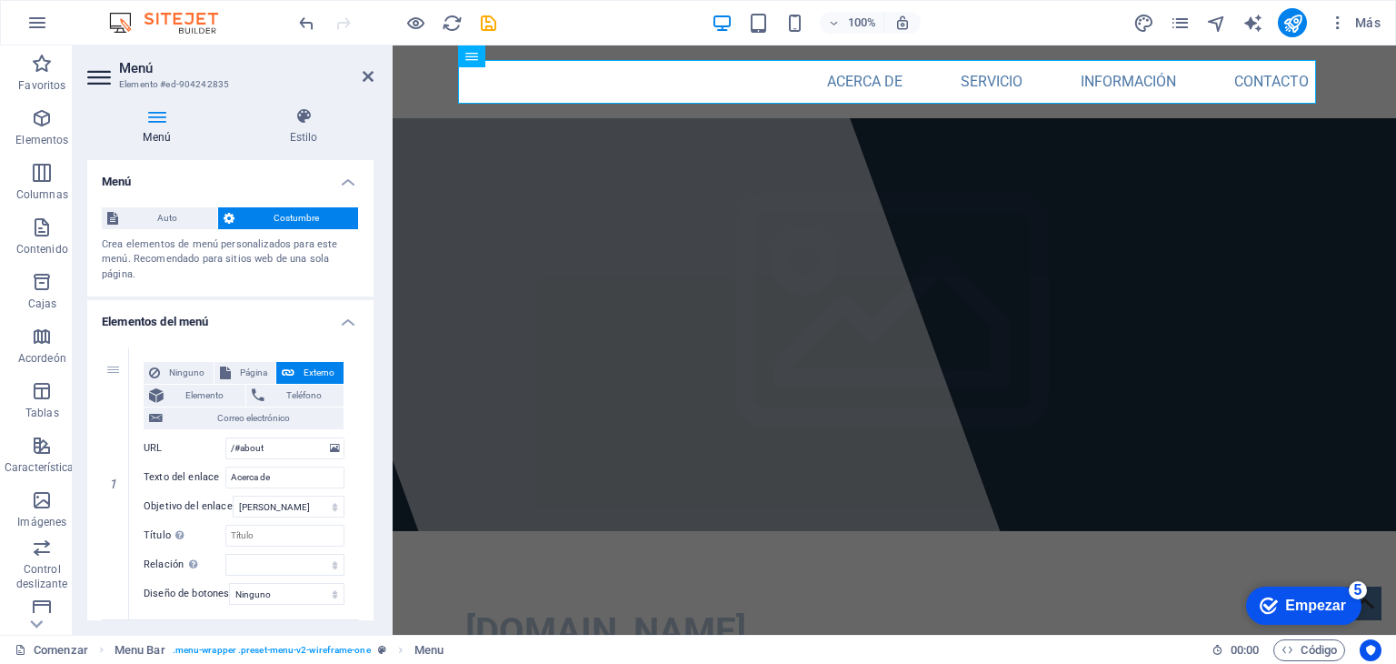
scroll to position [15, 0]
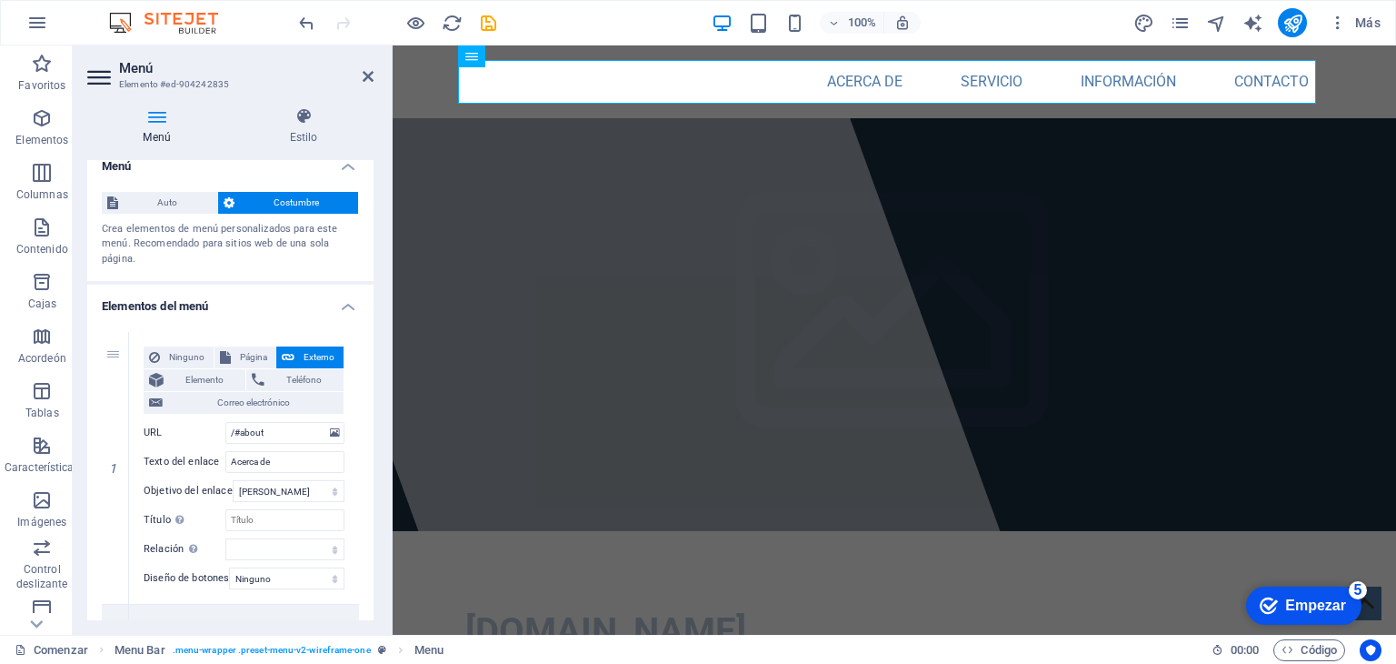
type input "[EMAIL_ADDRESS][DOMAIN_NAME]"
drag, startPoint x: 369, startPoint y: 295, endPoint x: 375, endPoint y: 303, distance: 9.8
click at [375, 303] on div "Menú Estilo Menú Auto Costumbre Crea elementos de menú personalizados para este…" at bounding box center [230, 364] width 315 height 542
drag, startPoint x: 369, startPoint y: 282, endPoint x: 360, endPoint y: 352, distance: 70.6
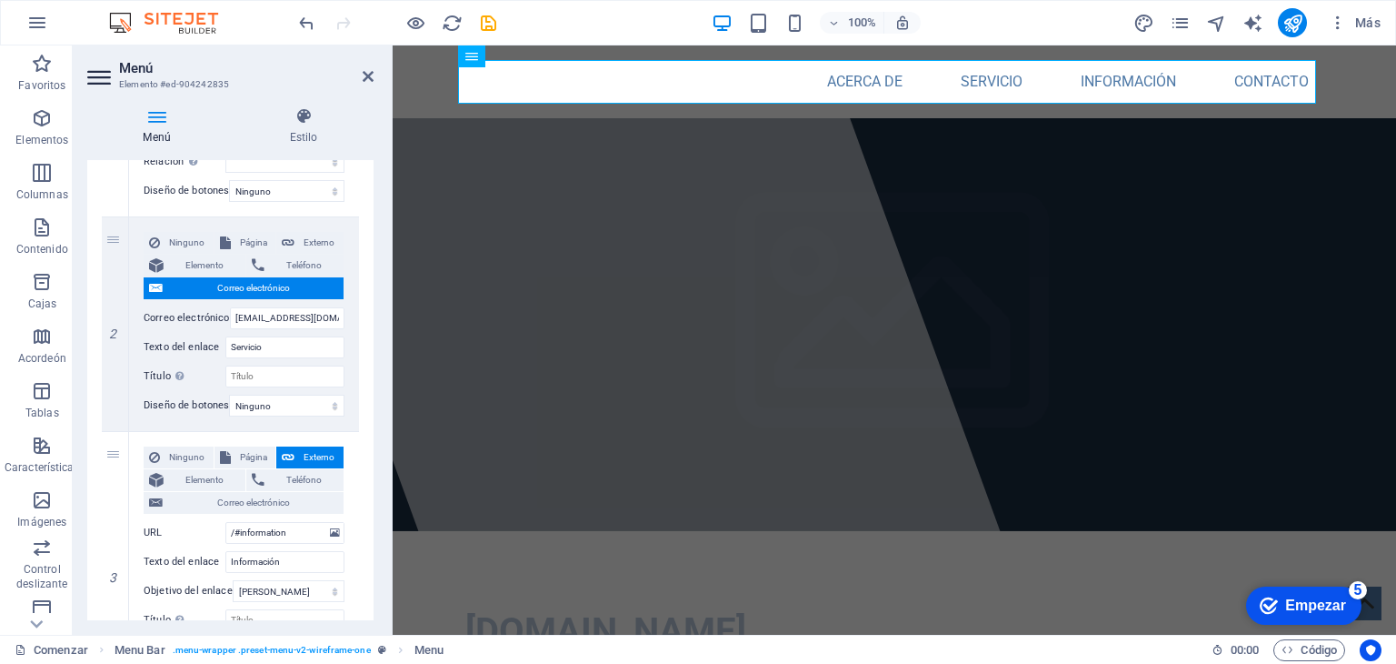
scroll to position [444, 0]
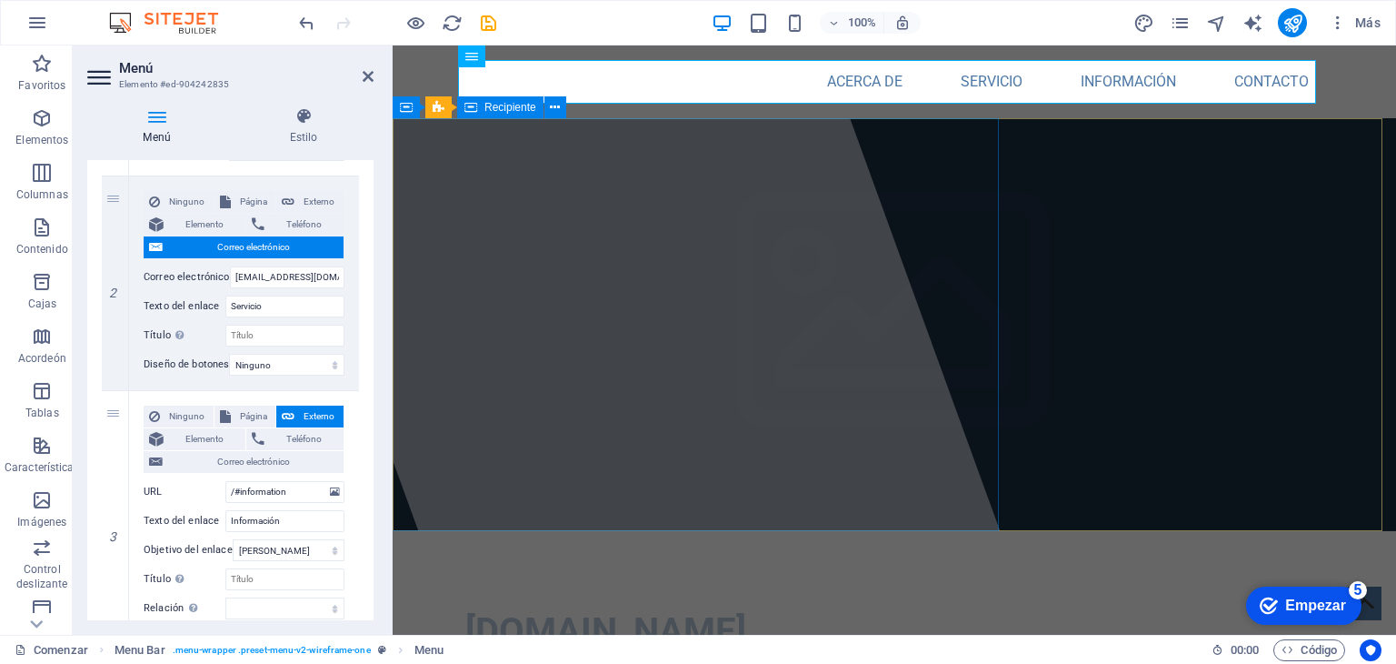
click at [442, 481] on div at bounding box center [640, 339] width 796 height 589
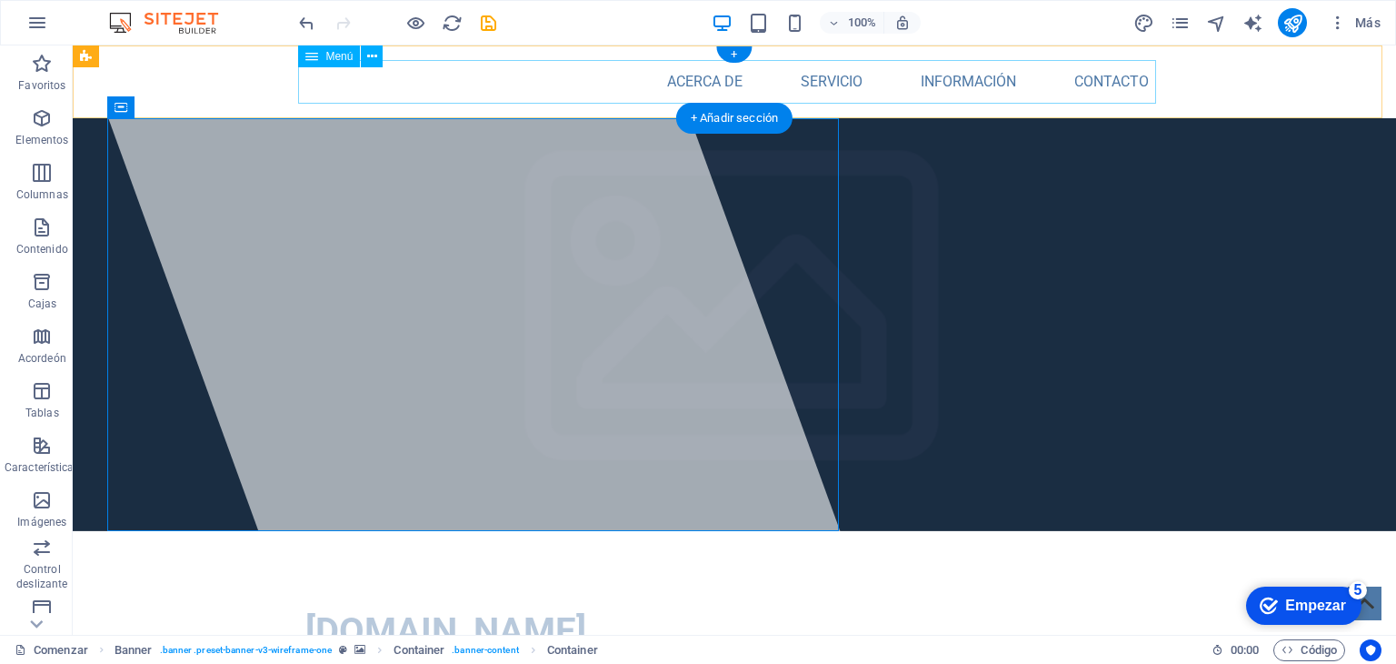
click at [830, 85] on nav "Acerca de Servicio Información Contacto" at bounding box center [734, 82] width 858 height 44
select select
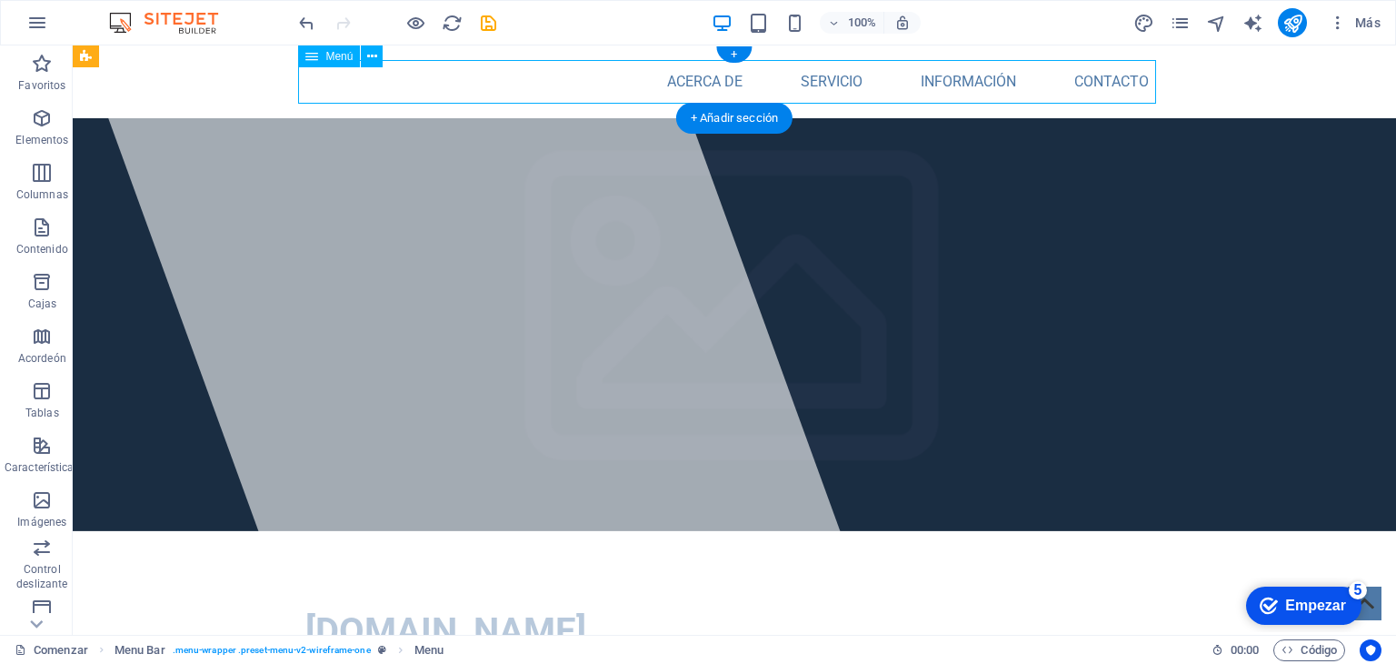
select select
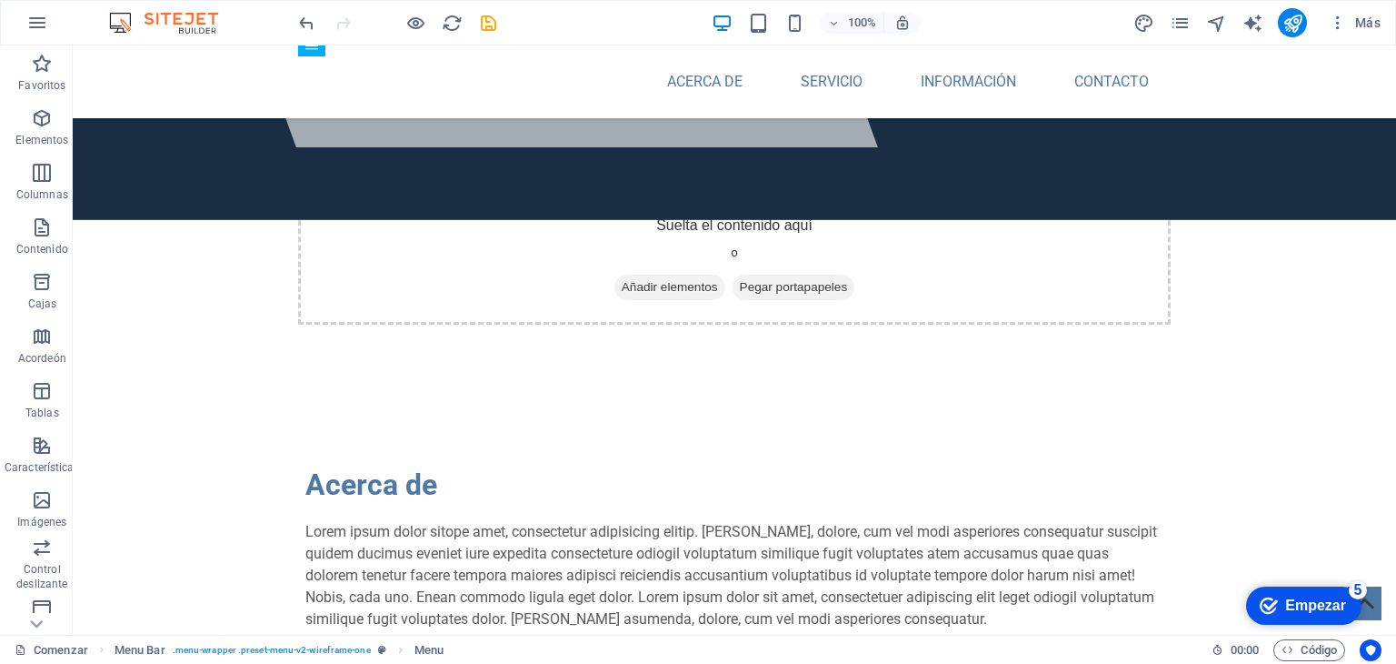
scroll to position [490, 0]
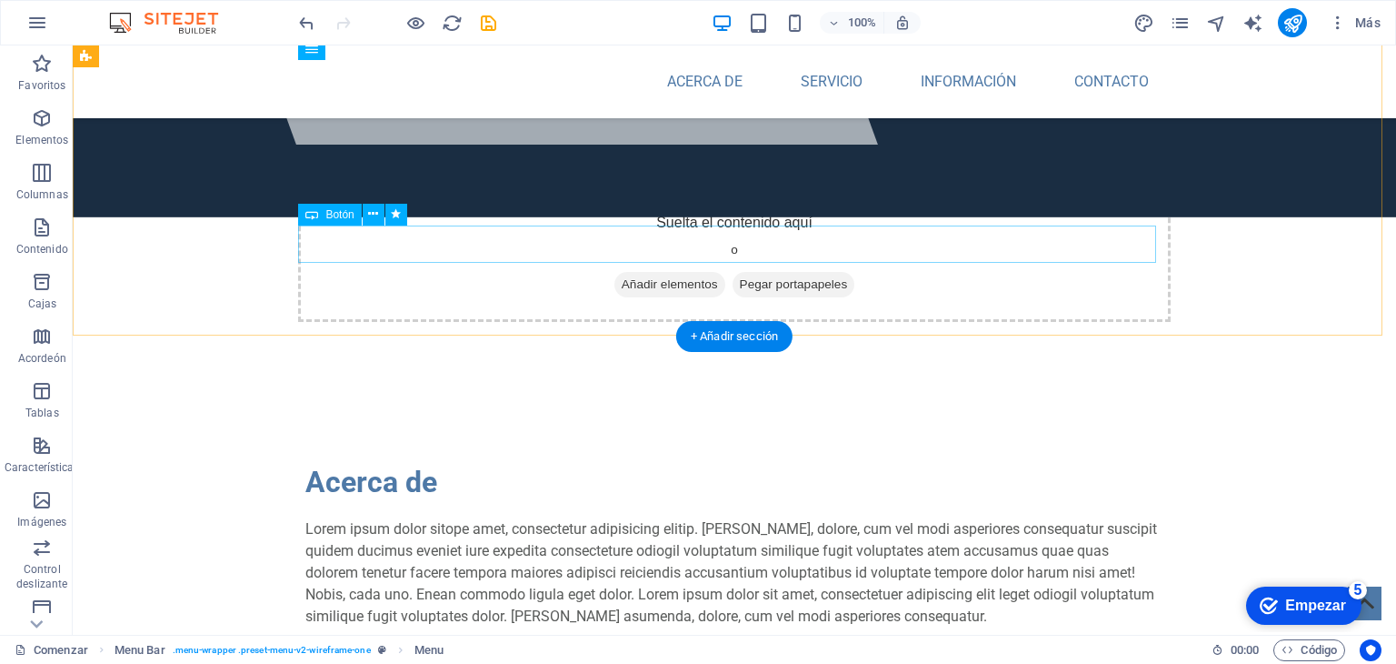
click at [432, 642] on div "MÁS INFORMACIÓN" at bounding box center [734, 661] width 858 height 38
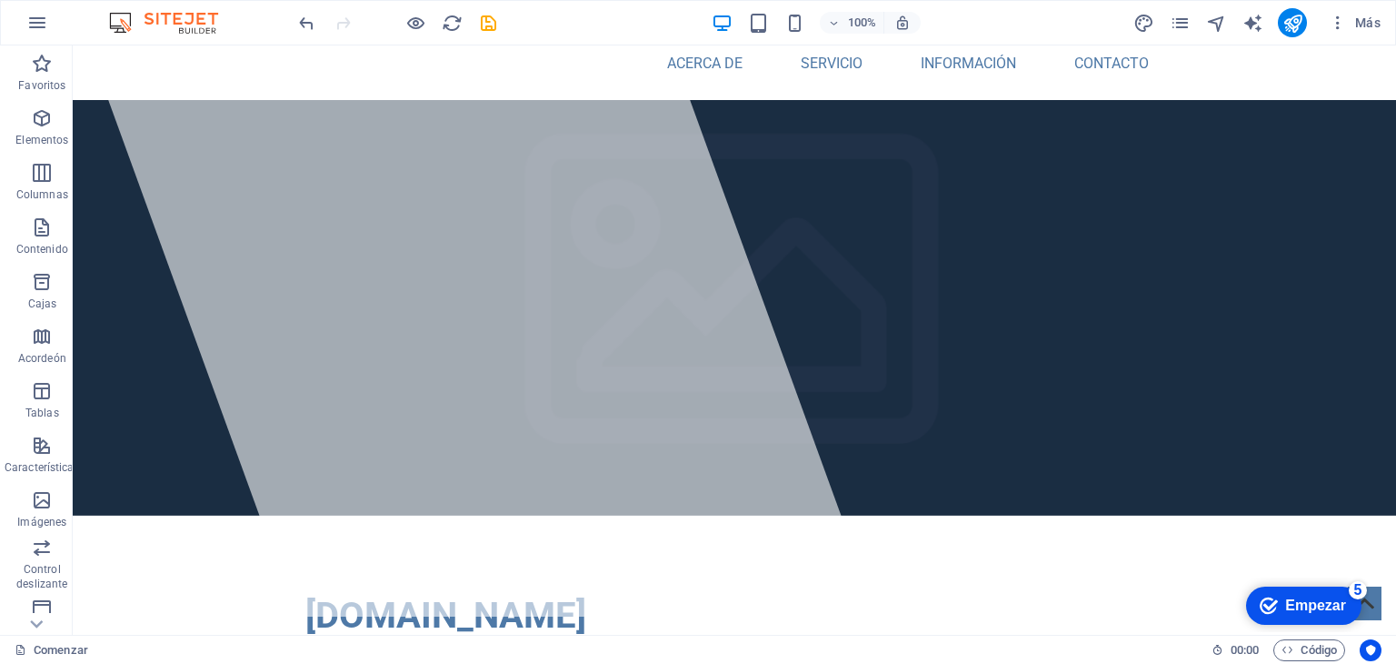
scroll to position [0, 0]
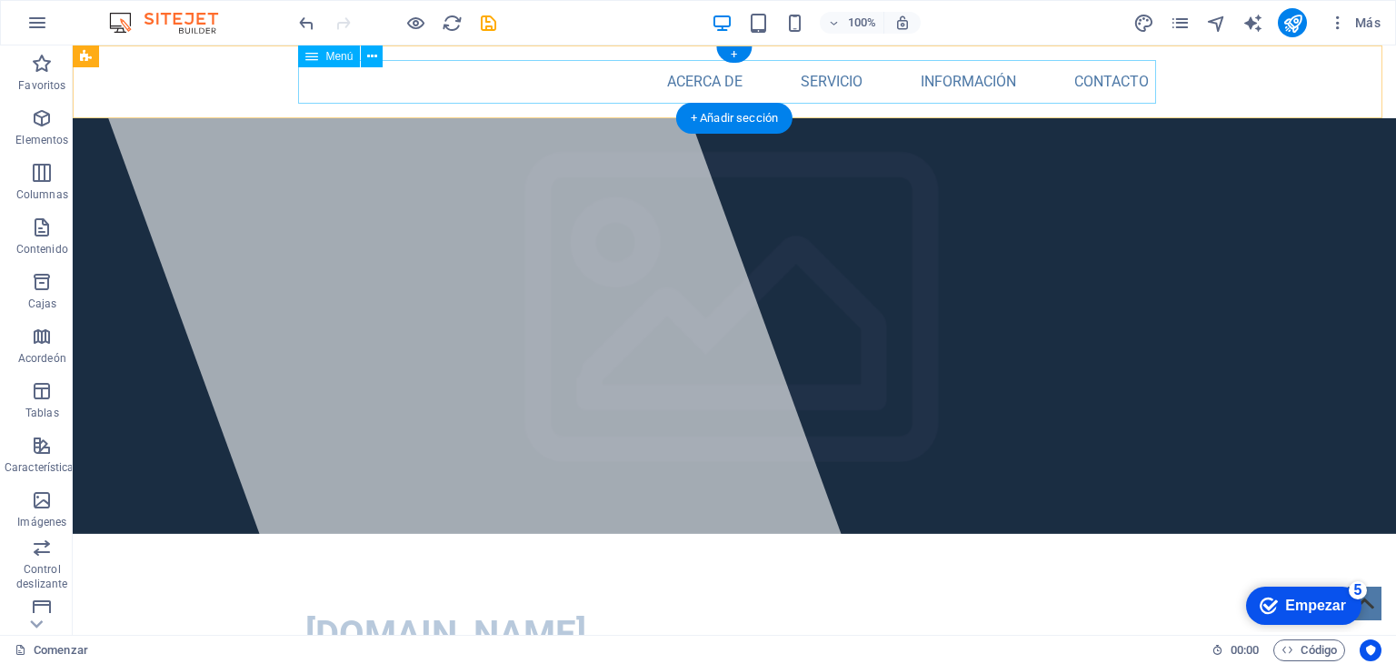
click at [848, 84] on nav "Acerca de Servicio Información Contacto" at bounding box center [734, 82] width 858 height 44
select select
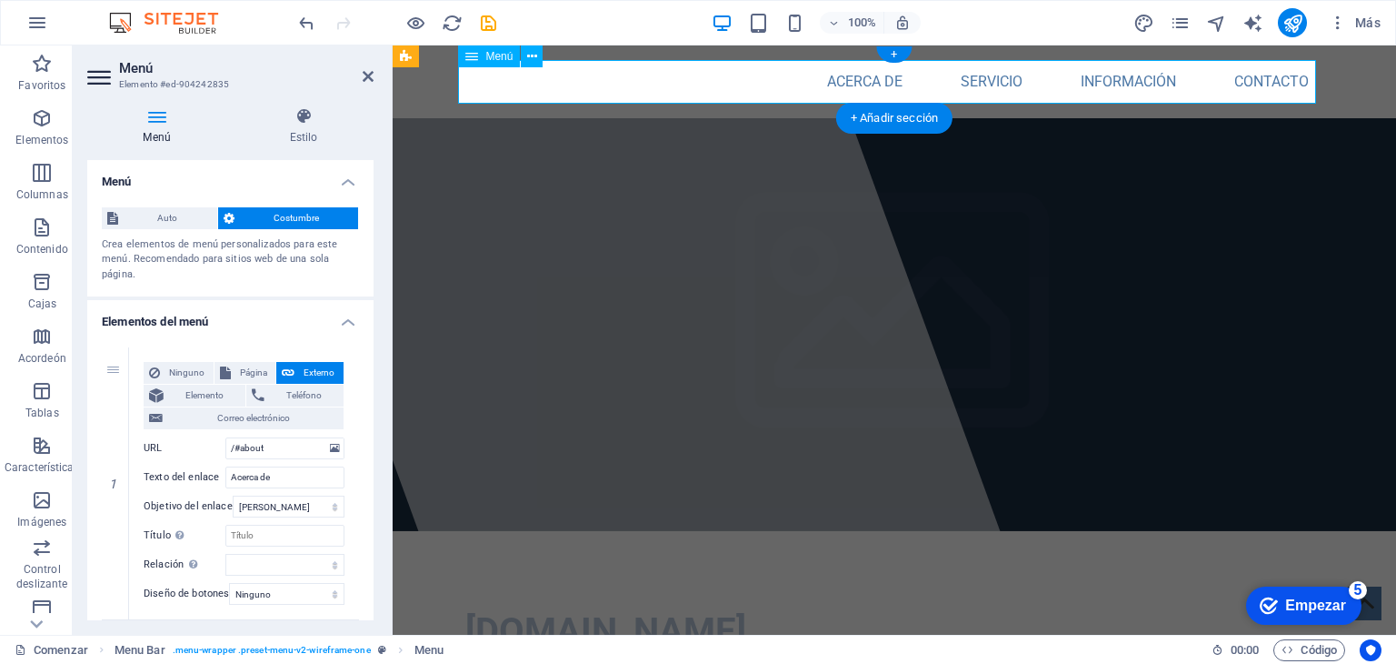
click at [848, 84] on nav "Acerca de Servicio Información Contacto" at bounding box center [894, 82] width 858 height 44
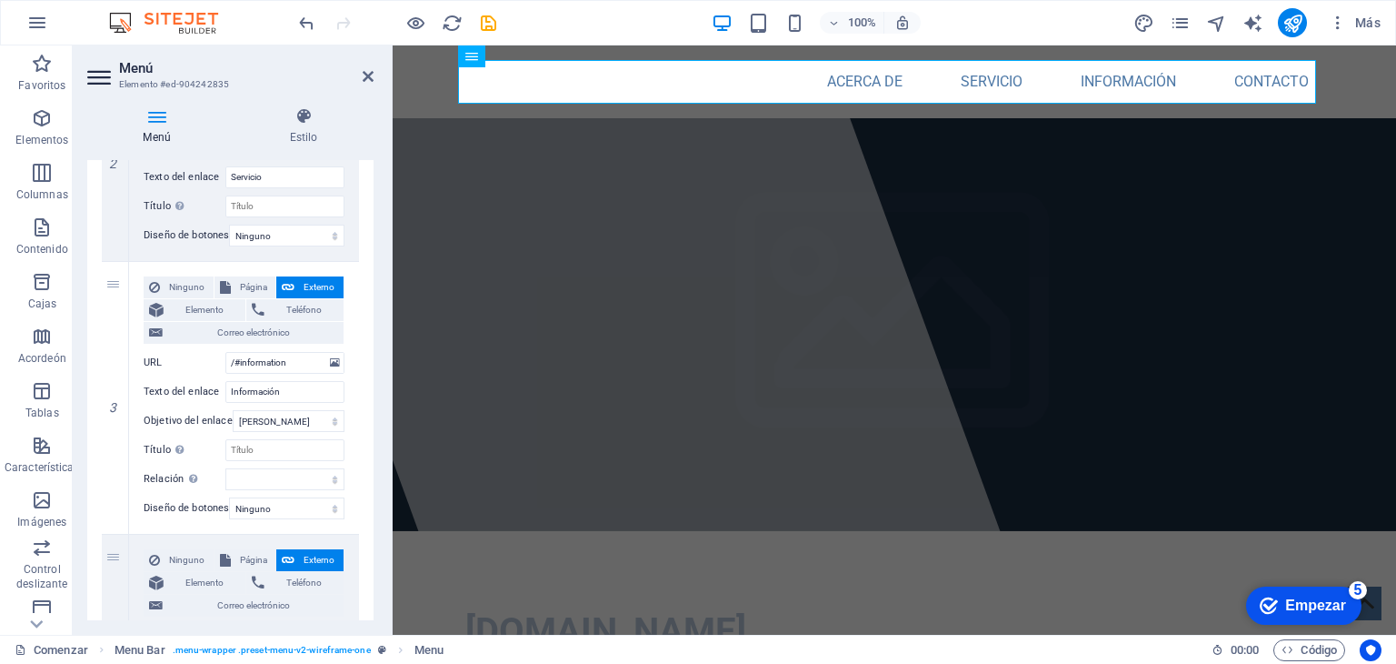
scroll to position [575, 0]
click at [112, 392] on icon at bounding box center [115, 396] width 10 height 13
select select
type input "/#contact"
type input "Contacto"
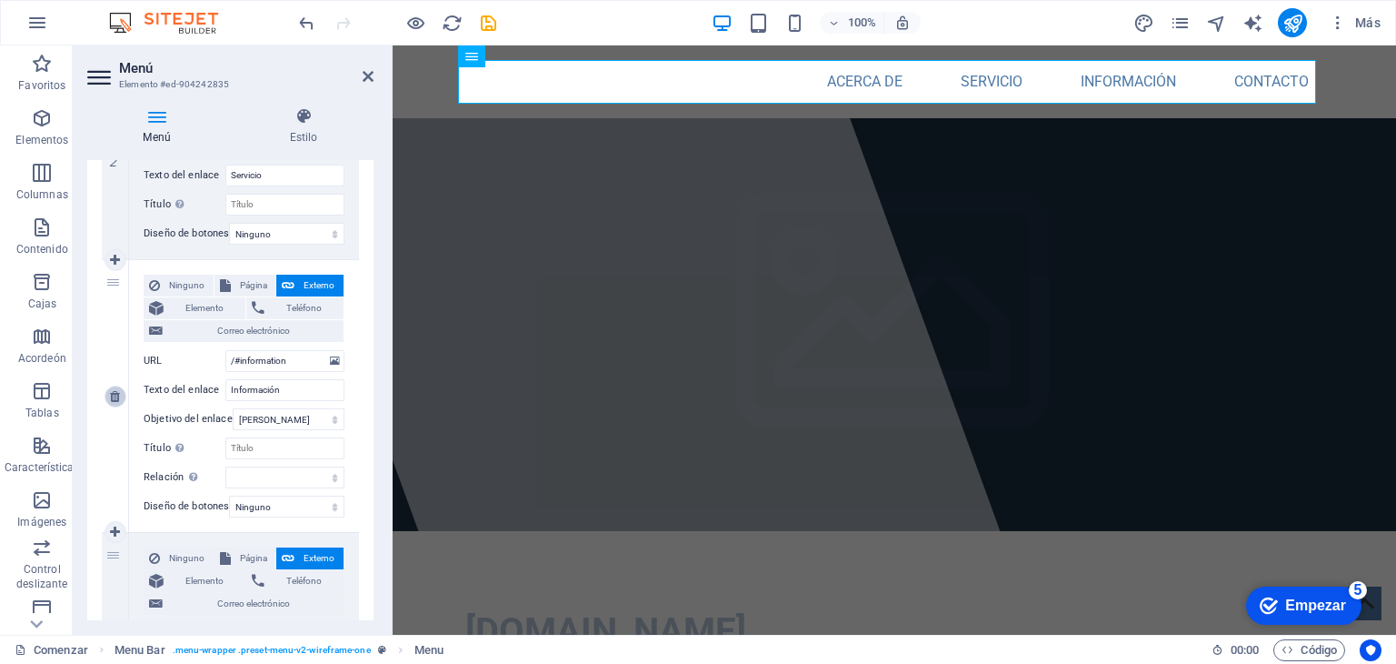
select select
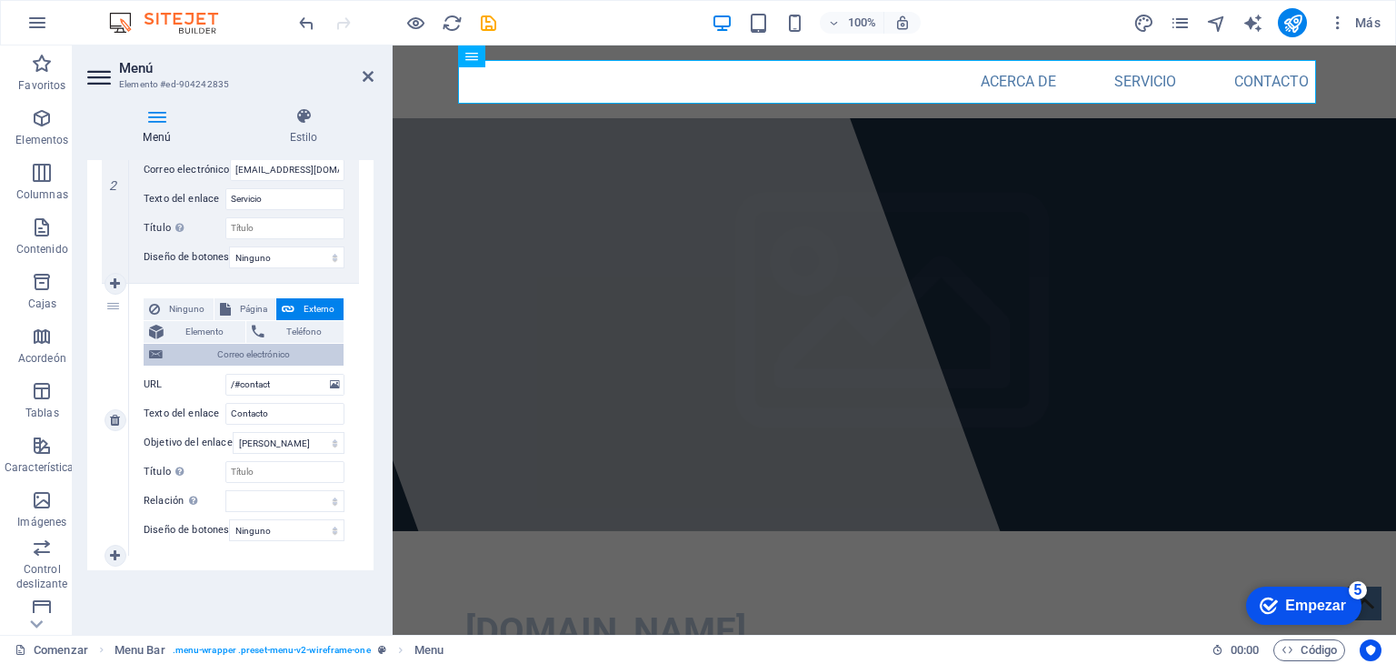
click at [295, 352] on span "Correo electrónico" at bounding box center [253, 355] width 170 height 22
select select
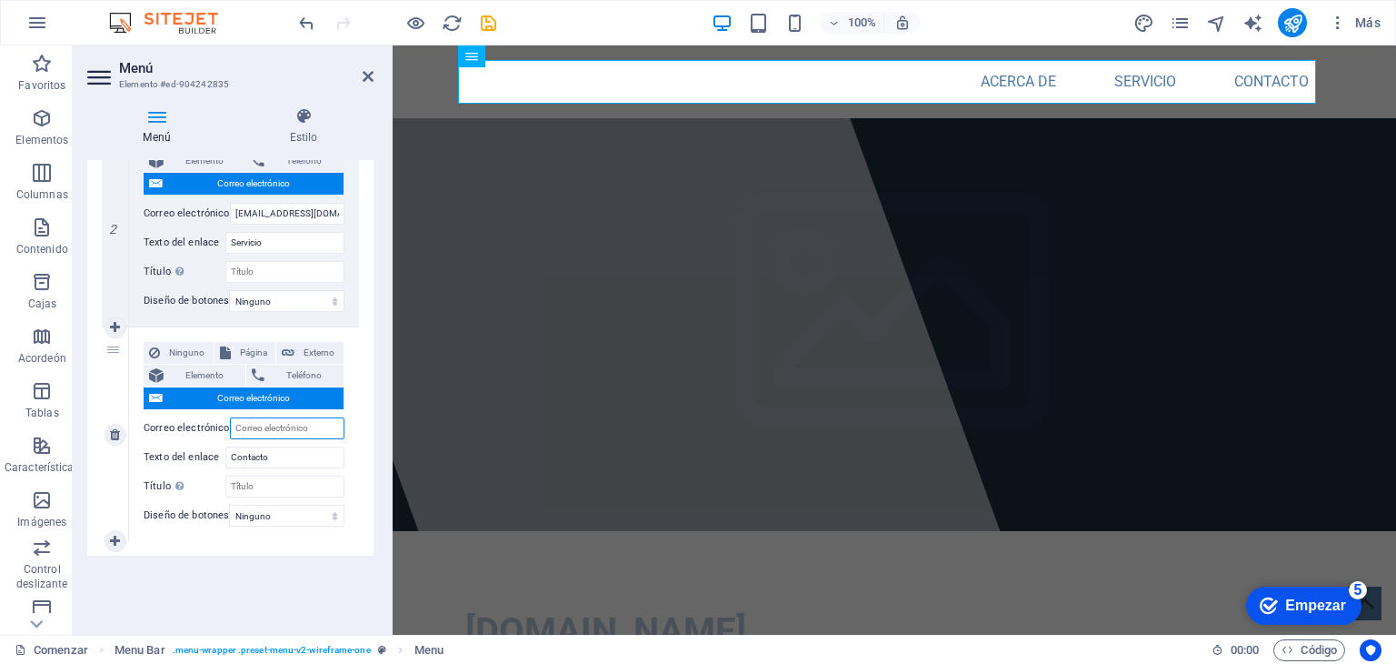
scroll to position [520, 0]
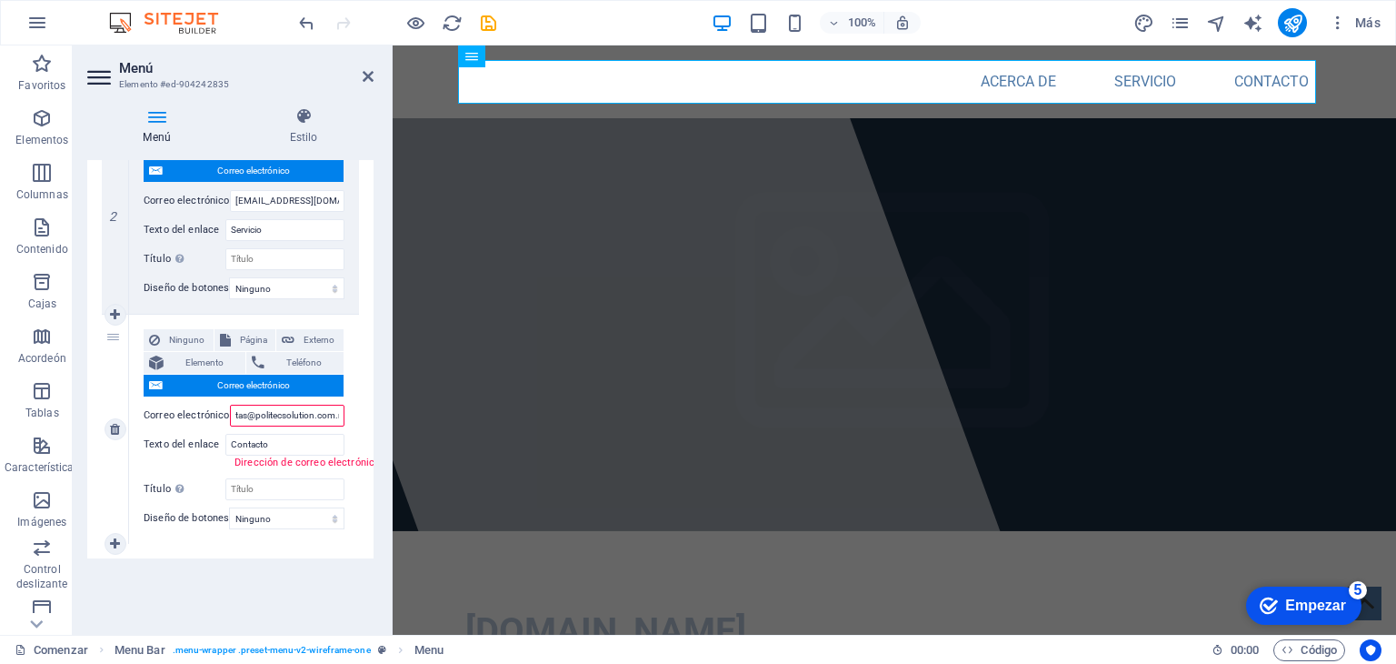
type input "[EMAIL_ADDRESS][DOMAIN_NAME]"
select select
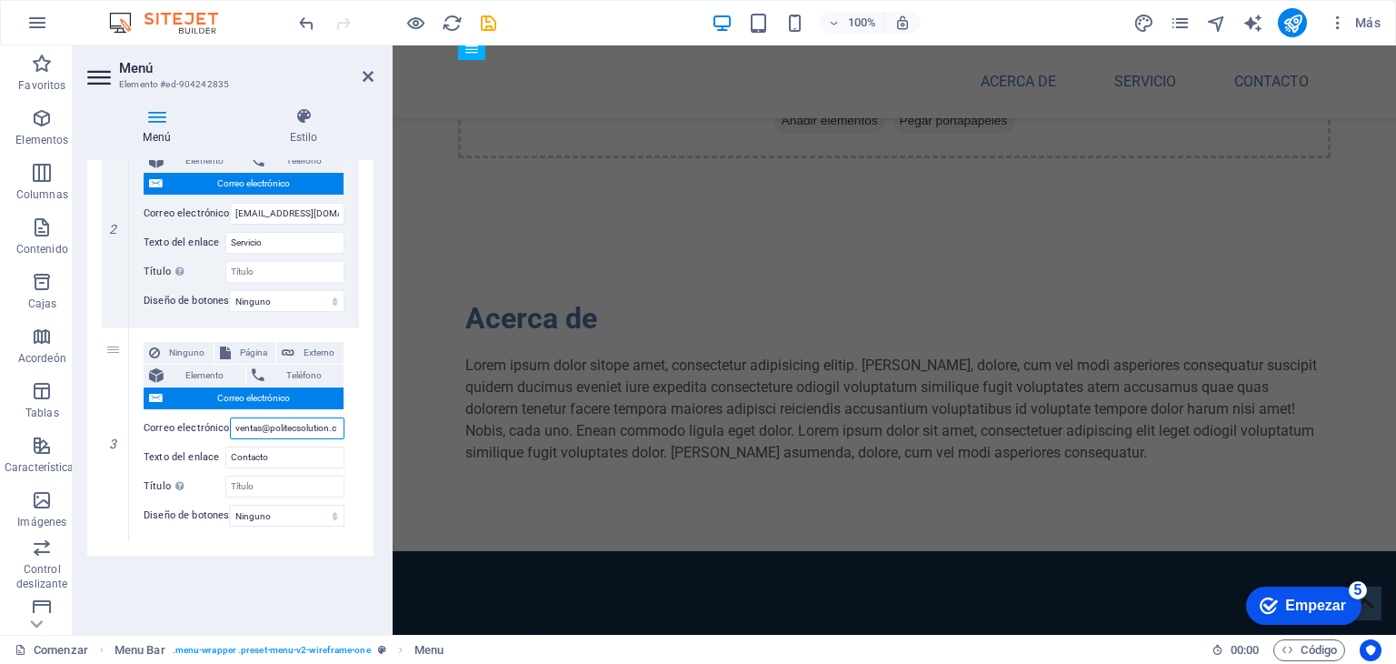
scroll to position [0, 0]
type input "v"
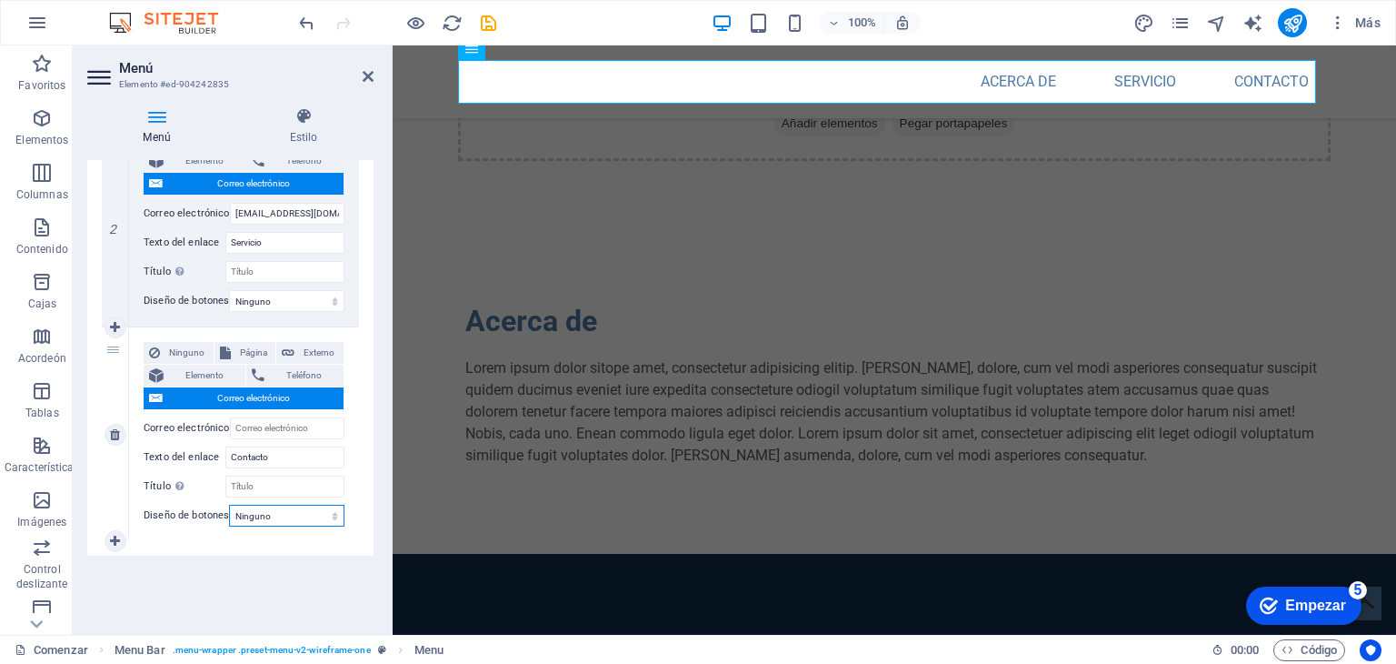
click at [247, 505] on select "Ninguno Por defecto Primario Secundario" at bounding box center [286, 516] width 115 height 22
click at [259, 393] on font "Correo electrónico" at bounding box center [253, 398] width 73 height 10
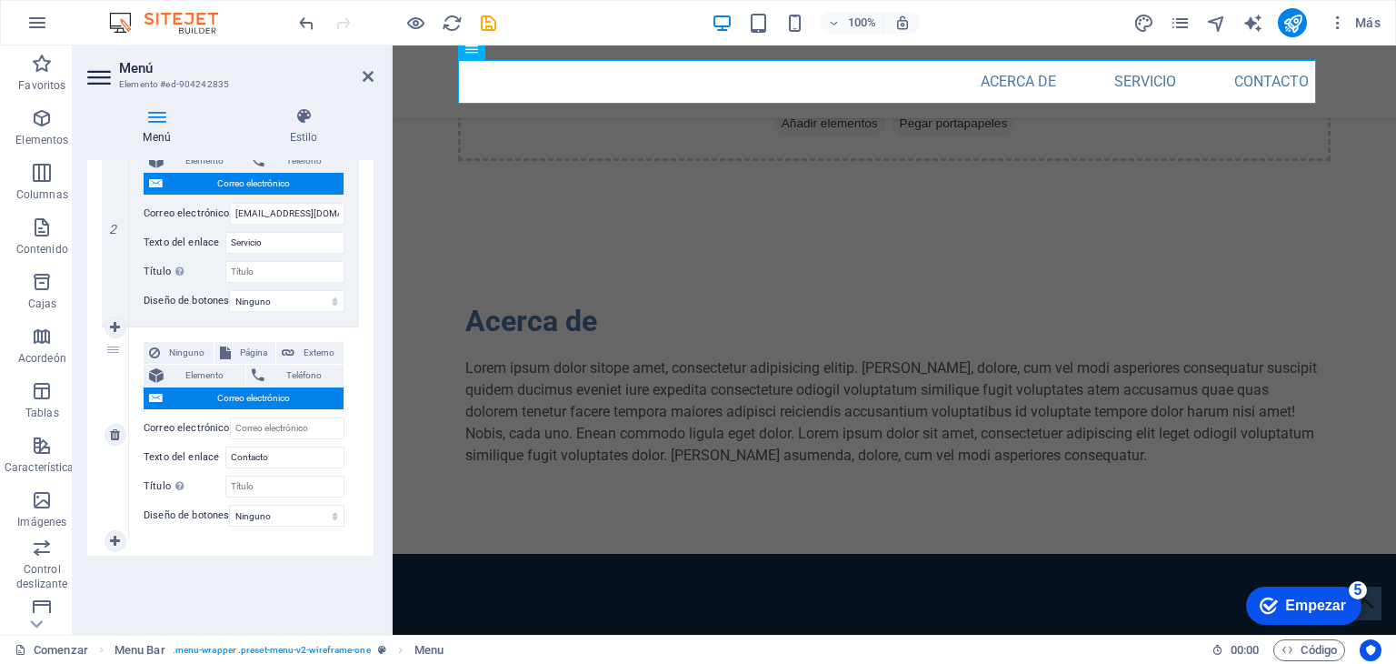
click at [259, 393] on font "Correo electrónico" at bounding box center [253, 398] width 73 height 10
click at [310, 342] on span "Externo" at bounding box center [319, 353] width 38 height 22
select select
select select "blank"
select select
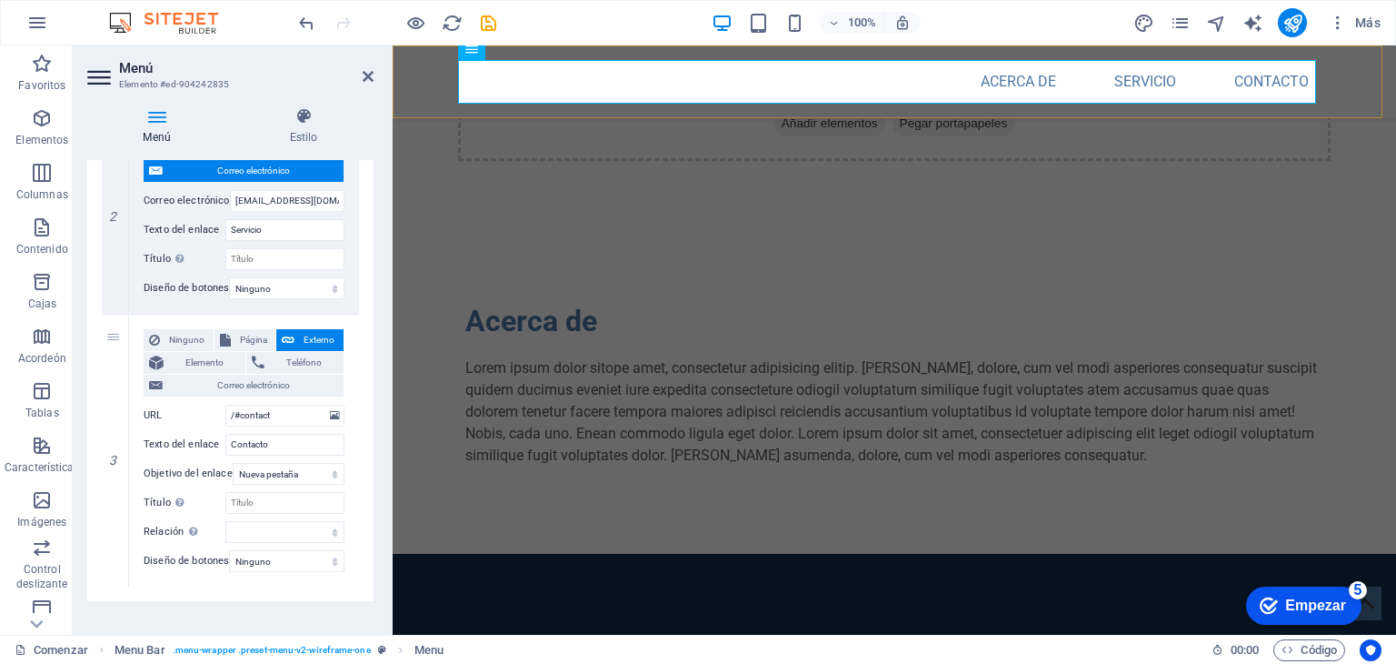
click at [1189, 114] on div "Acerca de Servicio Contacto" at bounding box center [895, 81] width 1004 height 73
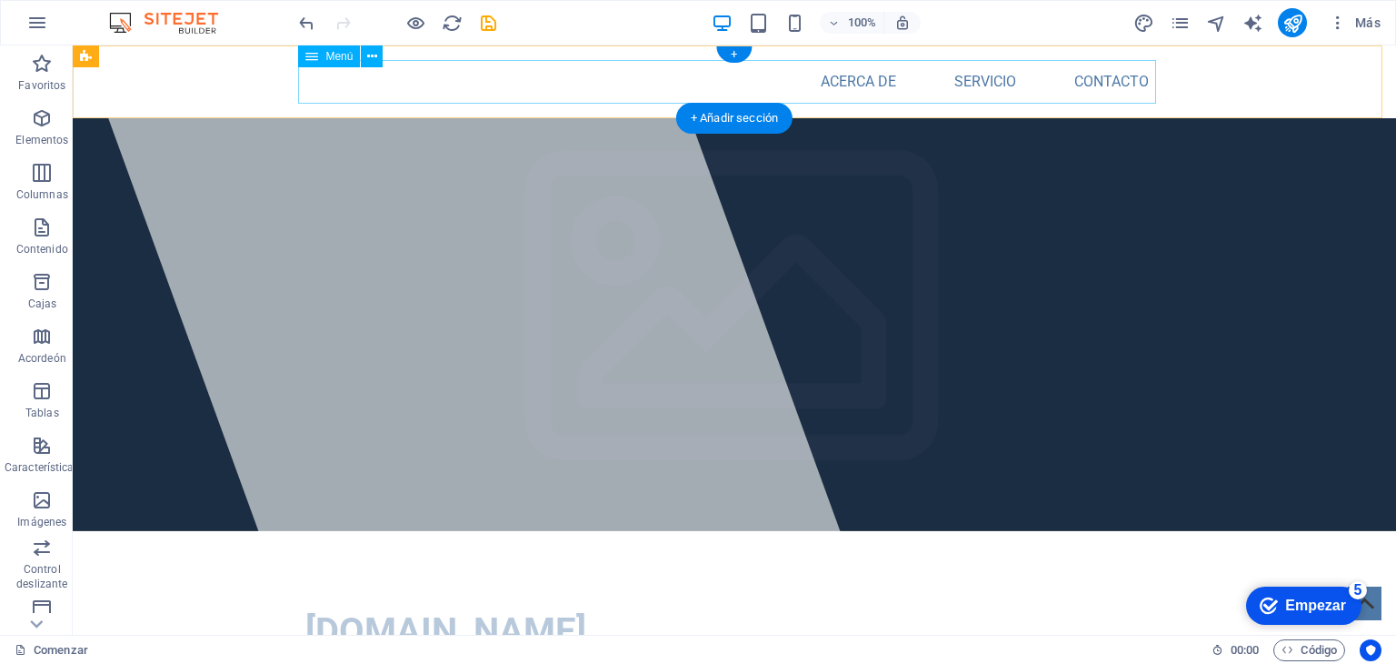
click at [989, 85] on nav "Acerca de Servicio Contacto" at bounding box center [734, 82] width 858 height 44
select select
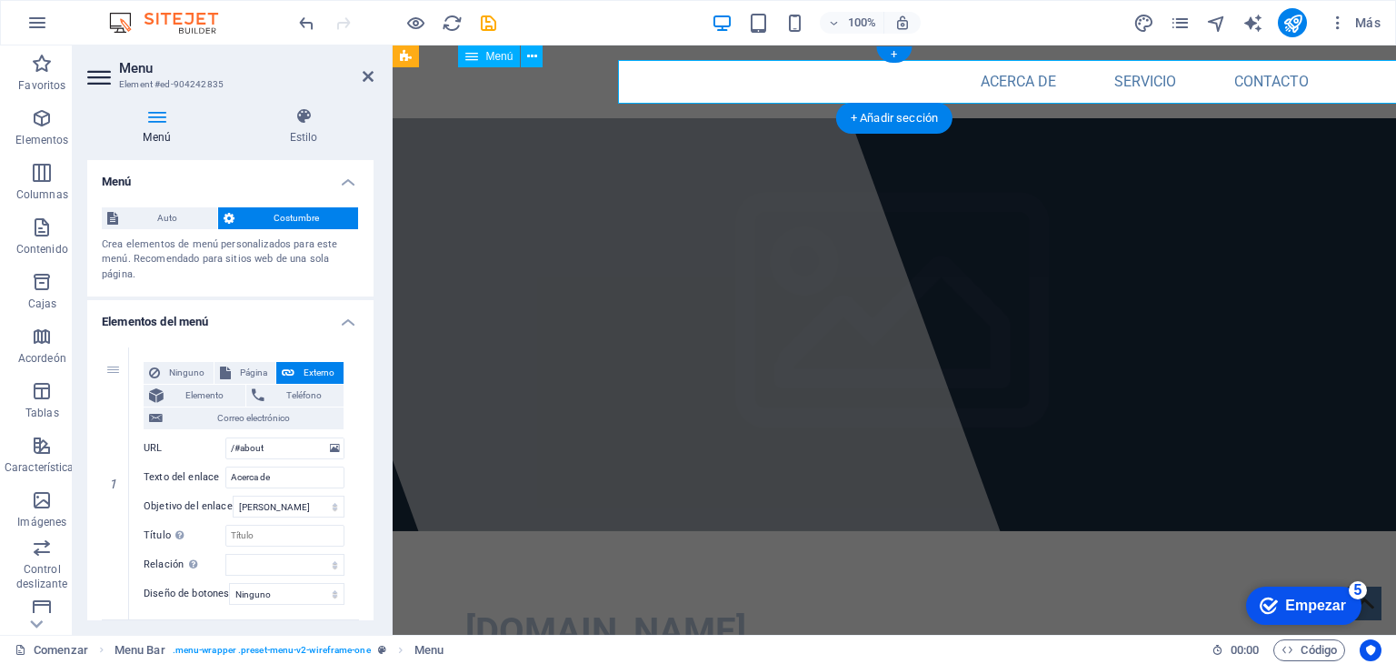
click at [989, 85] on nav "Acerca de Servicio Contacto" at bounding box center [894, 82] width 858 height 44
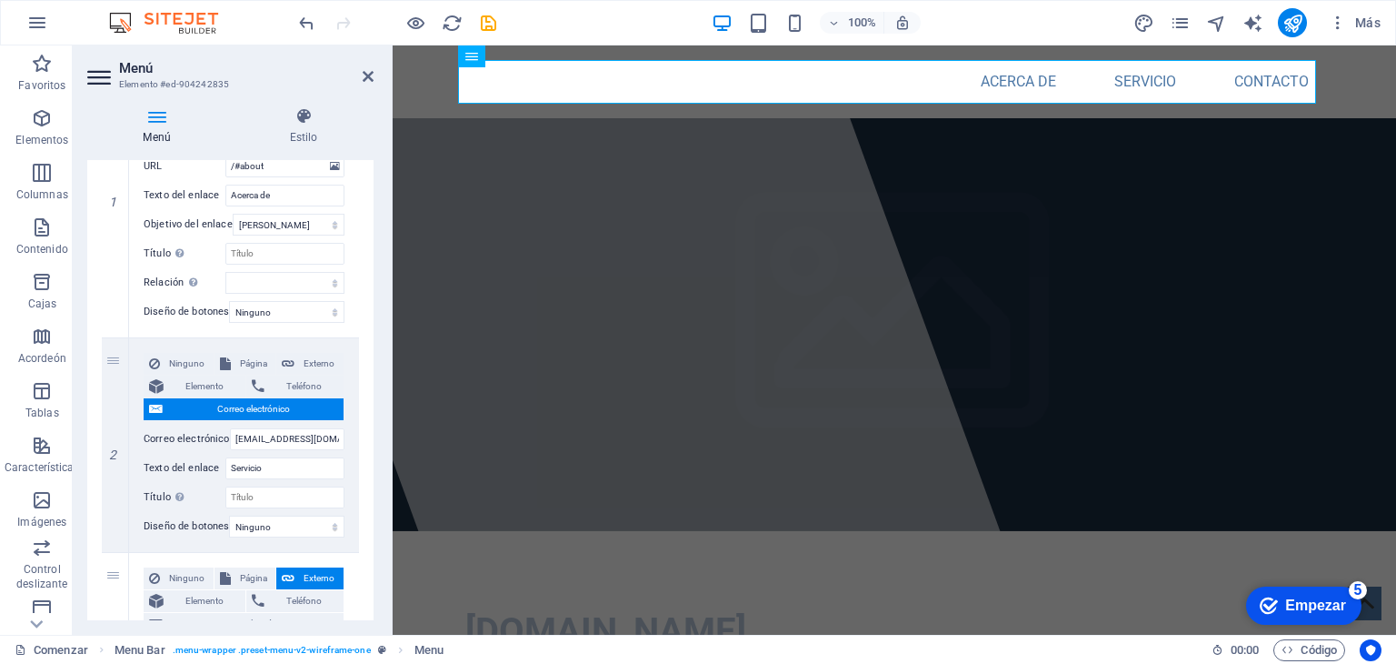
scroll to position [284, 0]
click at [113, 443] on icon at bounding box center [115, 443] width 10 height 13
select select
type input "/#contact"
type input "Contacto"
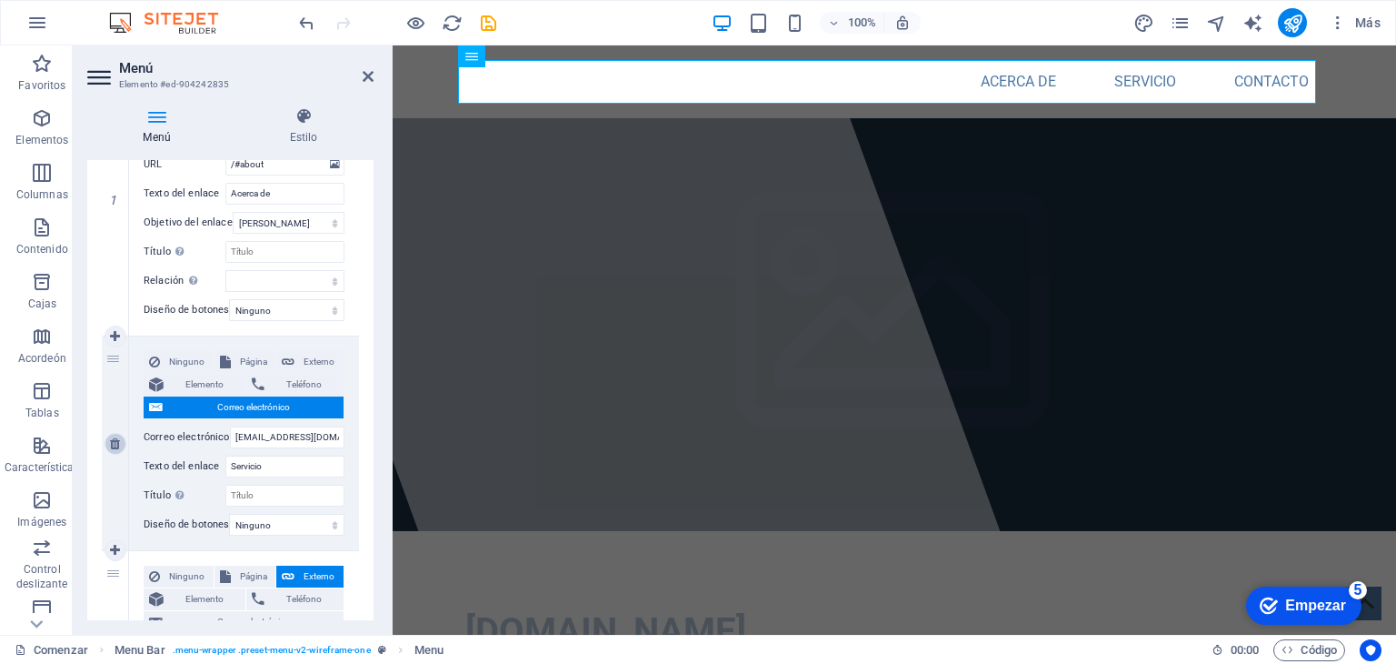
select select "blank"
select select
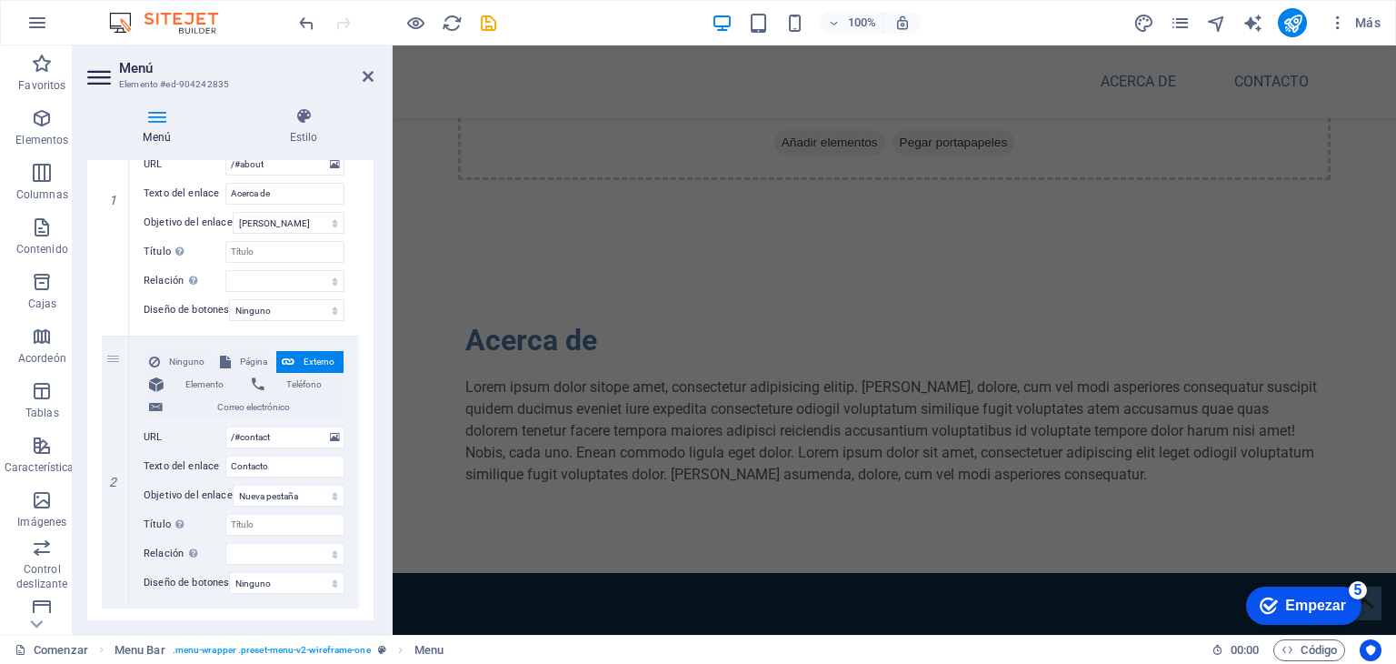
scroll to position [651, 0]
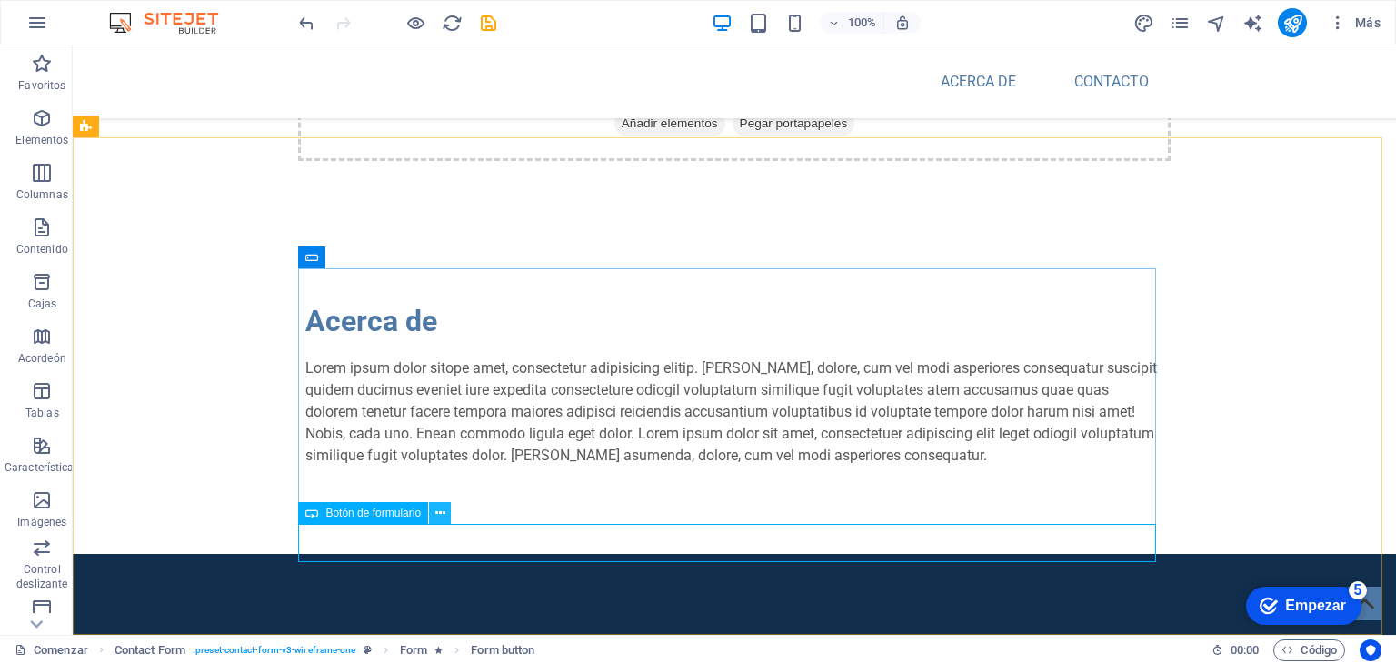
click at [434, 510] on button at bounding box center [440, 513] width 22 height 22
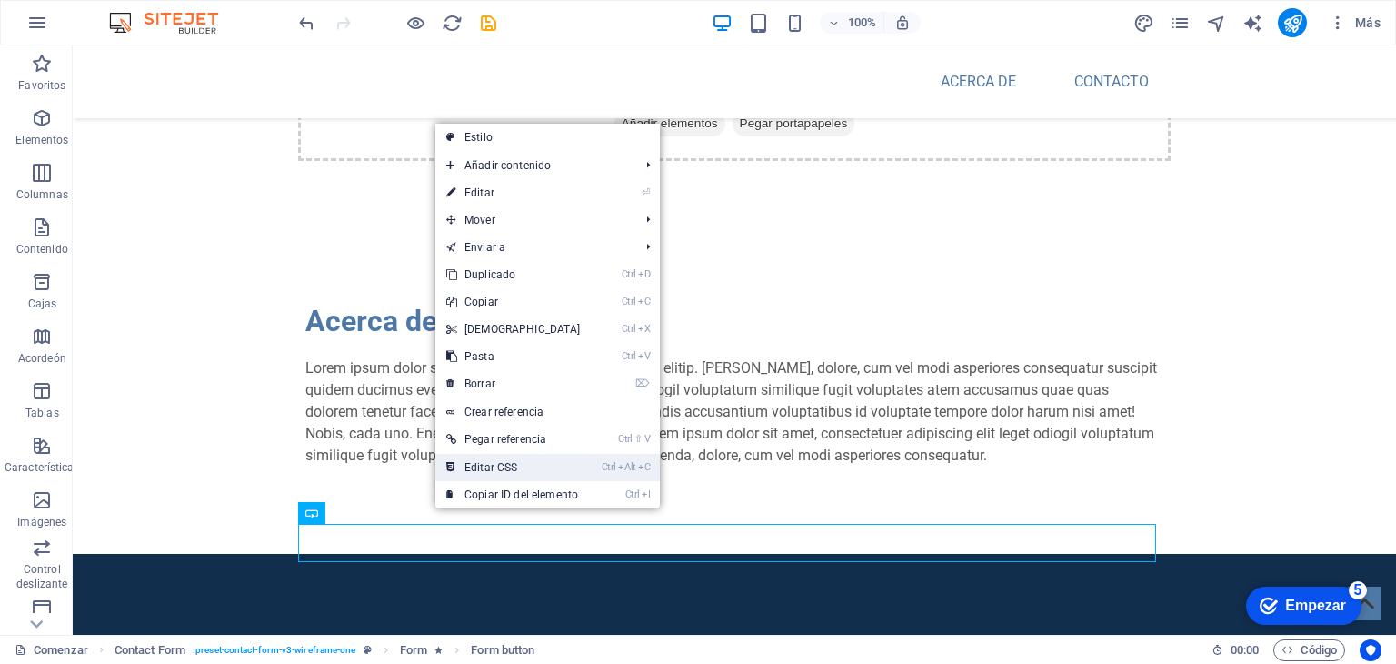
click at [503, 458] on link "Ctrl Alt C Editar CSS" at bounding box center [513, 467] width 156 height 27
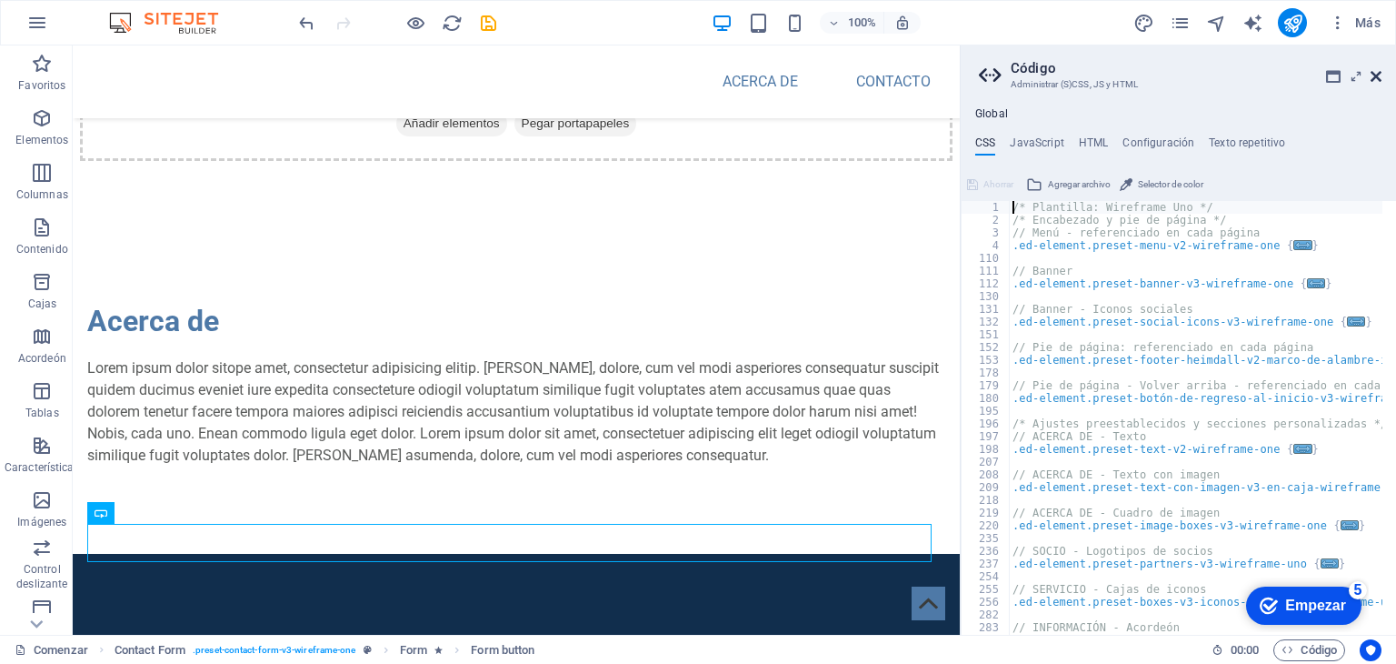
click at [1374, 76] on icon at bounding box center [1376, 76] width 11 height 15
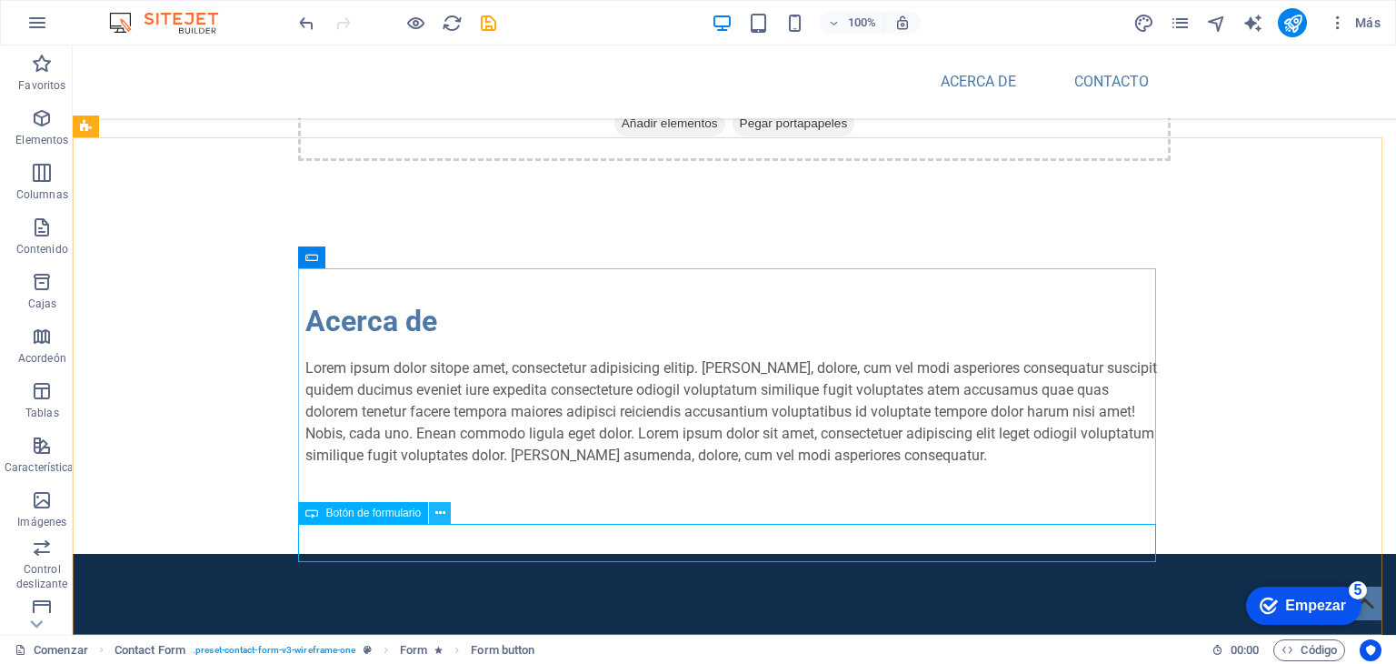
click at [441, 518] on icon at bounding box center [440, 513] width 10 height 19
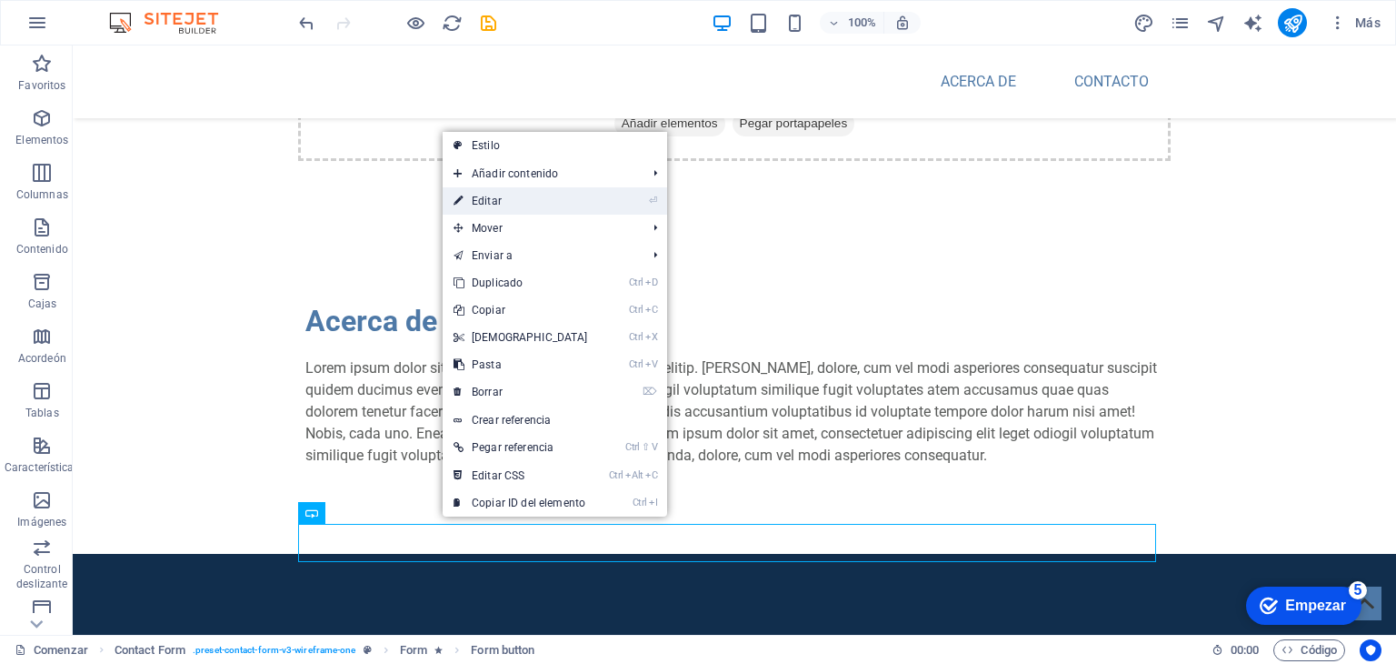
click at [537, 208] on link "⏎ Editar" at bounding box center [521, 200] width 156 height 27
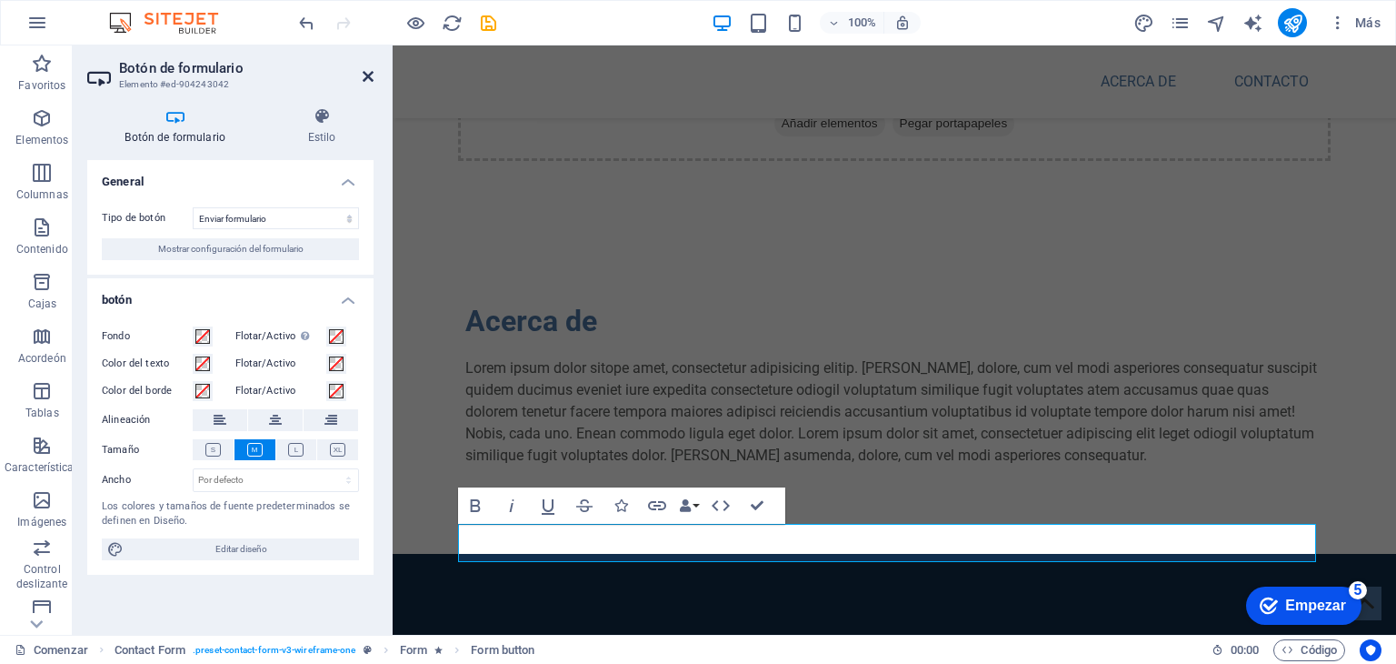
click at [369, 75] on icon at bounding box center [368, 76] width 11 height 15
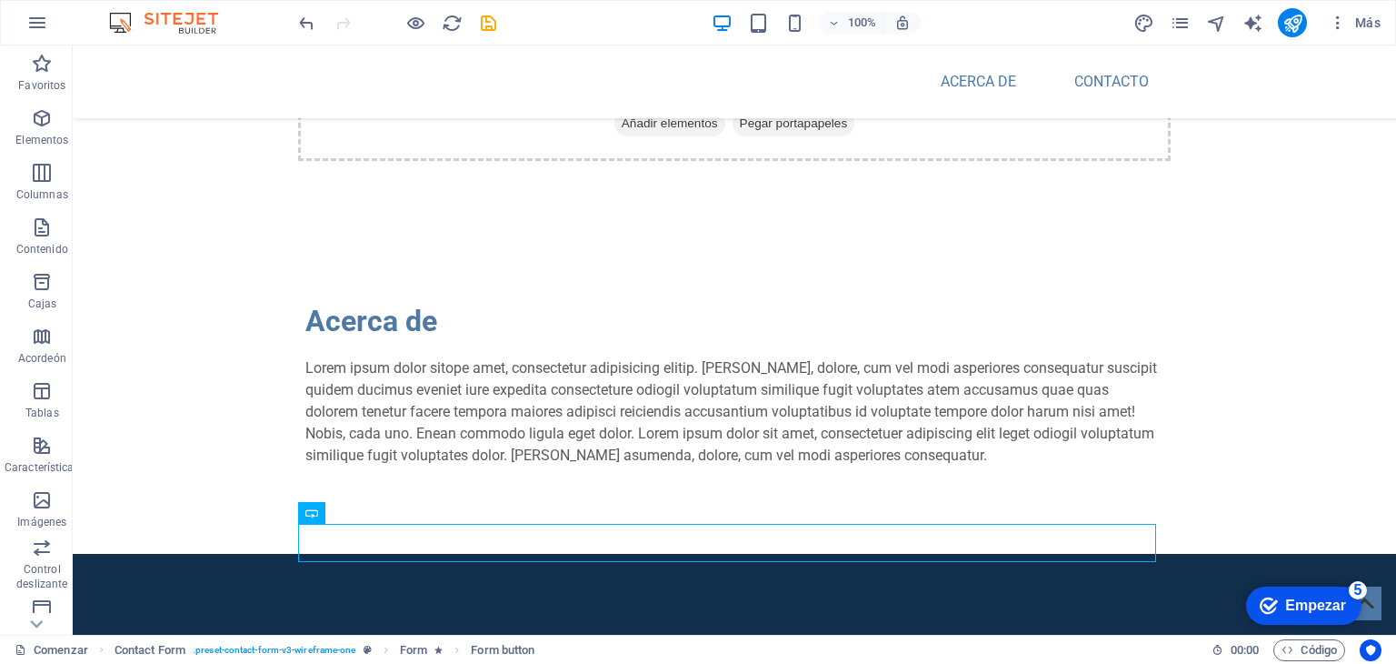
click at [1306, 601] on font "Empezar" at bounding box center [1316, 604] width 61 height 15
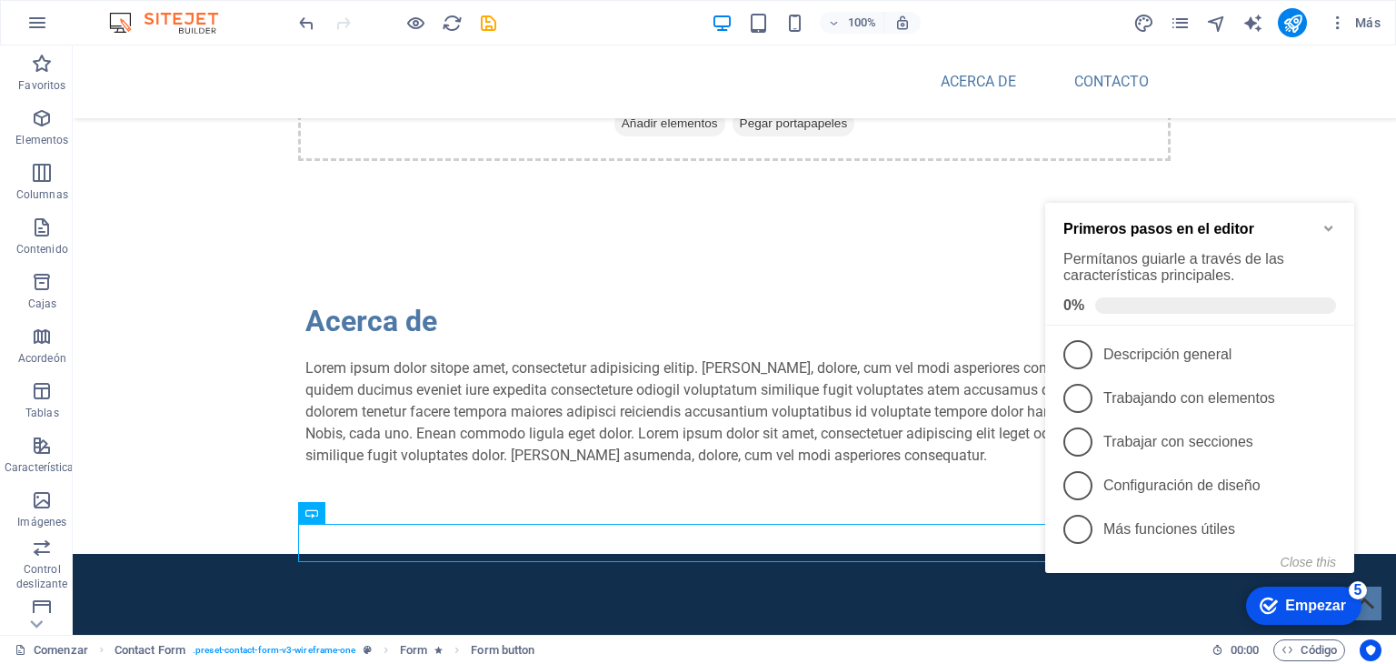
click at [1178, 593] on div "checkmark Empezar 5 Primeros pasos en el editor Permítanos guiarle a través de …" at bounding box center [1203, 406] width 331 height 451
click at [1358, 512] on div "checkmark Empezar 5 Primeros pasos en el editor Permítanos guiarle a través de …" at bounding box center [1203, 406] width 331 height 451
click at [1363, 614] on div "checkmark Empezar 5 Primeros pasos en el editor Permítanos guiarle a través de …" at bounding box center [1203, 406] width 331 height 451
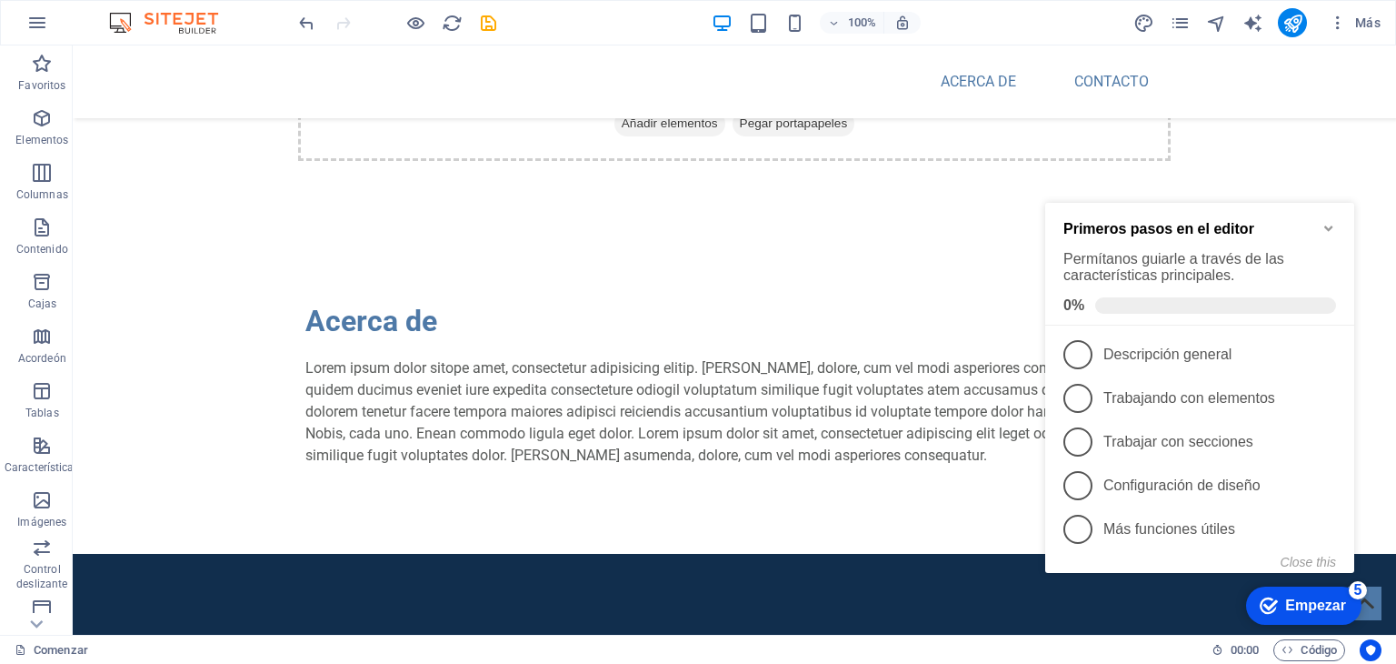
click at [1281, 602] on div "checkmark Empezar 5" at bounding box center [1303, 605] width 86 height 18
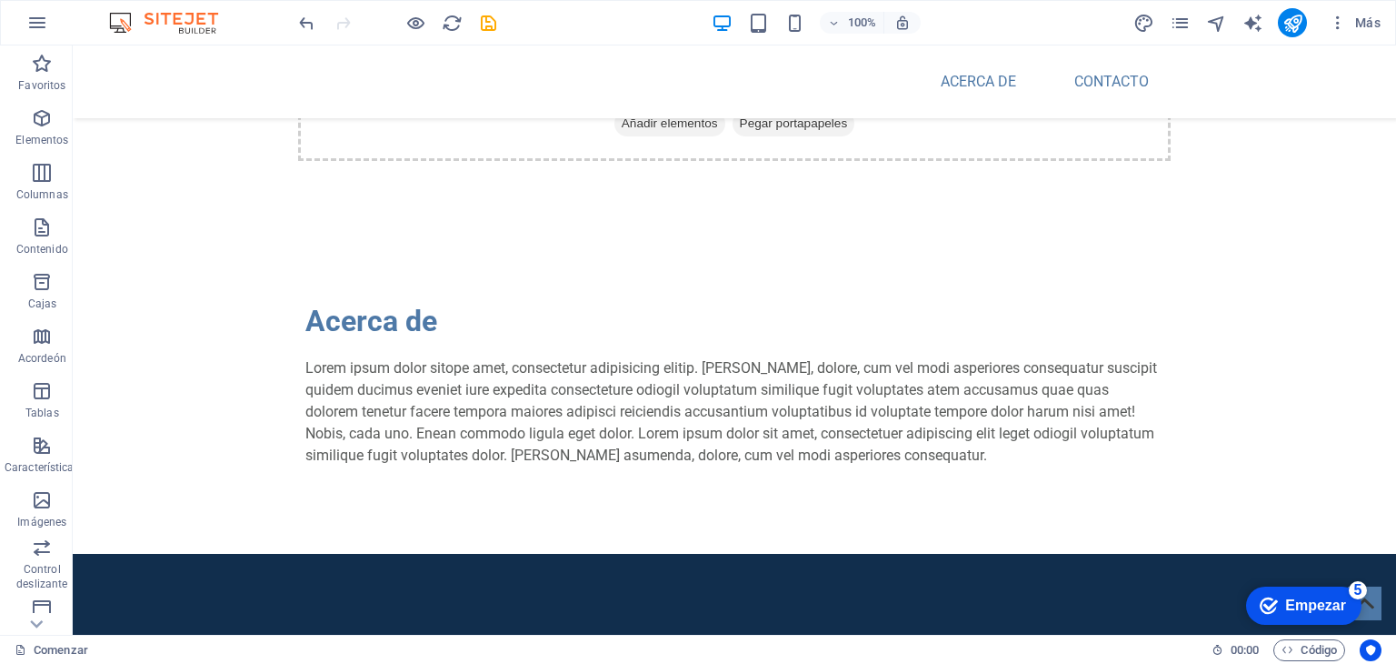
click at [1364, 615] on div "checkmark Empezar 5 Primeros pasos en el editor Permítanos guiarle a través de …" at bounding box center [1303, 604] width 132 height 55
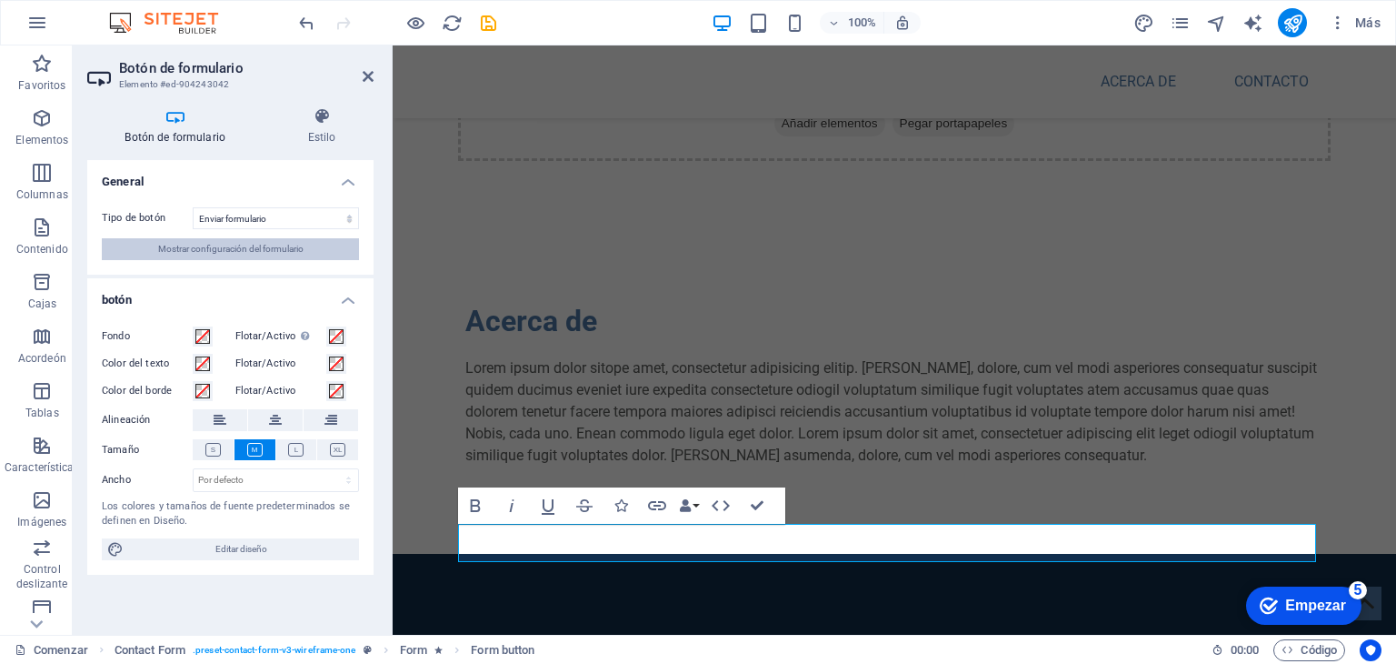
click at [281, 250] on font "Mostrar configuración del formulario" at bounding box center [230, 249] width 145 height 10
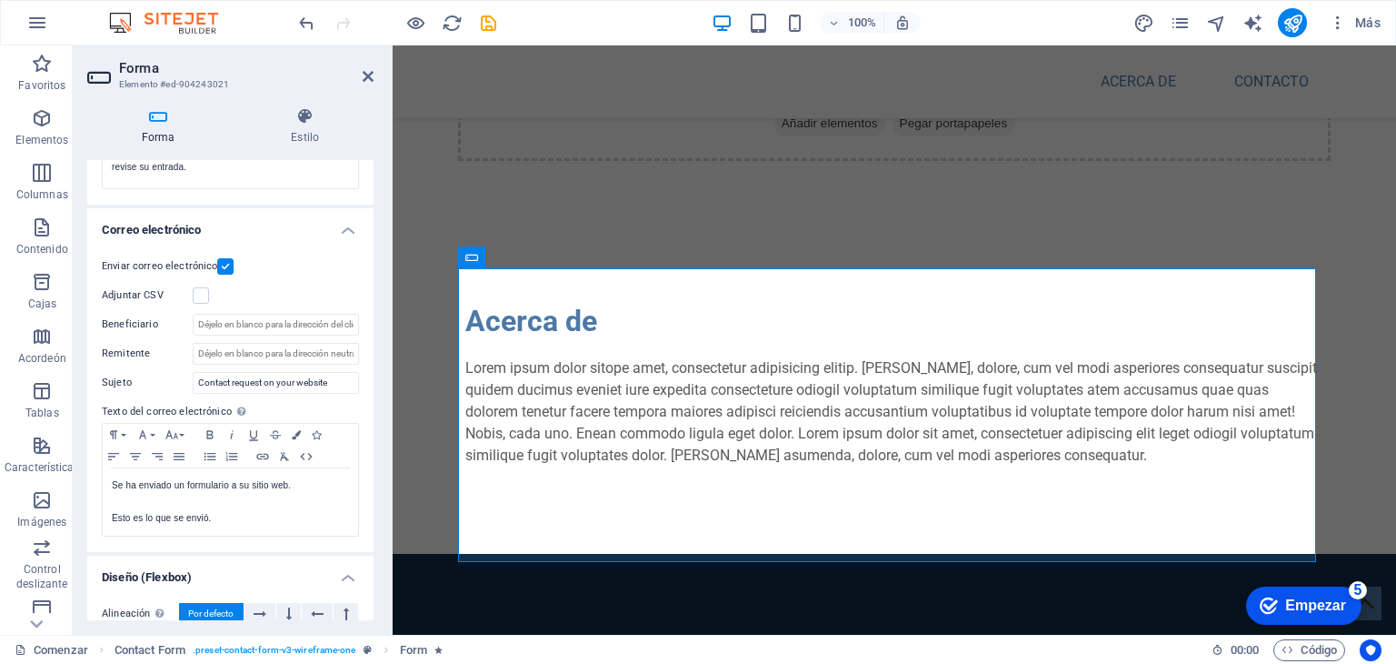
scroll to position [418, 0]
drag, startPoint x: 340, startPoint y: 325, endPoint x: 376, endPoint y: 322, distance: 36.5
click at [376, 322] on div "Forma Estilo General Título Define un nombre para el formulario. General form M…" at bounding box center [230, 364] width 315 height 542
drag, startPoint x: 324, startPoint y: 350, endPoint x: 387, endPoint y: 352, distance: 63.7
click at [387, 352] on div "Forma Estilo General Título Define un nombre para el formulario. General form M…" at bounding box center [230, 364] width 315 height 542
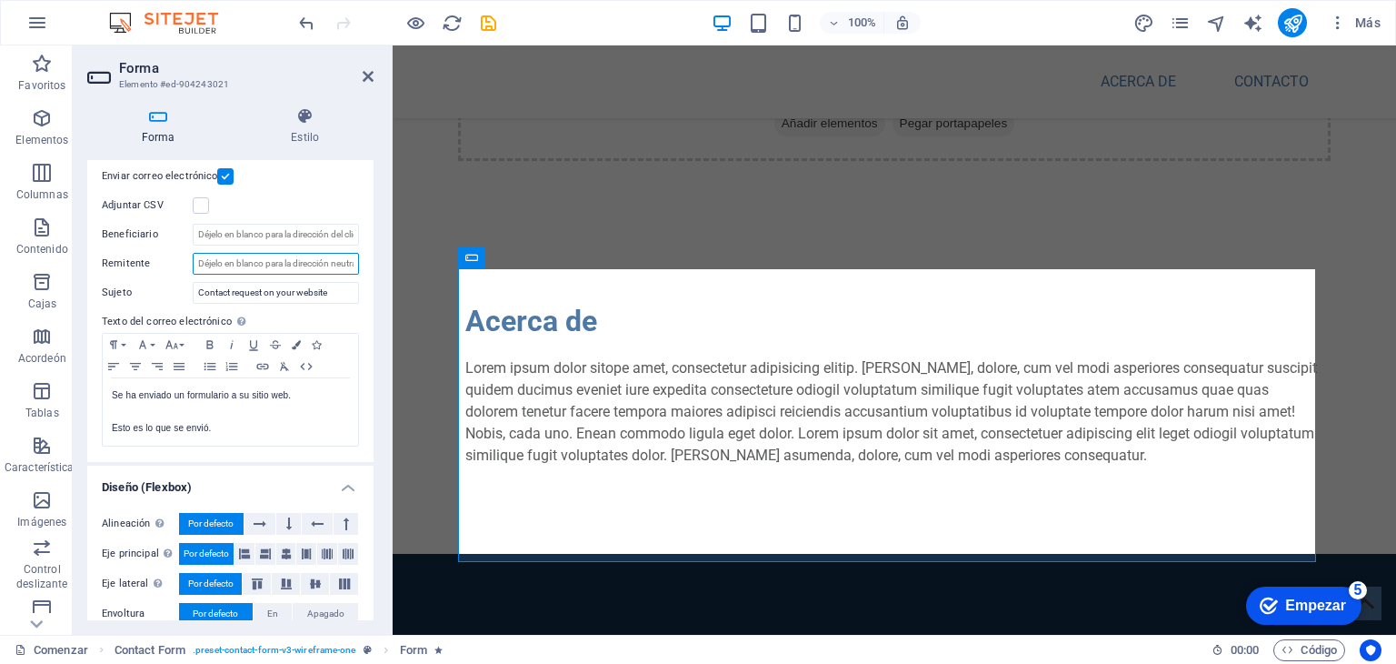
scroll to position [461, 0]
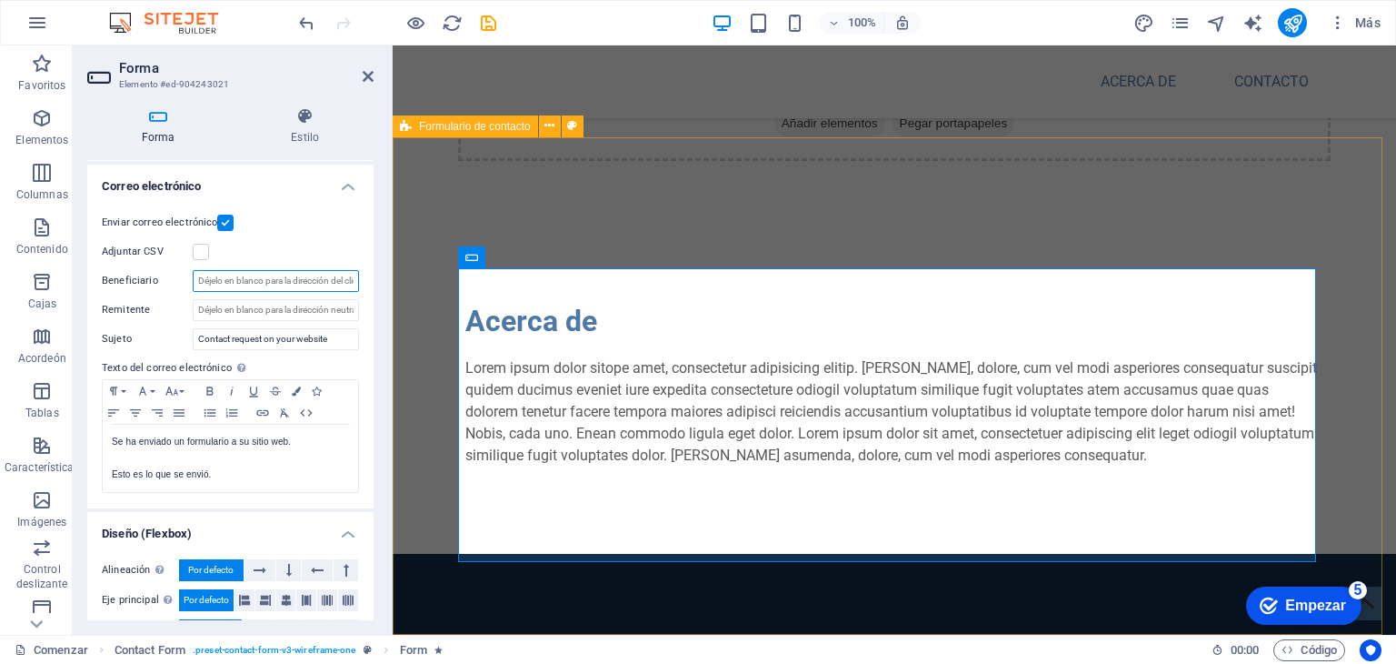
drag, startPoint x: 723, startPoint y: 321, endPoint x: 395, endPoint y: 286, distance: 329.1
click at [339, 285] on input "Beneficiario" at bounding box center [276, 281] width 166 height 22
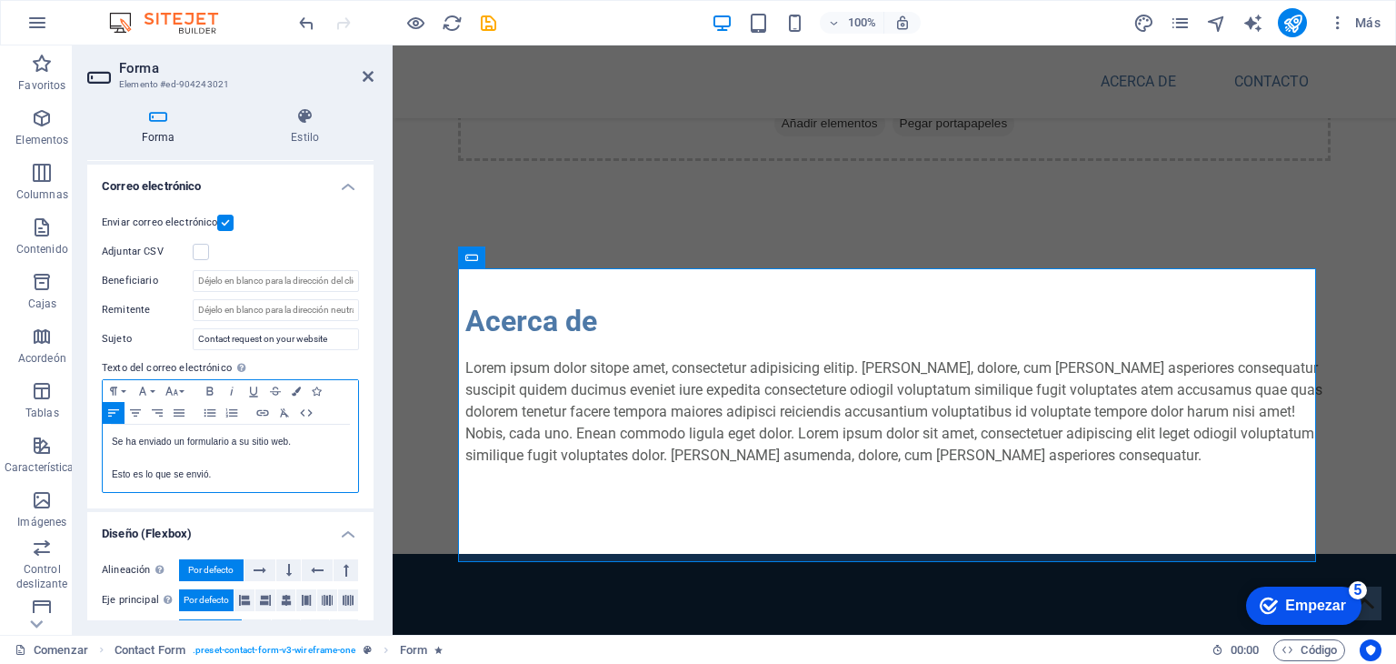
click at [287, 466] on p "Esto es lo que se envió." at bounding box center [230, 474] width 237 height 16
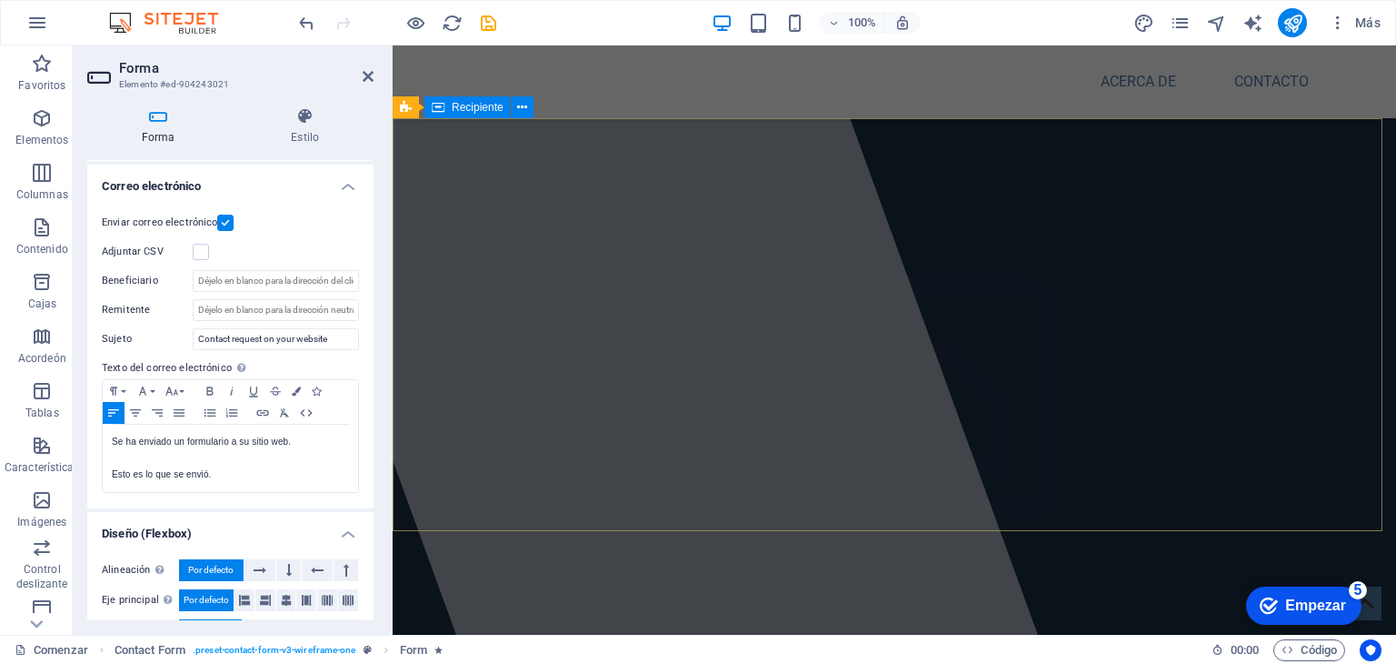
scroll to position [651, 0]
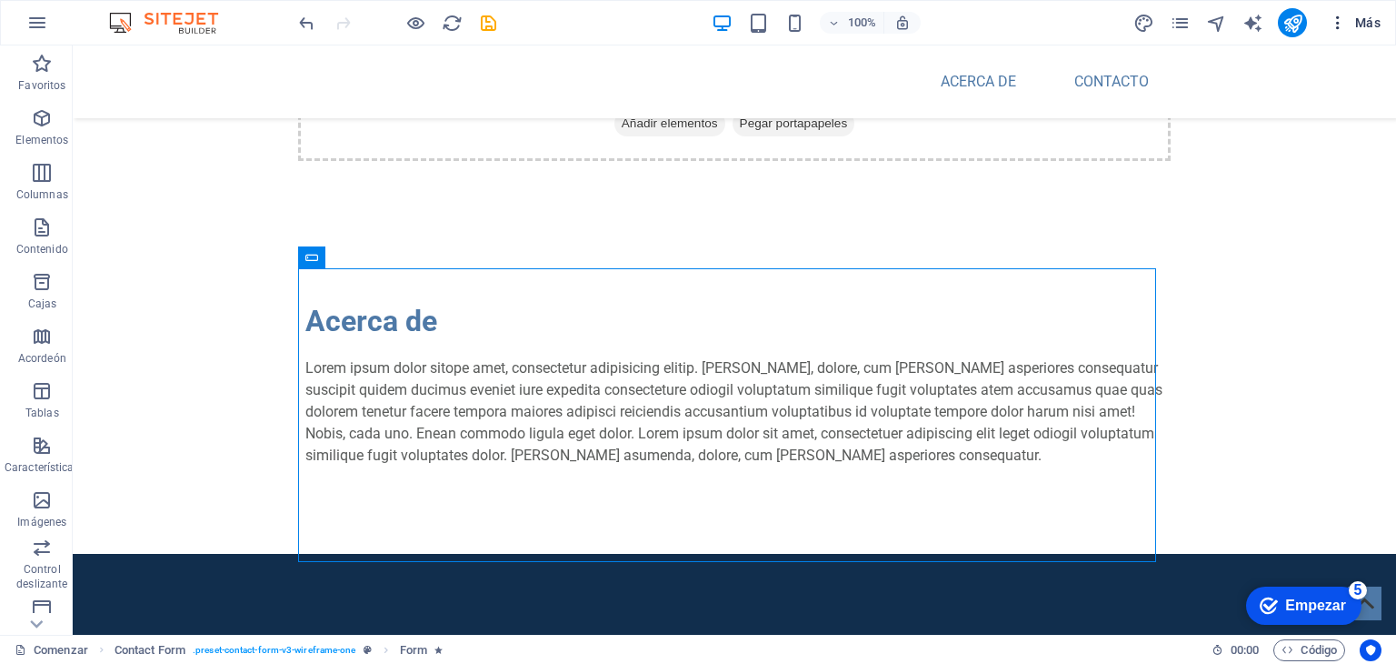
click at [1360, 25] on font "Más" at bounding box center [1368, 22] width 25 height 15
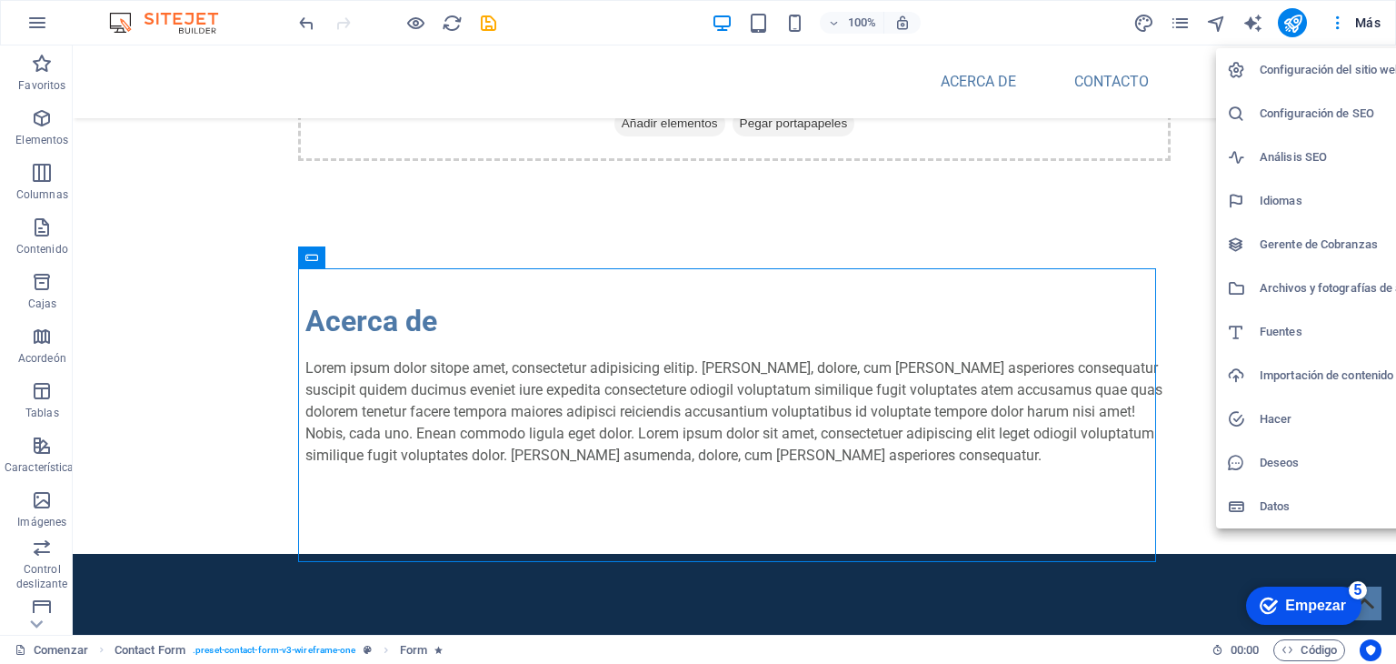
click at [1312, 70] on font "Configuración del sitio web" at bounding box center [1331, 70] width 143 height 14
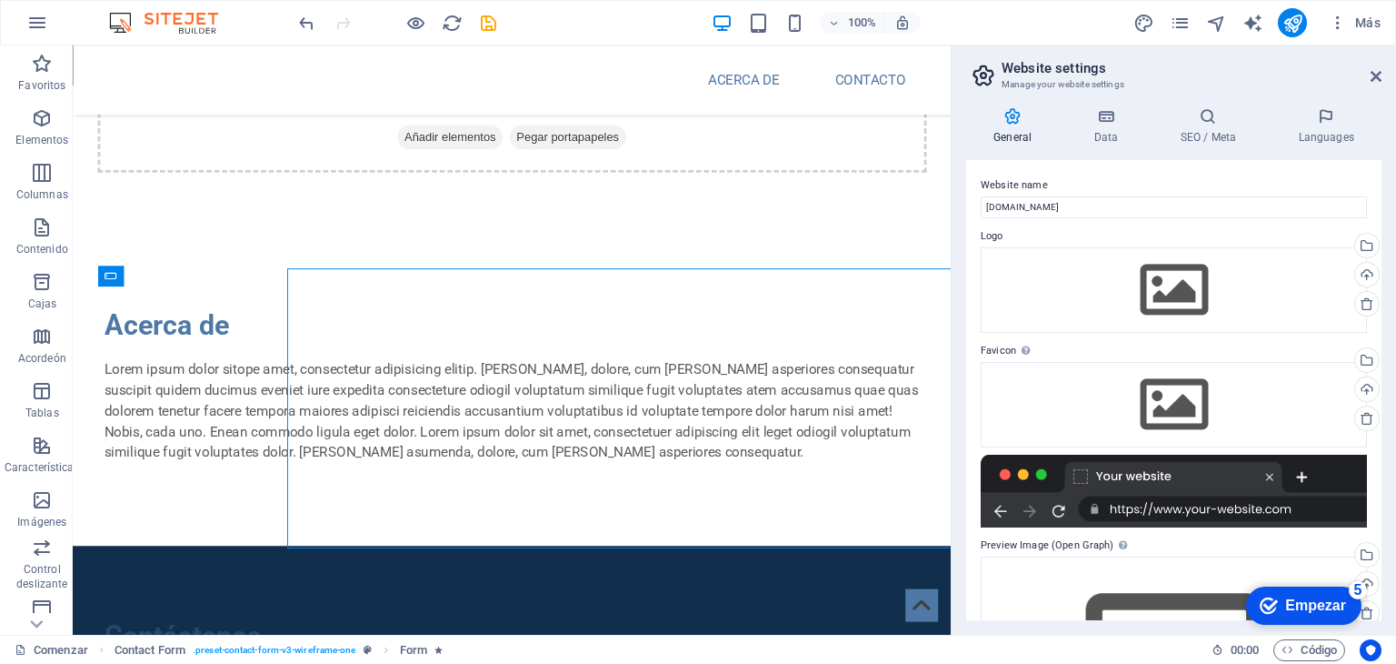
scroll to position [638, 0]
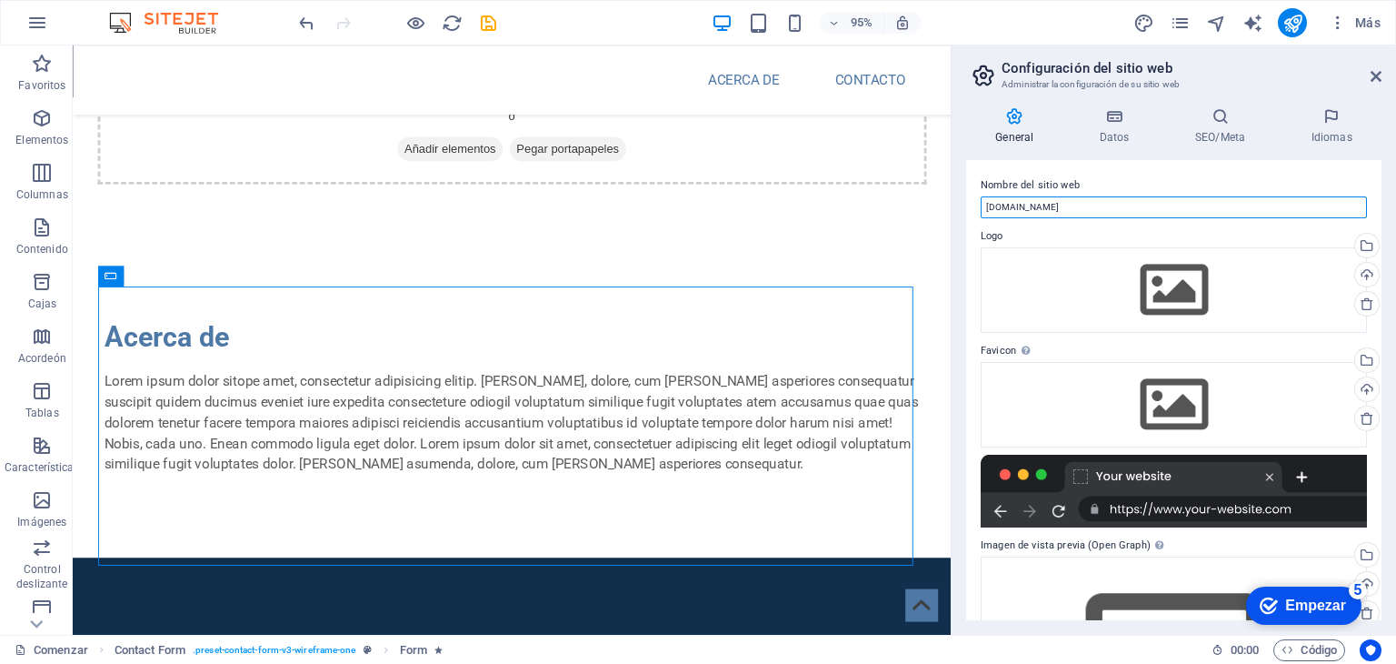
click at [1158, 204] on input "[DOMAIN_NAME]" at bounding box center [1174, 207] width 386 height 22
type input "https://www.politecsolution.com.mx"
drag, startPoint x: 1376, startPoint y: 187, endPoint x: 1396, endPoint y: 362, distance: 175.6
click at [1396, 362] on div "General Datos SEO/Meta Idiomas Nombre del sitio web https://www.politecsolution…" at bounding box center [1174, 364] width 445 height 542
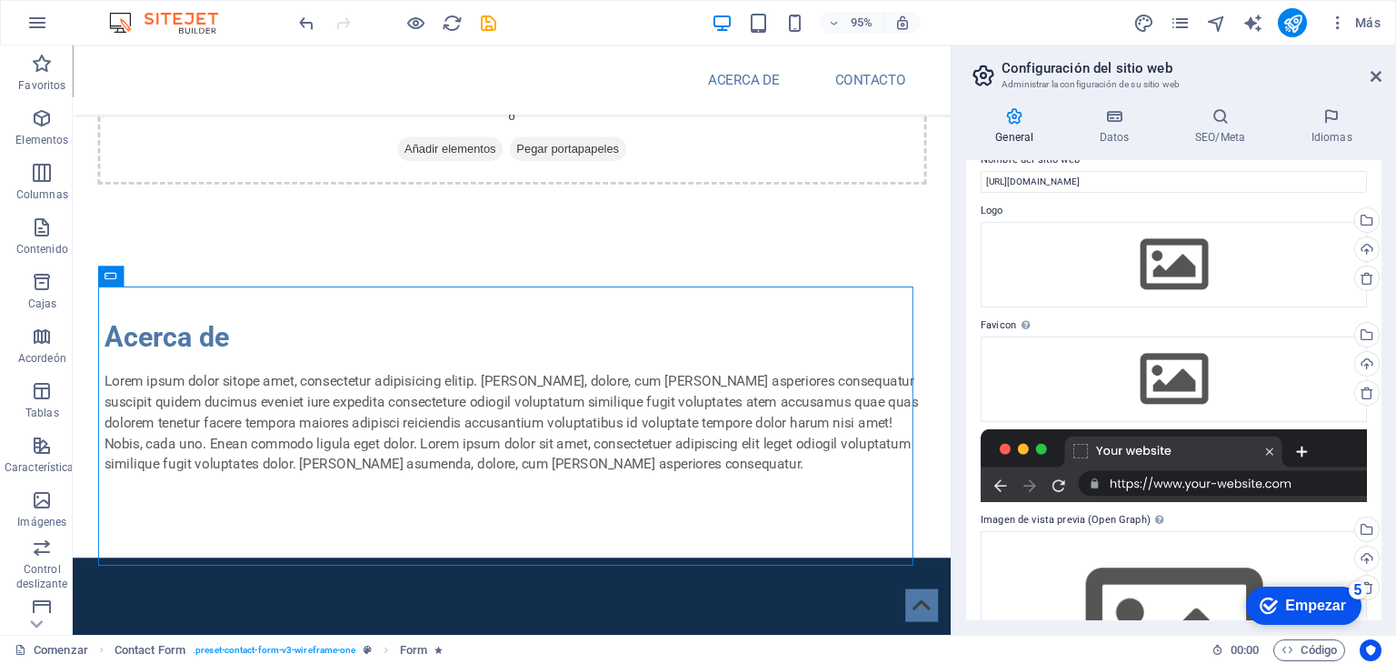
scroll to position [0, 0]
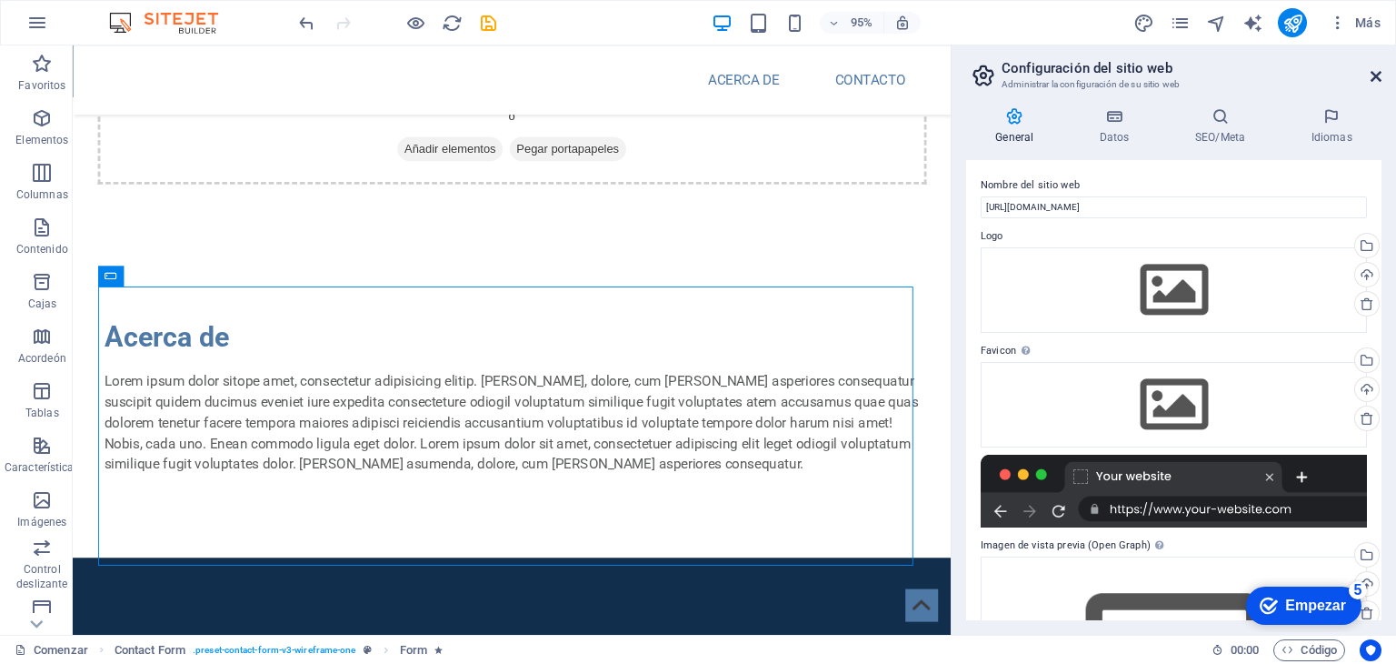
click at [1375, 72] on icon at bounding box center [1376, 76] width 11 height 15
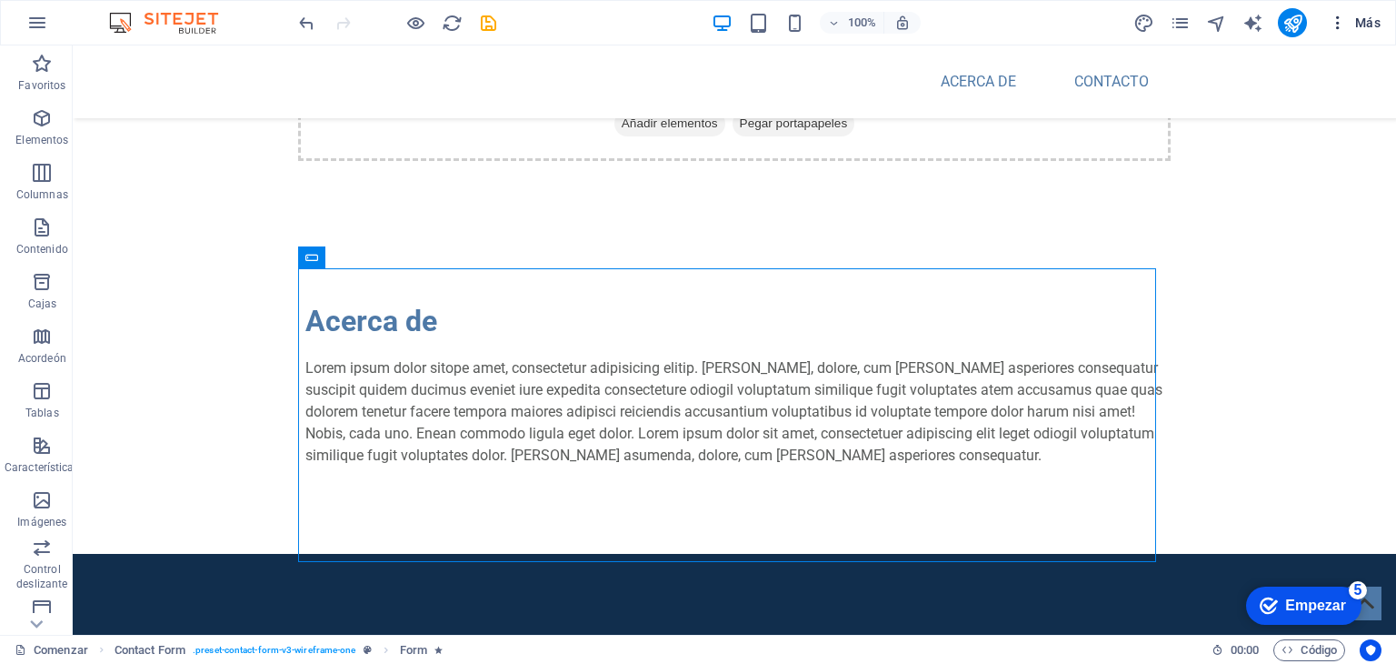
click at [1351, 30] on span "Más" at bounding box center [1355, 23] width 52 height 18
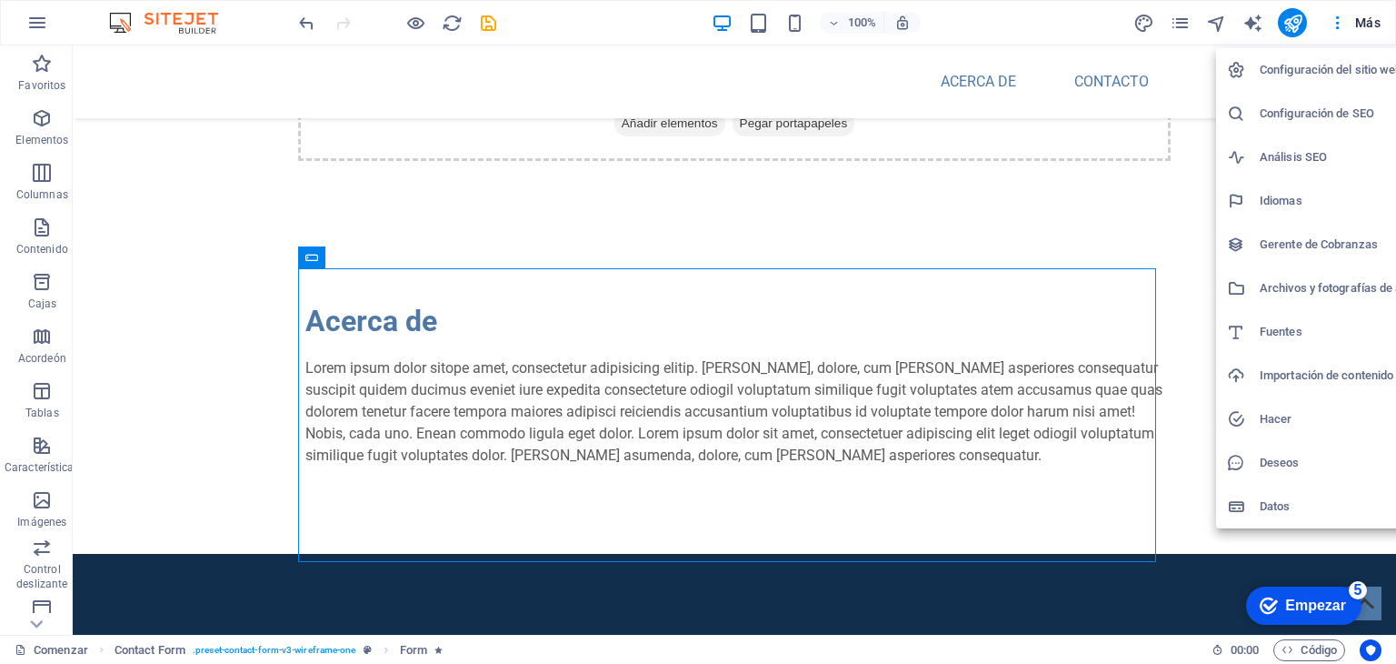
click at [1294, 14] on div at bounding box center [698, 332] width 1396 height 664
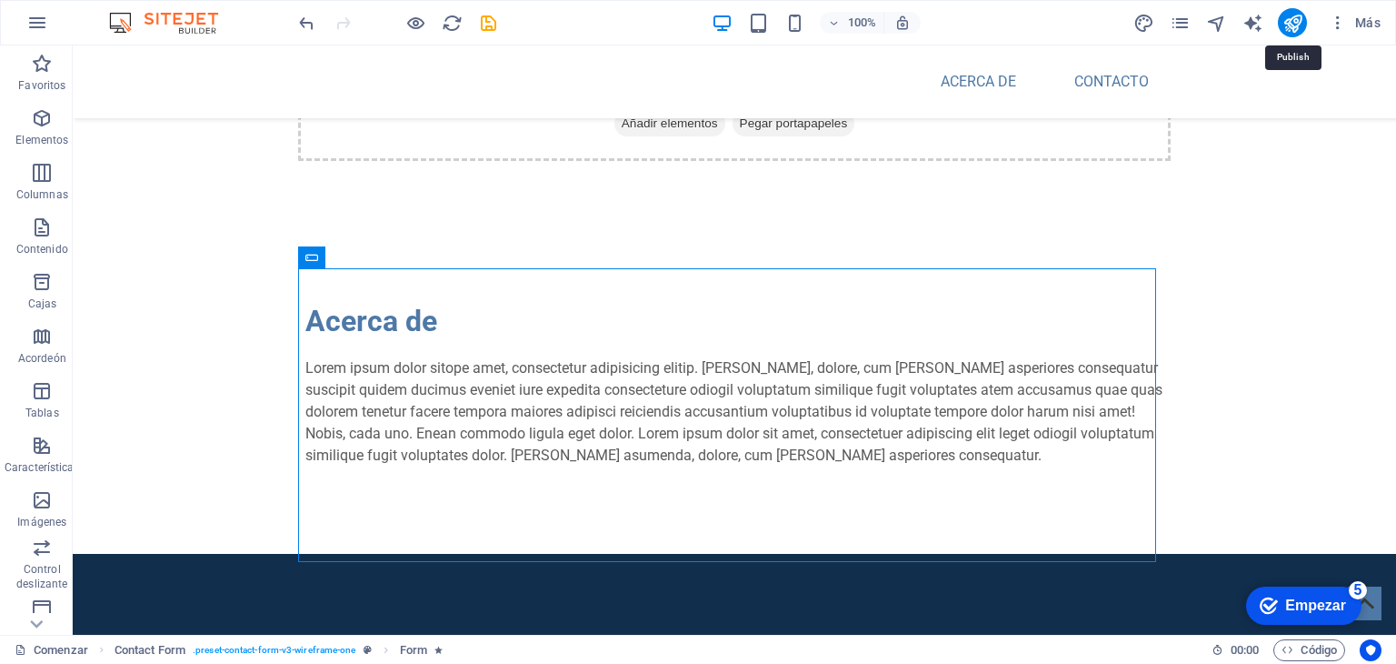
click at [1293, 26] on icon "publicar" at bounding box center [1293, 23] width 21 height 21
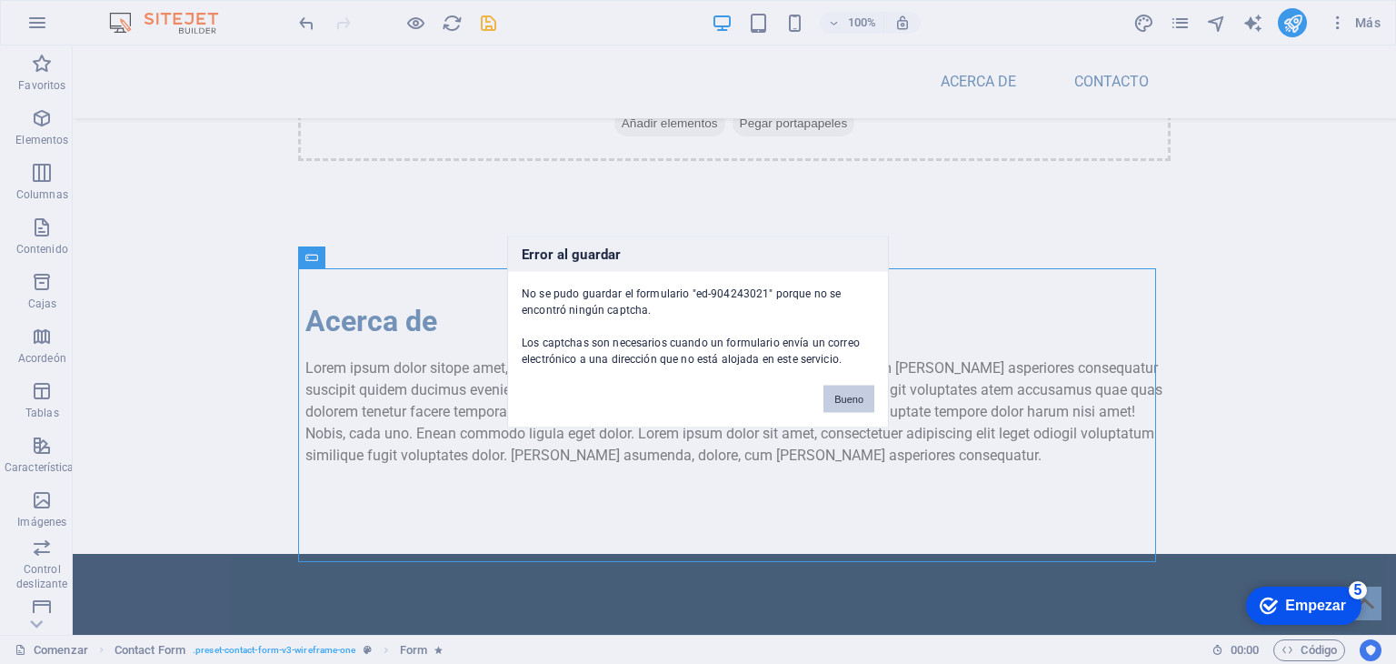
click at [846, 395] on font "Bueno" at bounding box center [849, 399] width 29 height 11
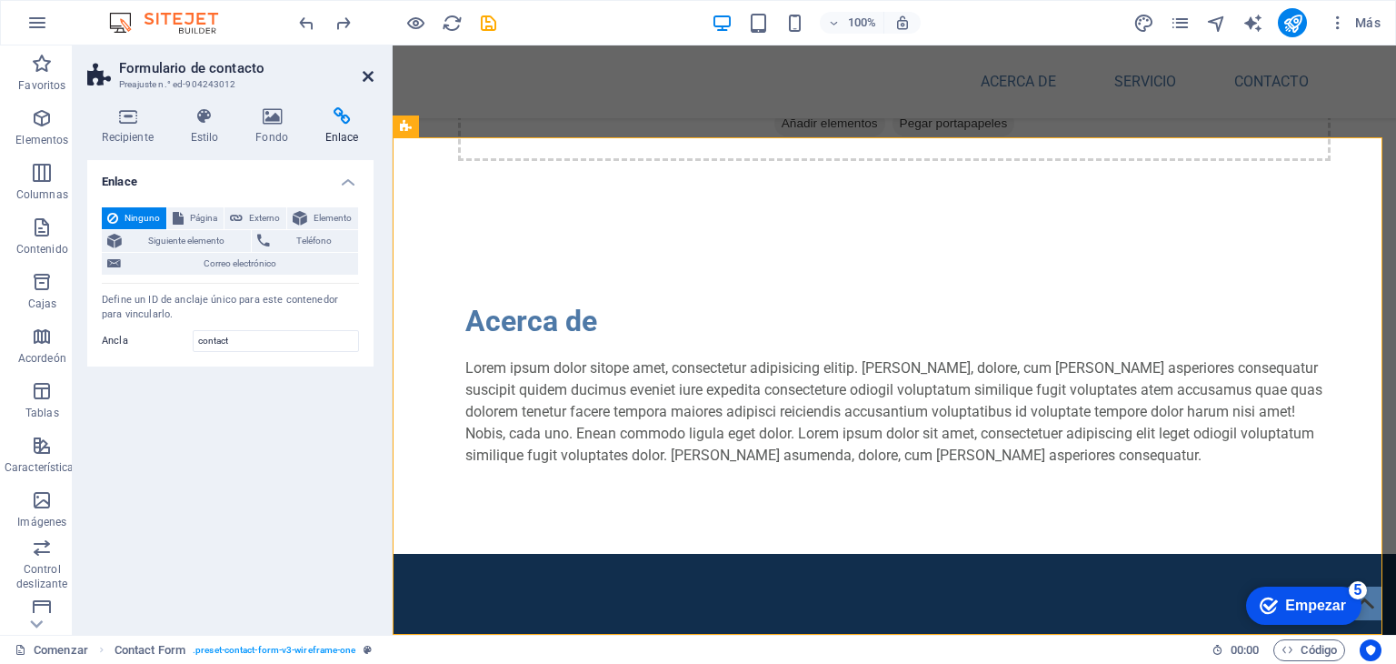
click at [367, 77] on icon at bounding box center [368, 76] width 11 height 15
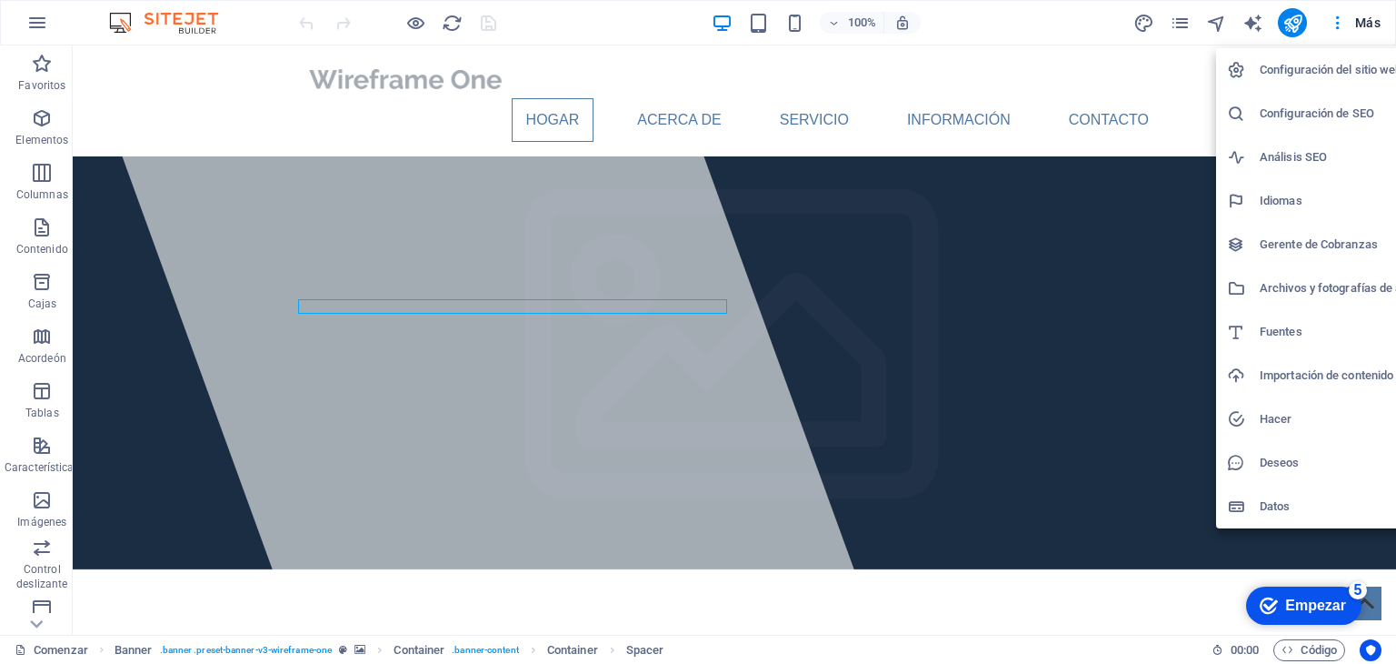
click at [218, 535] on div at bounding box center [698, 332] width 1396 height 664
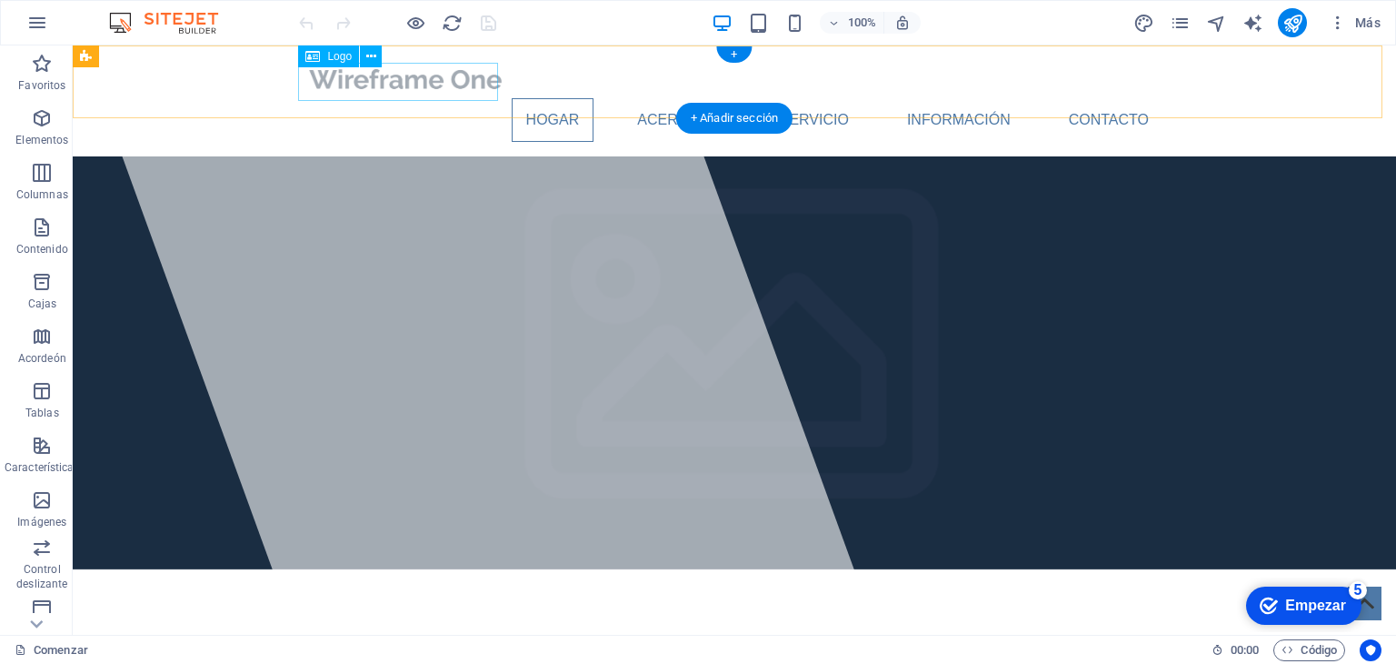
click at [439, 85] on div at bounding box center [734, 79] width 858 height 38
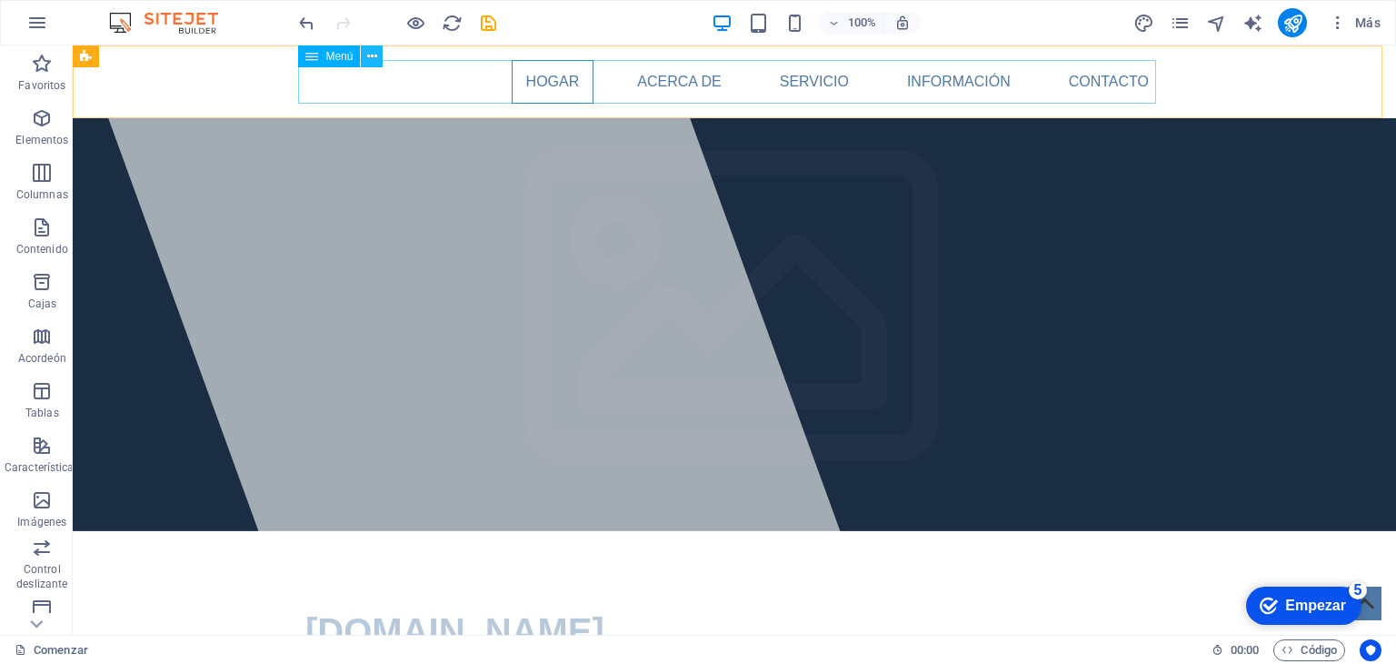
click at [378, 60] on button at bounding box center [372, 56] width 22 height 22
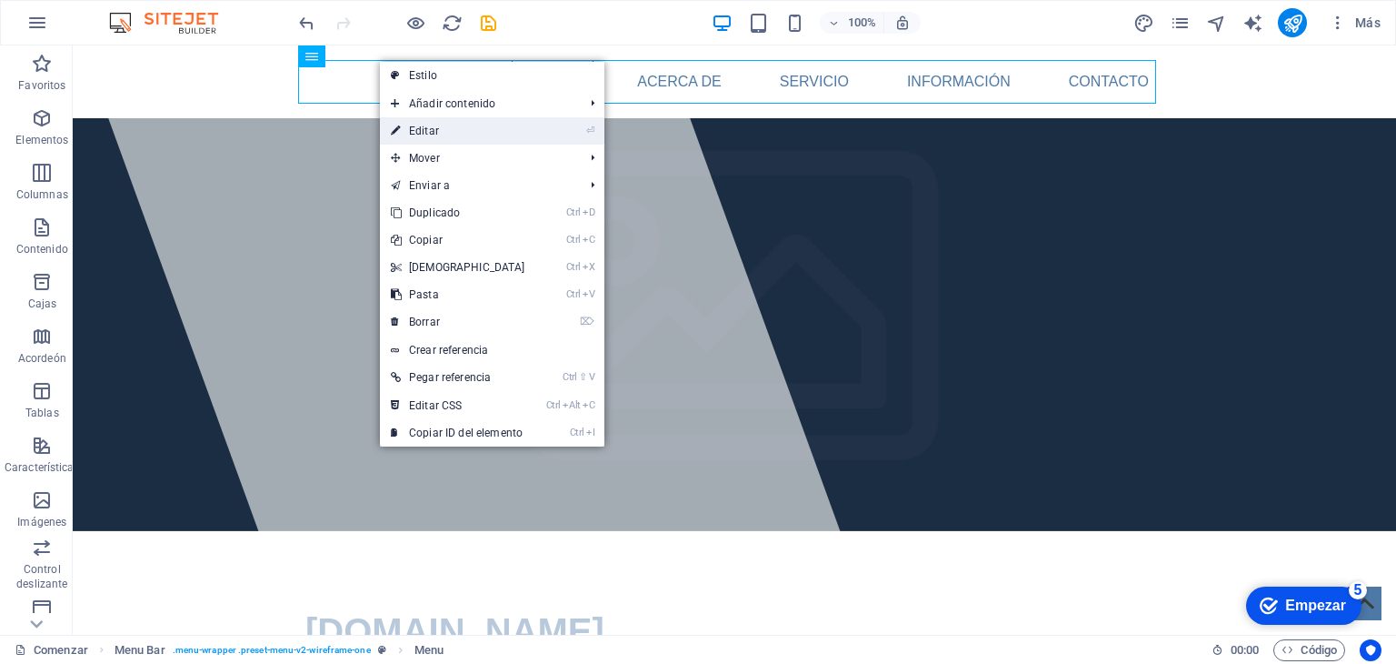
click at [477, 137] on link "⏎ Editar" at bounding box center [458, 130] width 156 height 27
select select
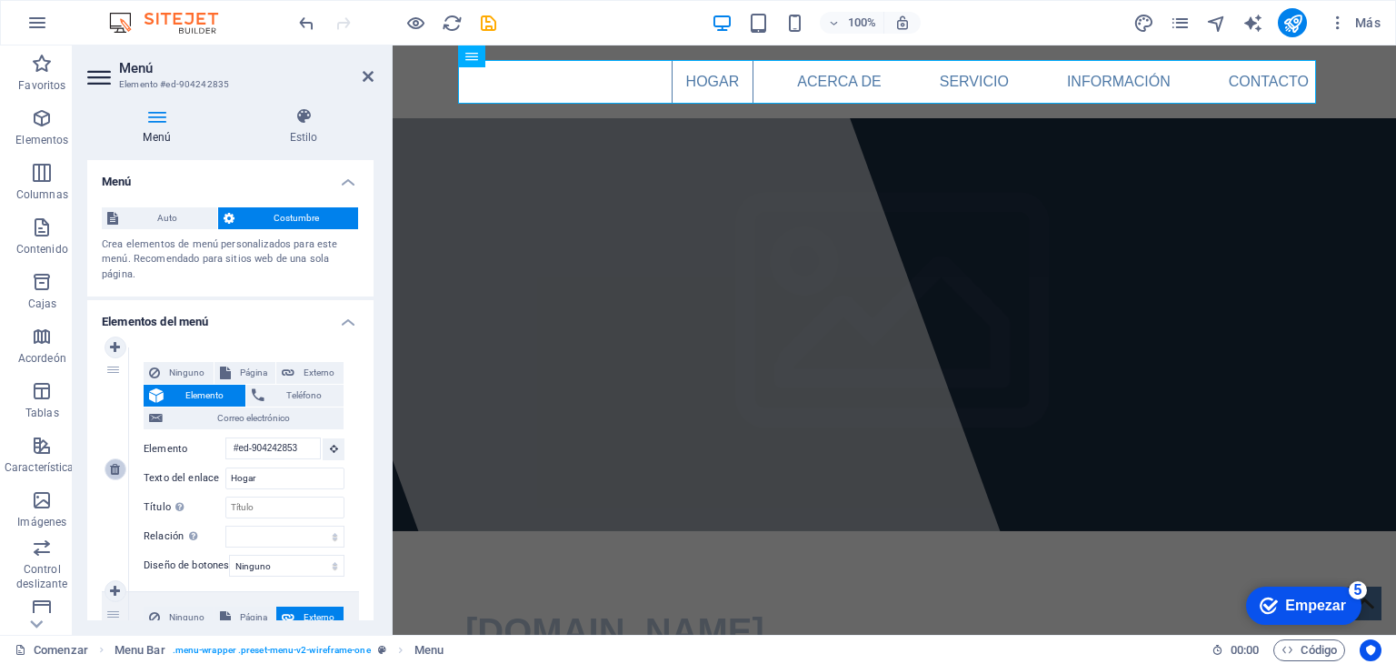
click at [114, 464] on icon at bounding box center [115, 469] width 10 height 13
type input "/#about"
type input "Acerca de"
select select
type input "/#service"
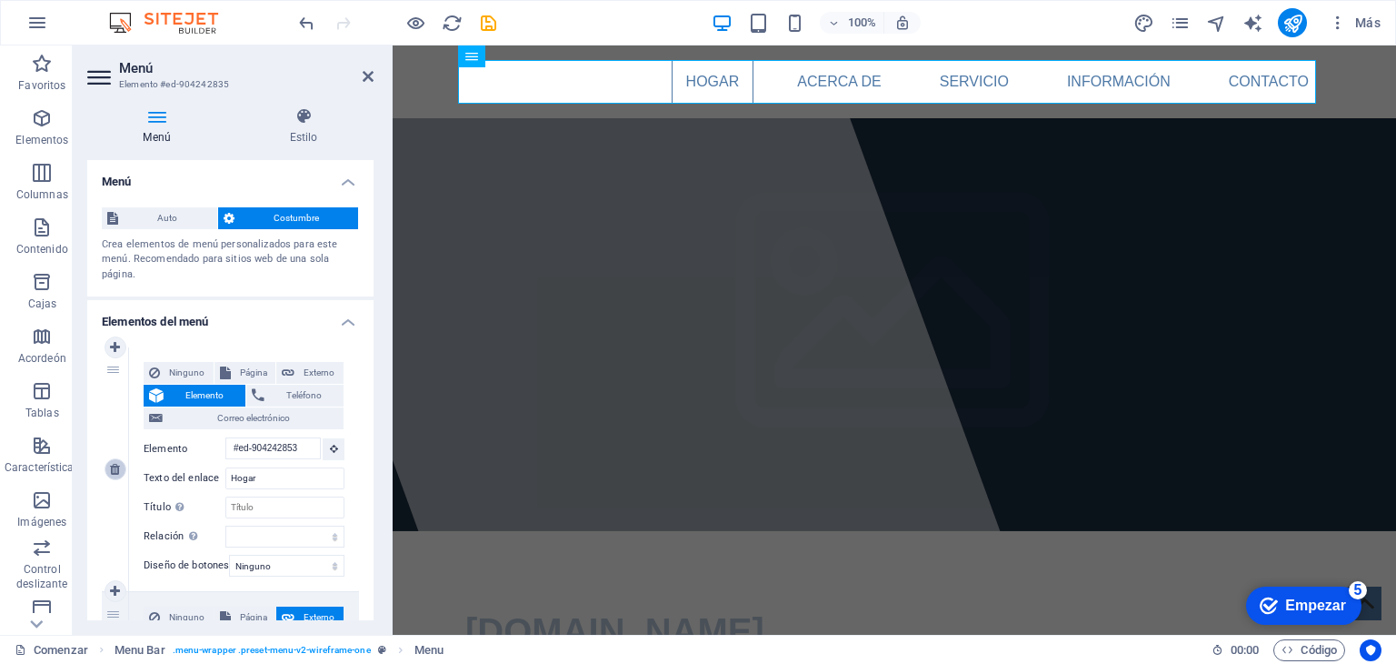
type input "Servicio"
select select
type input "/#information"
type input "Información"
select select
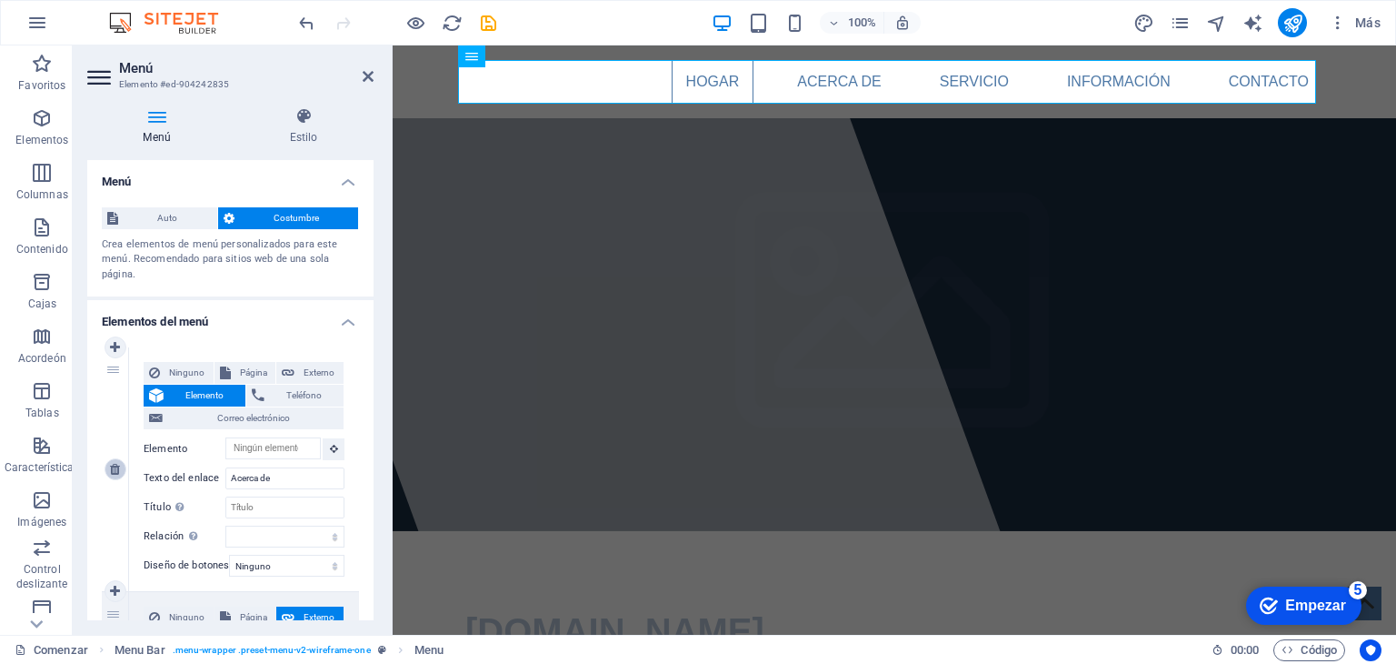
type input "/#contact"
type input "Contacto"
select select
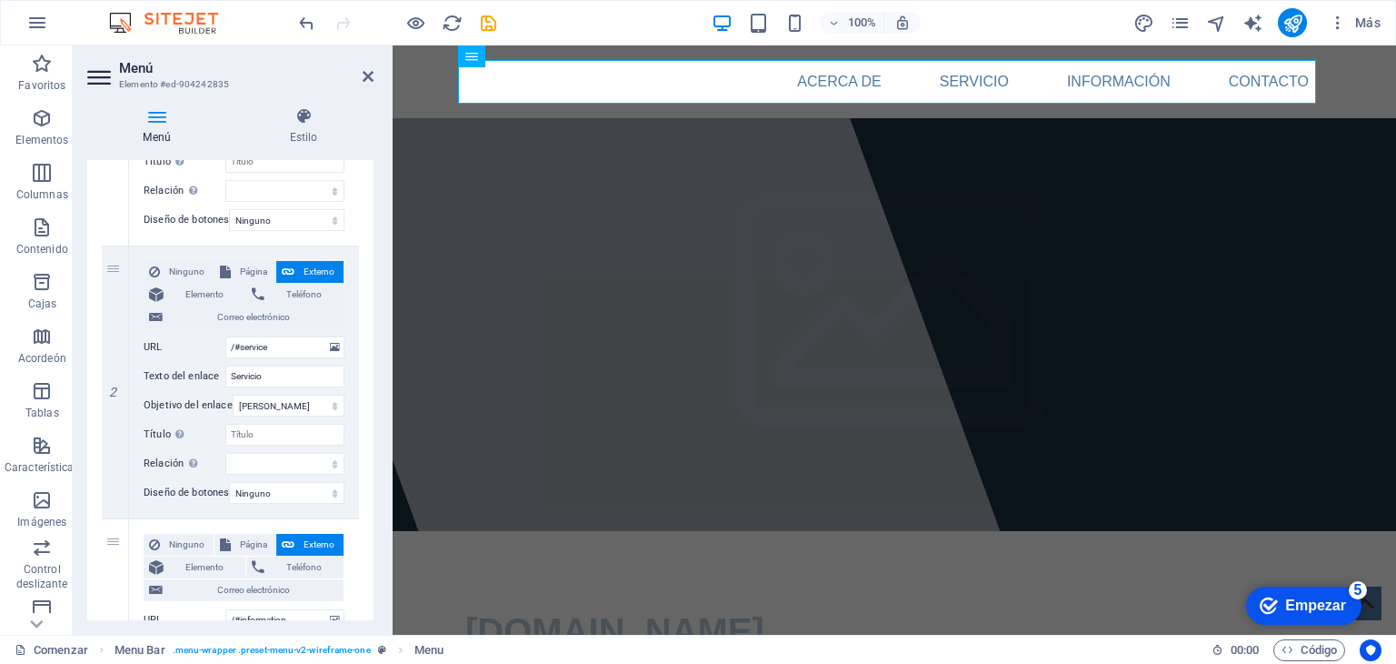
scroll to position [390, 0]
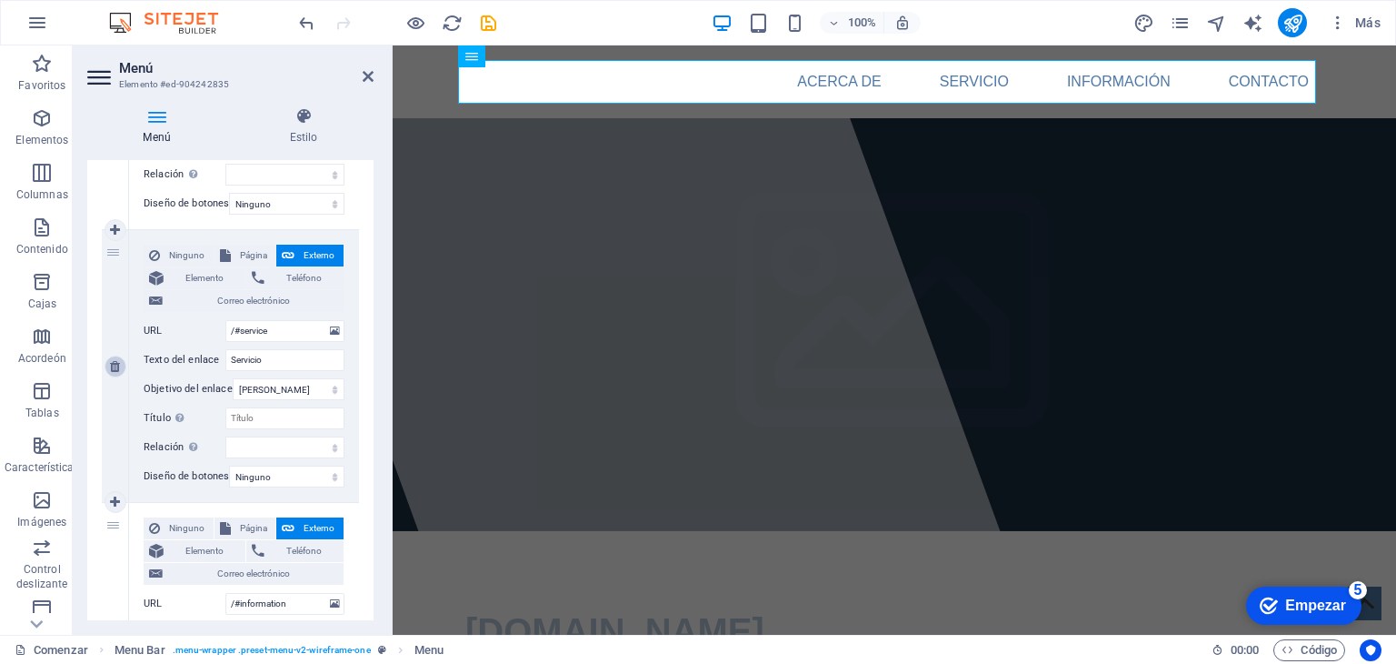
click at [121, 371] on link at bounding box center [116, 366] width 22 height 22
select select
type input "/#information"
type input "Información"
select select
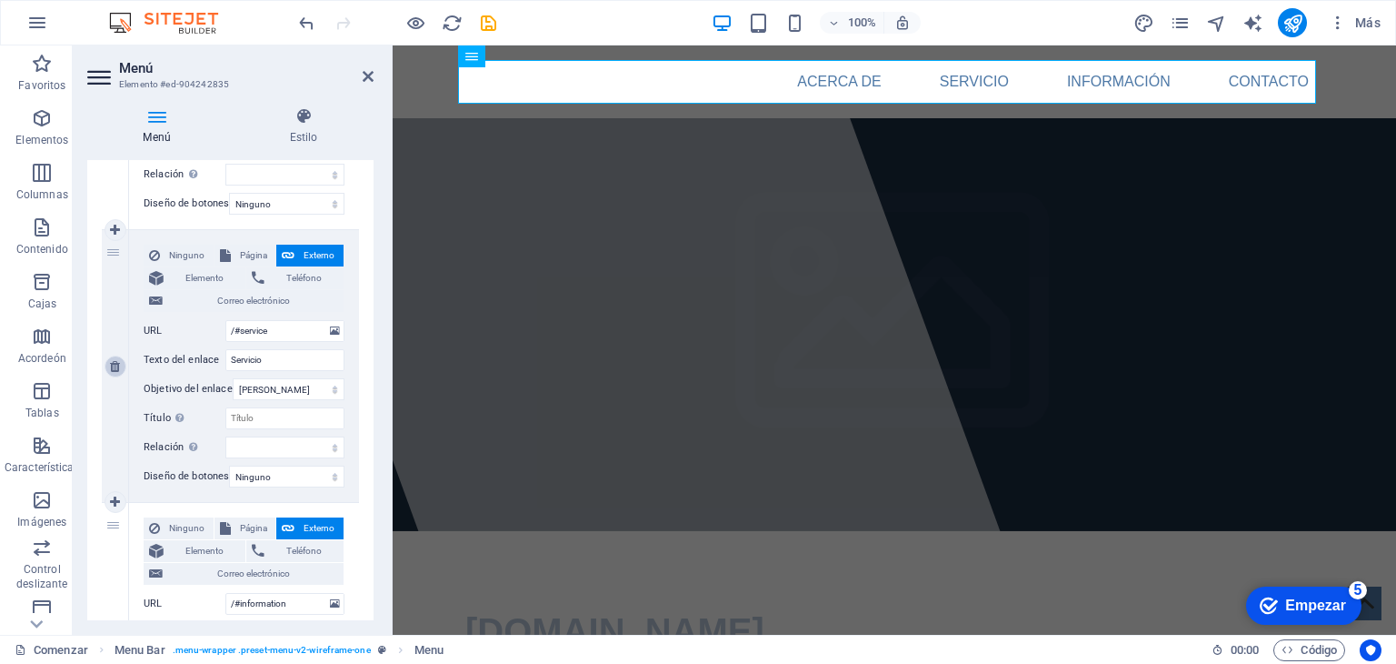
type input "/#contact"
type input "Contacto"
select select
click at [117, 365] on icon at bounding box center [115, 366] width 10 height 13
select select
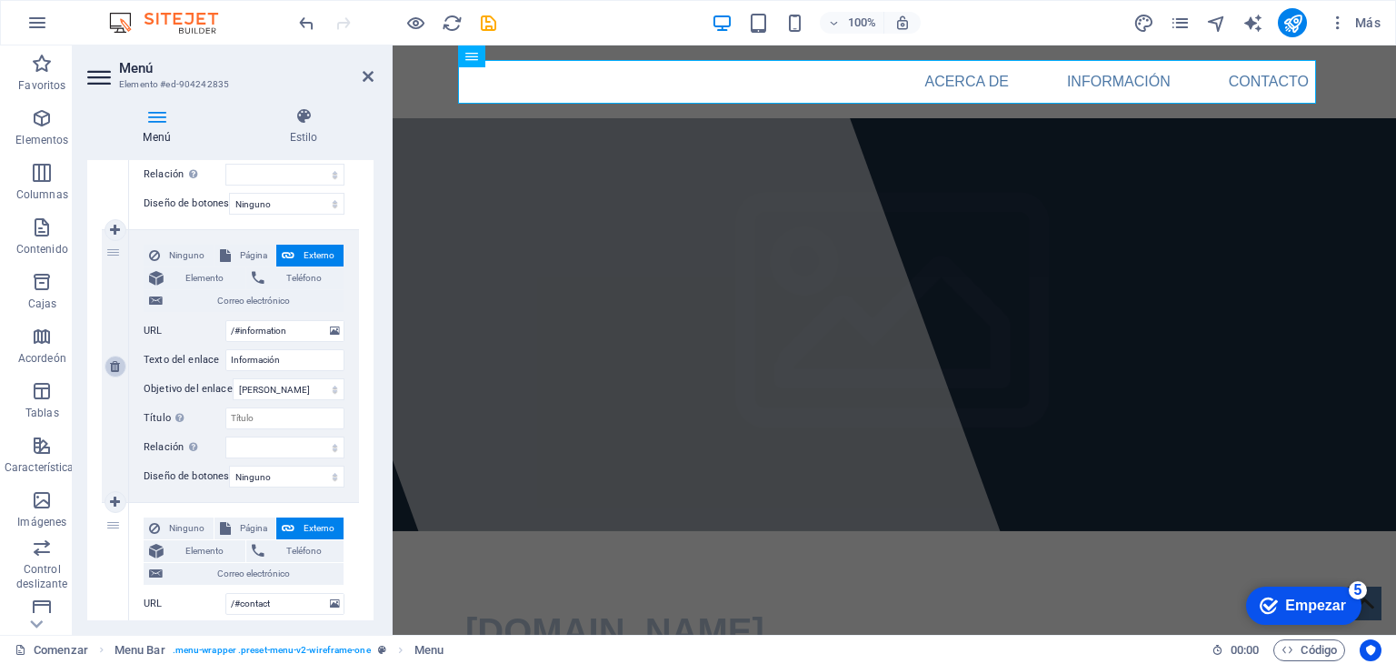
type input "/#contact"
type input "Contacto"
select select
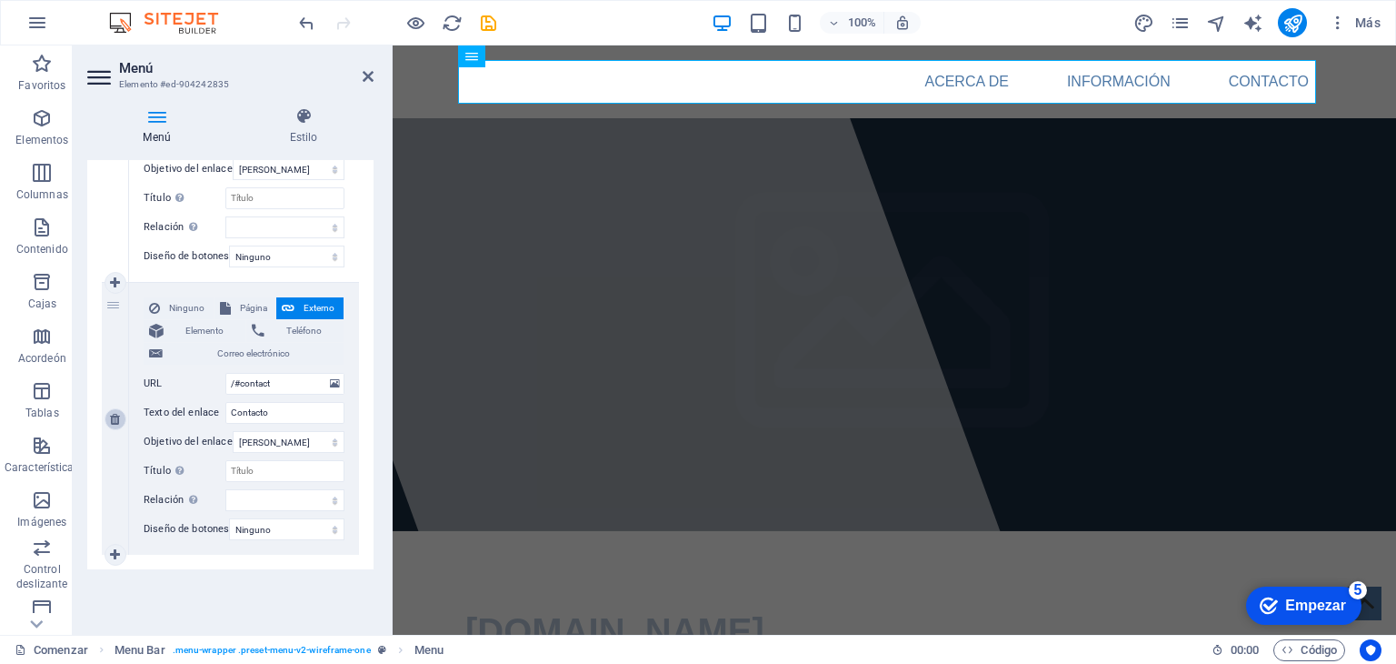
scroll to position [336, 0]
click at [549, 460] on div at bounding box center [640, 339] width 796 height 589
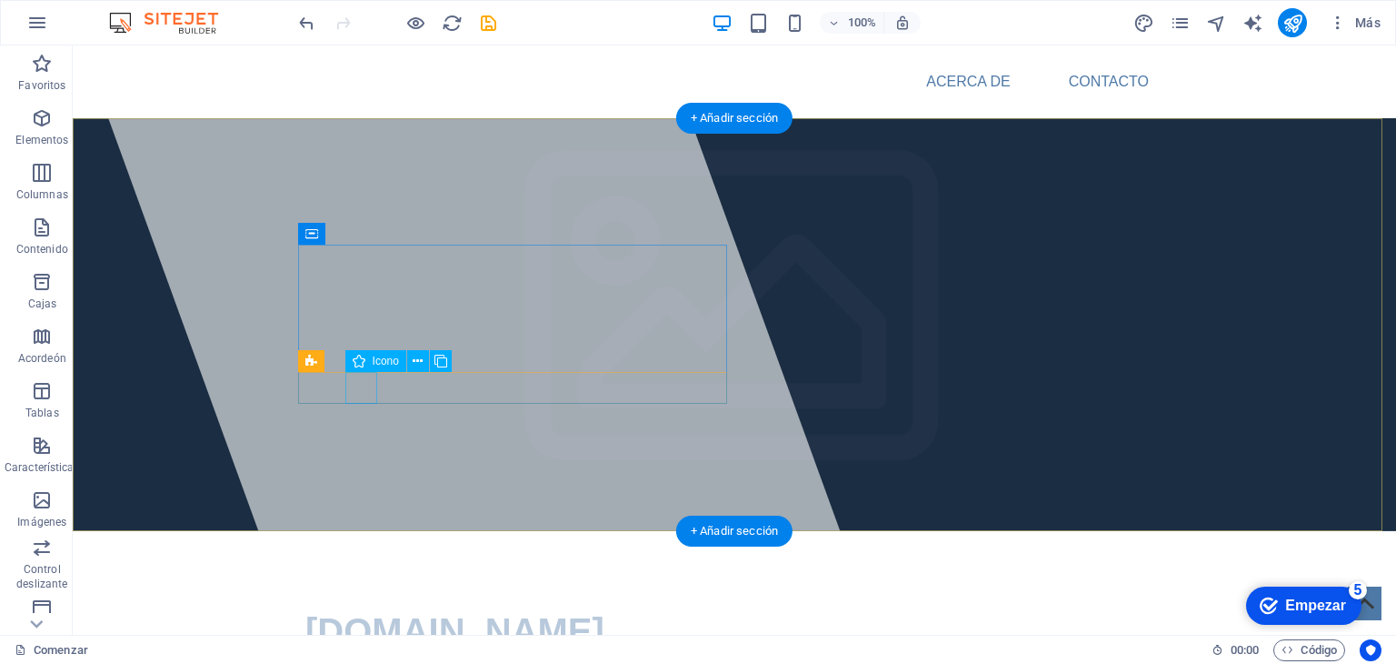
click at [320, 611] on font "[DOMAIN_NAME]" at bounding box center [454, 631] width 299 height 40
click at [321, 611] on font "[DOMAIN_NAME]" at bounding box center [454, 631] width 299 height 40
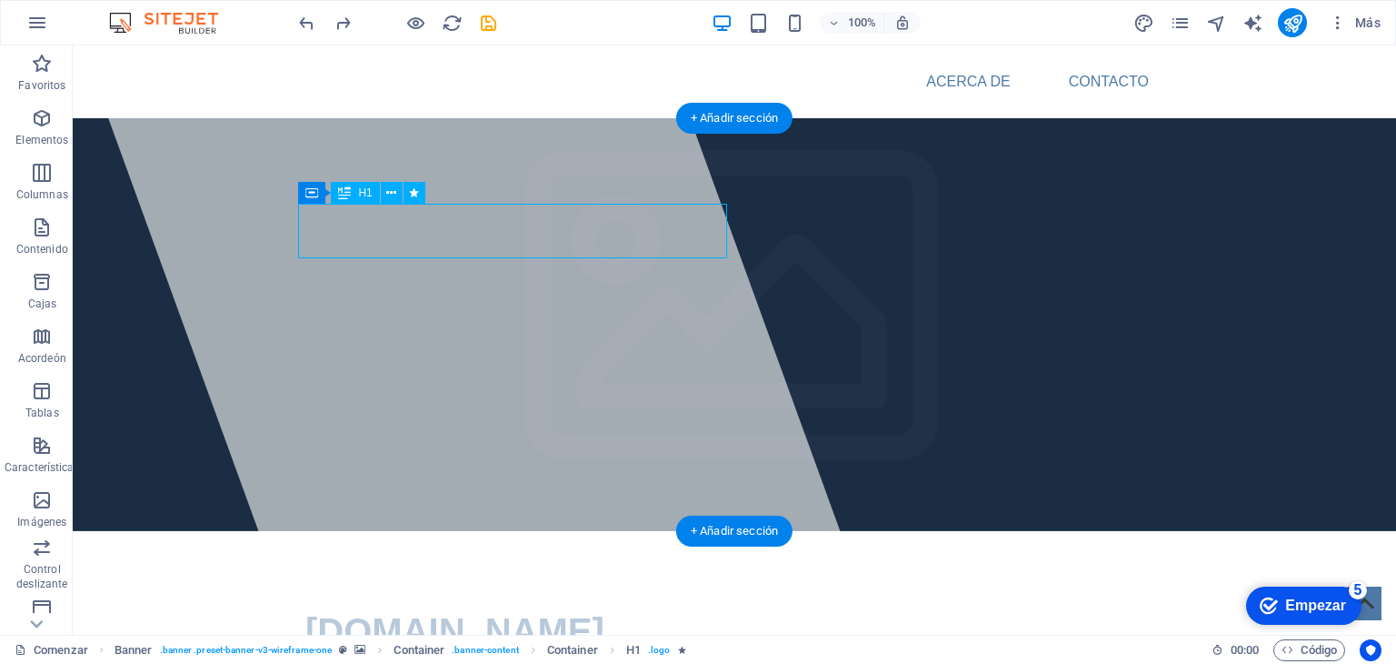
click at [321, 611] on font "[DOMAIN_NAME]" at bounding box center [454, 631] width 299 height 40
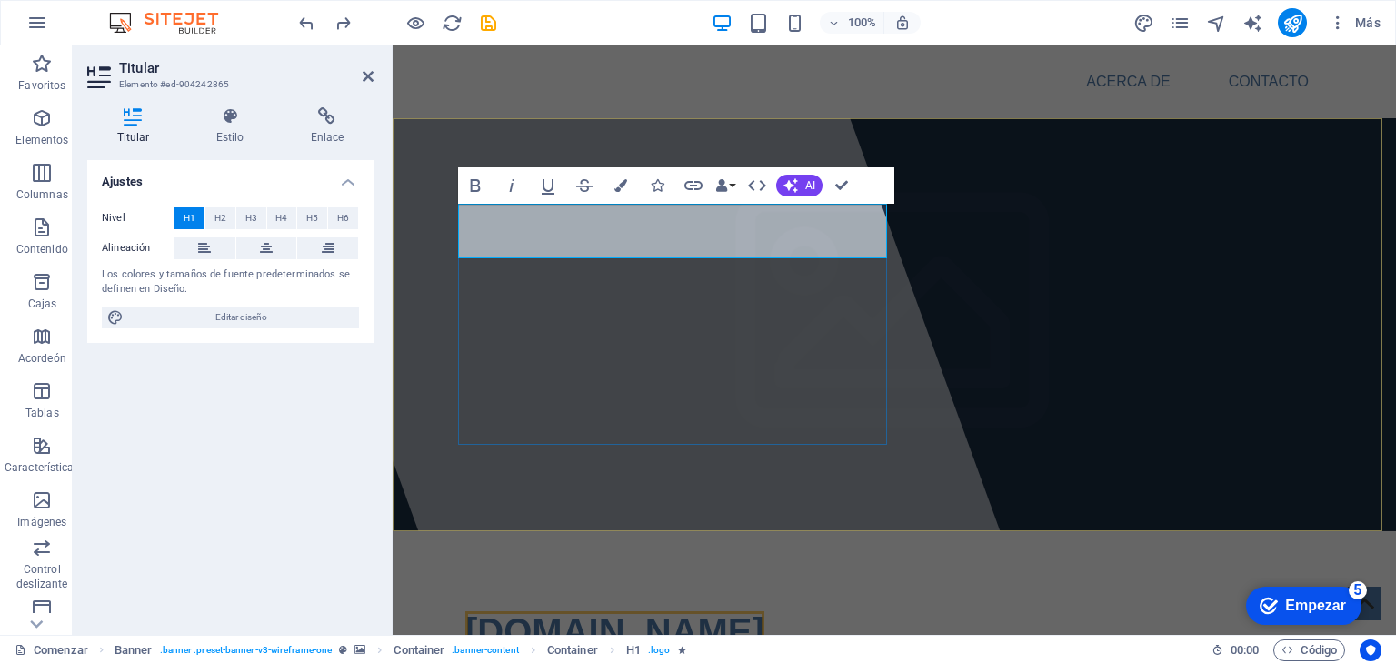
click at [479, 611] on font "[DOMAIN_NAME]" at bounding box center [614, 631] width 299 height 40
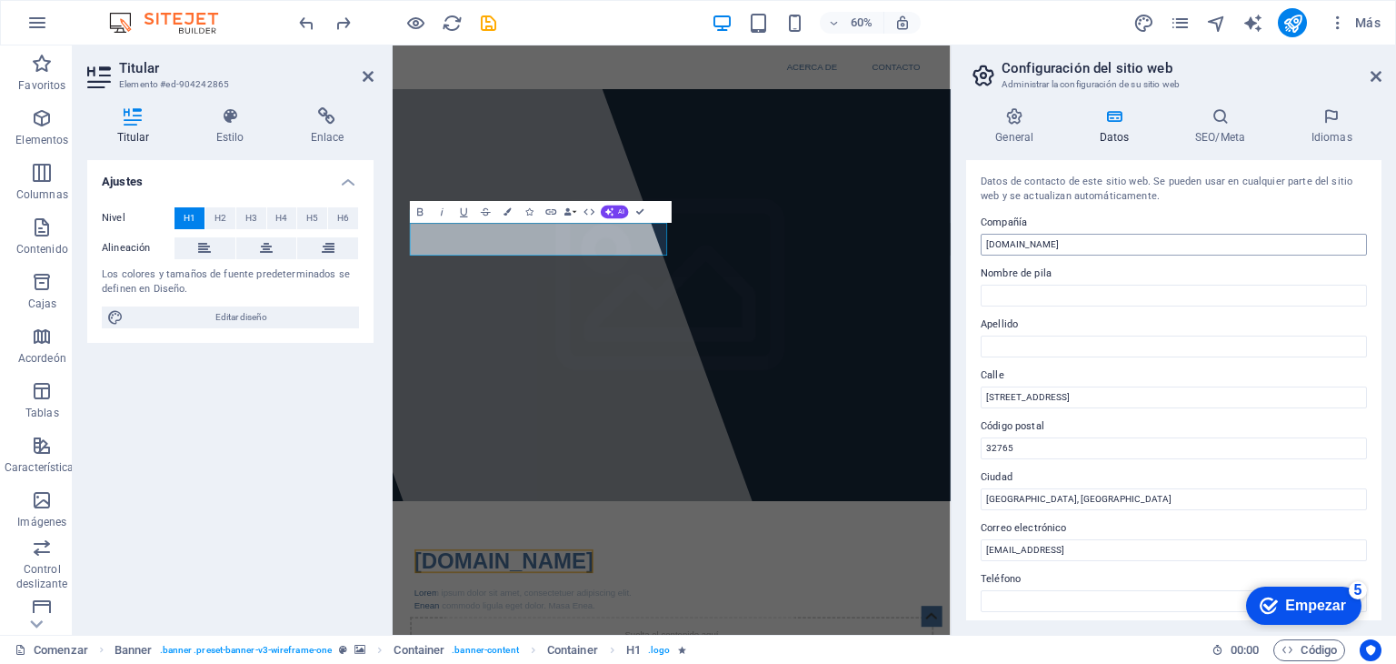
click at [991, 242] on input "[DOMAIN_NAME]" at bounding box center [1174, 245] width 386 height 22
type input "Politecsolution.com.mx"
click at [1205, 549] on input "[EMAIL_ADDRESS]" at bounding box center [1174, 550] width 386 height 22
drag, startPoint x: 1382, startPoint y: 331, endPoint x: 1378, endPoint y: 368, distance: 37.5
click at [1378, 368] on div "General Datos SEO/Meta Idiomas Nombre del sitio web politecsolution.com.mx Logo…" at bounding box center [1174, 364] width 445 height 542
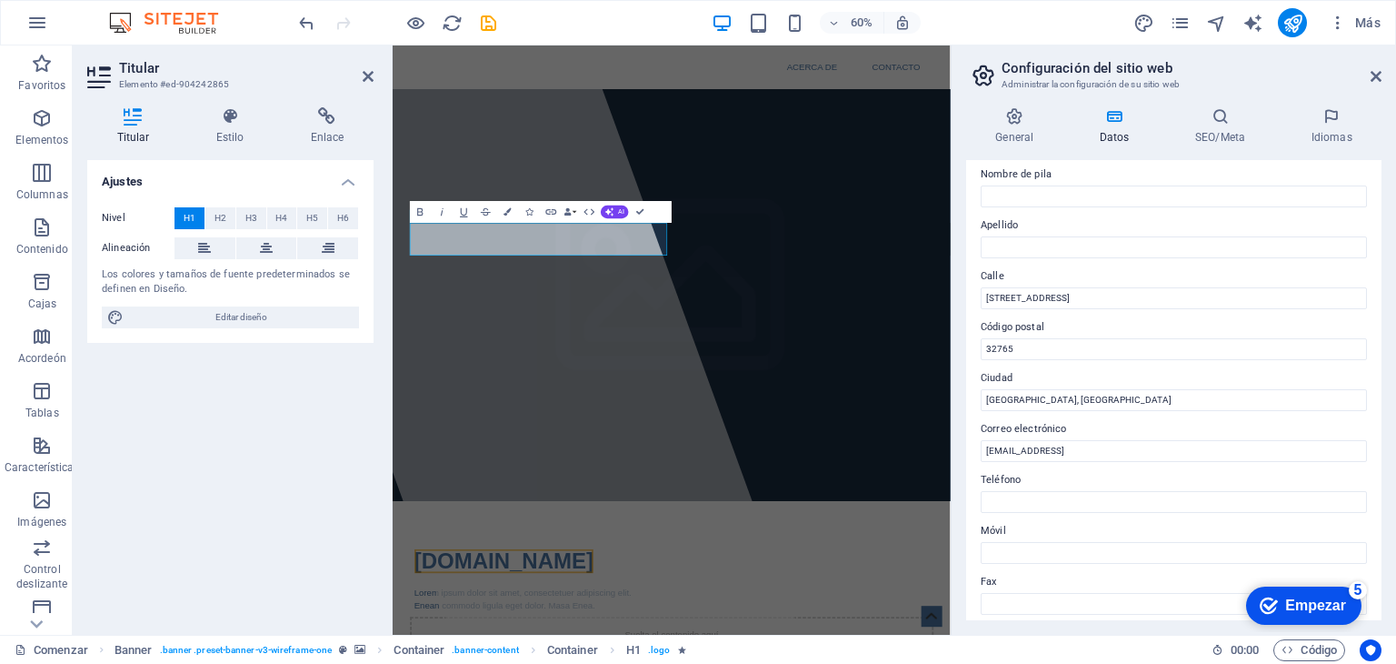
scroll to position [148, 0]
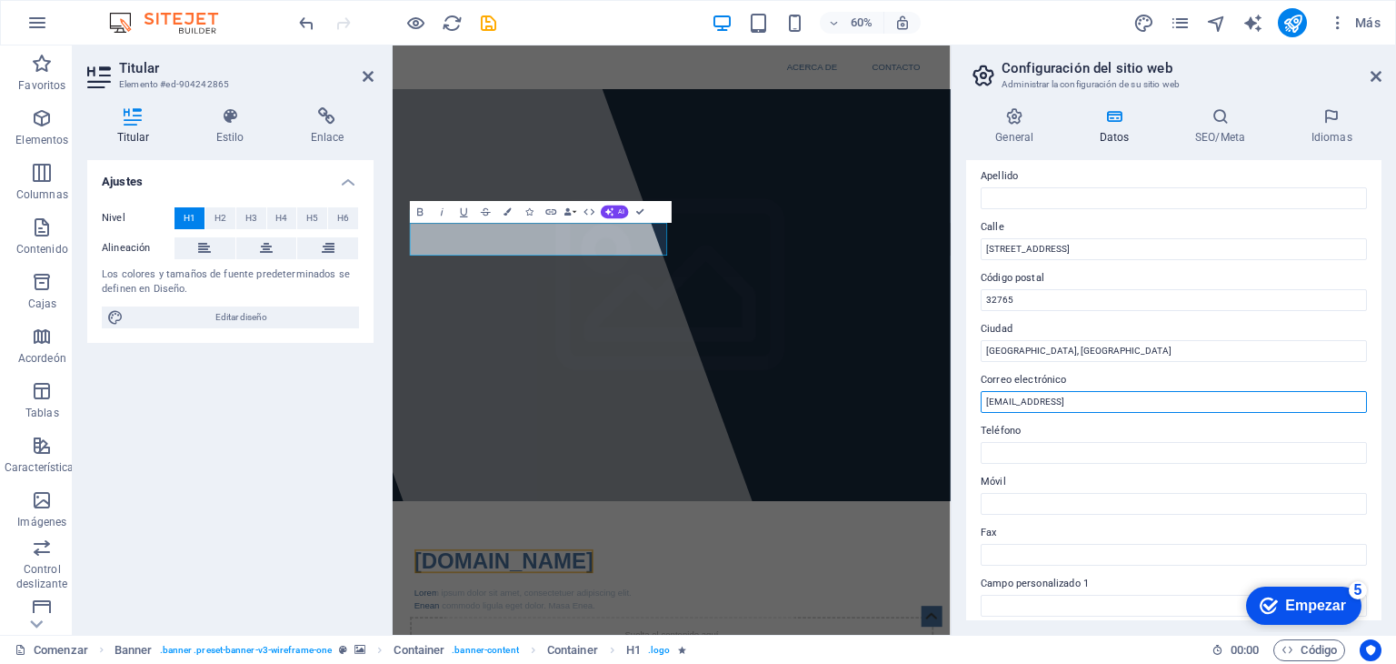
drag, startPoint x: 1232, startPoint y: 398, endPoint x: 962, endPoint y: 390, distance: 270.1
click at [962, 390] on div "General Datos SEO/Meta Idiomas Nombre del sitio web politecsolution.com.mx Logo…" at bounding box center [1174, 364] width 445 height 542
type input "[EMAIL_ADDRESS][DOMAIN_NAME]"
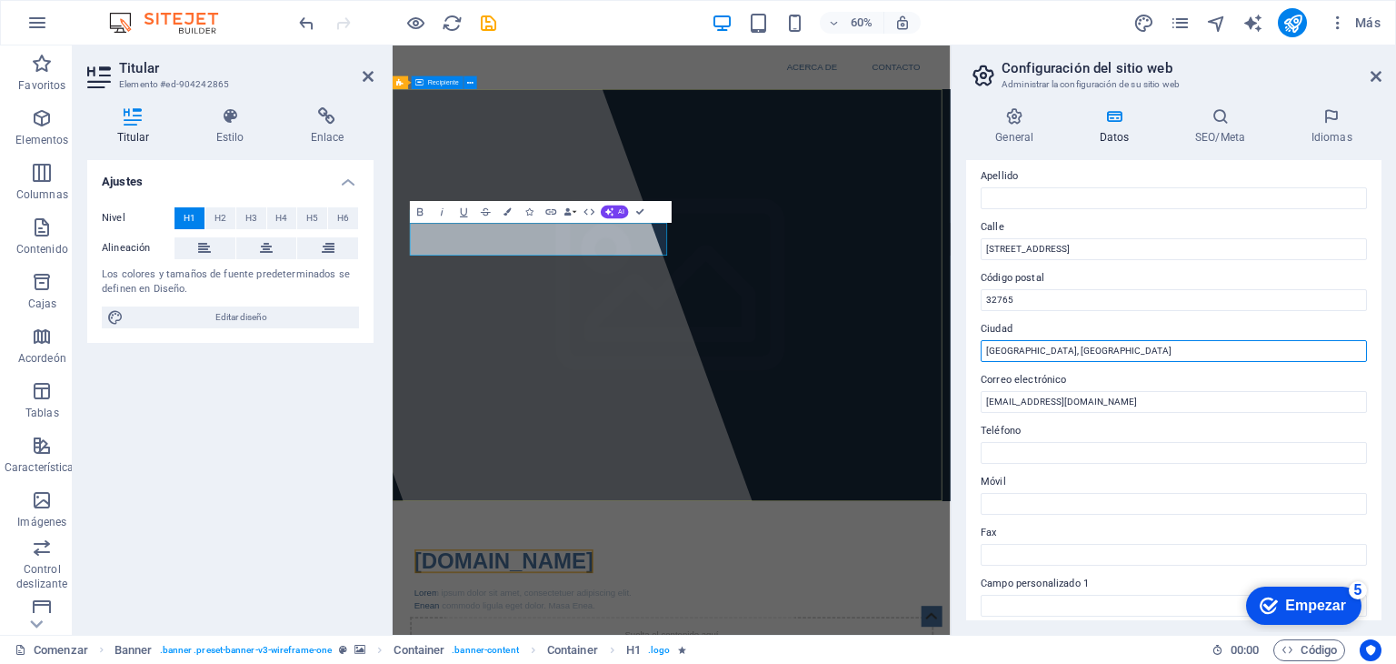
drag, startPoint x: 1445, startPoint y: 393, endPoint x: 1108, endPoint y: 507, distance: 355.4
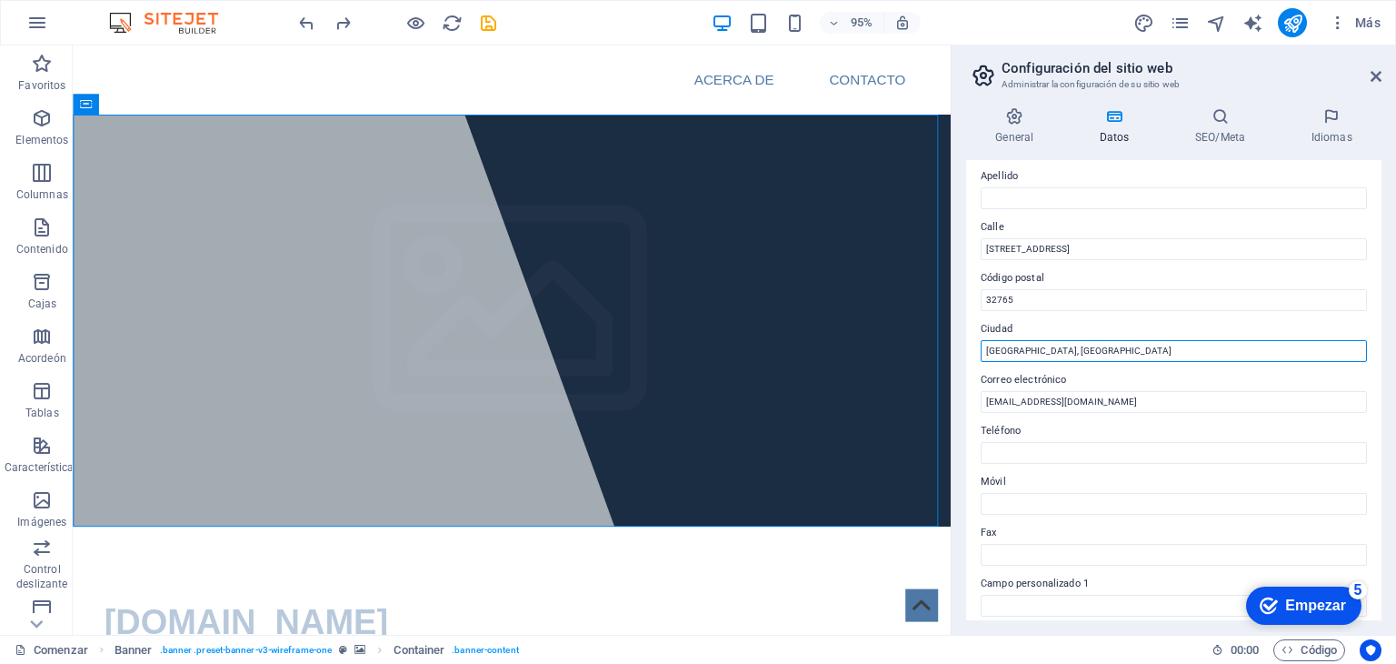
click at [1039, 352] on input "[GEOGRAPHIC_DATA], [GEOGRAPHIC_DATA]" at bounding box center [1174, 351] width 386 height 22
type input "O"
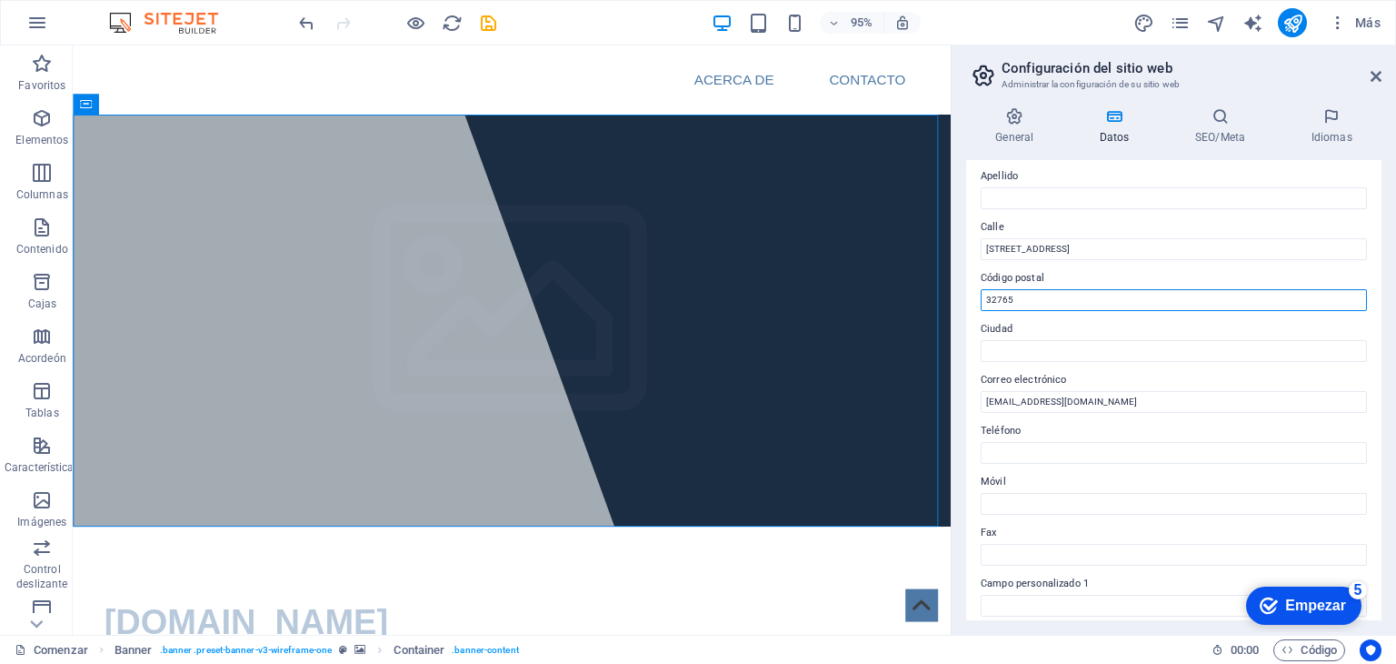
click at [1016, 303] on input "32765" at bounding box center [1174, 300] width 386 height 22
type input "3"
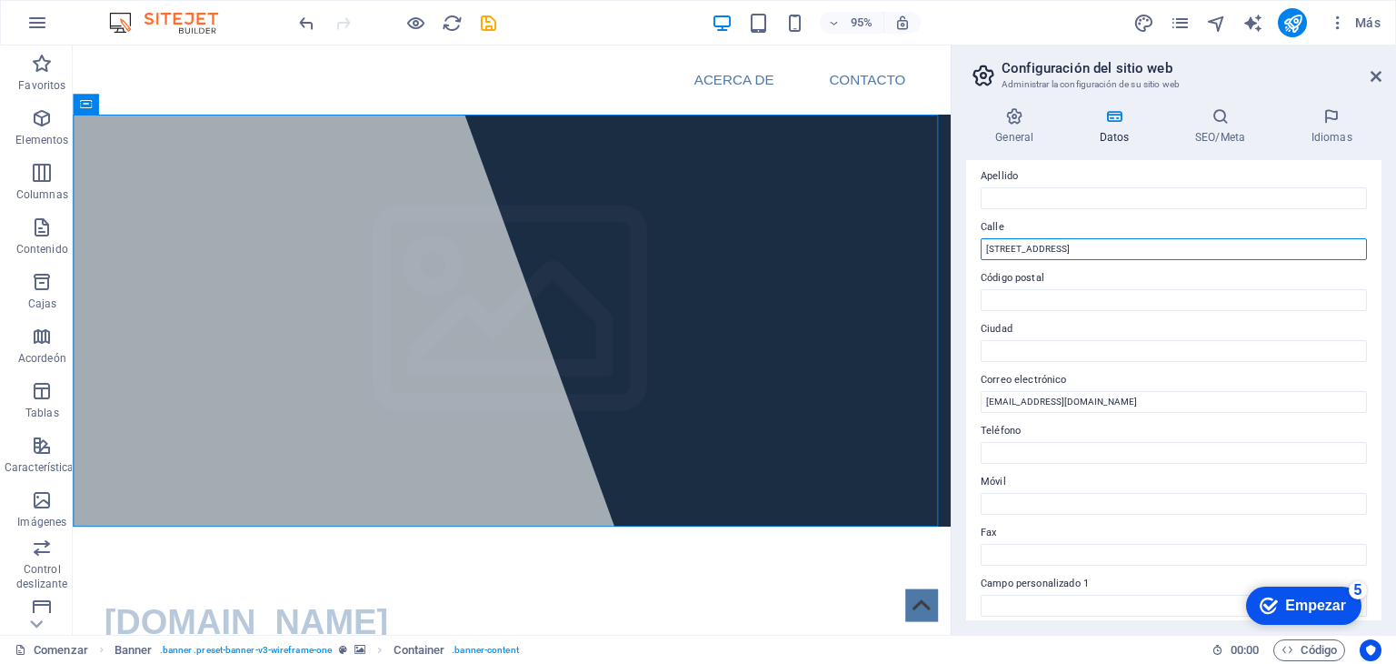
click at [1072, 253] on input "[STREET_ADDRESS]" at bounding box center [1174, 249] width 386 height 22
type input "3"
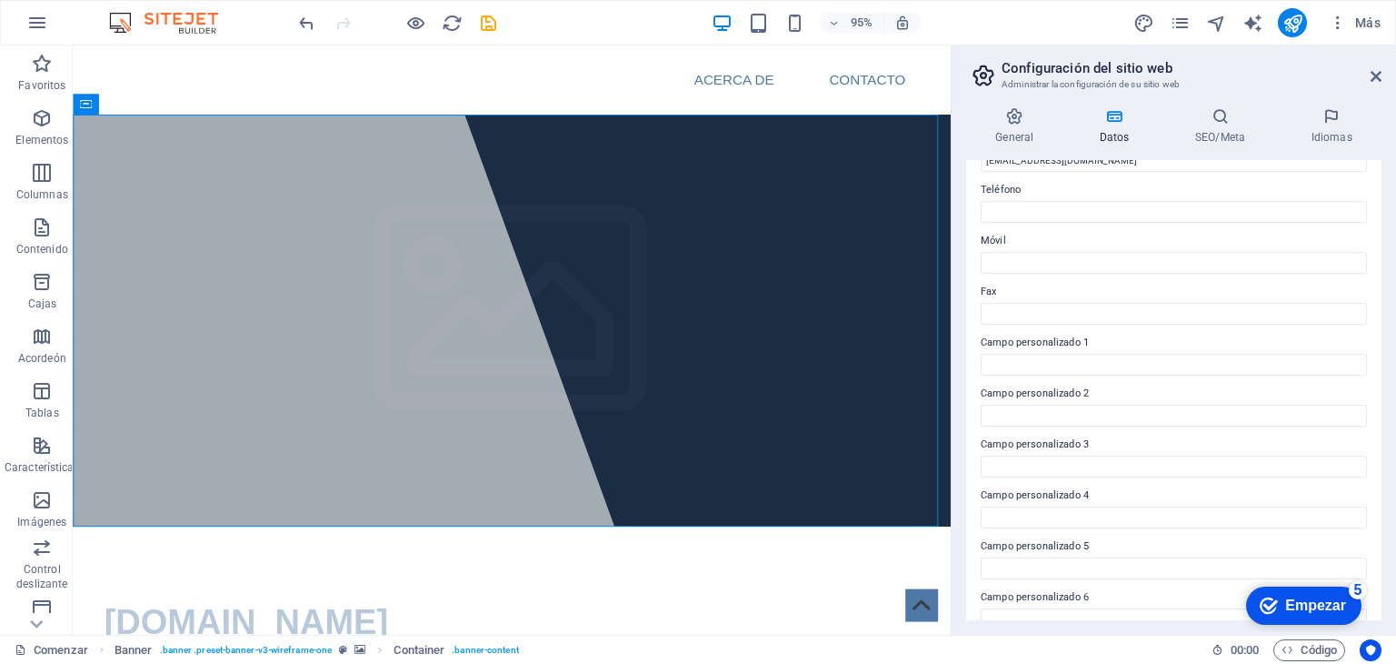
scroll to position [413, 0]
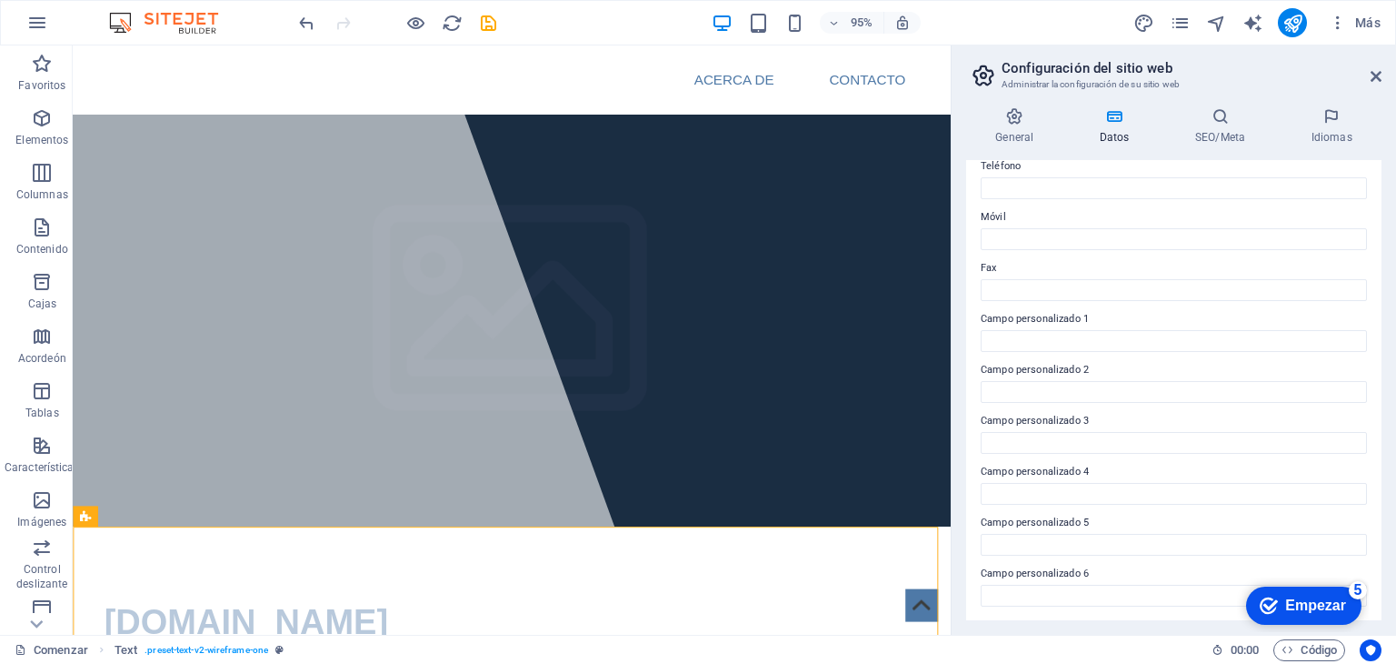
click at [1160, 353] on div "Datos de contacto de este sitio web. Se pueden usar en cualquier parte del siti…" at bounding box center [1173, 390] width 415 height 460
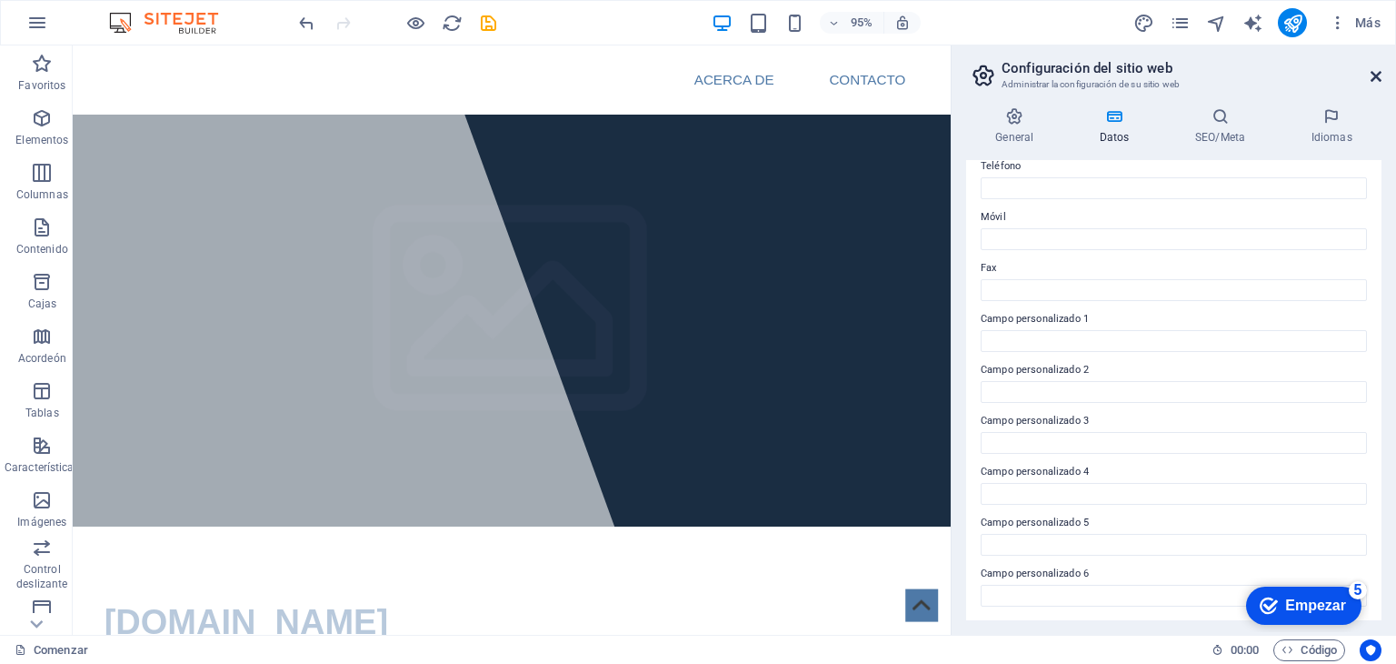
click at [1375, 75] on icon at bounding box center [1376, 76] width 11 height 15
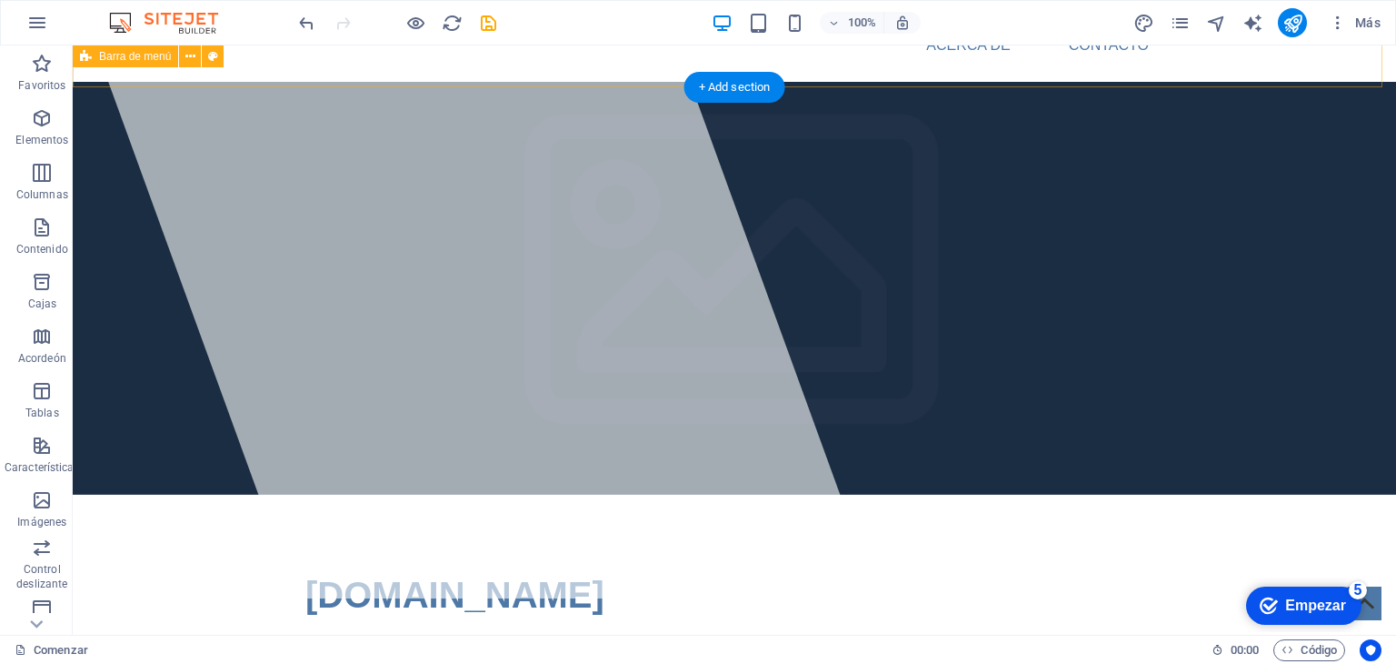
scroll to position [30, 0]
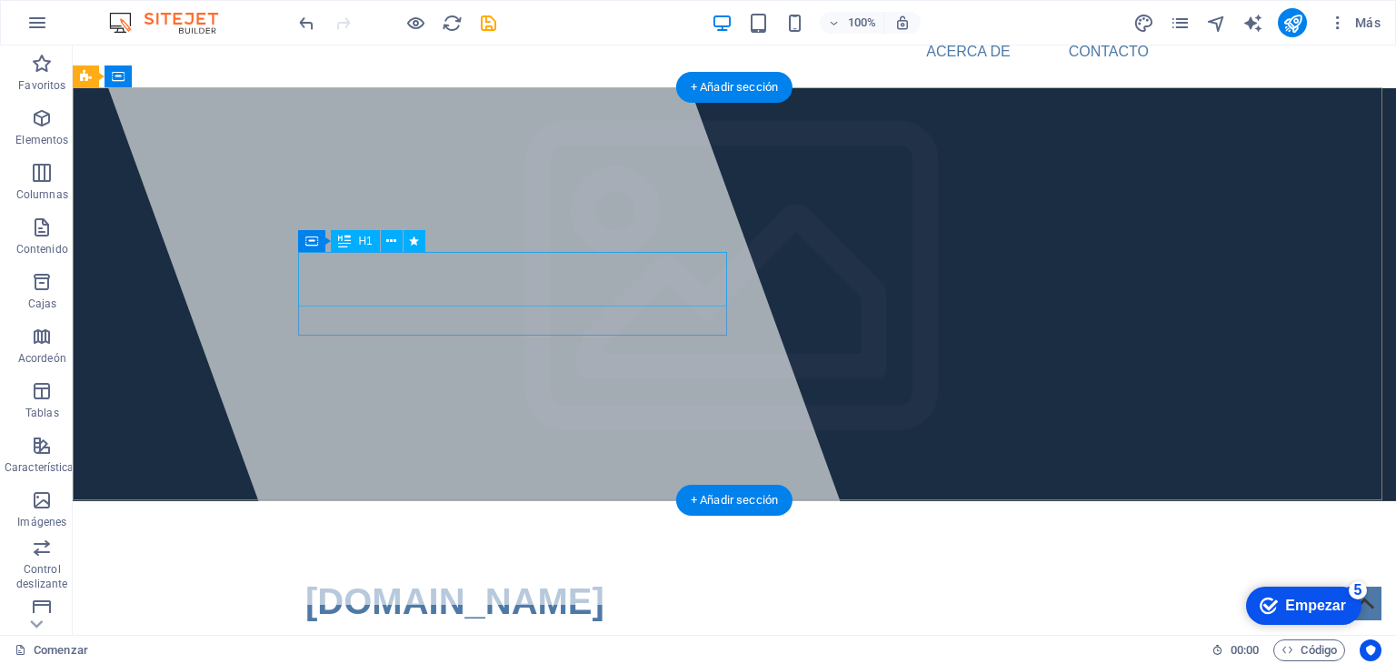
click at [489, 581] on font "Politecsolution.com.mx" at bounding box center [454, 601] width 299 height 40
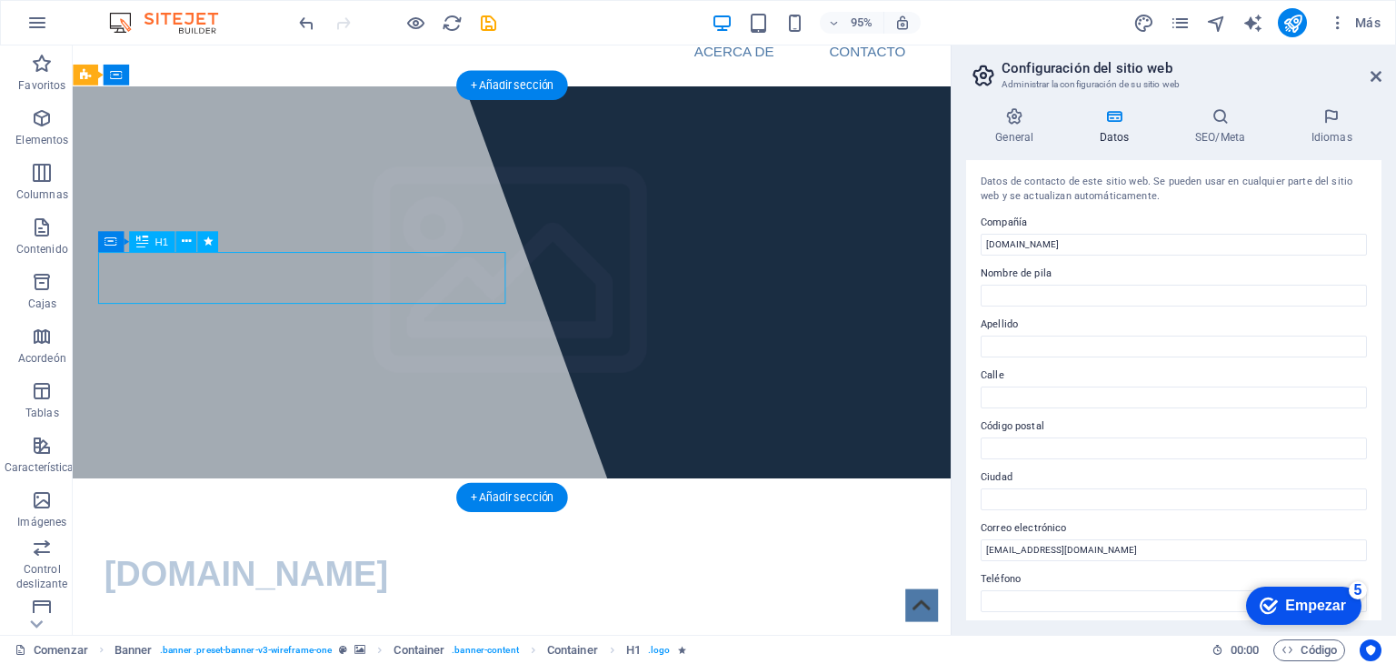
click at [511, 574] on div "Politecsolution.com.mx" at bounding box center [535, 601] width 858 height 55
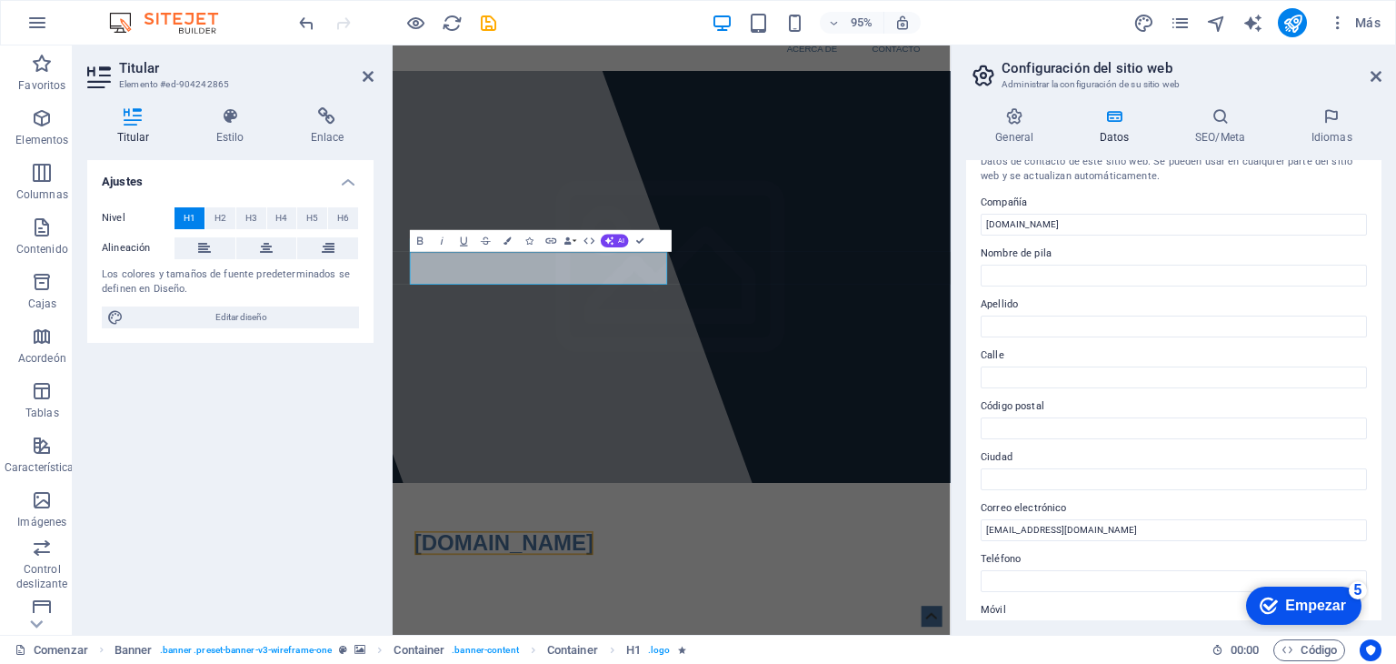
scroll to position [0, 0]
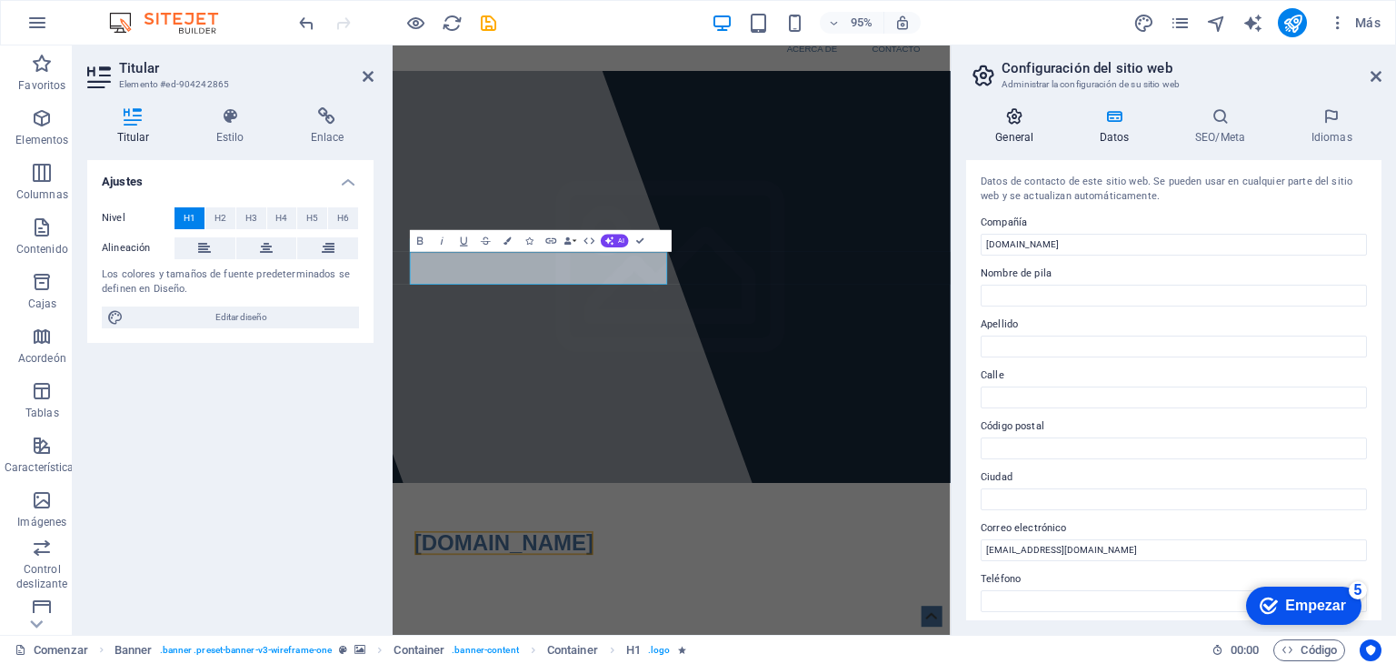
click at [1029, 125] on h4 "General" at bounding box center [1018, 126] width 105 height 38
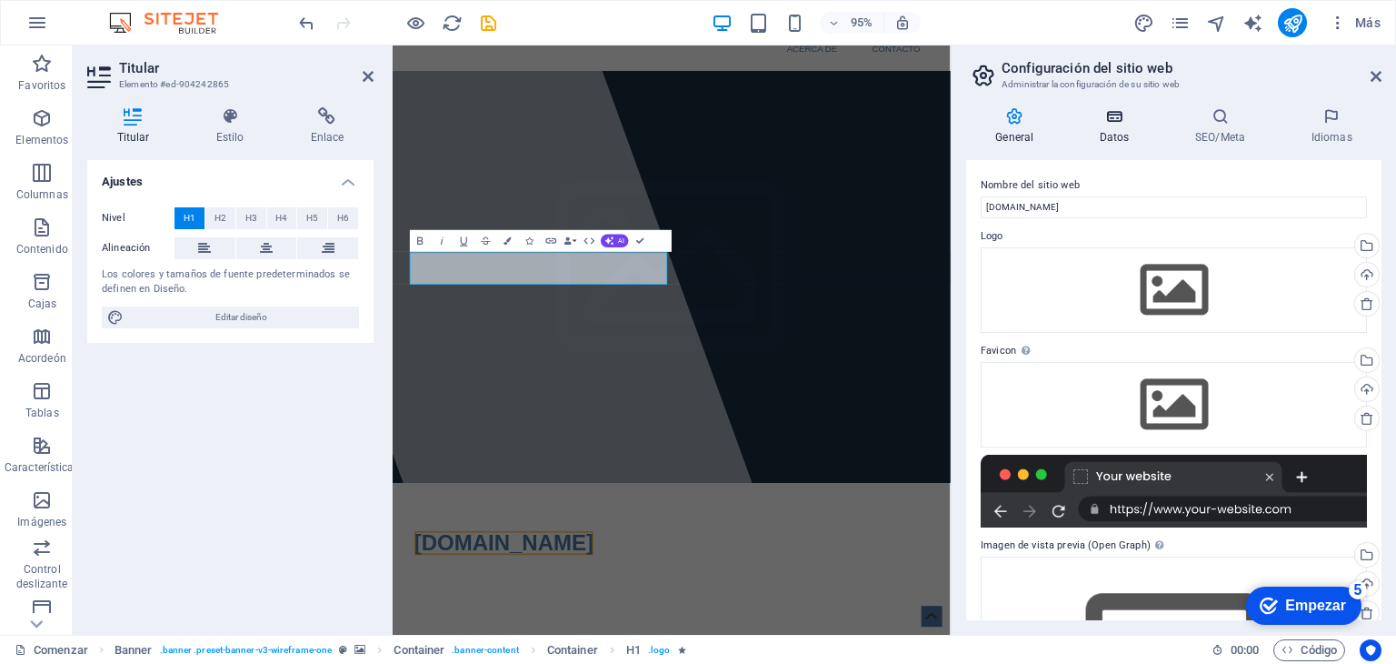
click at [1126, 122] on icon at bounding box center [1115, 116] width 88 height 18
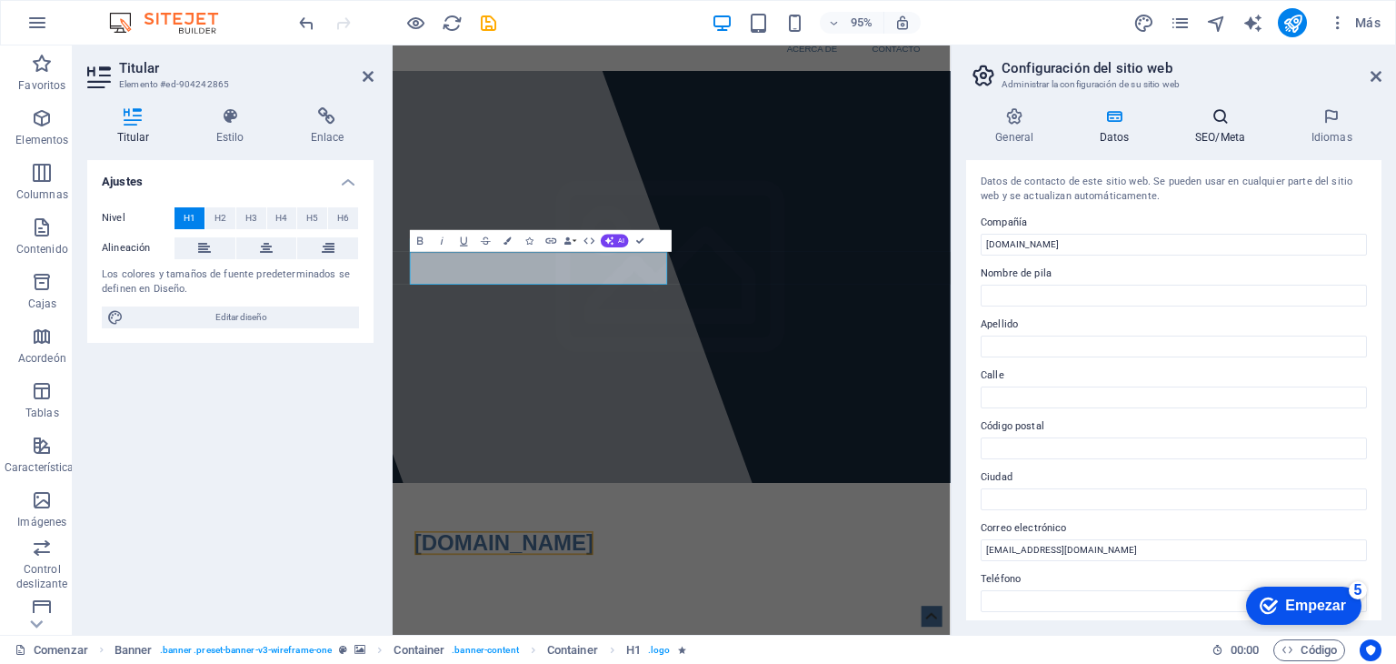
click at [1215, 123] on icon at bounding box center [1220, 116] width 109 height 18
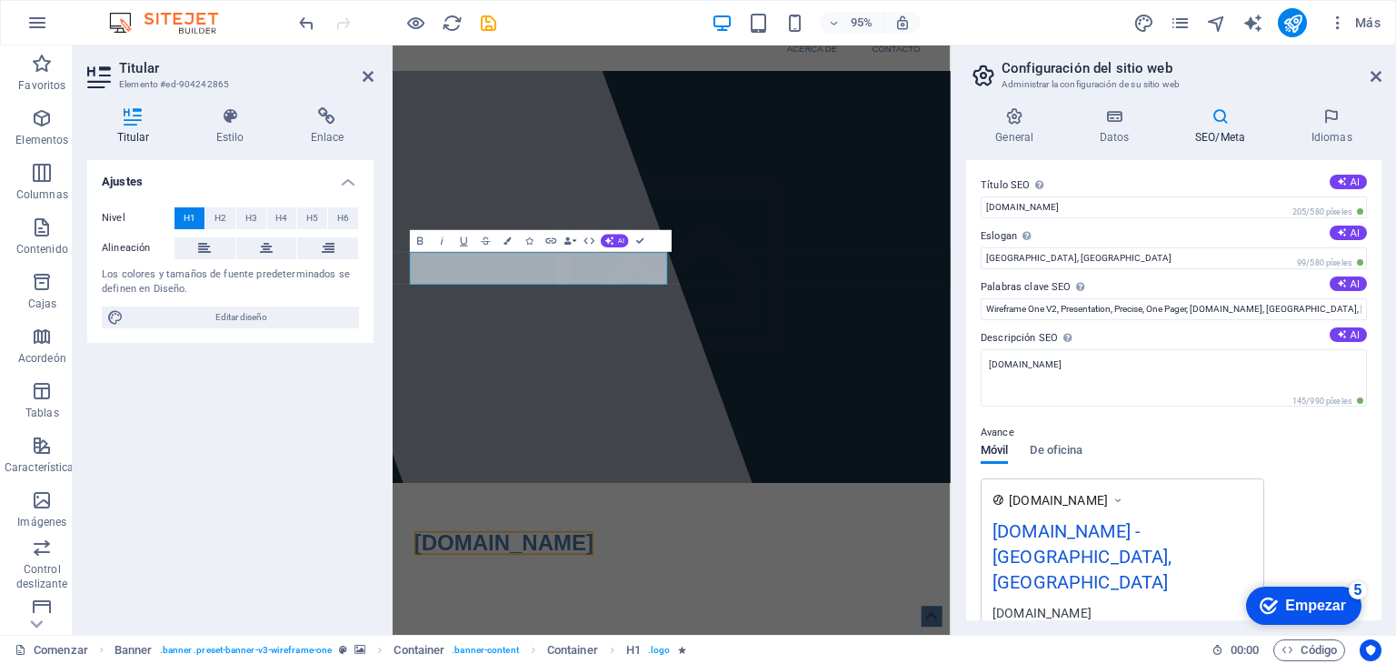
drag, startPoint x: 1376, startPoint y: 185, endPoint x: 1381, endPoint y: 328, distance: 143.7
click at [1381, 328] on div "Título SEO El título de su sitio web: haga que sea algo que destaque en los res…" at bounding box center [1173, 390] width 415 height 460
drag, startPoint x: 1033, startPoint y: 262, endPoint x: 956, endPoint y: 246, distance: 77.9
click at [956, 246] on div "General Datos SEO/Meta Idiomas Nombre del sitio web politecsolution.com.mx Logo…" at bounding box center [1174, 364] width 445 height 542
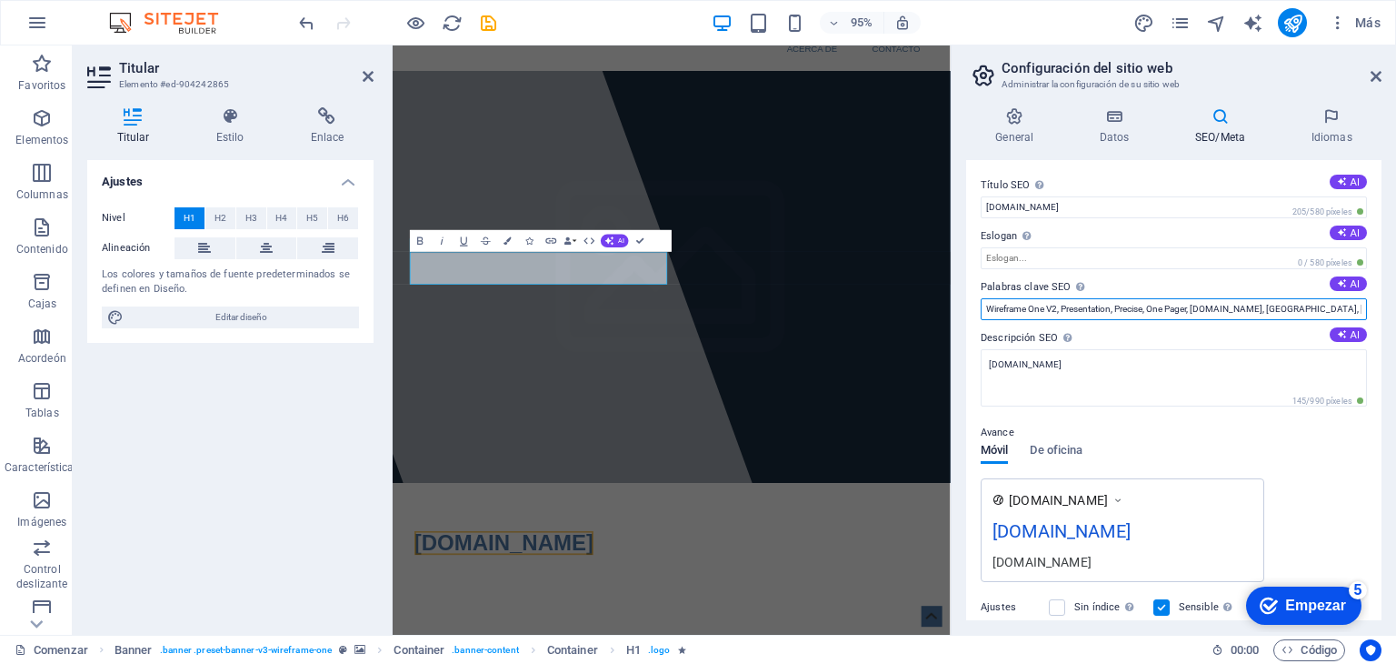
drag, startPoint x: 989, startPoint y: 311, endPoint x: 1387, endPoint y: 322, distance: 398.4
click at [1387, 322] on div "General Datos SEO/Meta Idiomas Nombre del sitio web politecsolution.com.mx Logo…" at bounding box center [1174, 364] width 445 height 542
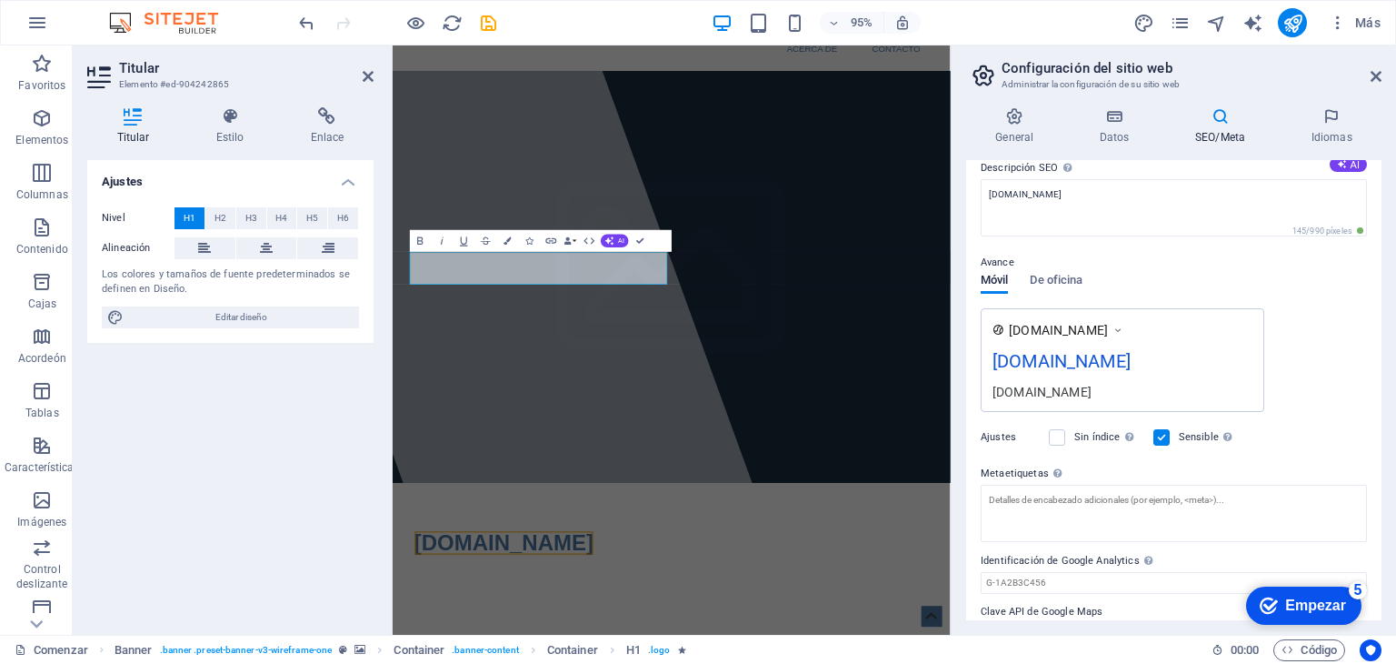
scroll to position [183, 0]
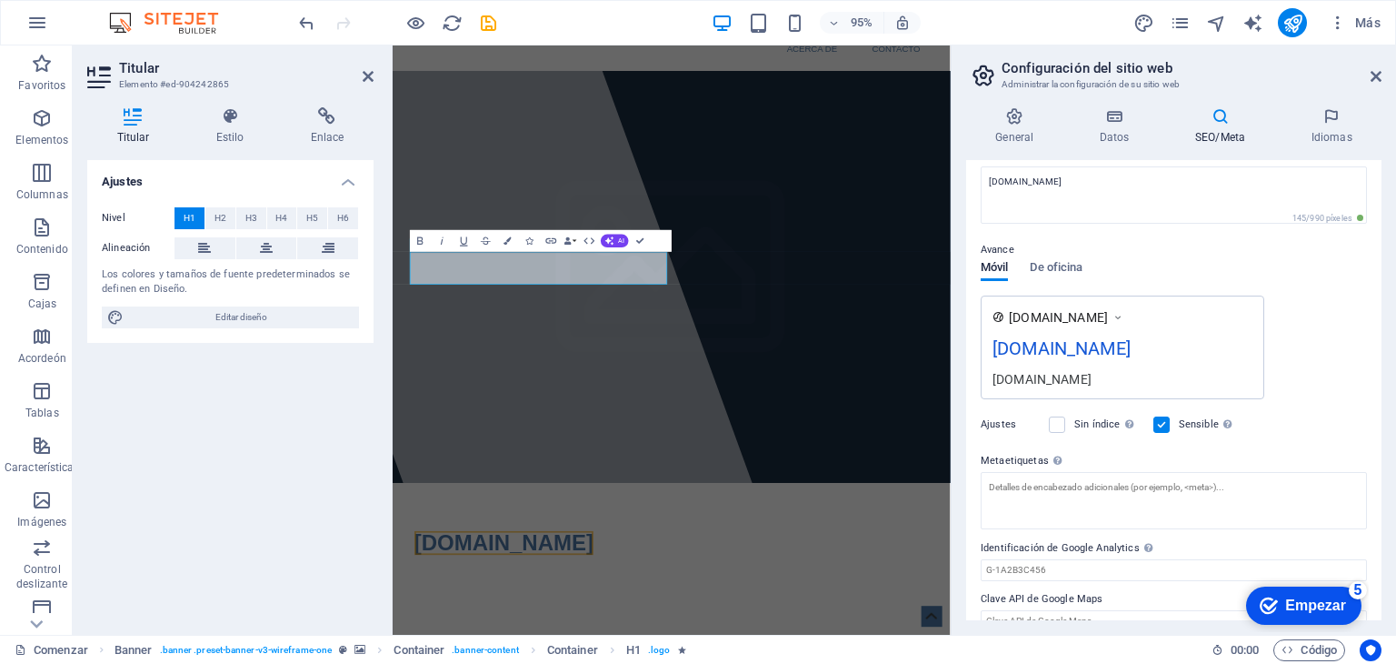
drag, startPoint x: 1381, startPoint y: 401, endPoint x: 1376, endPoint y: 479, distance: 78.4
click at [1376, 479] on div "Título SEO El título de su sitio web: haga que sea algo que destaque en los res…" at bounding box center [1173, 390] width 415 height 460
click at [1326, 116] on icon at bounding box center [1332, 116] width 100 height 18
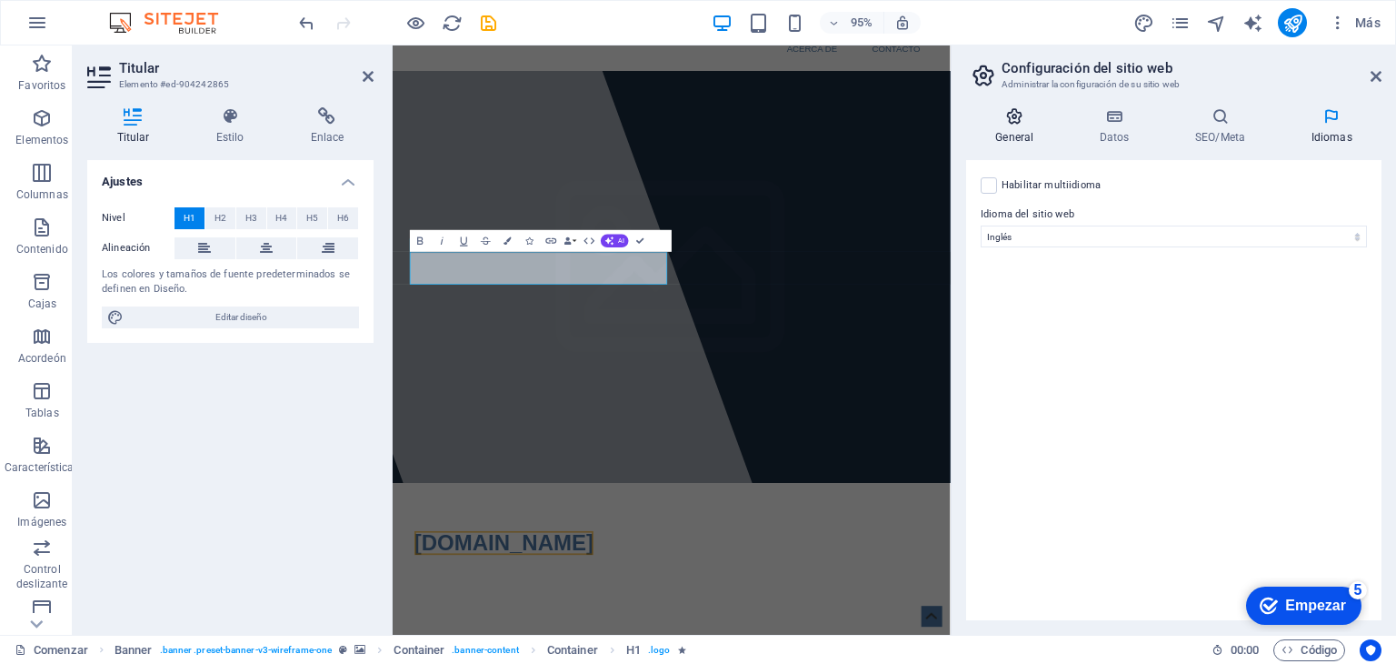
click at [1010, 125] on icon at bounding box center [1014, 116] width 97 height 18
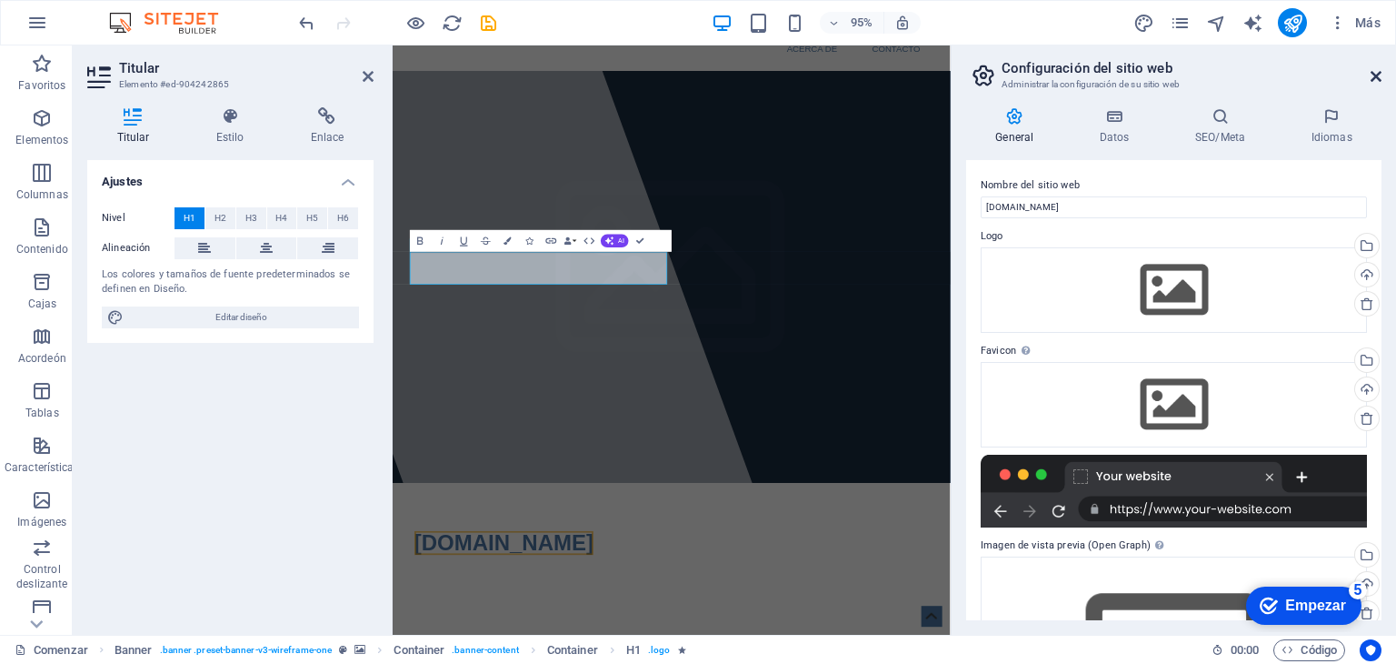
click at [1378, 73] on icon at bounding box center [1376, 76] width 11 height 15
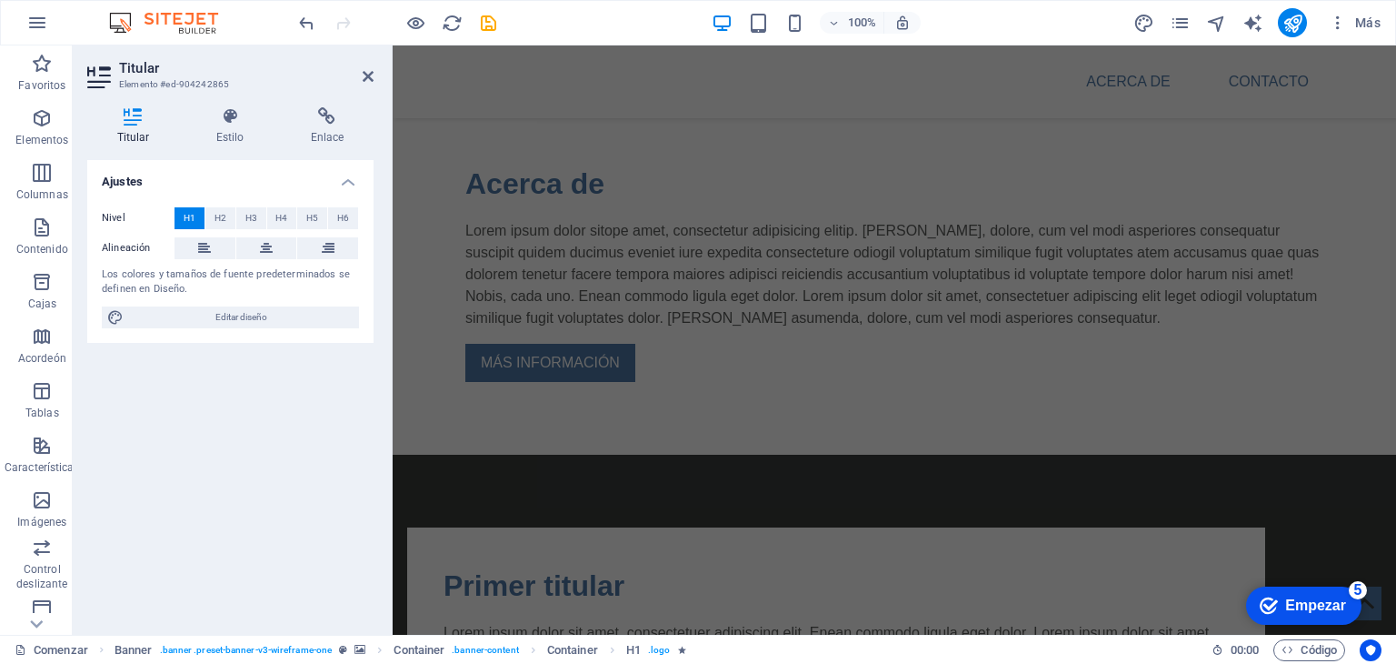
scroll to position [664, 0]
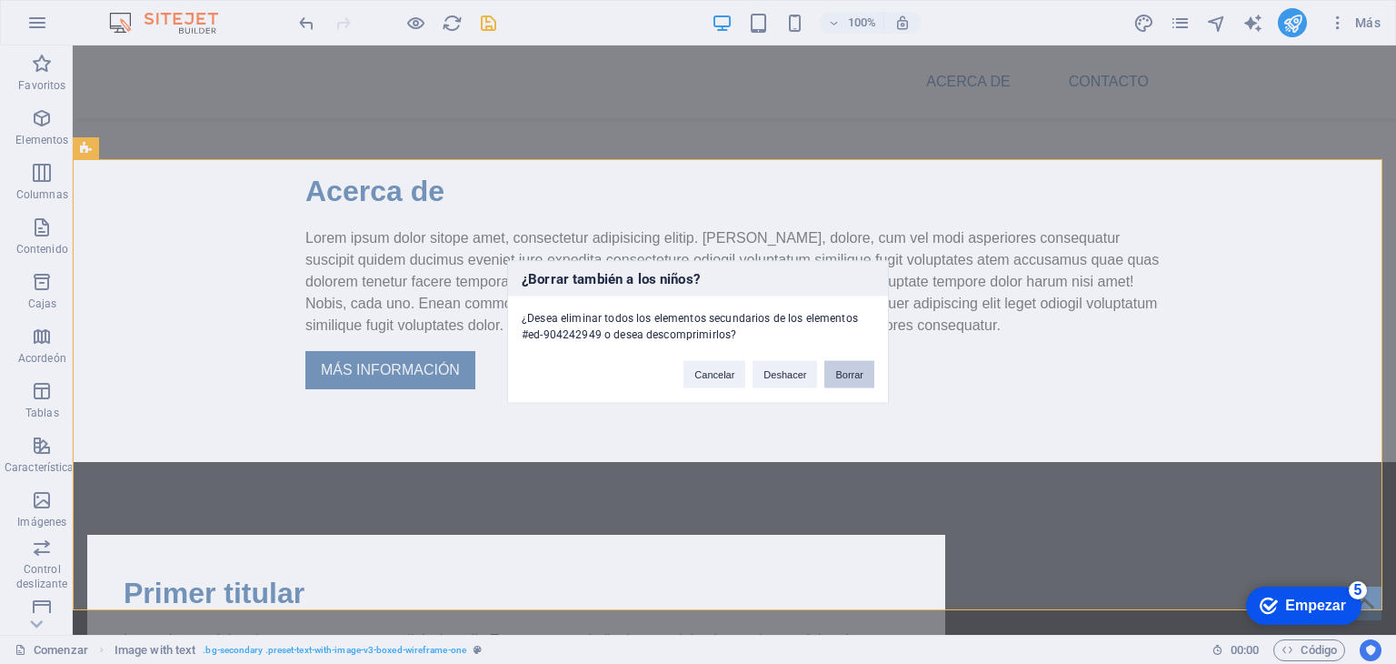
click at [862, 377] on font "Borrar" at bounding box center [849, 374] width 28 height 11
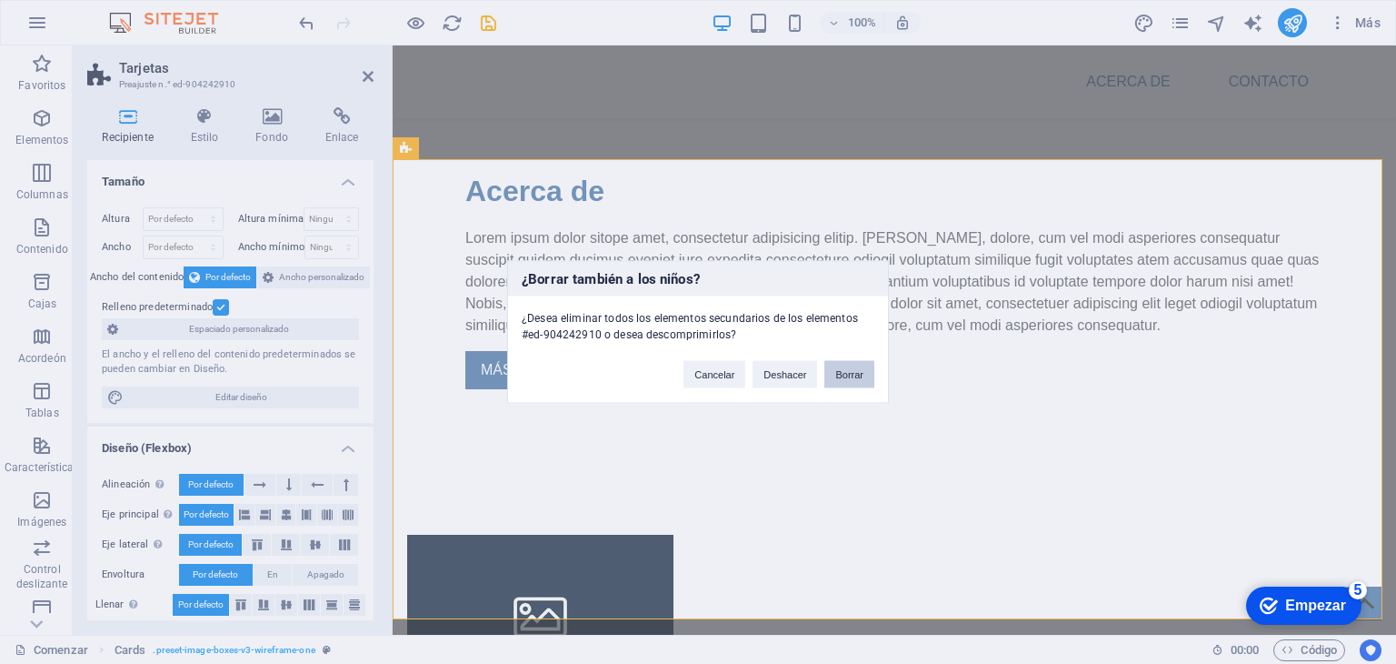
click at [856, 372] on font "Borrar" at bounding box center [849, 374] width 28 height 11
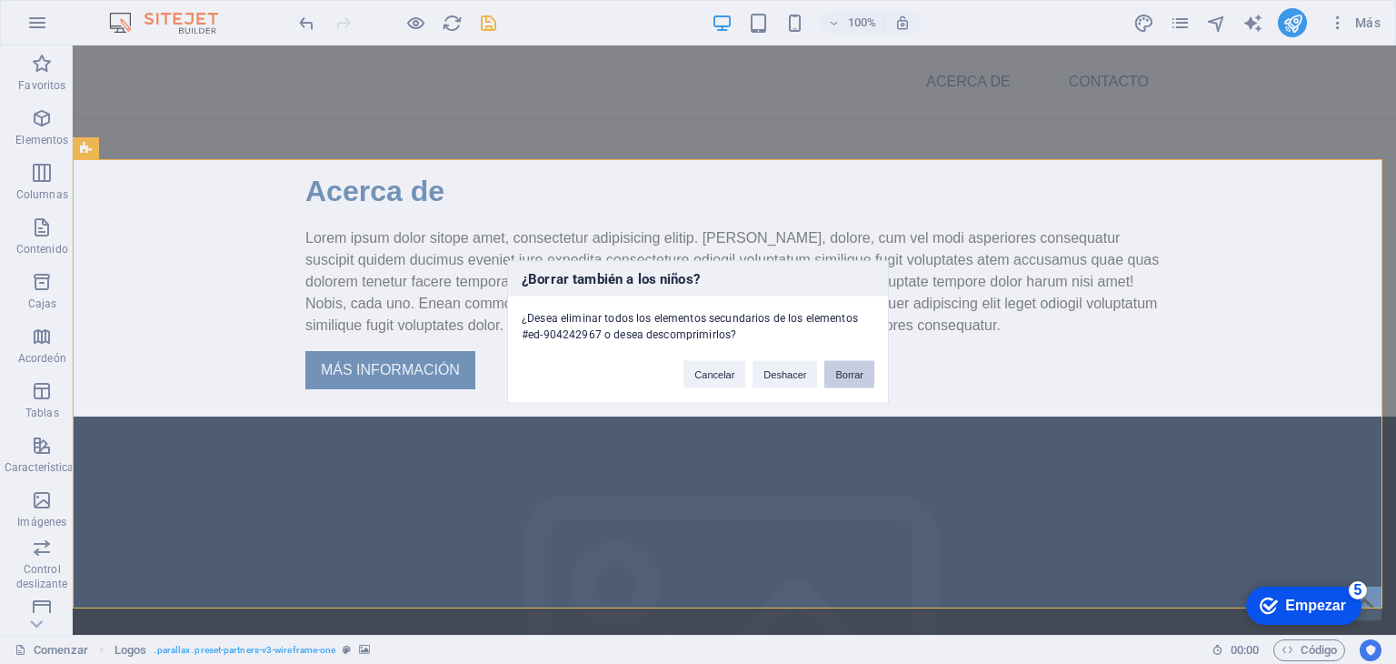
click at [847, 372] on font "Borrar" at bounding box center [849, 374] width 28 height 11
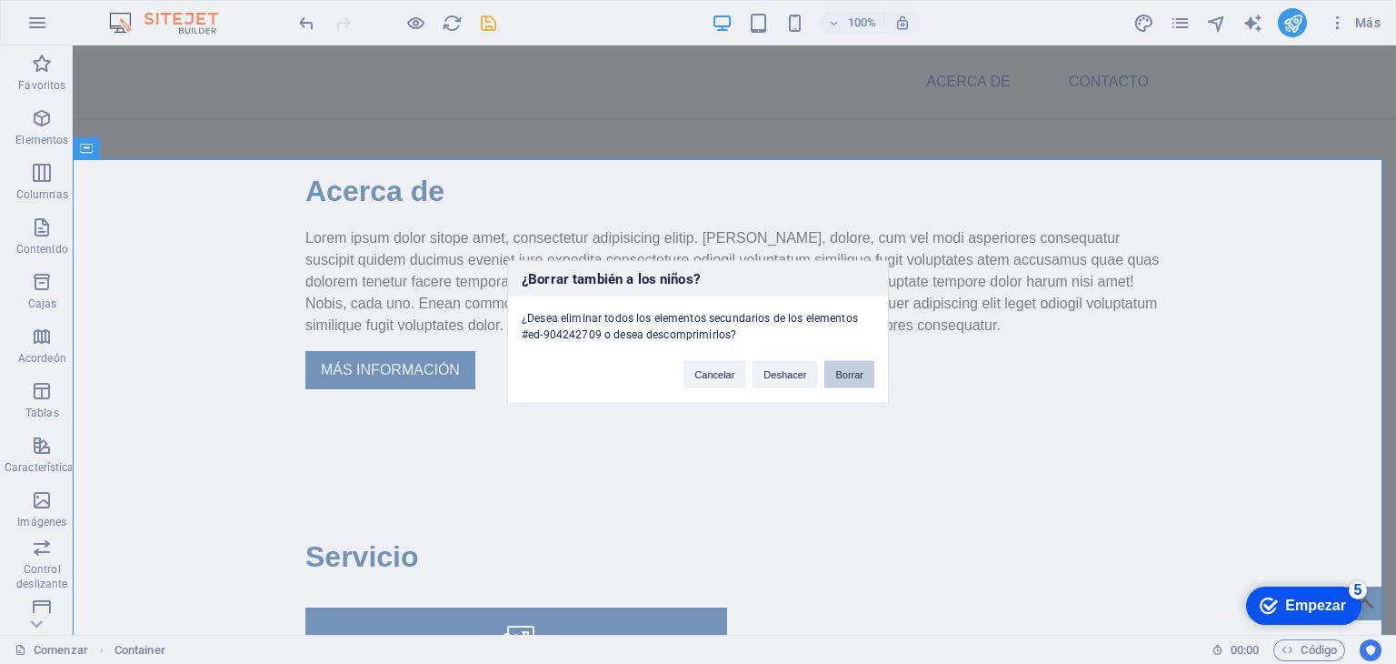
click at [848, 371] on font "Borrar" at bounding box center [849, 374] width 28 height 11
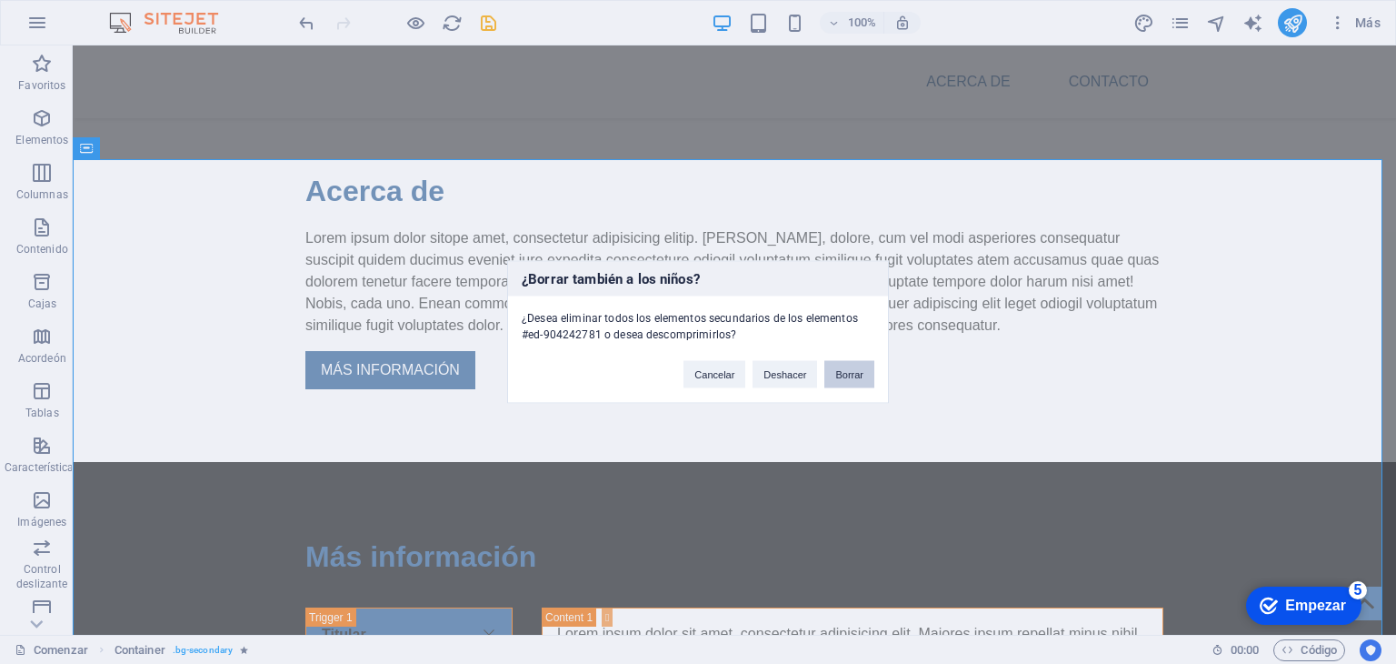
click at [840, 369] on font "Borrar" at bounding box center [849, 374] width 28 height 11
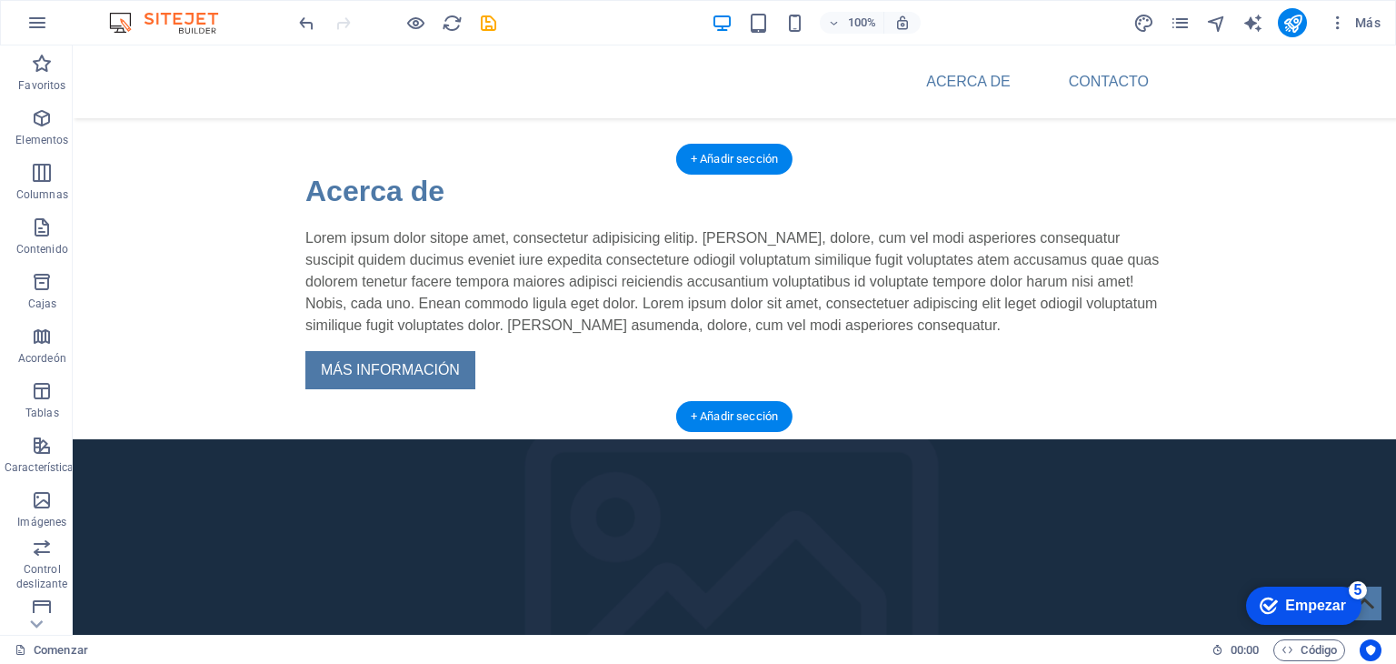
click at [1055, 461] on figure at bounding box center [735, 623] width 1324 height 324
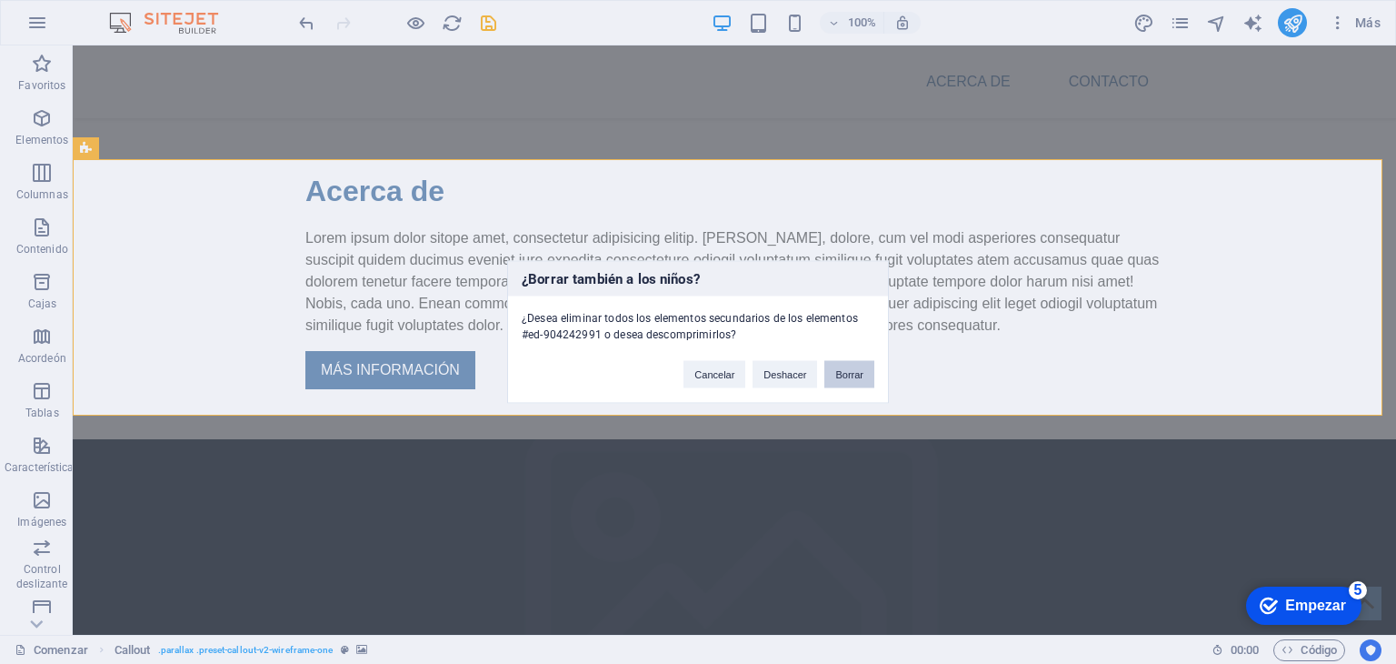
click at [859, 375] on font "Borrar" at bounding box center [849, 374] width 28 height 11
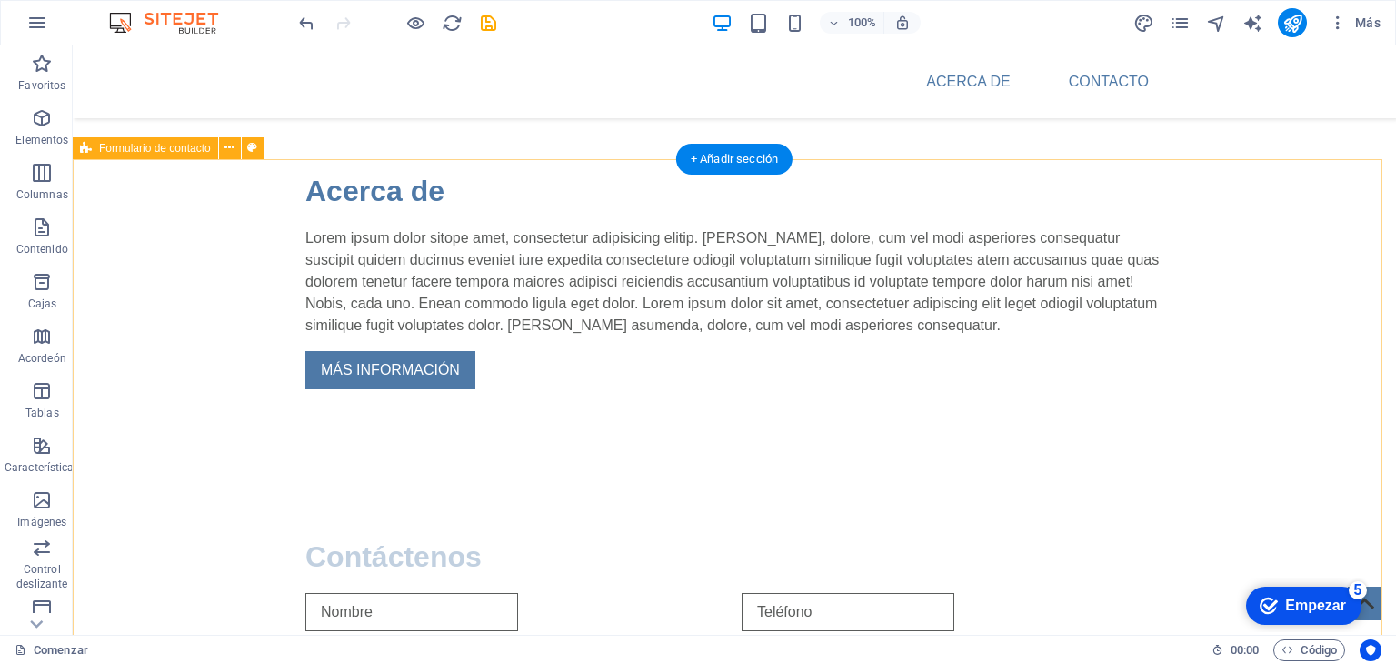
select select "rem"
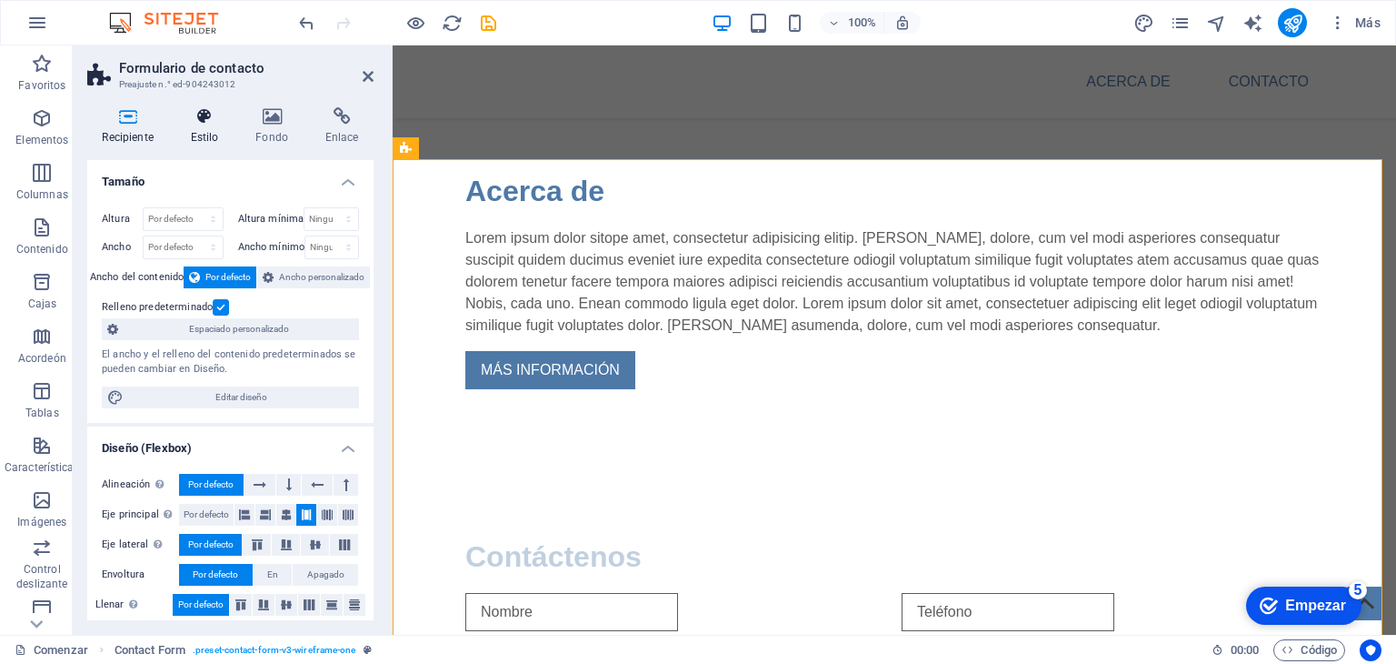
click at [215, 117] on icon at bounding box center [204, 116] width 58 height 18
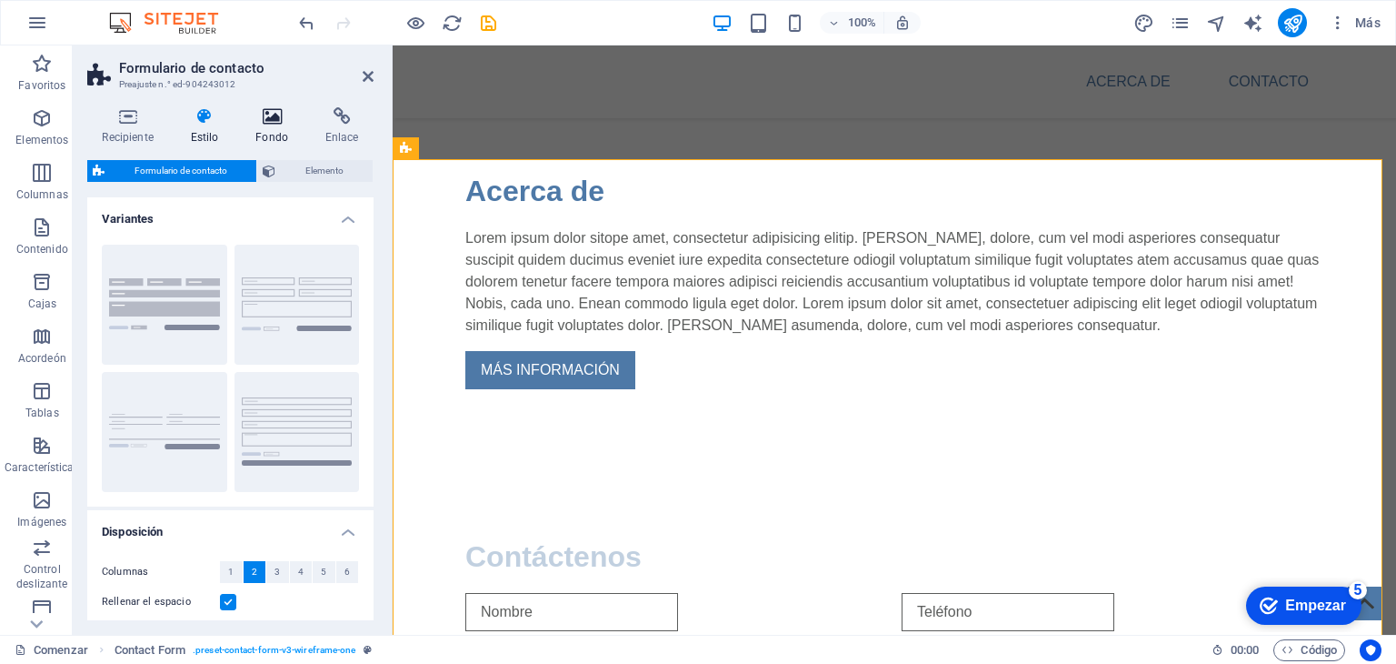
click at [272, 127] on h4 "Fondo" at bounding box center [276, 126] width 70 height 38
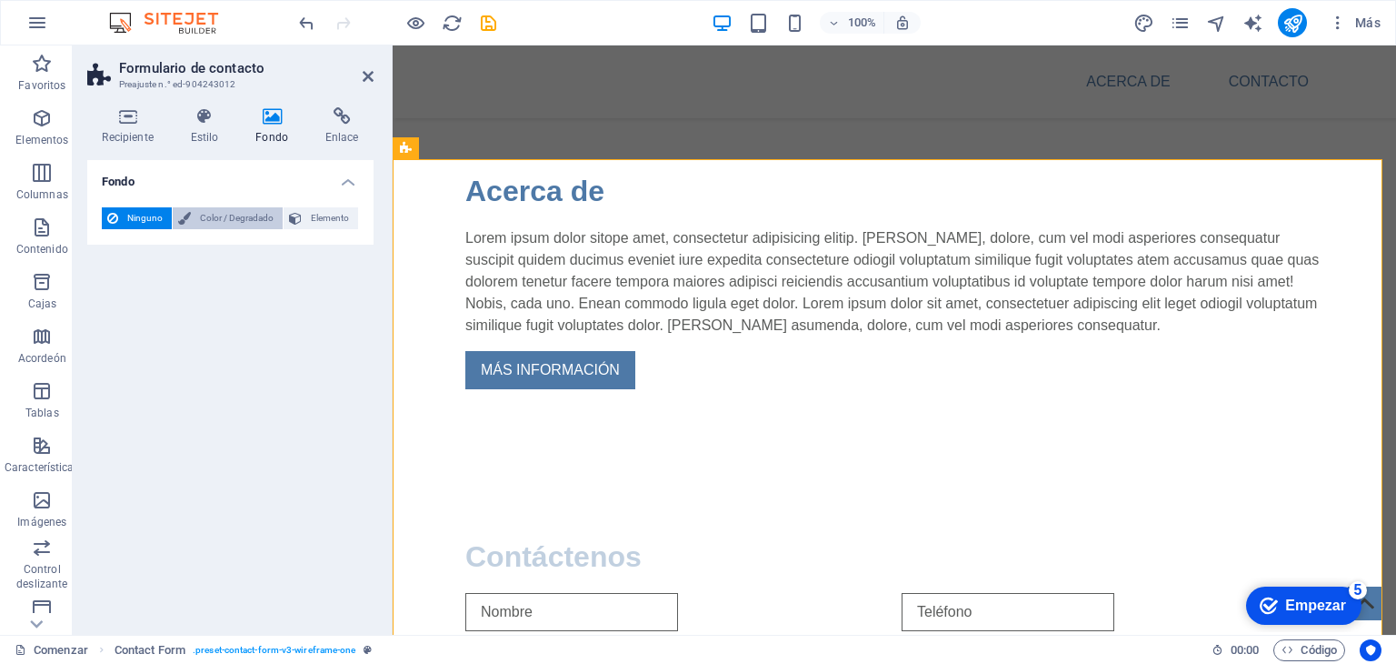
click at [209, 213] on font "Color / Degradado" at bounding box center [237, 218] width 74 height 10
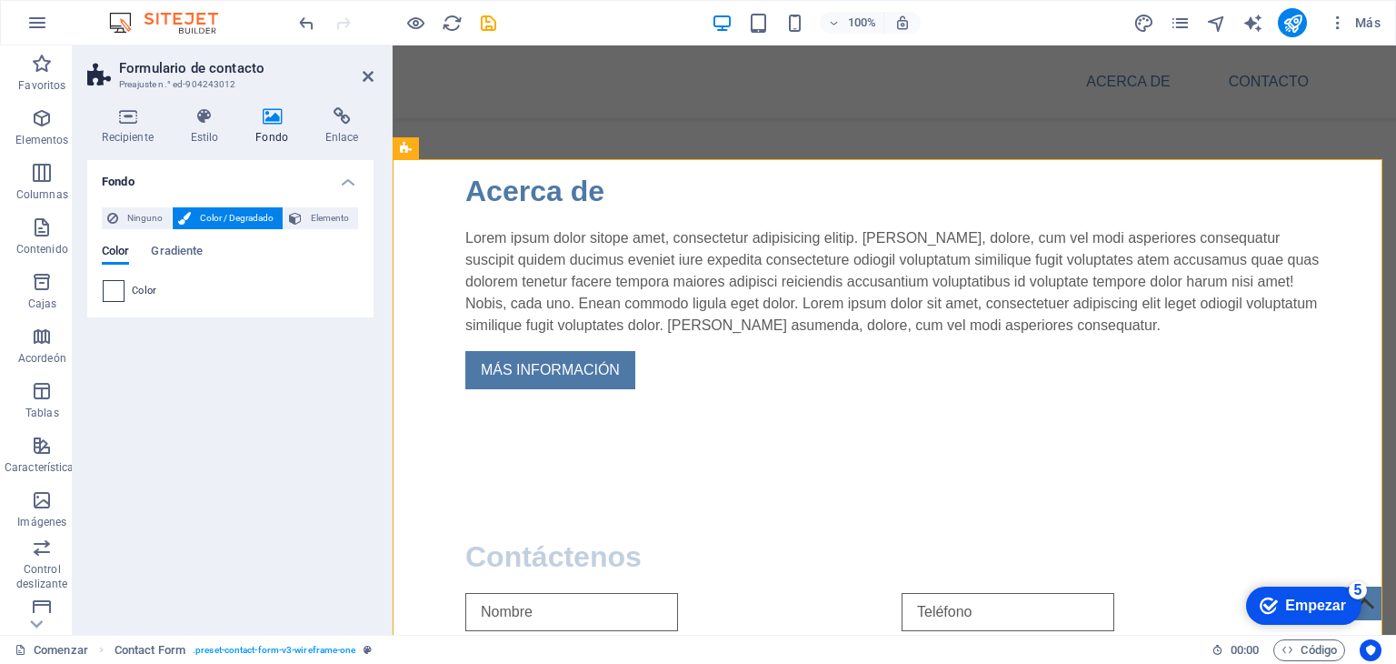
click at [117, 292] on span at bounding box center [114, 291] width 20 height 20
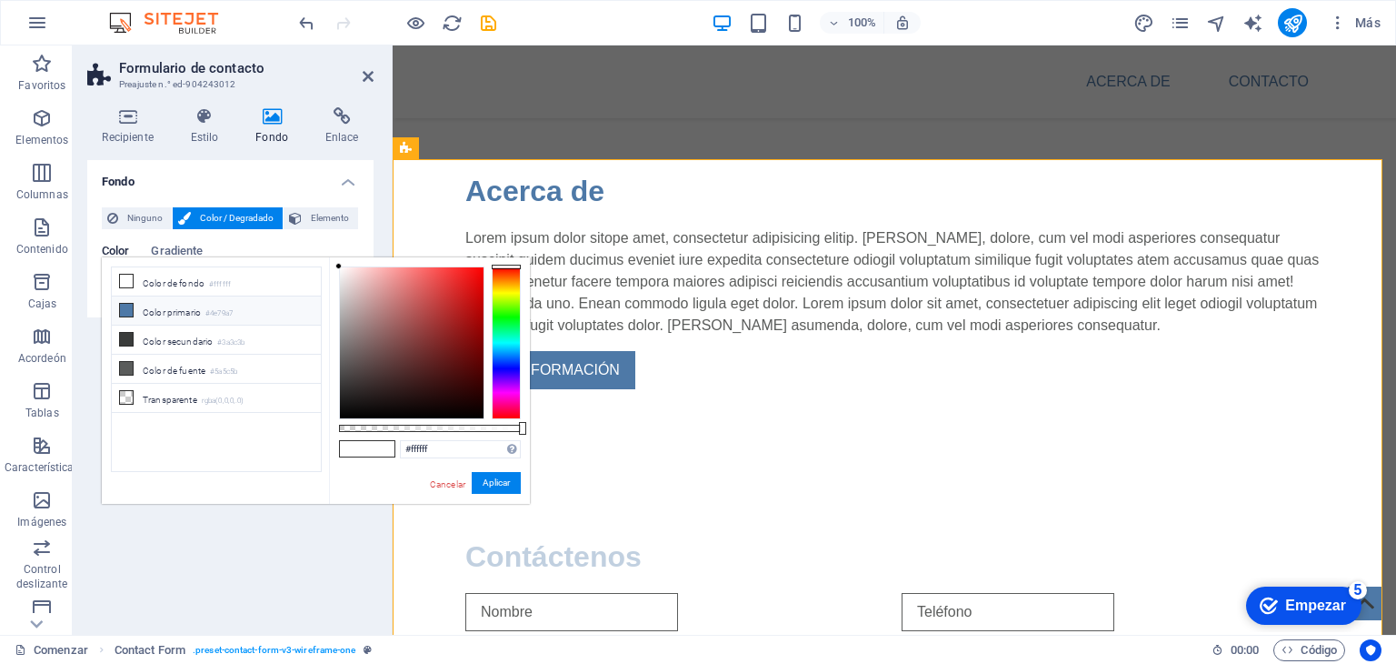
click at [194, 315] on li "Color primario #4e79a7" at bounding box center [216, 310] width 209 height 29
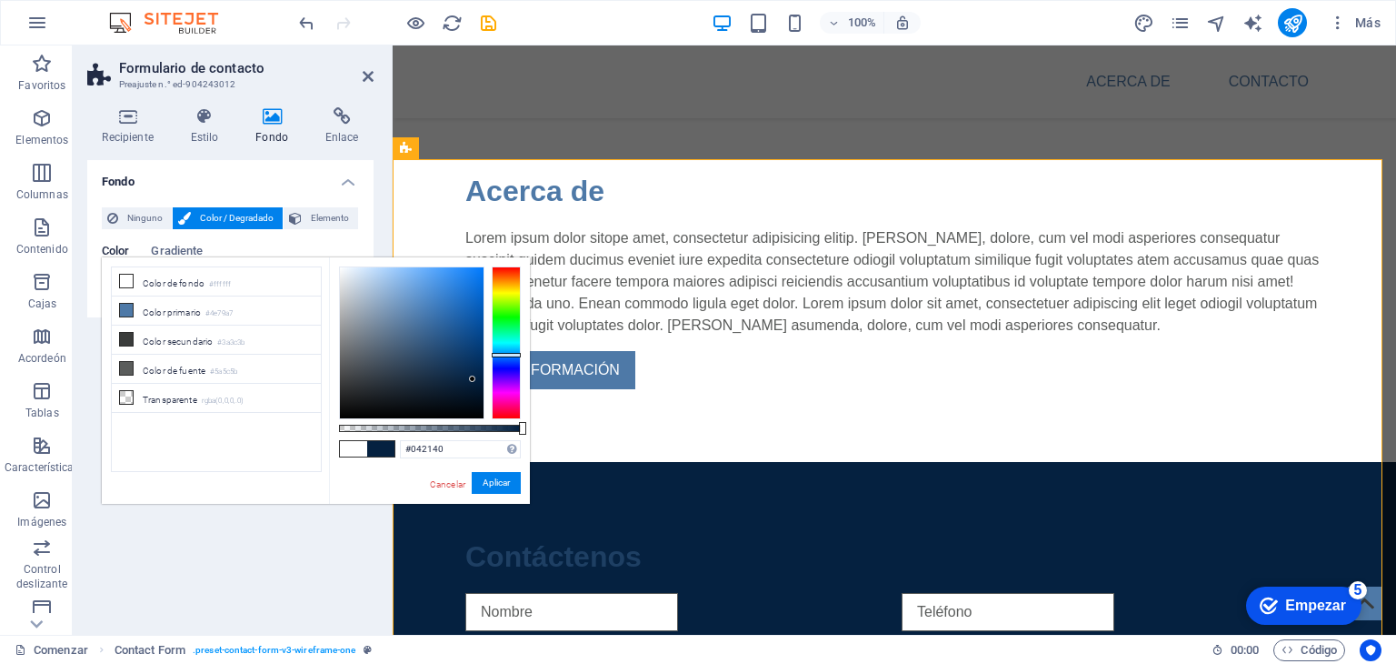
type input "#04203f"
drag, startPoint x: 411, startPoint y: 316, endPoint x: 475, endPoint y: 380, distance: 90.0
click at [475, 380] on div at bounding box center [412, 342] width 144 height 151
click at [492, 477] on font "Aplicar" at bounding box center [496, 482] width 27 height 10
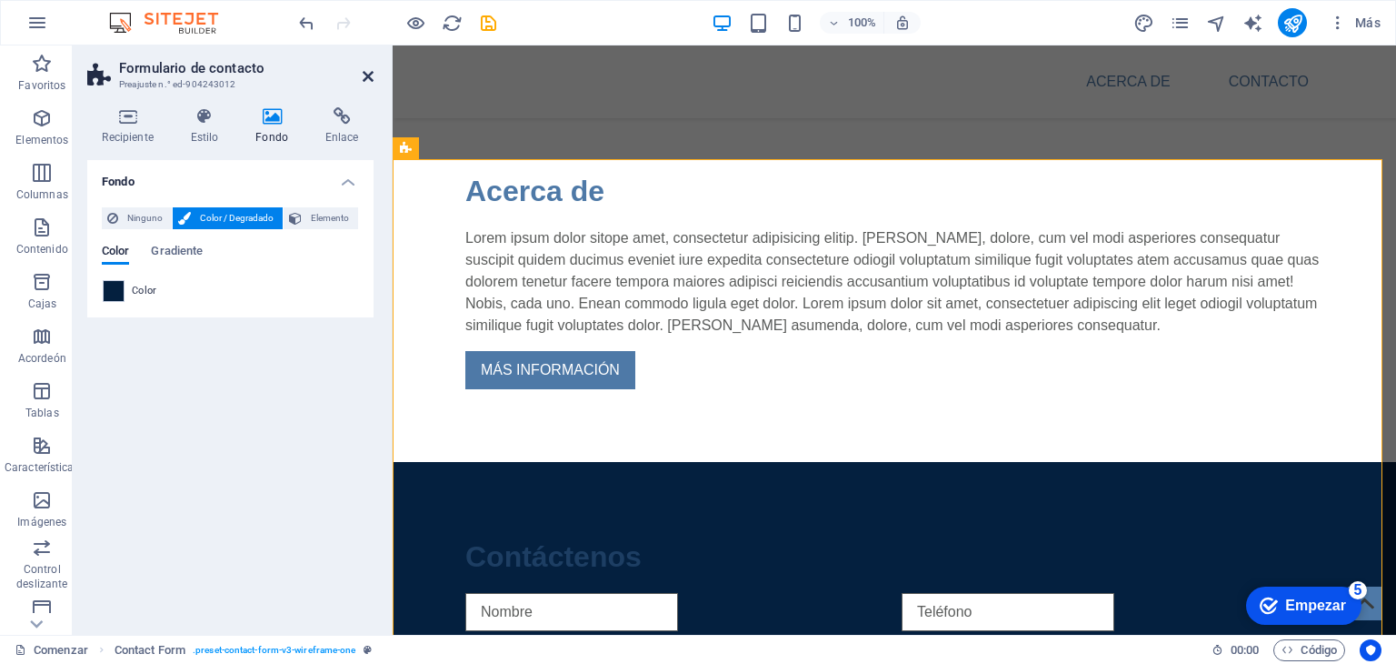
click at [367, 75] on icon at bounding box center [368, 76] width 11 height 15
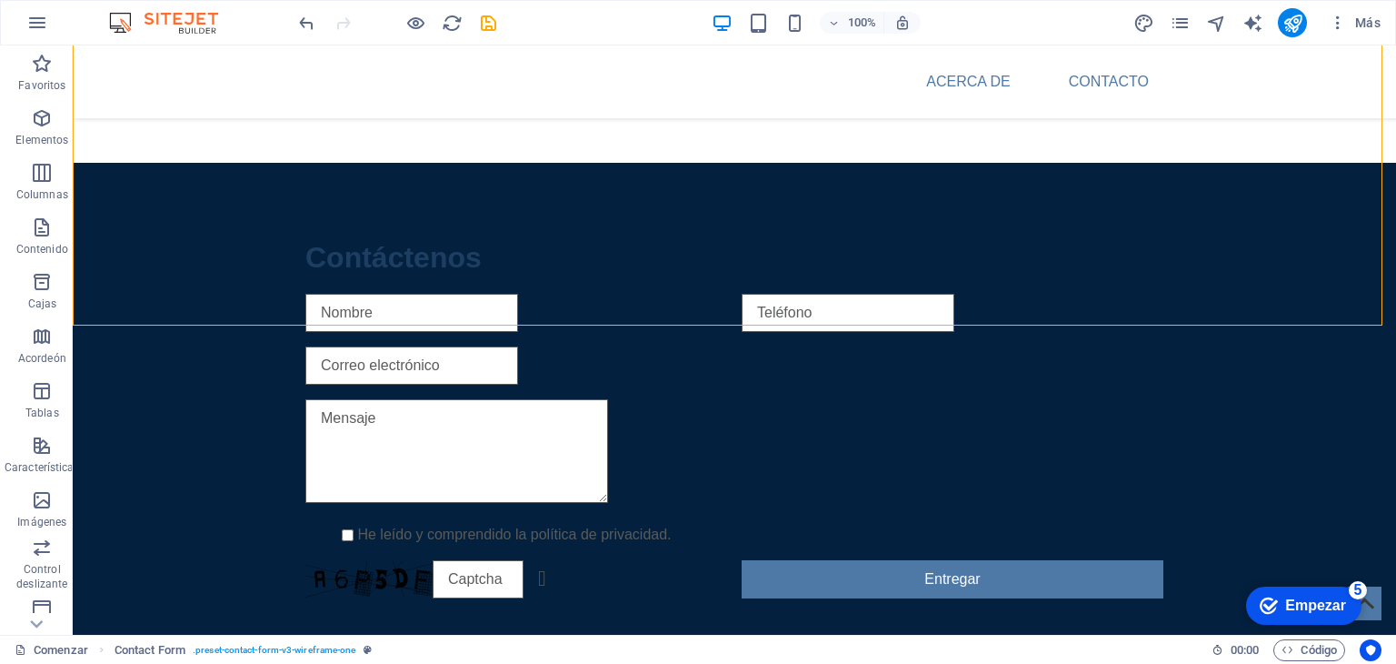
scroll to position [993, 0]
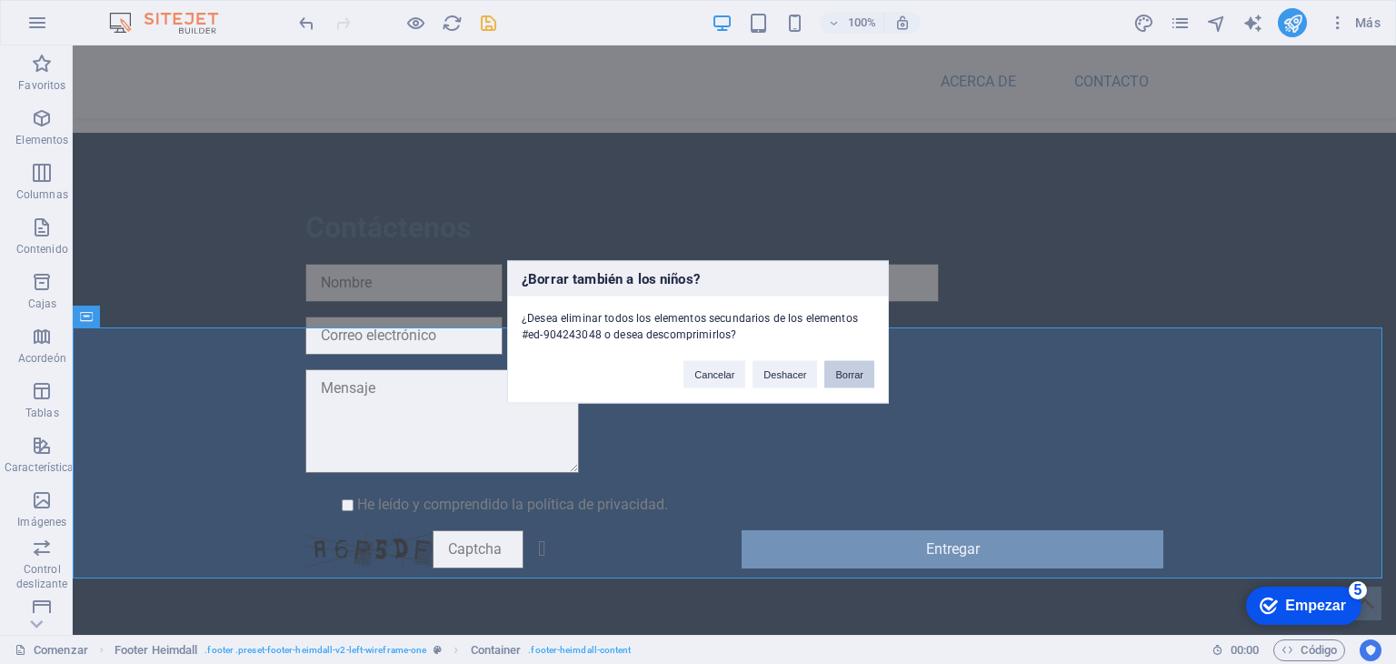
click at [858, 370] on font "Borrar" at bounding box center [849, 374] width 28 height 11
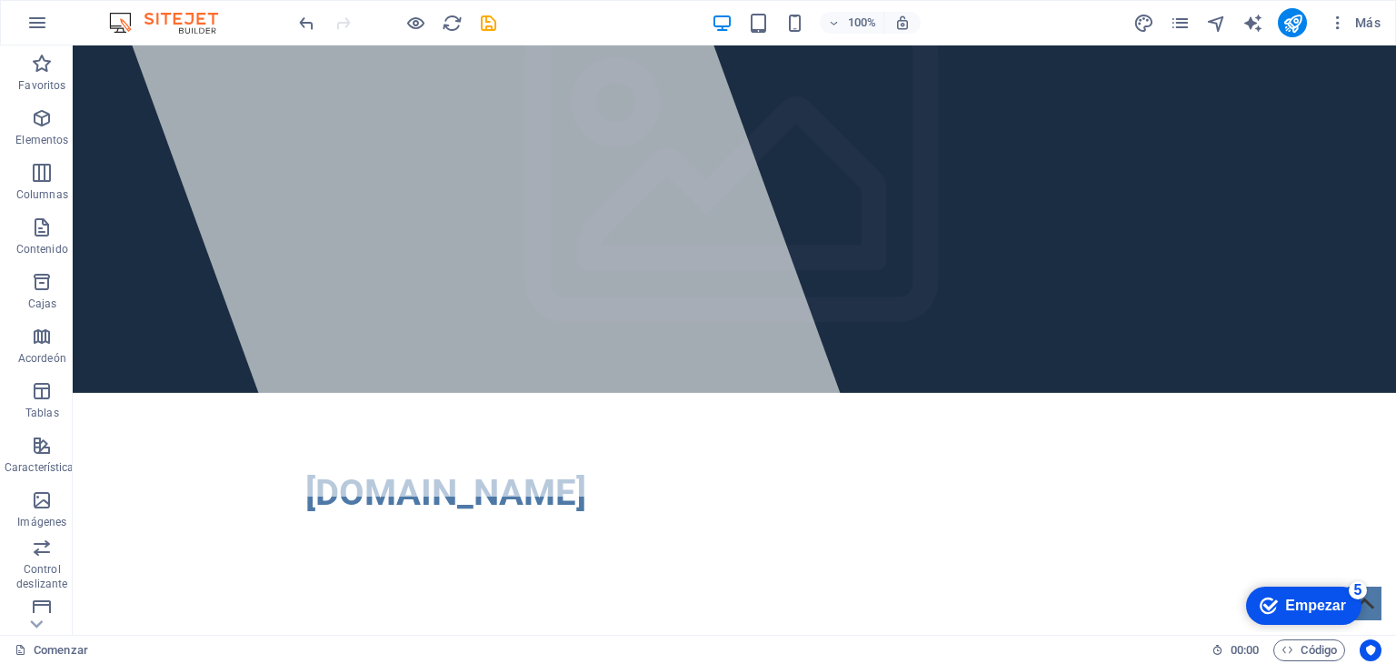
scroll to position [0, 0]
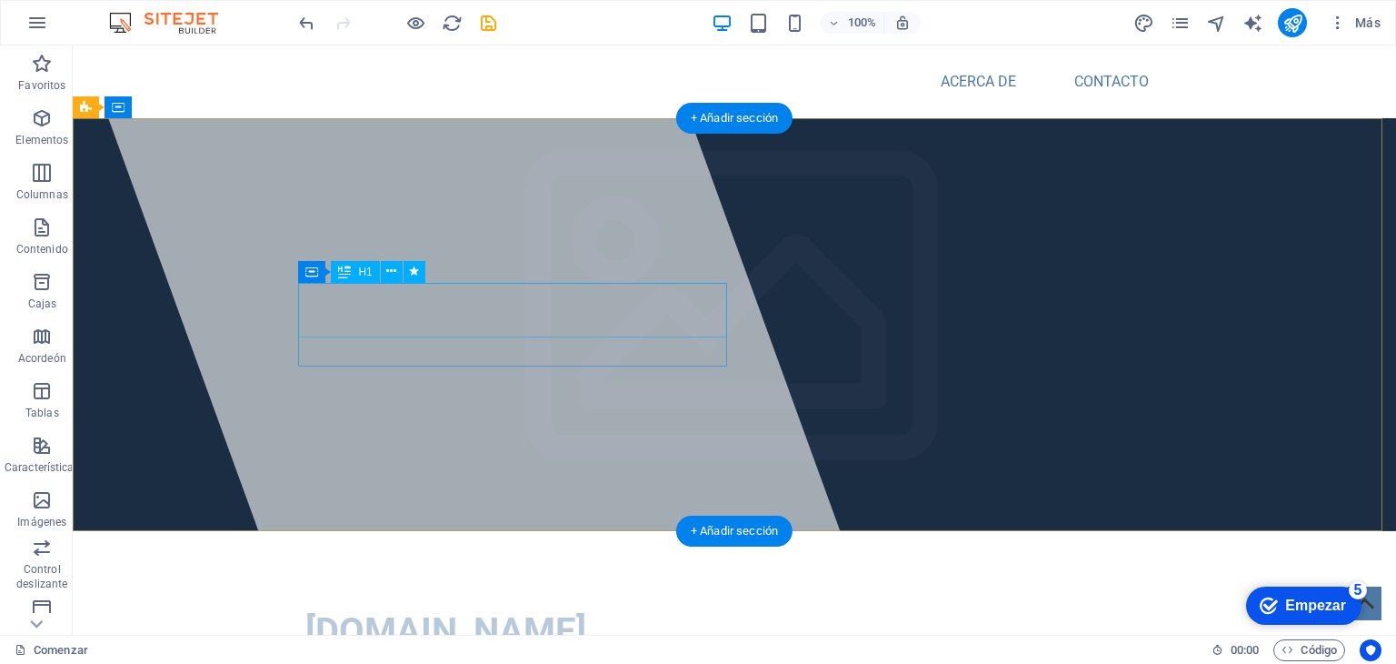
click at [531, 609] on font "[DOMAIN_NAME]" at bounding box center [445, 630] width 281 height 43
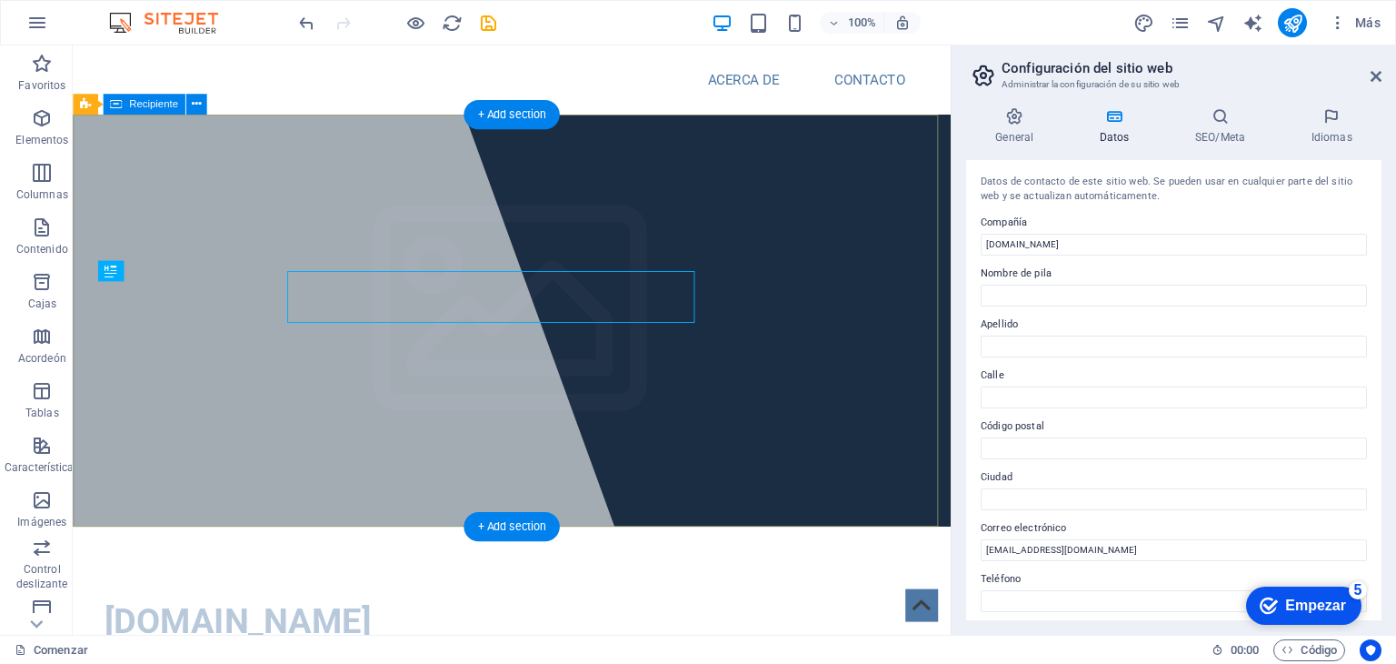
click at [555, 552] on div "[DOMAIN_NAME]" at bounding box center [535, 666] width 925 height 229
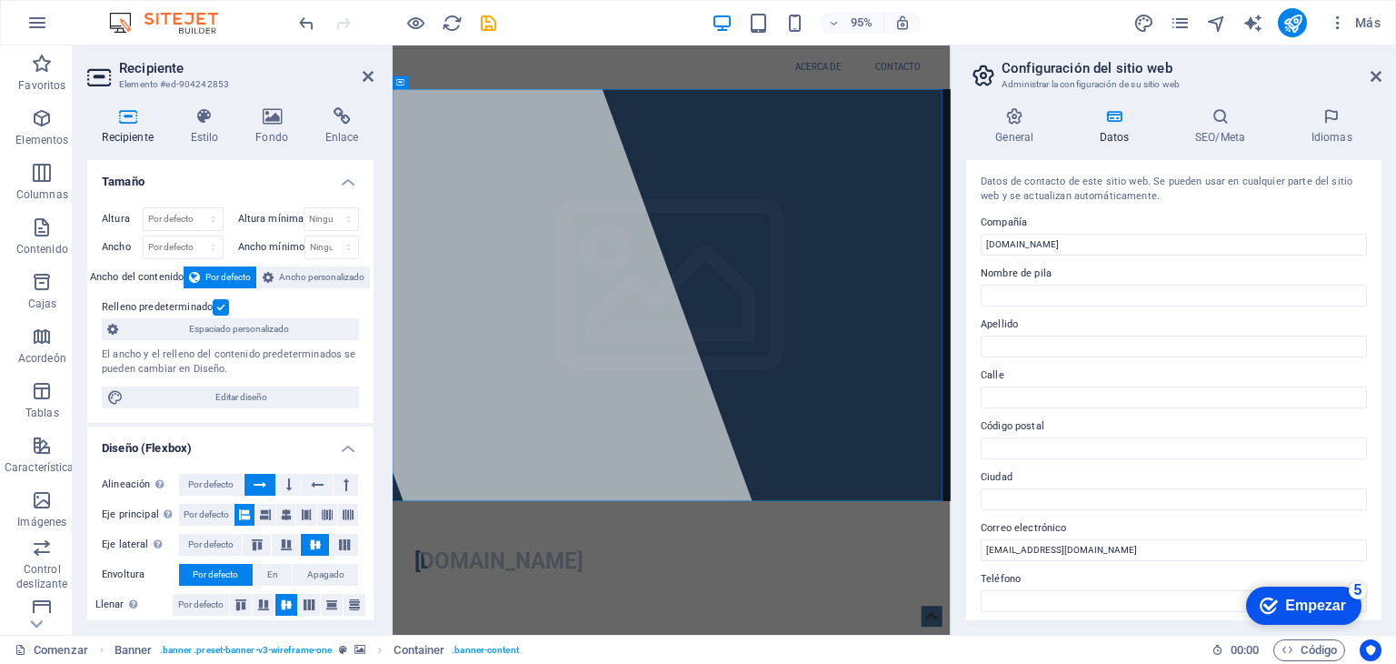
click at [1372, 65] on h2 "Configuración del sitio web" at bounding box center [1192, 68] width 380 height 16
click at [1373, 77] on icon at bounding box center [1376, 76] width 11 height 15
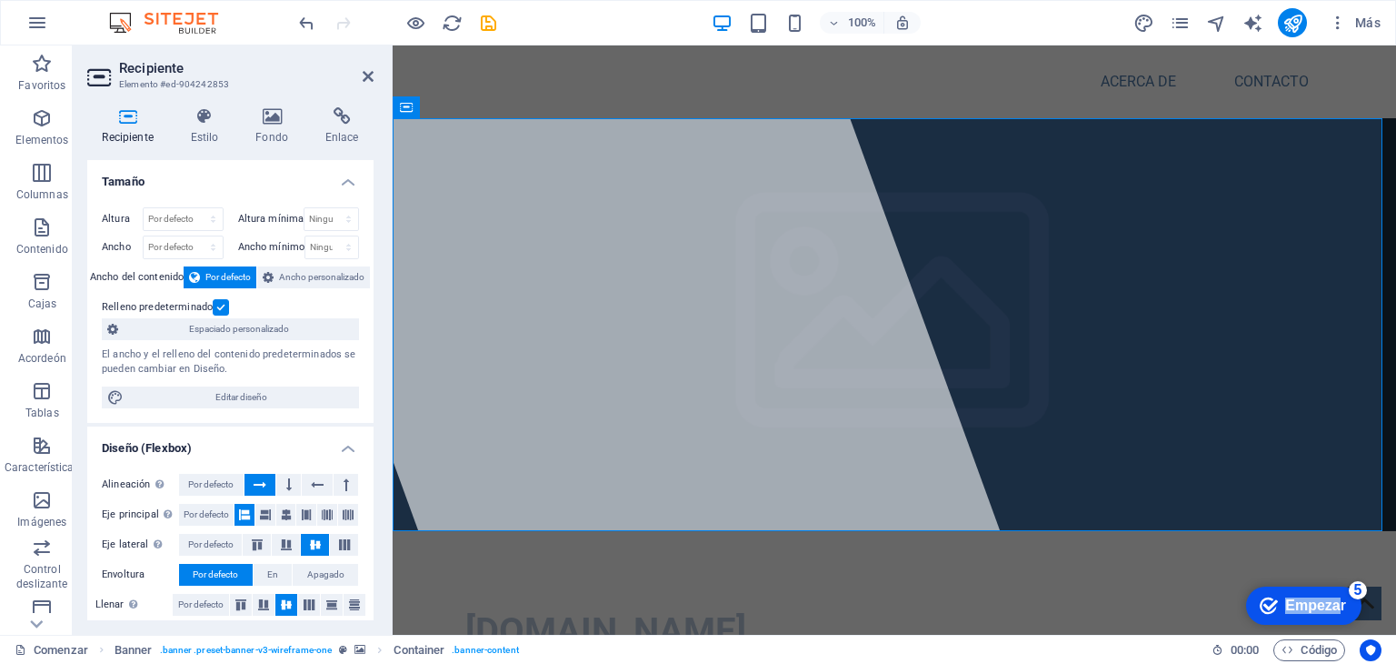
drag, startPoint x: 1339, startPoint y: 600, endPoint x: 1203, endPoint y: 611, distance: 136.8
click at [1237, 611] on html "checkmark Empezar 5 Primeros pasos en el editor Permítanos guiarle a través de …" at bounding box center [1303, 604] width 132 height 55
click at [1320, 609] on font "Empezar" at bounding box center [1316, 604] width 61 height 15
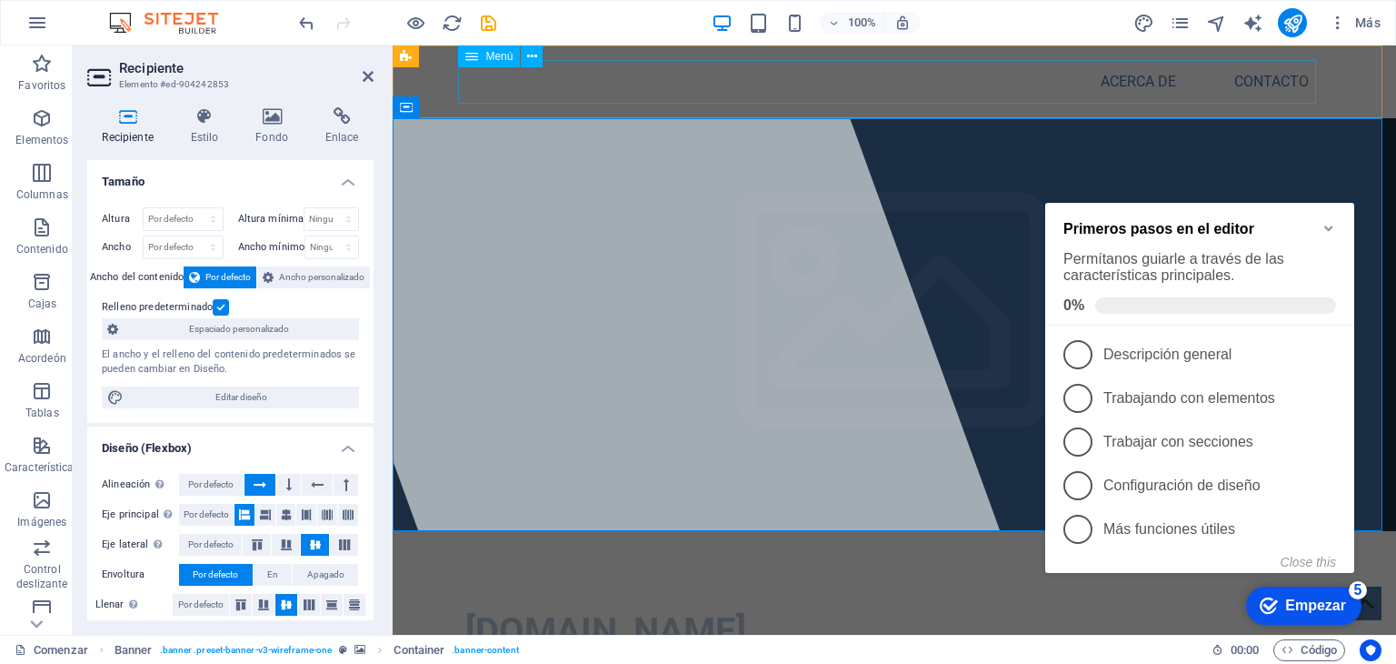
click at [919, 102] on nav "Acerca de Contacto" at bounding box center [894, 82] width 858 height 44
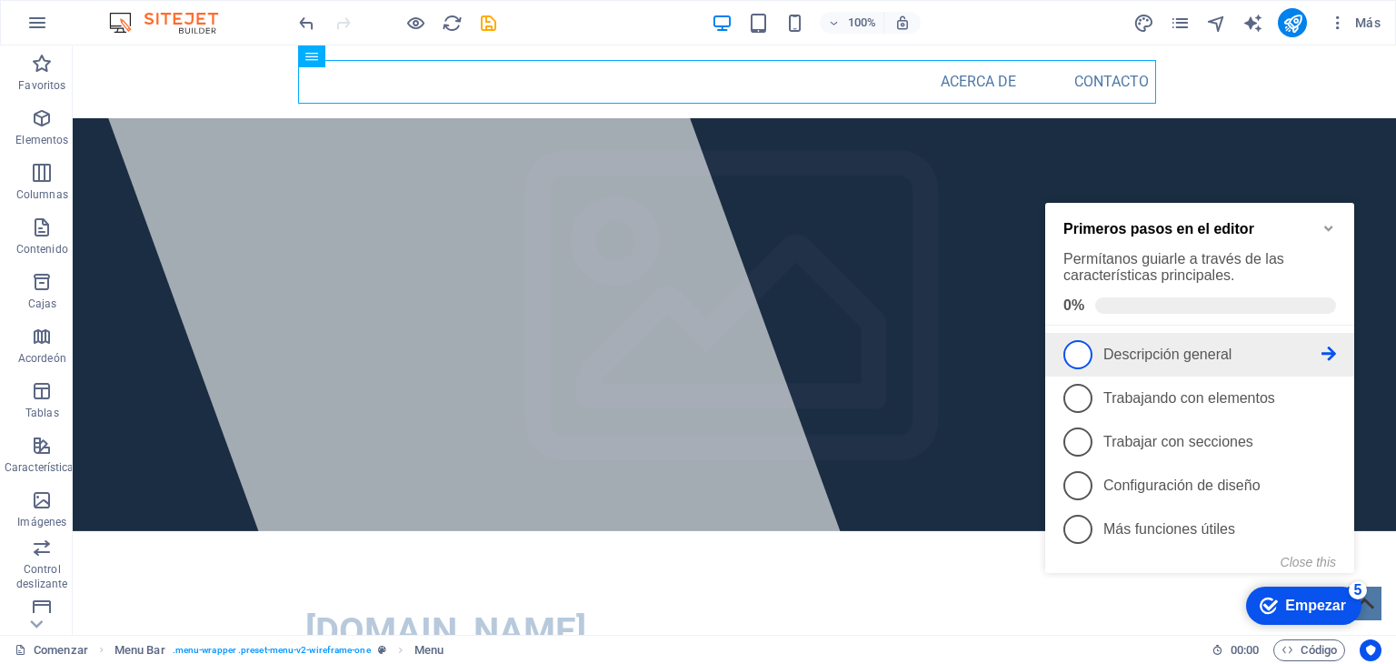
click at [1178, 346] on font "Descripción general" at bounding box center [1168, 353] width 128 height 15
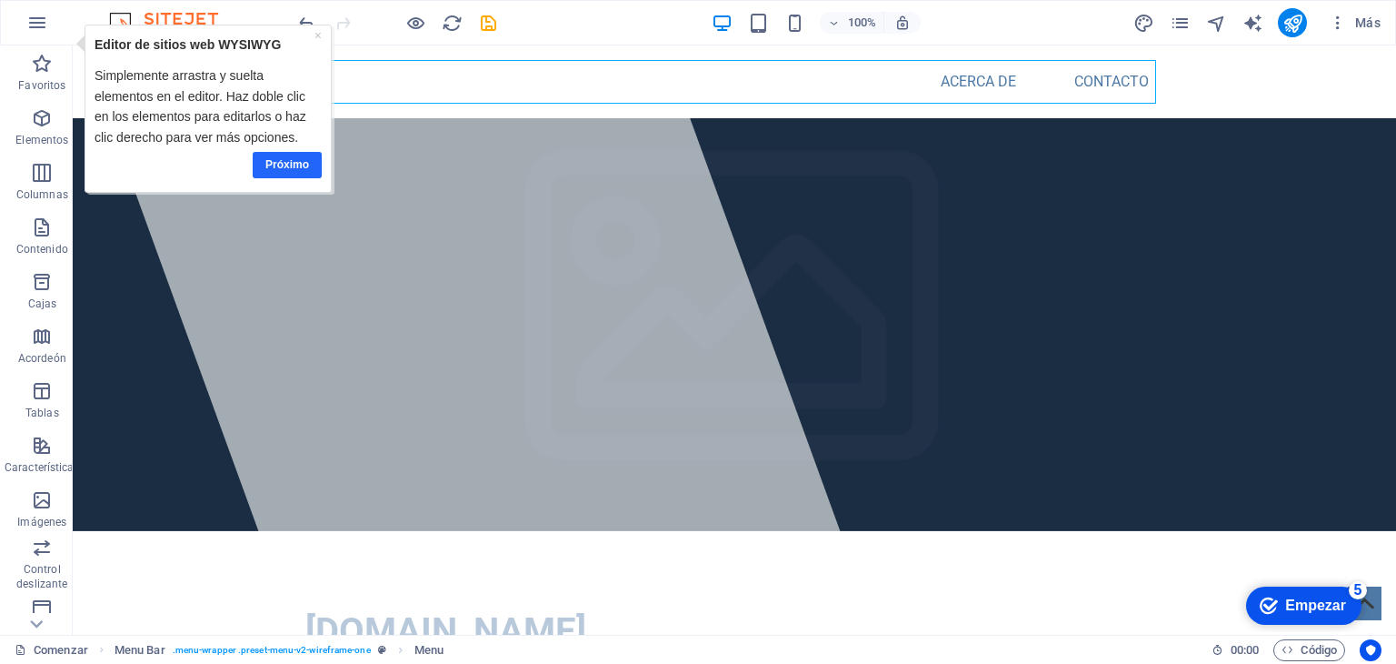
click at [271, 175] on link "Próximo" at bounding box center [287, 164] width 69 height 26
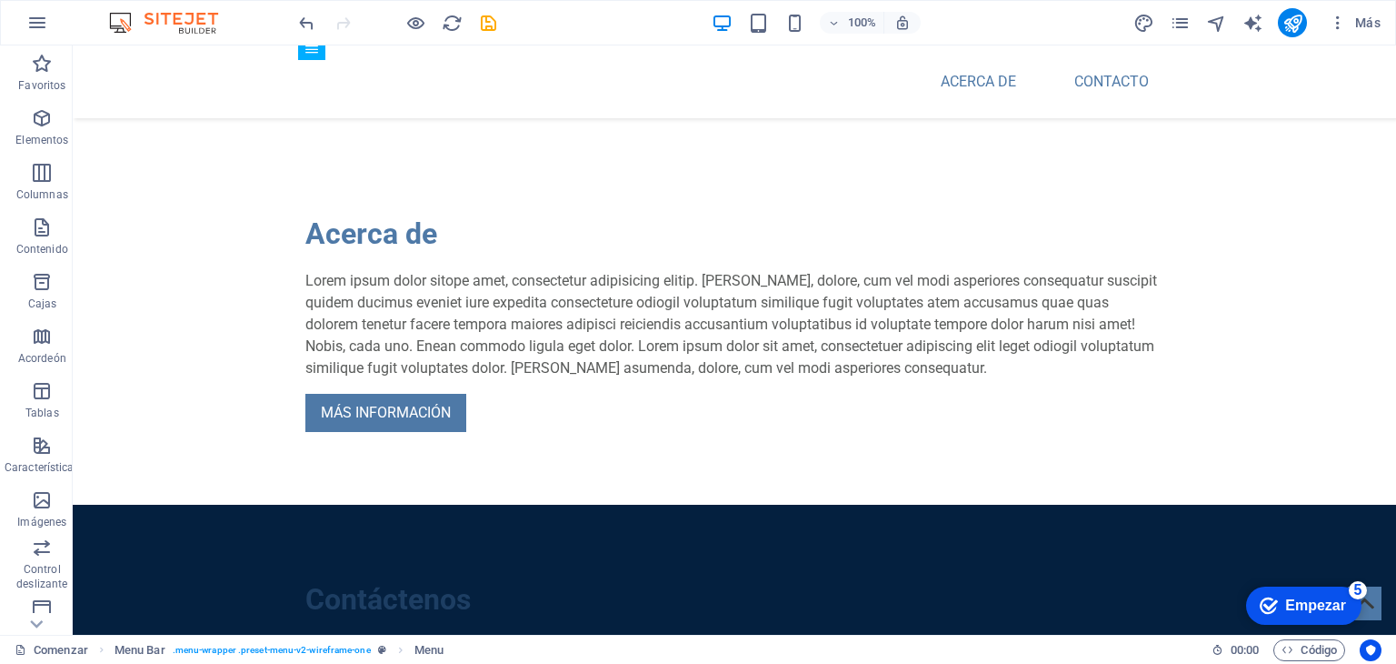
scroll to position [685, 0]
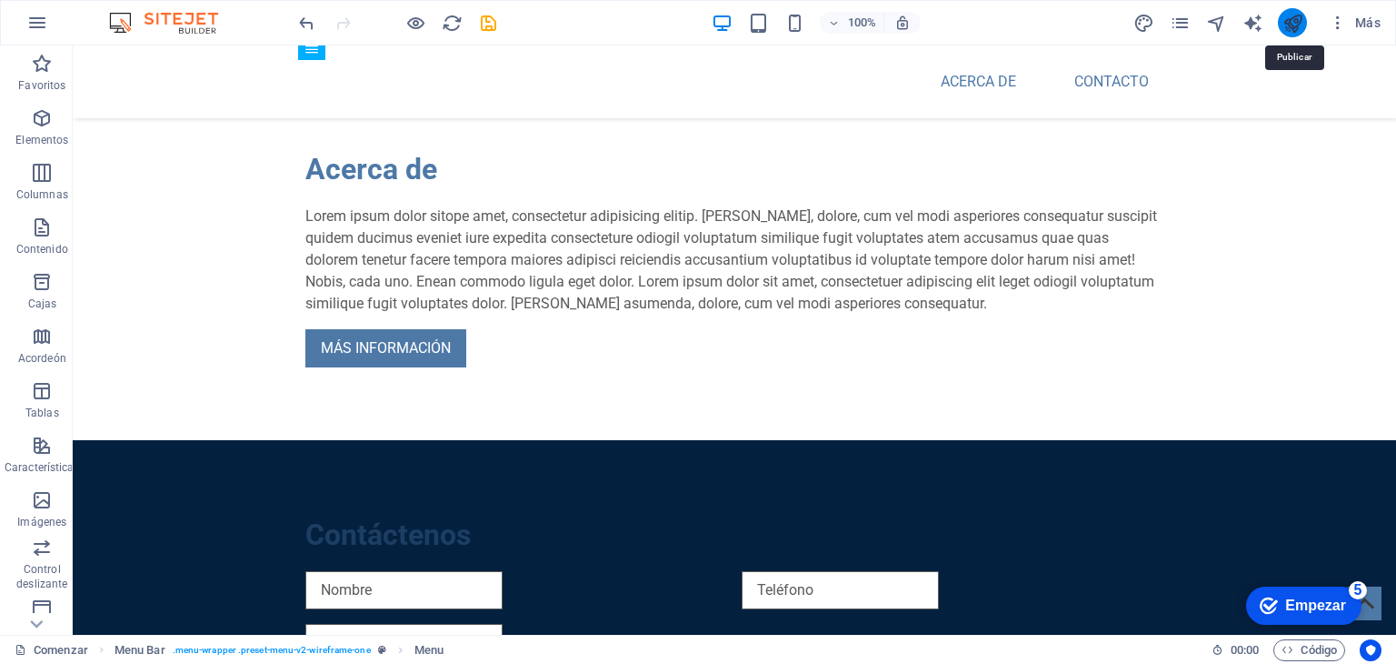
click at [1293, 16] on icon "publicar" at bounding box center [1293, 23] width 21 height 21
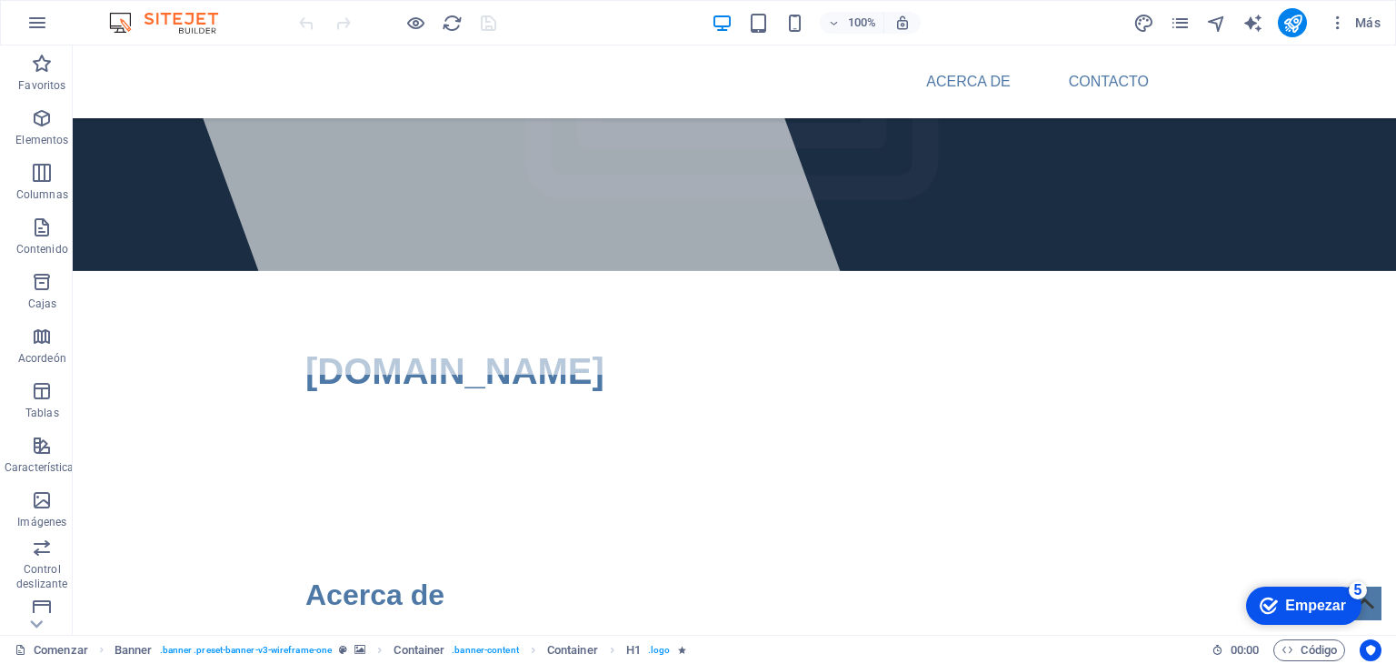
scroll to position [262, 0]
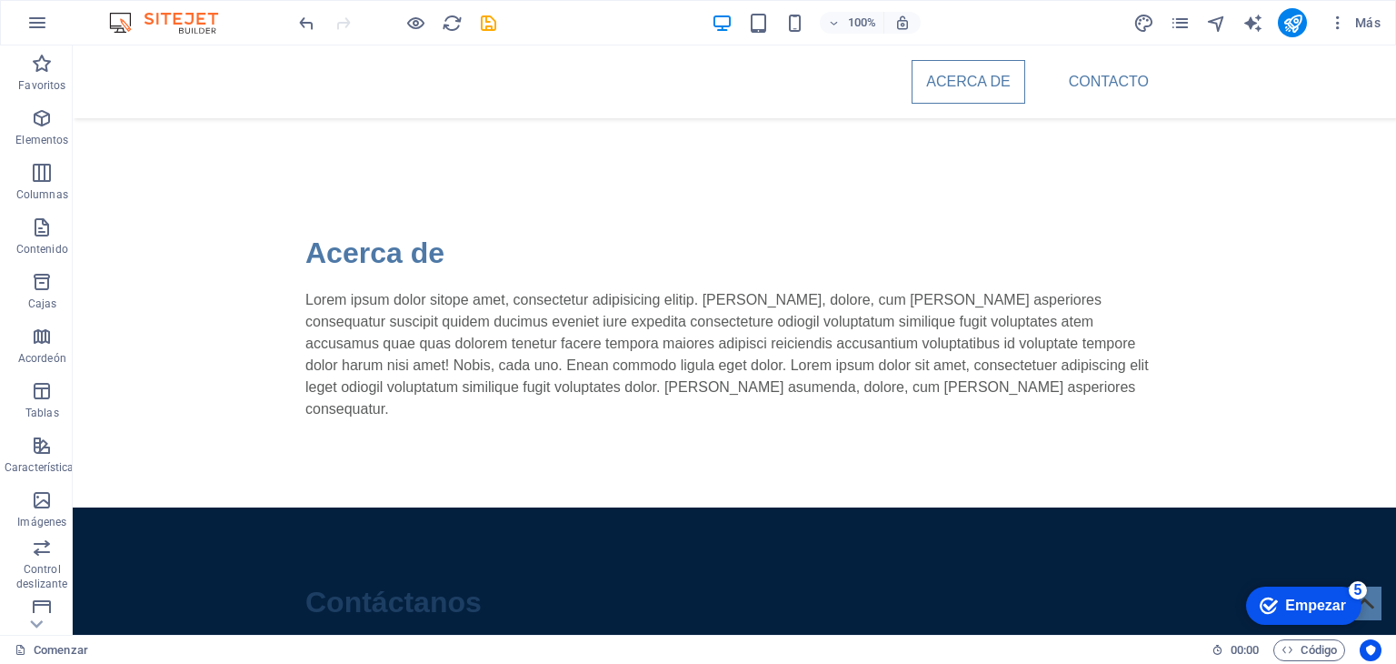
scroll to position [633, 0]
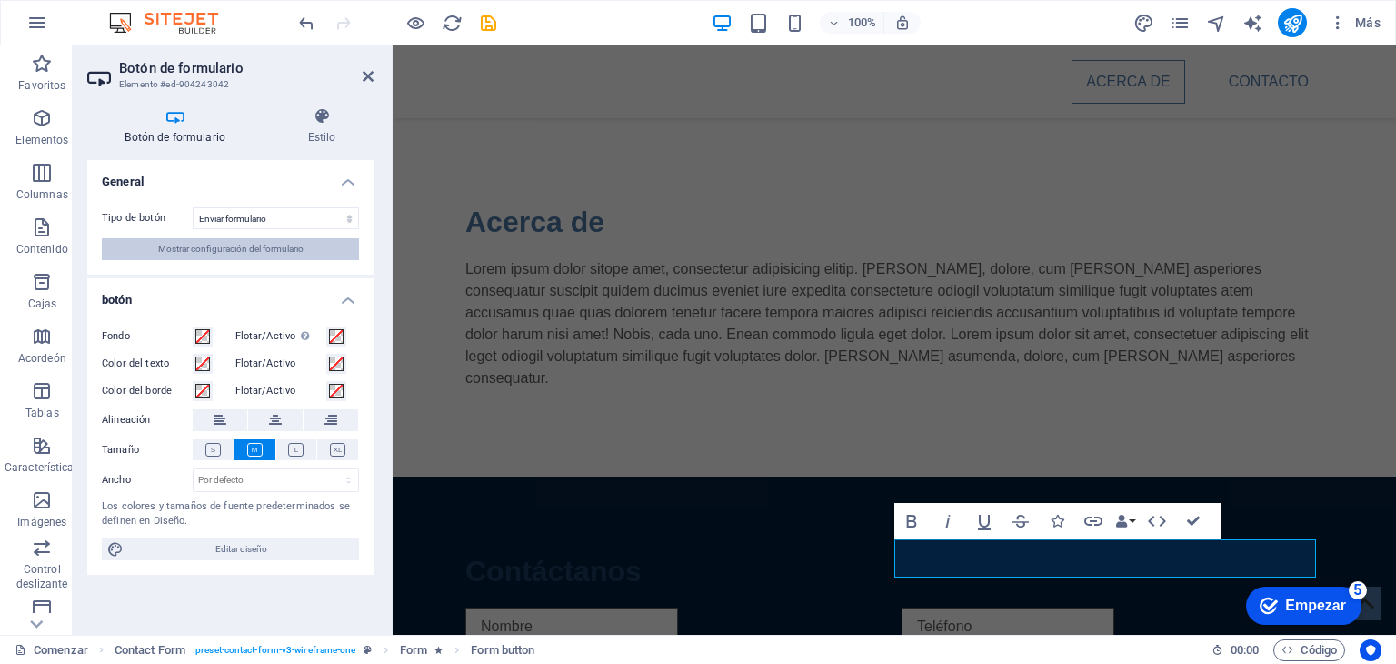
click at [291, 249] on font "Mostrar configuración del formulario" at bounding box center [230, 249] width 145 height 10
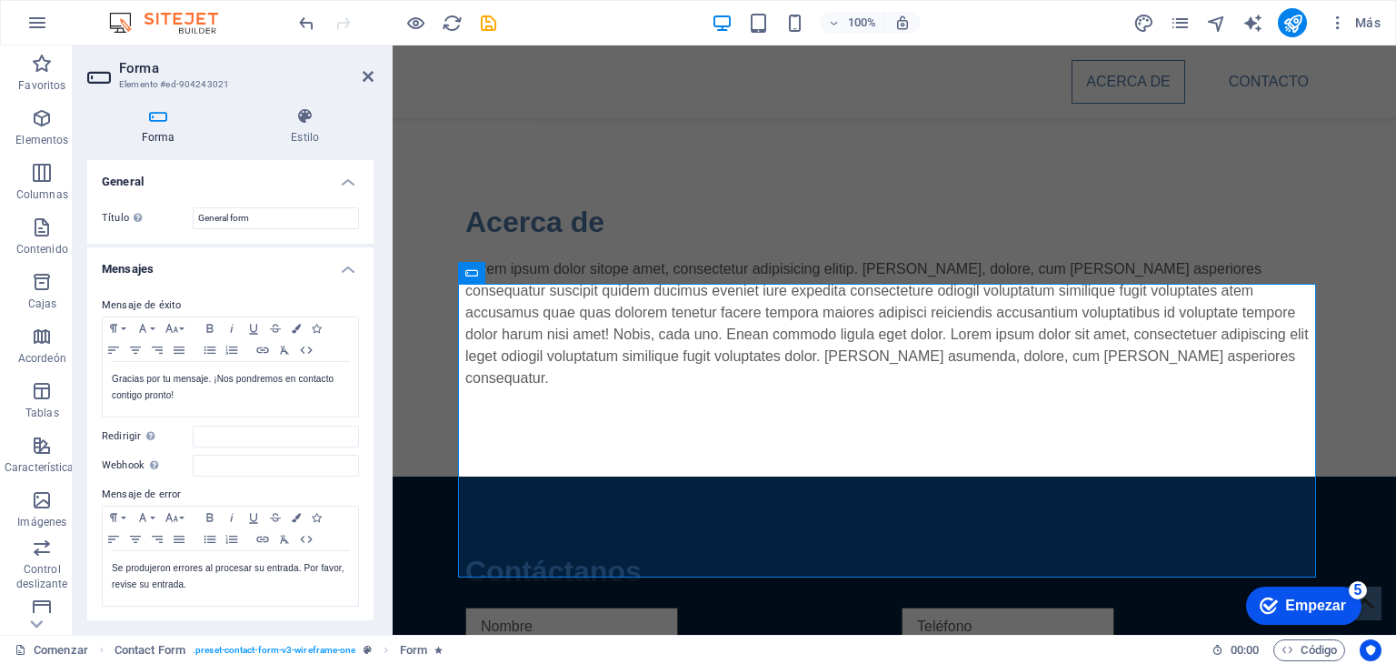
drag, startPoint x: 368, startPoint y: 234, endPoint x: 378, endPoint y: 407, distance: 173.9
click at [378, 407] on div "Forma Estilo General Título Define un nombre para el formulario. General form M…" at bounding box center [230, 364] width 315 height 542
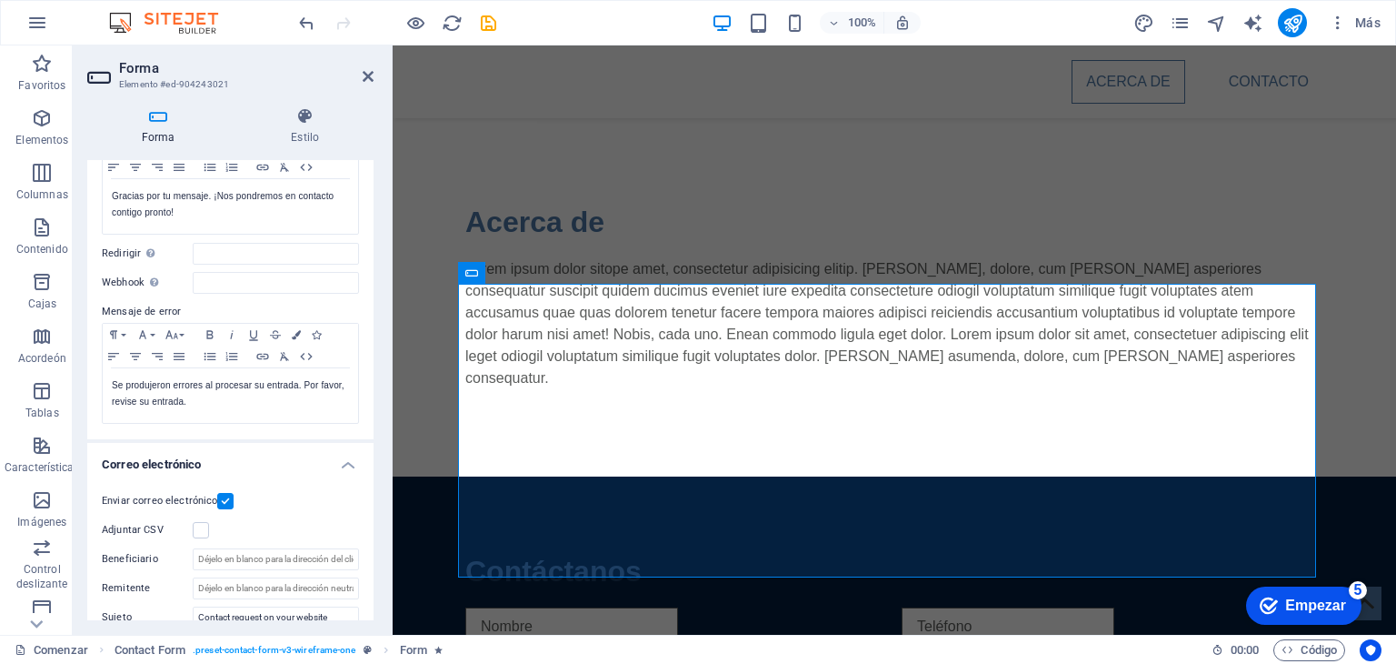
scroll to position [185, 0]
drag, startPoint x: 374, startPoint y: 439, endPoint x: 371, endPoint y: 488, distance: 49.2
click at [371, 488] on div "Forma Estilo General Título Define un nombre para el formulario. General form M…" at bounding box center [230, 364] width 315 height 542
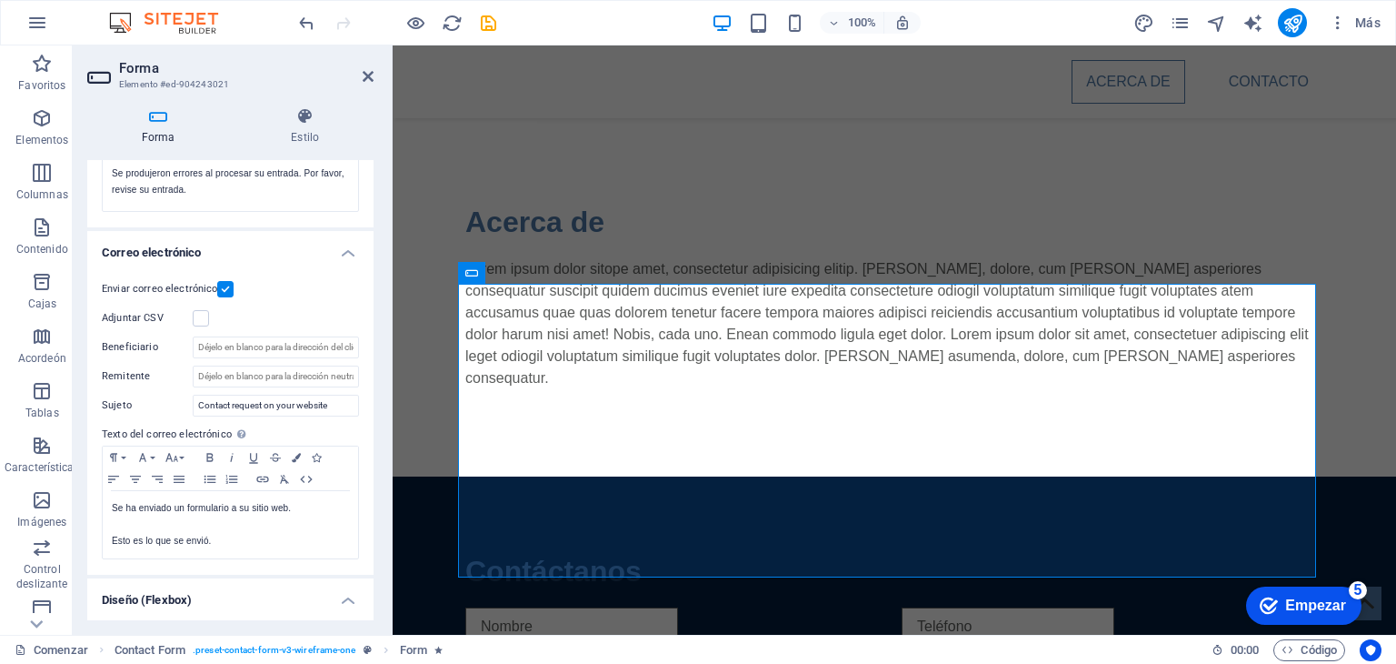
scroll to position [403, 0]
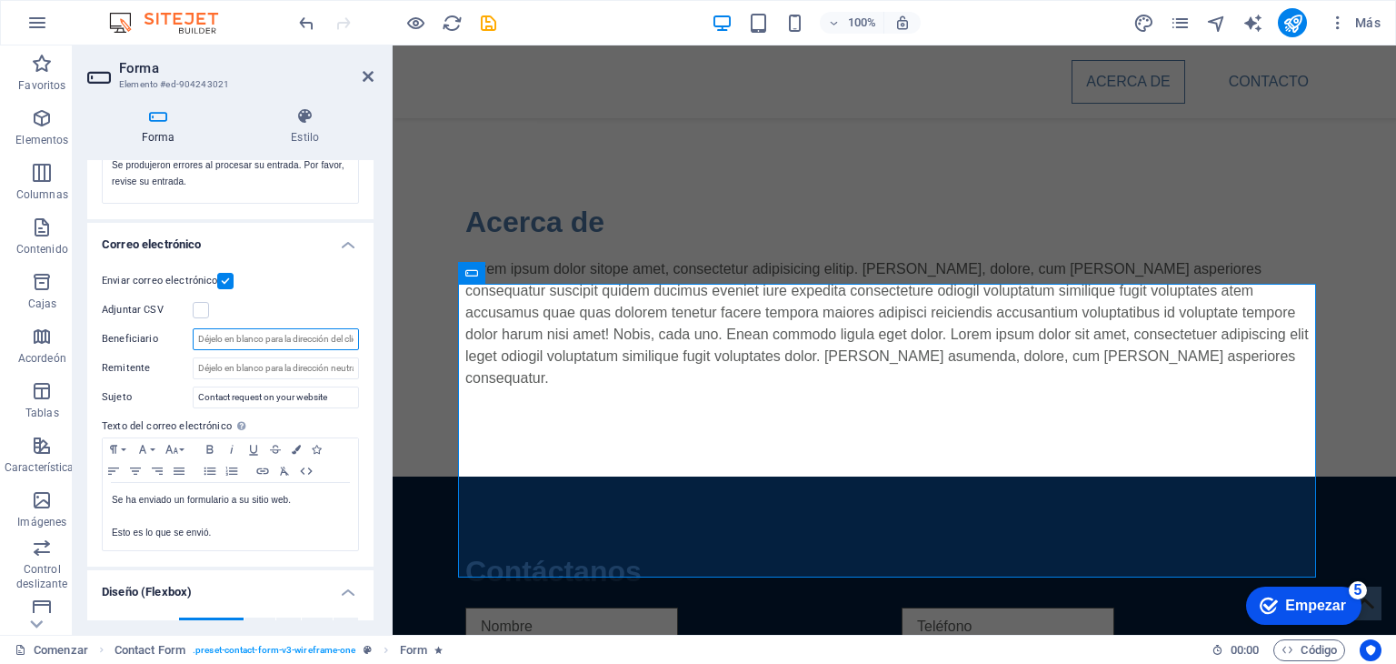
click at [268, 339] on input "Beneficiario" at bounding box center [276, 339] width 166 height 22
type input "ventas@politecsolution.com,mx"
click at [368, 75] on icon at bounding box center [368, 76] width 11 height 15
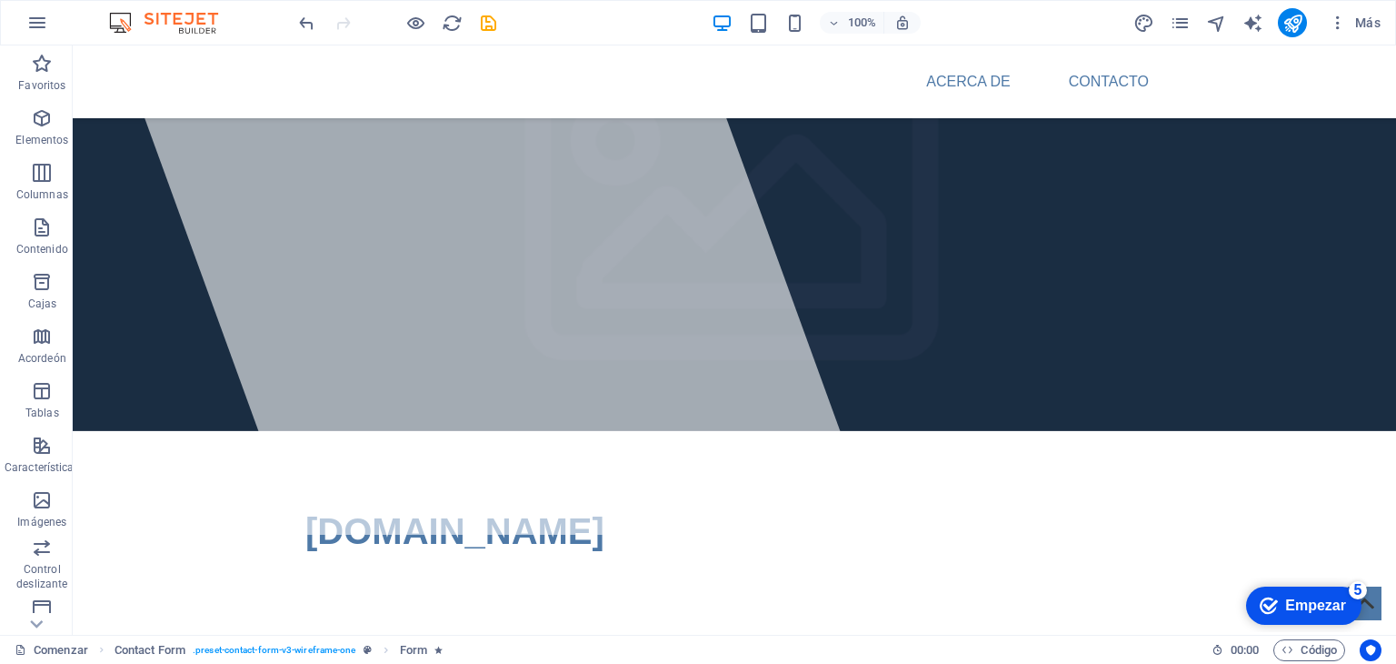
scroll to position [95, 0]
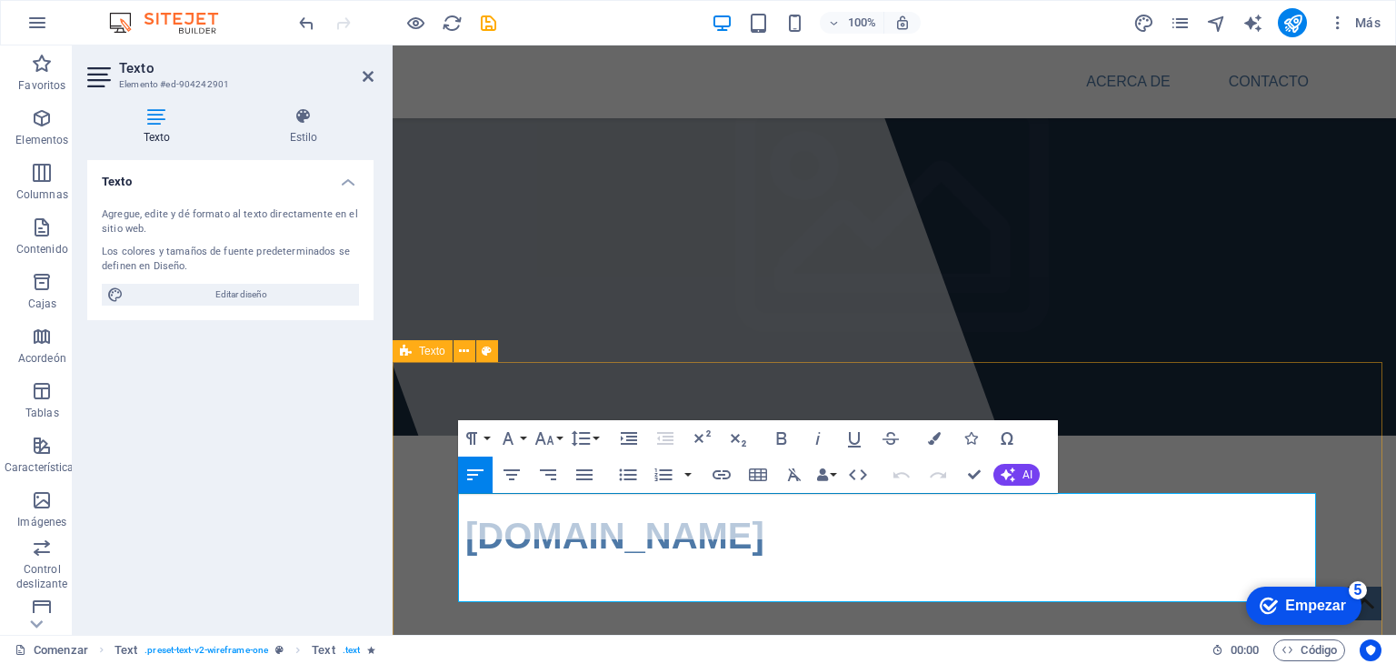
drag, startPoint x: 1020, startPoint y: 595, endPoint x: 450, endPoint y: 489, distance: 579.7
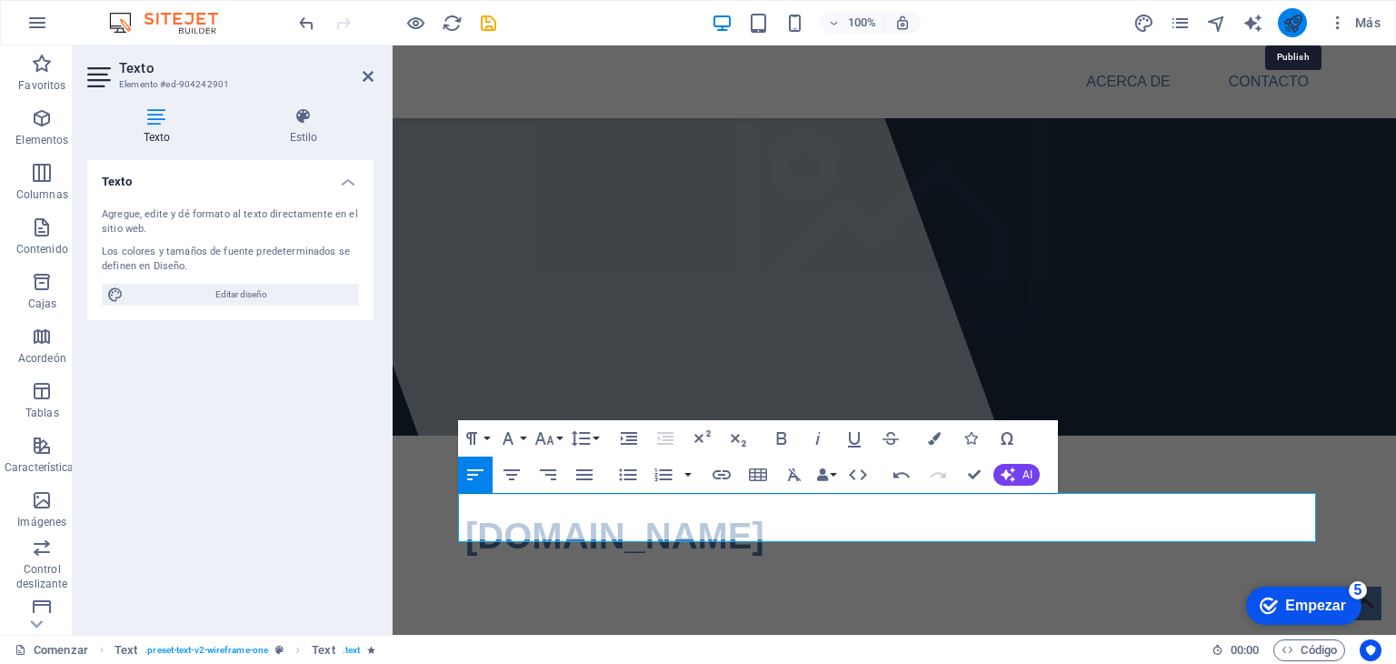
click at [1296, 30] on icon "publicar" at bounding box center [1293, 23] width 21 height 21
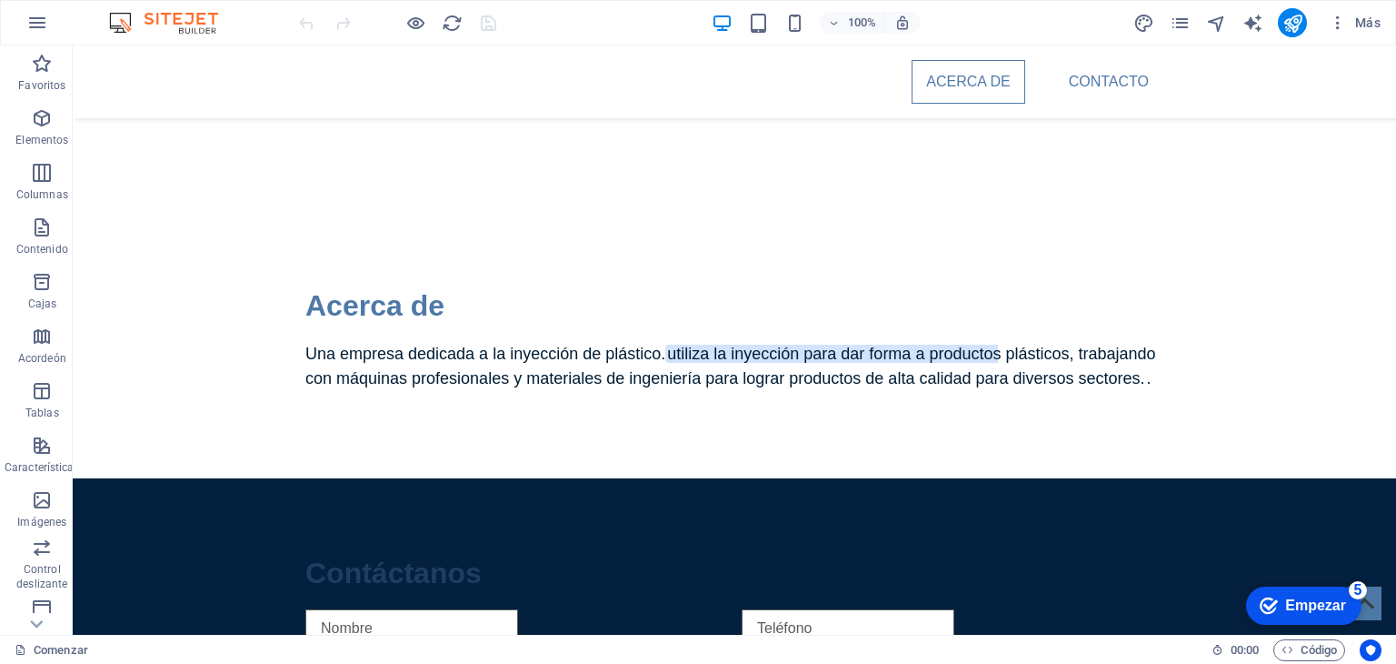
scroll to position [588, 0]
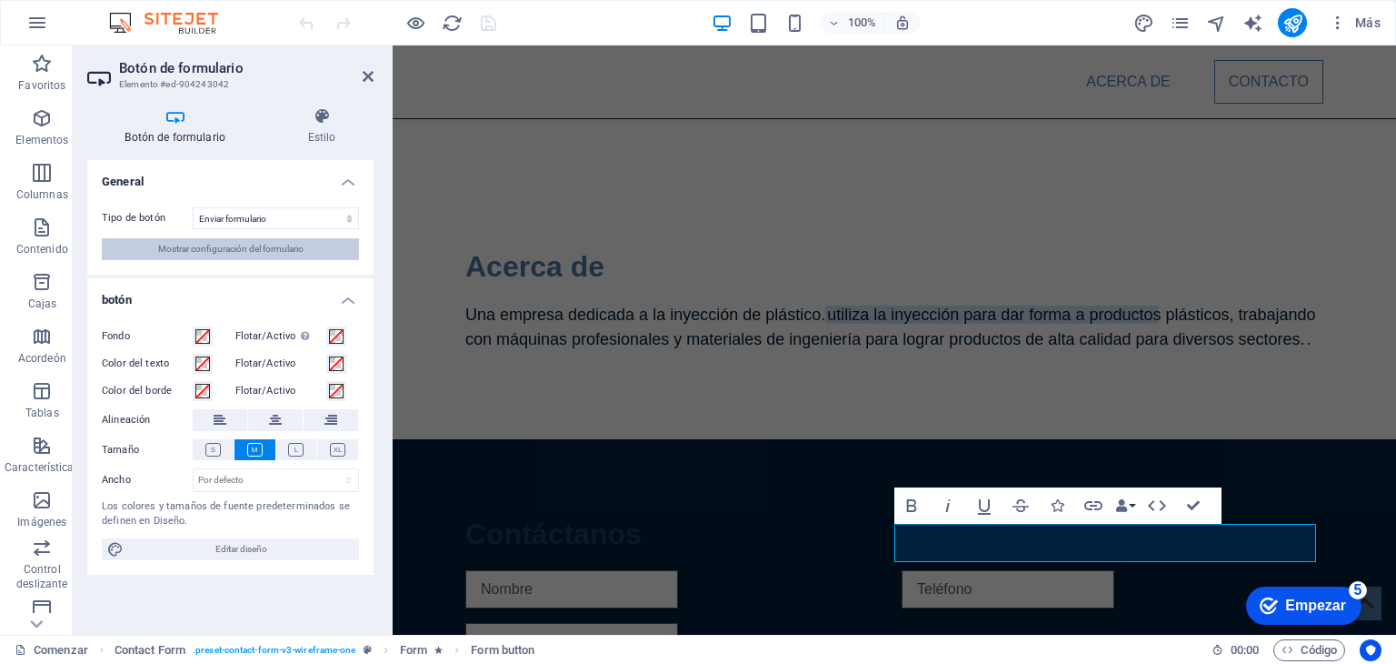
click at [320, 248] on button "Mostrar configuración del formulario" at bounding box center [230, 249] width 257 height 22
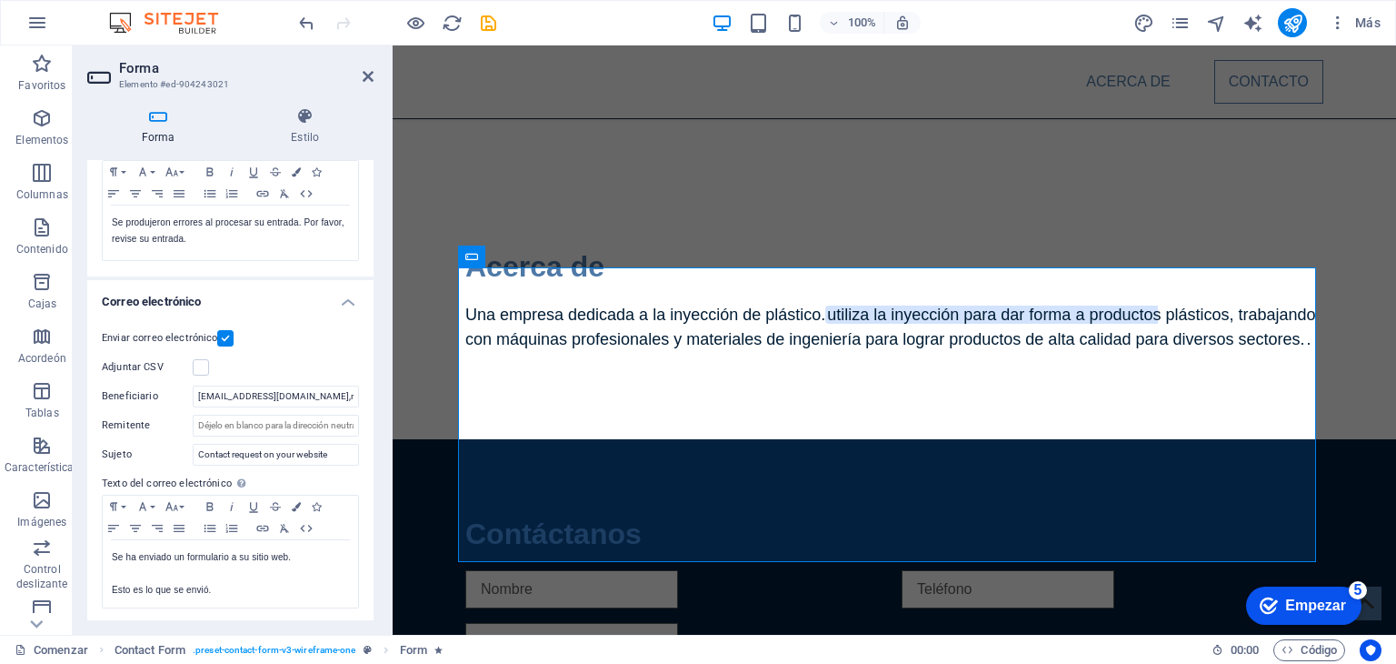
scroll to position [353, 0]
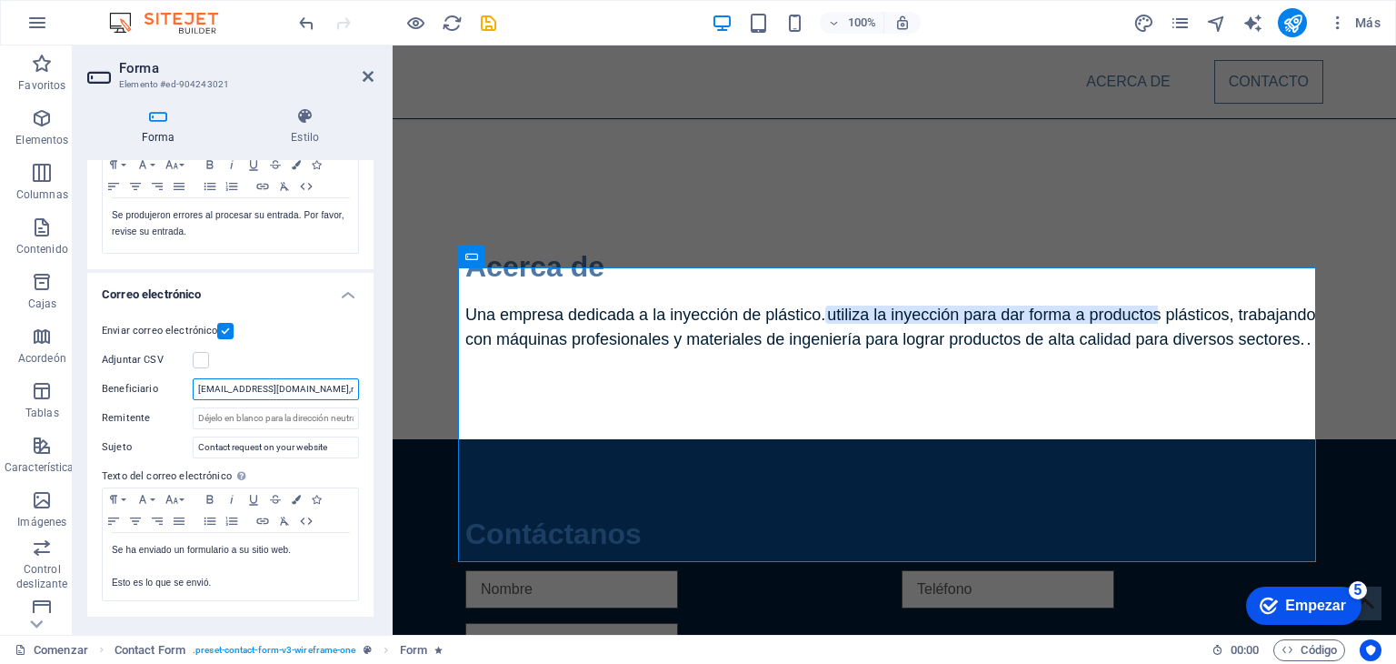
click at [315, 383] on input "[EMAIL_ADDRESS][DOMAIN_NAME],mx" at bounding box center [276, 389] width 166 height 22
drag, startPoint x: 339, startPoint y: 386, endPoint x: 179, endPoint y: 378, distance: 160.2
click at [179, 378] on div "Beneficiario ventas@politecsolution.com.mx" at bounding box center [230, 389] width 257 height 22
type input "[EMAIL_ADDRESS][DOMAIN_NAME]"
click at [275, 422] on input "Remitente" at bounding box center [276, 418] width 166 height 22
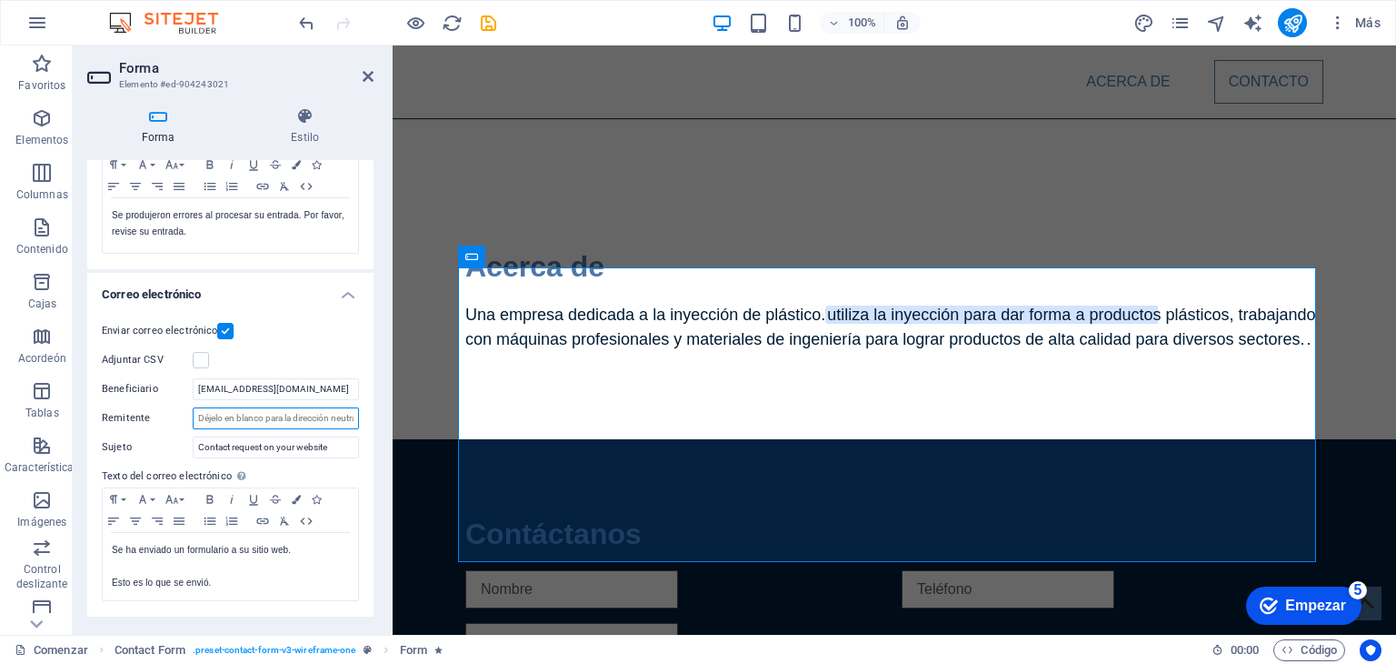
type input "[EMAIL_ADDRESS][DOMAIN_NAME],mx"
click at [376, 77] on aside "Forma Elemento #ed-904243021 Forma Estilo General Título Define un nombre para …" at bounding box center [233, 339] width 320 height 589
click at [366, 79] on icon at bounding box center [368, 76] width 11 height 15
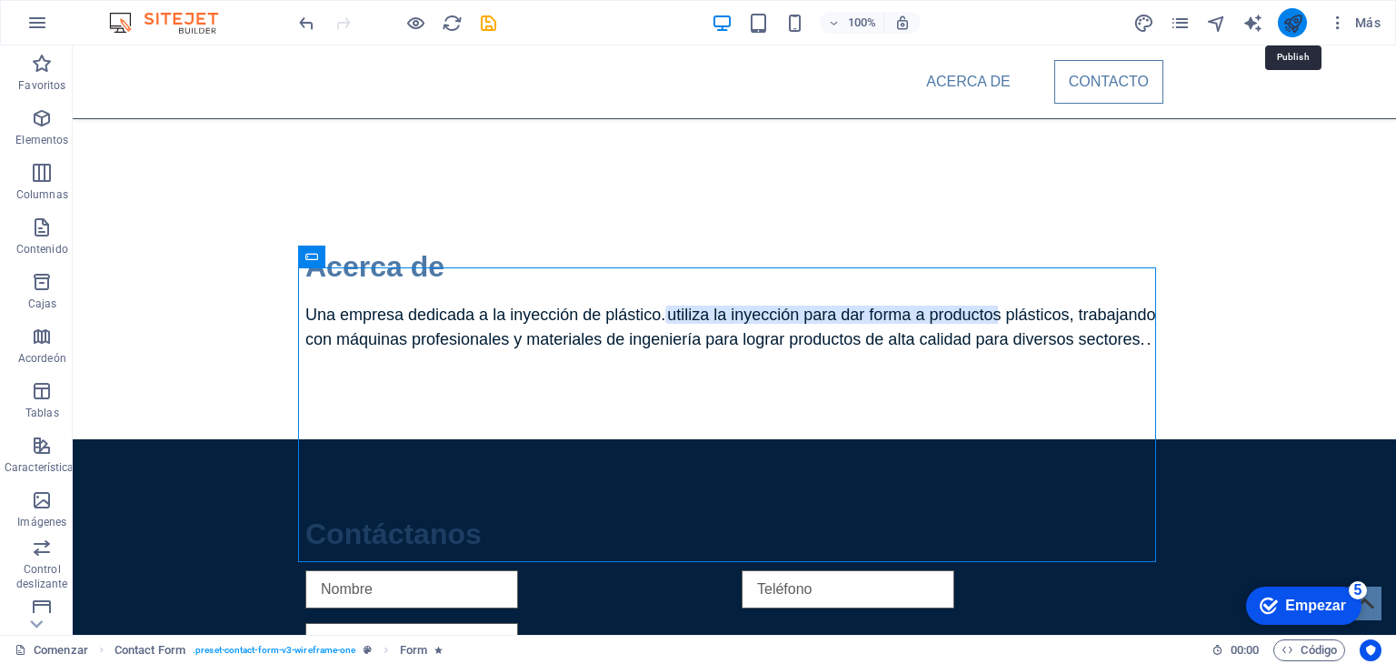
click at [1286, 16] on icon "publicar" at bounding box center [1293, 23] width 21 height 21
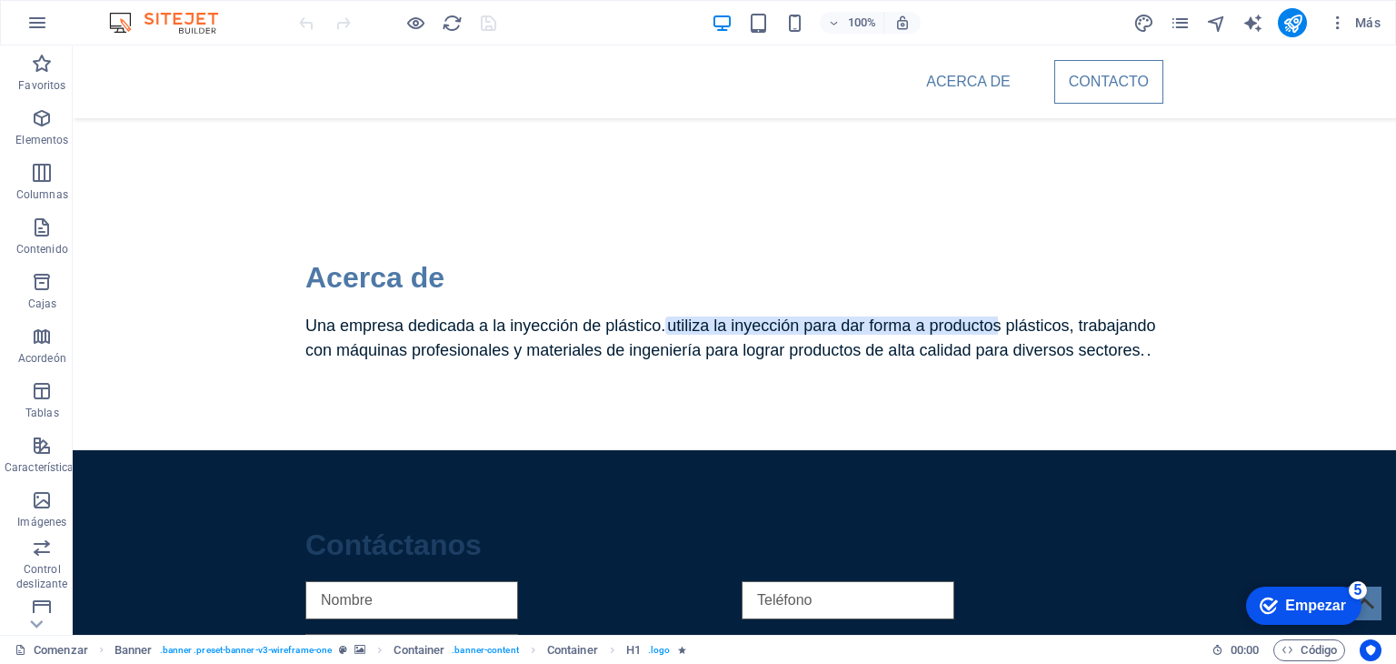
scroll to position [588, 0]
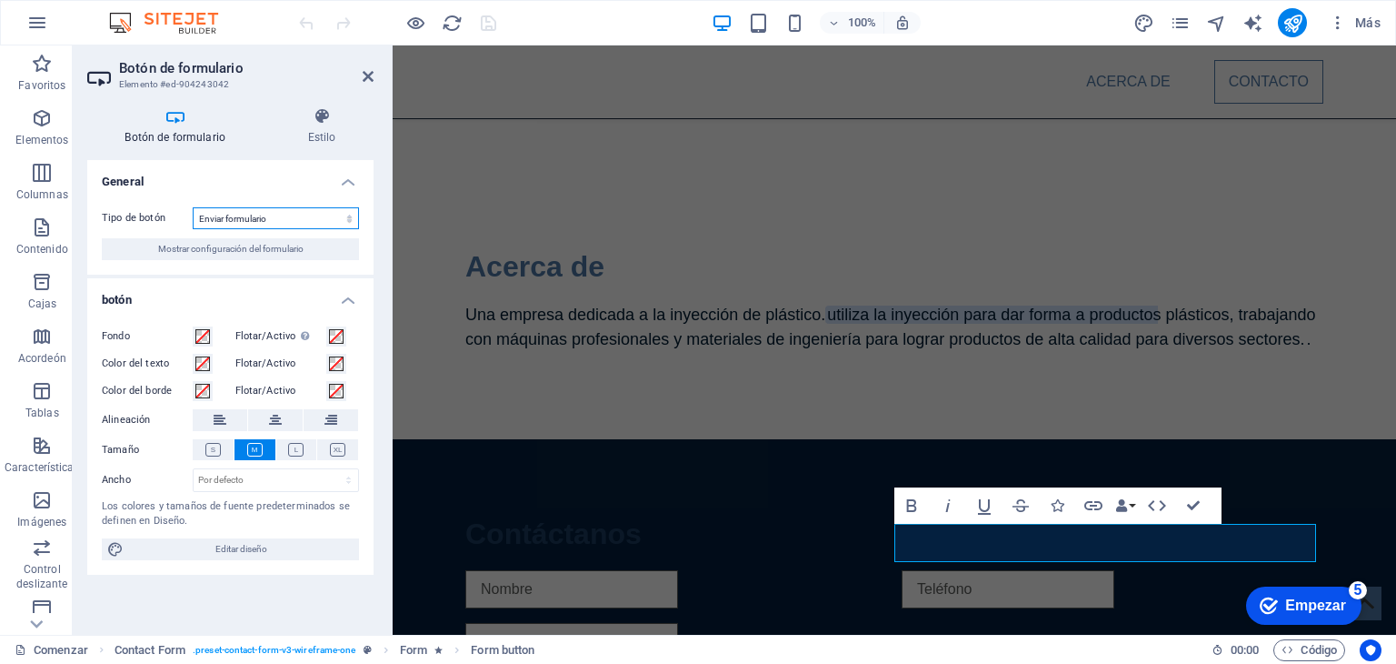
click at [346, 213] on select "Enviar formulario Restablecer formulario Ninguna acción" at bounding box center [276, 218] width 166 height 22
click at [295, 193] on div "Tipo de botón Enviar formulario Restablecer formulario Ninguna acción Mostrar c…" at bounding box center [230, 234] width 286 height 82
click at [256, 221] on select "Enviar formulario Restablecer formulario Ninguna acción" at bounding box center [276, 218] width 166 height 22
click at [149, 256] on button "Mostrar configuración del formulario" at bounding box center [230, 249] width 257 height 22
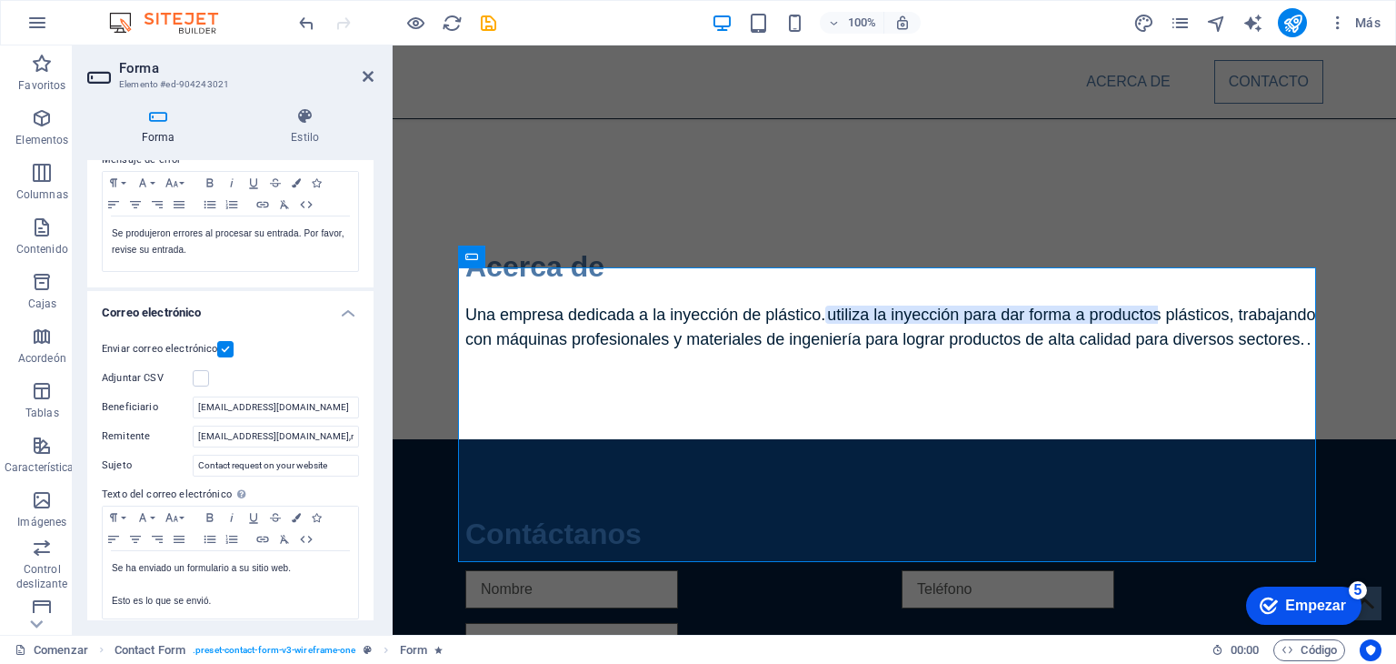
scroll to position [344, 0]
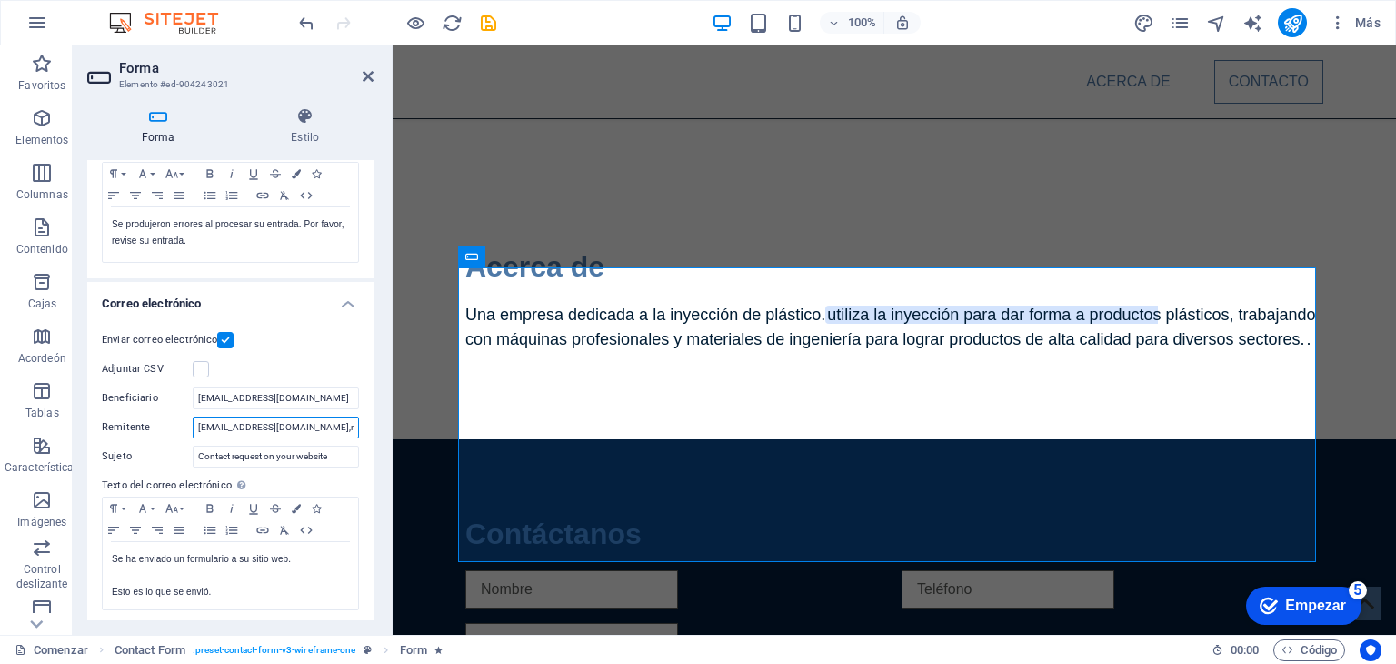
drag, startPoint x: 337, startPoint y: 426, endPoint x: 127, endPoint y: 425, distance: 210.0
click at [127, 425] on div "Remitente [EMAIL_ADDRESS][DOMAIN_NAME],mx" at bounding box center [230, 427] width 257 height 22
click at [367, 79] on icon at bounding box center [368, 76] width 11 height 15
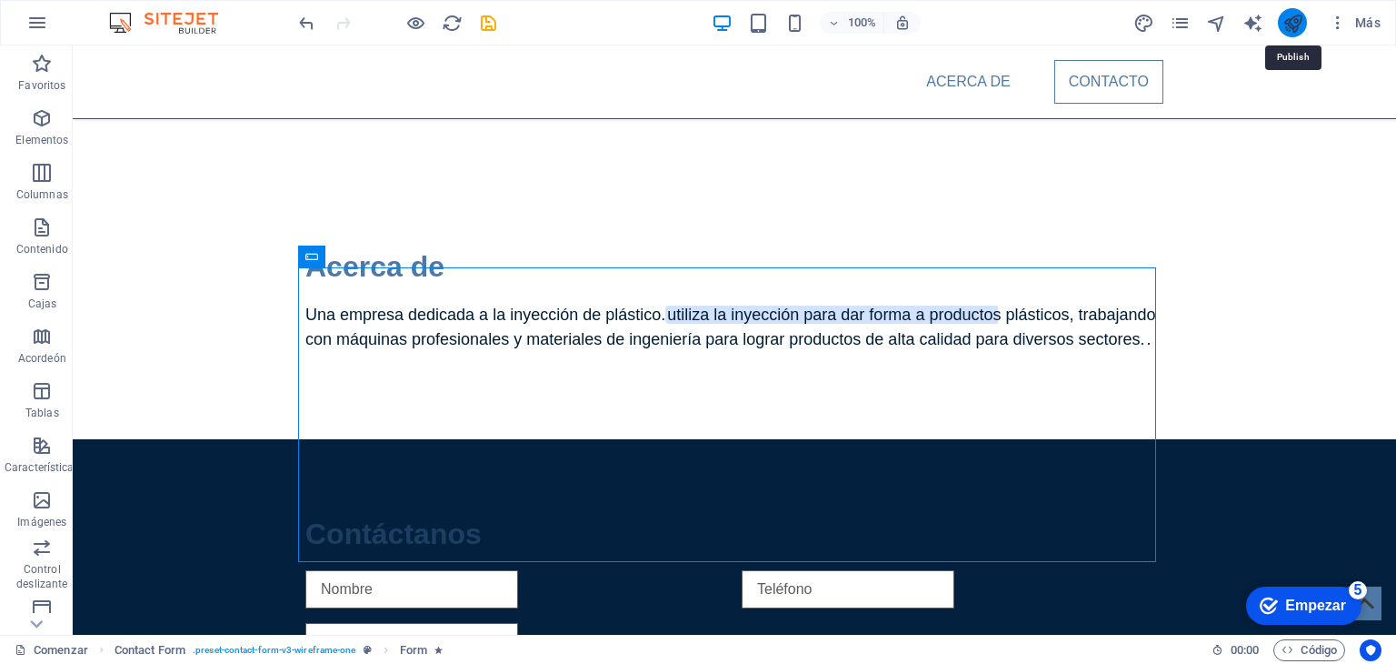
click at [1292, 26] on icon "publicar" at bounding box center [1293, 23] width 21 height 21
